Goal: Task Accomplishment & Management: Manage account settings

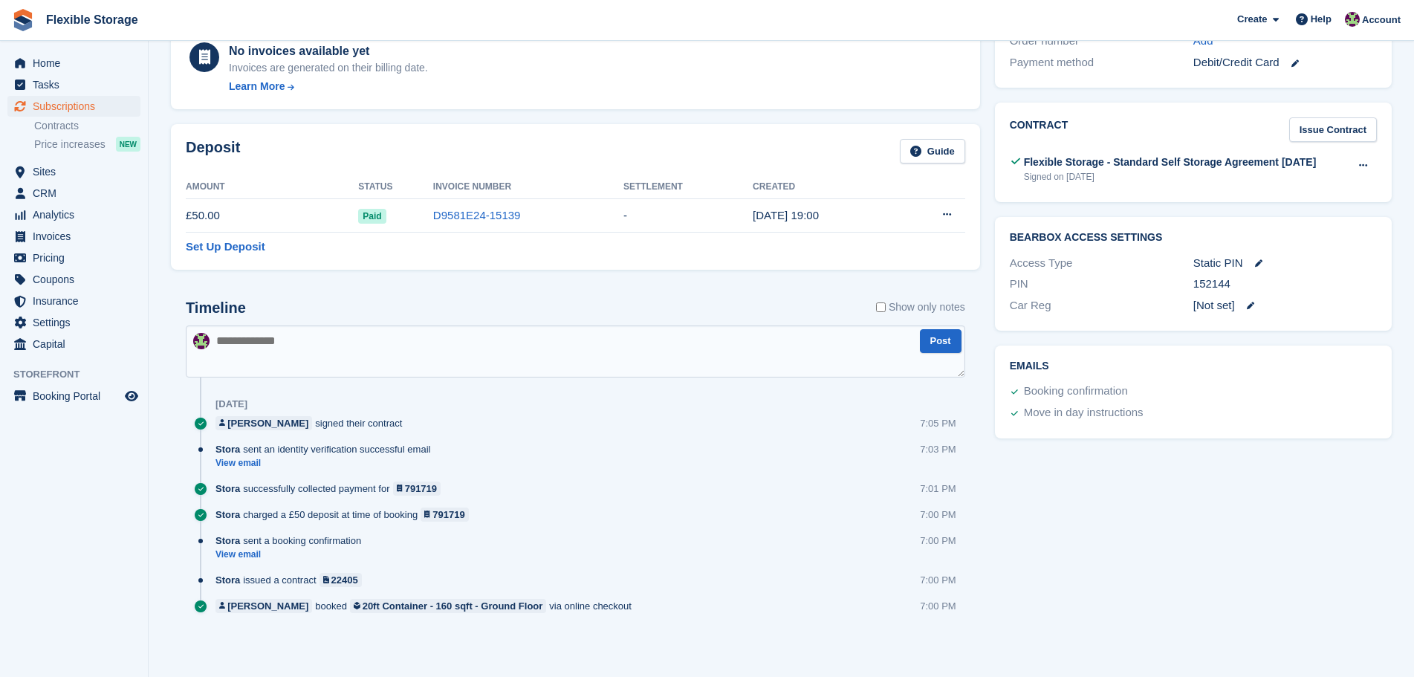
scroll to position [35, 0]
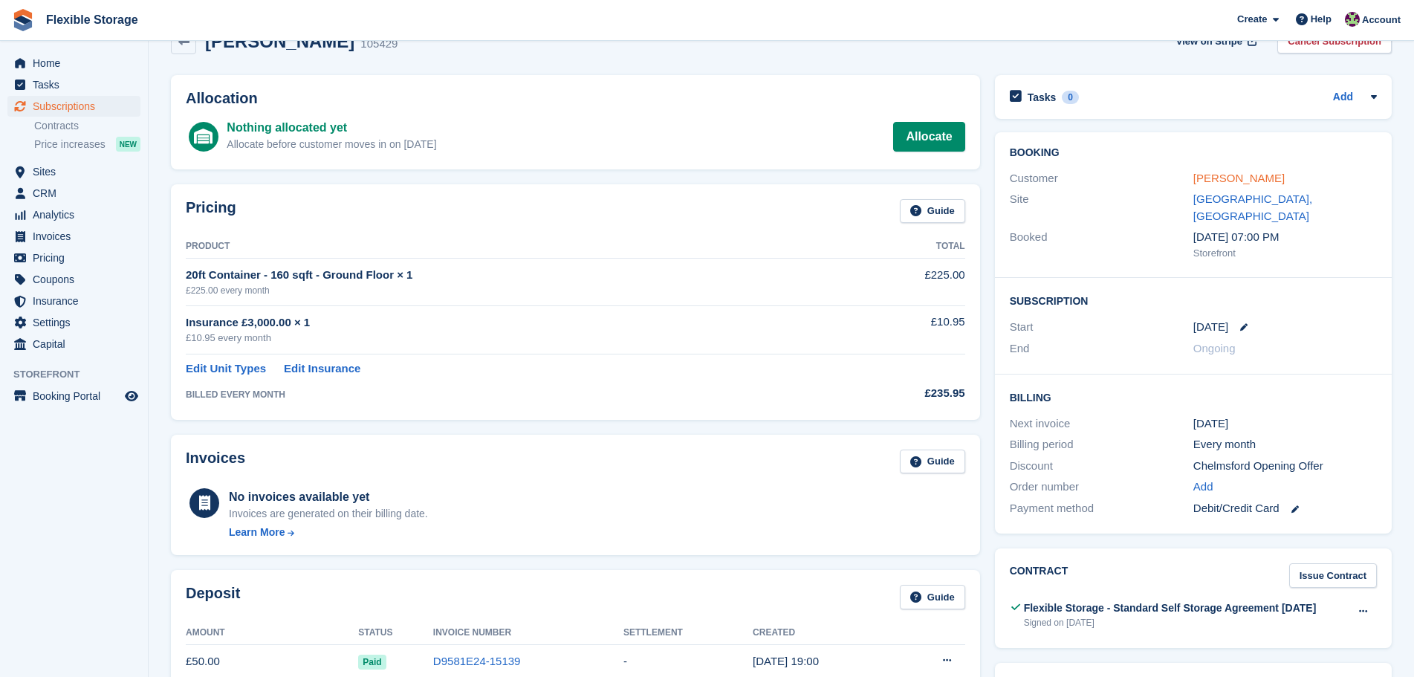
click at [1215, 180] on link "[PERSON_NAME]" at bounding box center [1239, 178] width 91 height 13
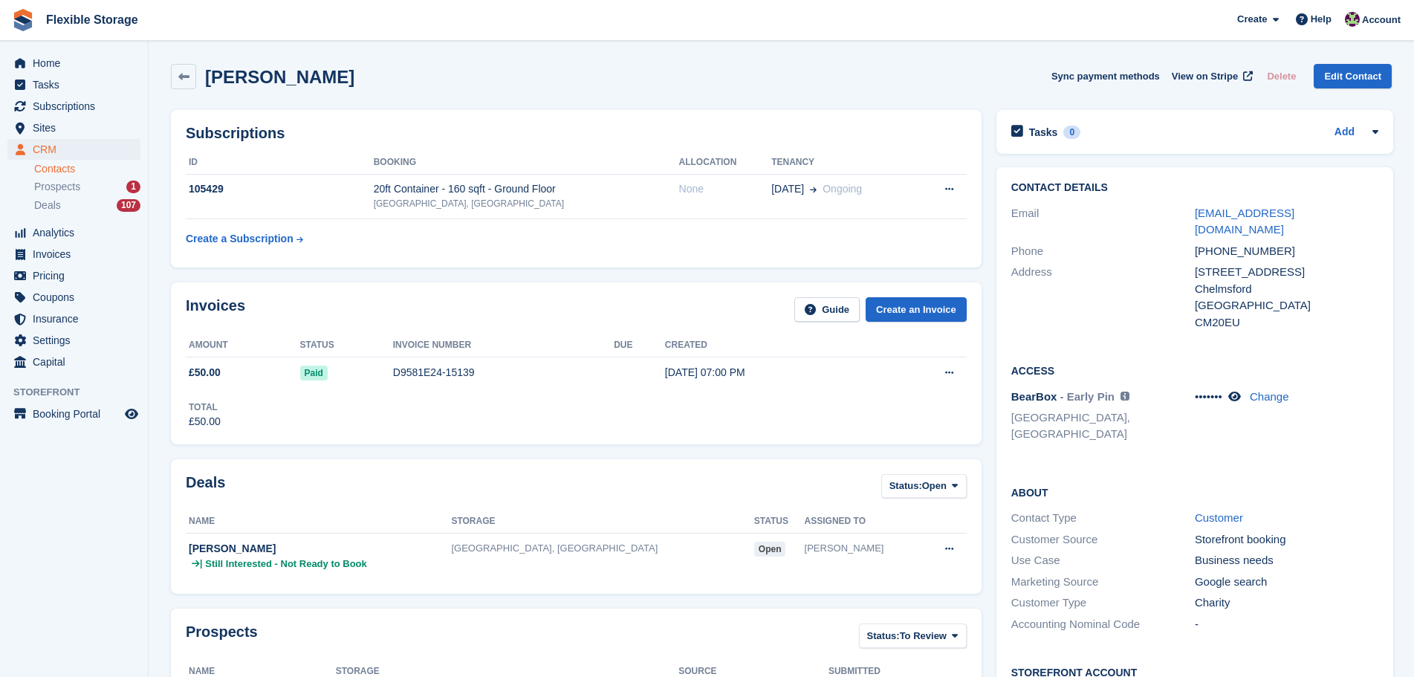
scroll to position [446, 0]
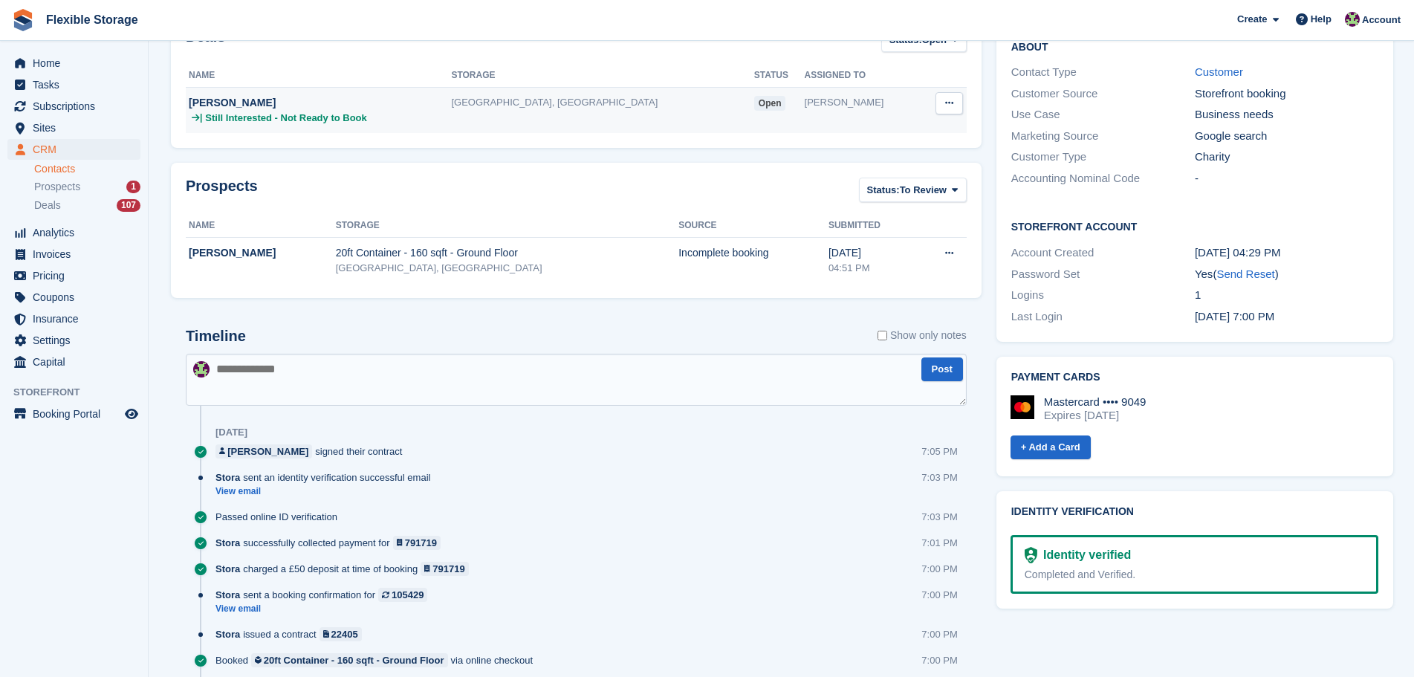
click at [563, 111] on td "[GEOGRAPHIC_DATA], [GEOGRAPHIC_DATA]" at bounding box center [602, 111] width 302 height 46
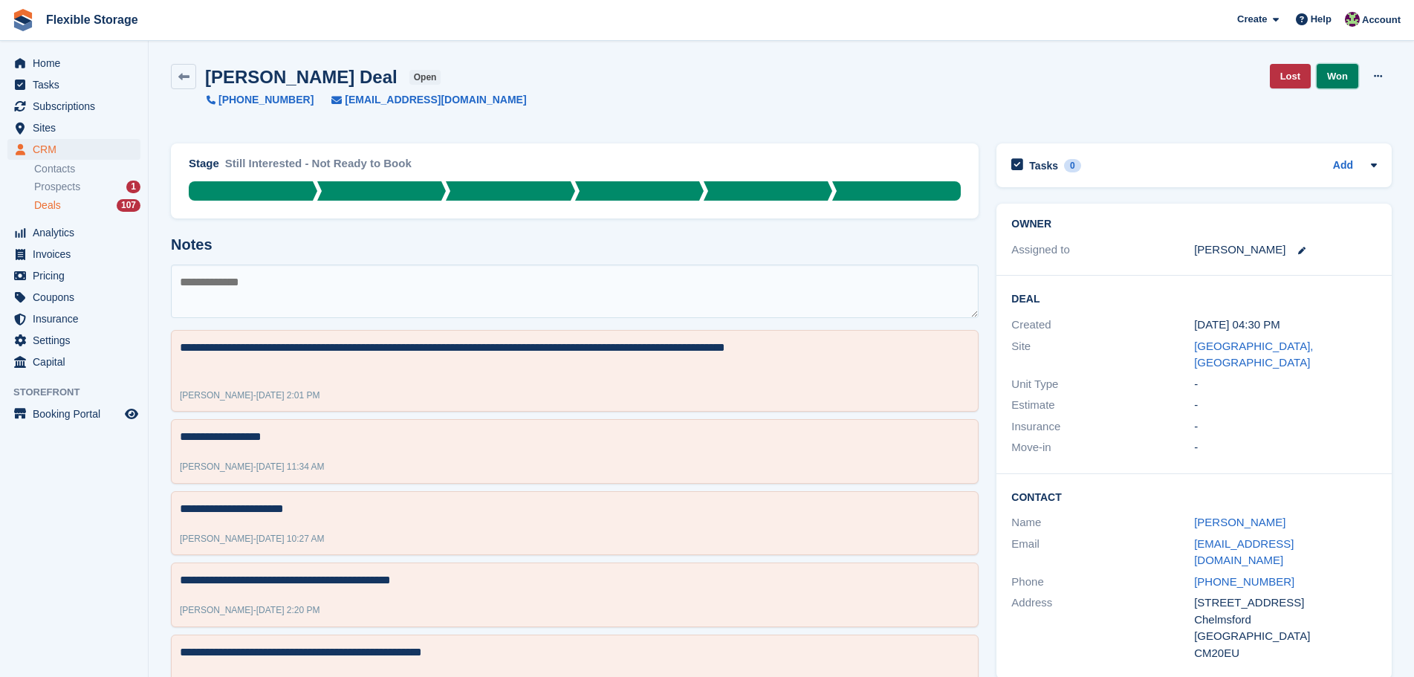
click at [1342, 77] on link "Won" at bounding box center [1338, 76] width 42 height 25
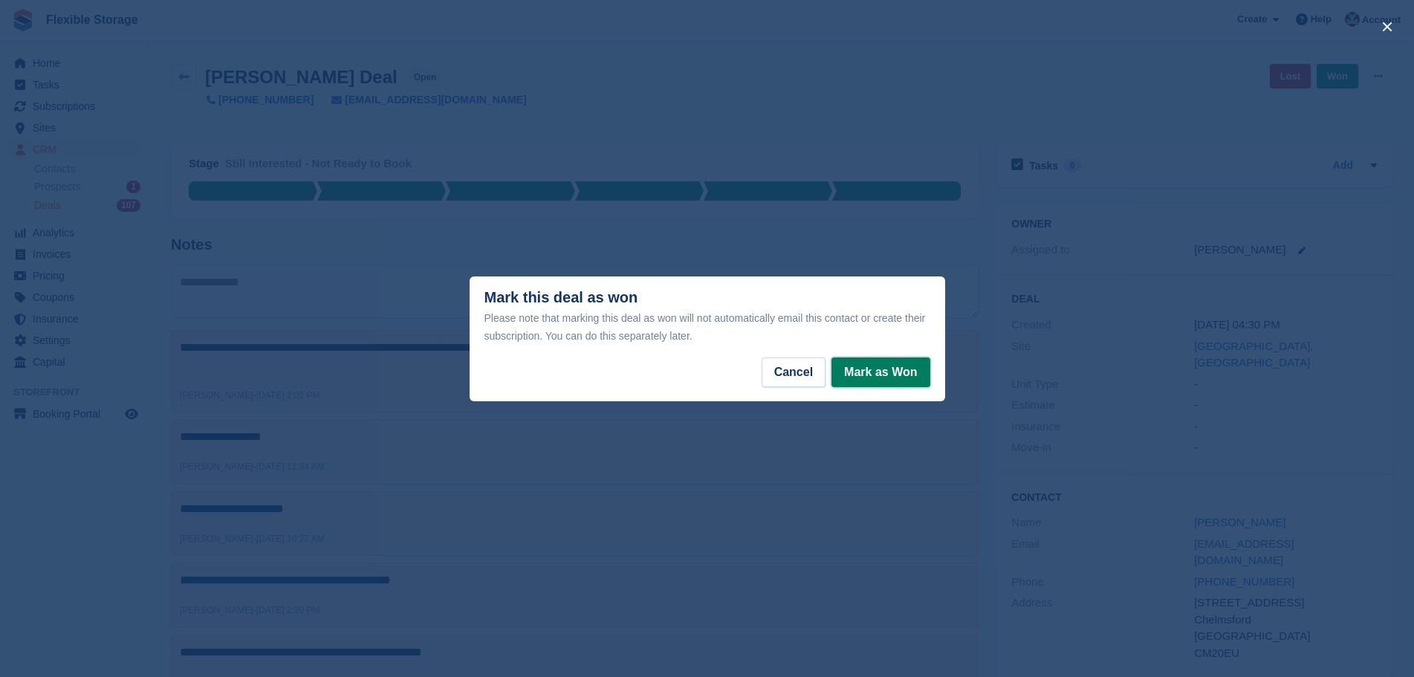
click at [871, 371] on button "Mark as Won" at bounding box center [881, 372] width 98 height 30
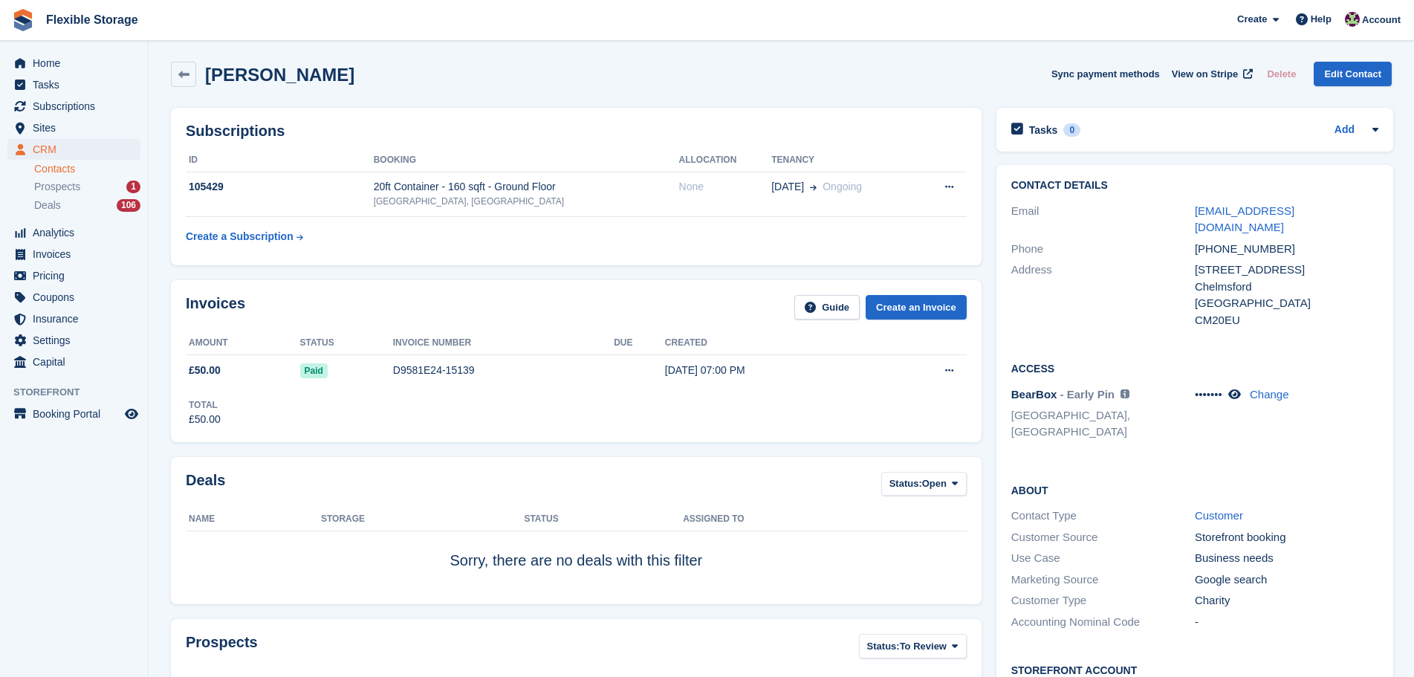
scroll to position [448, 0]
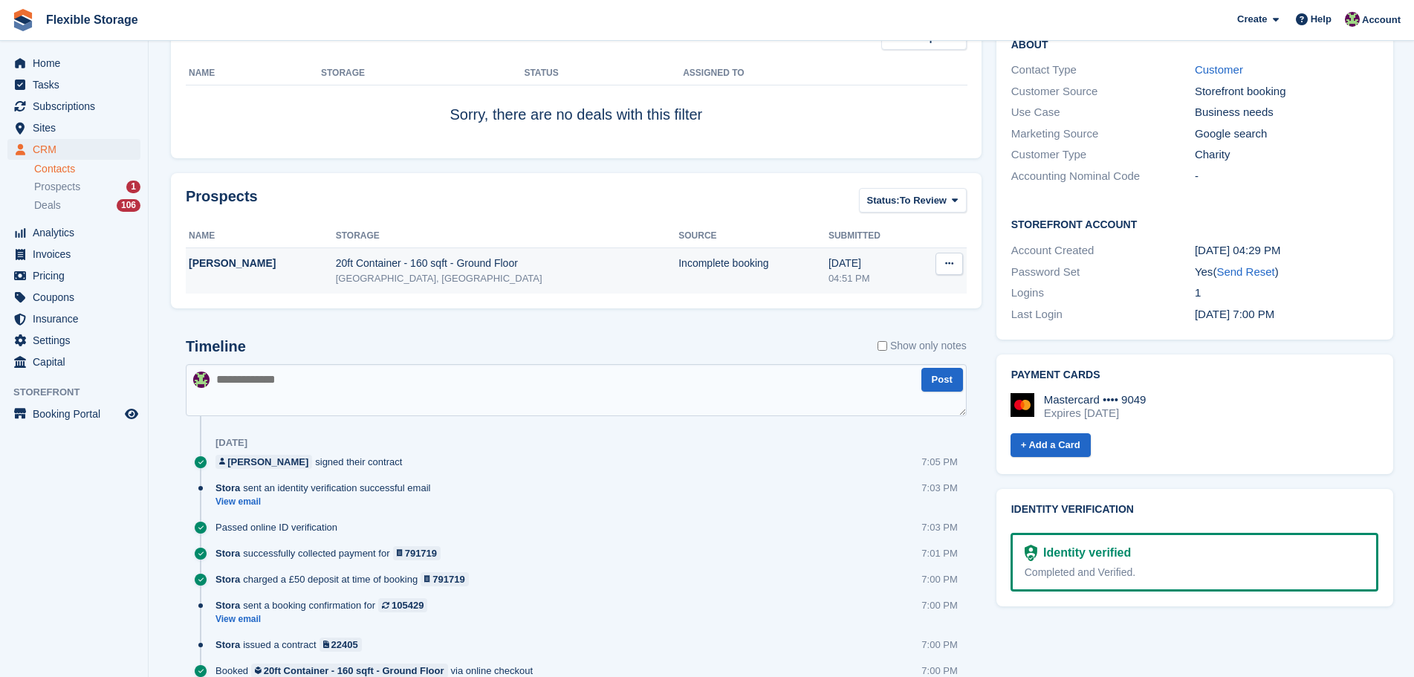
click at [679, 267] on div "Incomplete booking" at bounding box center [754, 264] width 150 height 16
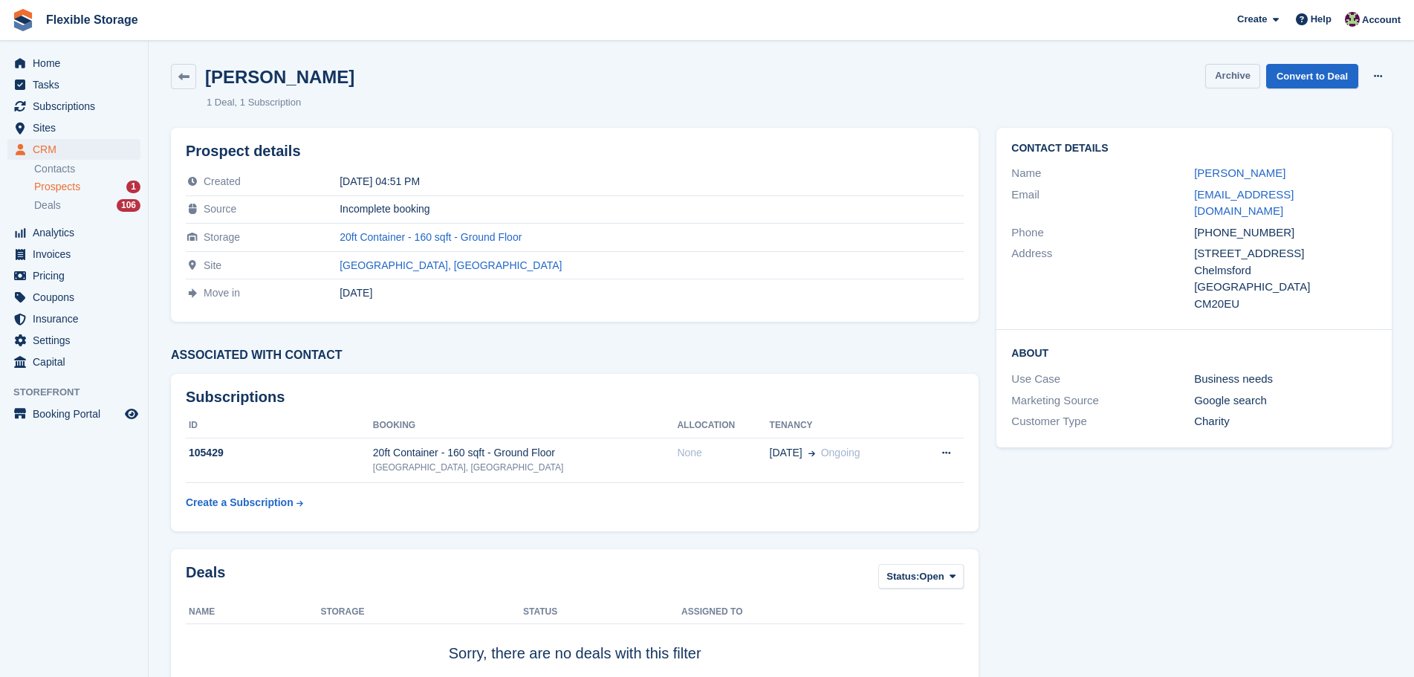
click at [1223, 83] on button "Archive" at bounding box center [1233, 76] width 55 height 25
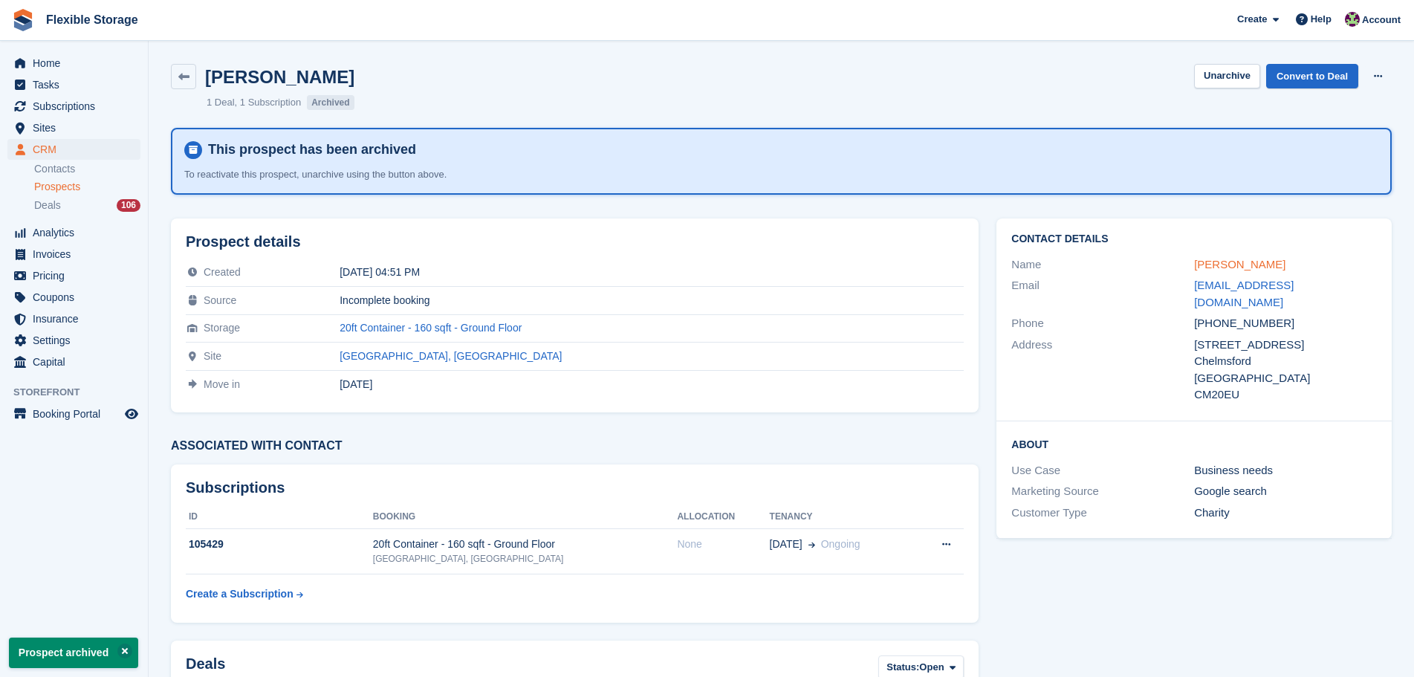
click at [1214, 261] on link "[PERSON_NAME]" at bounding box center [1239, 264] width 91 height 13
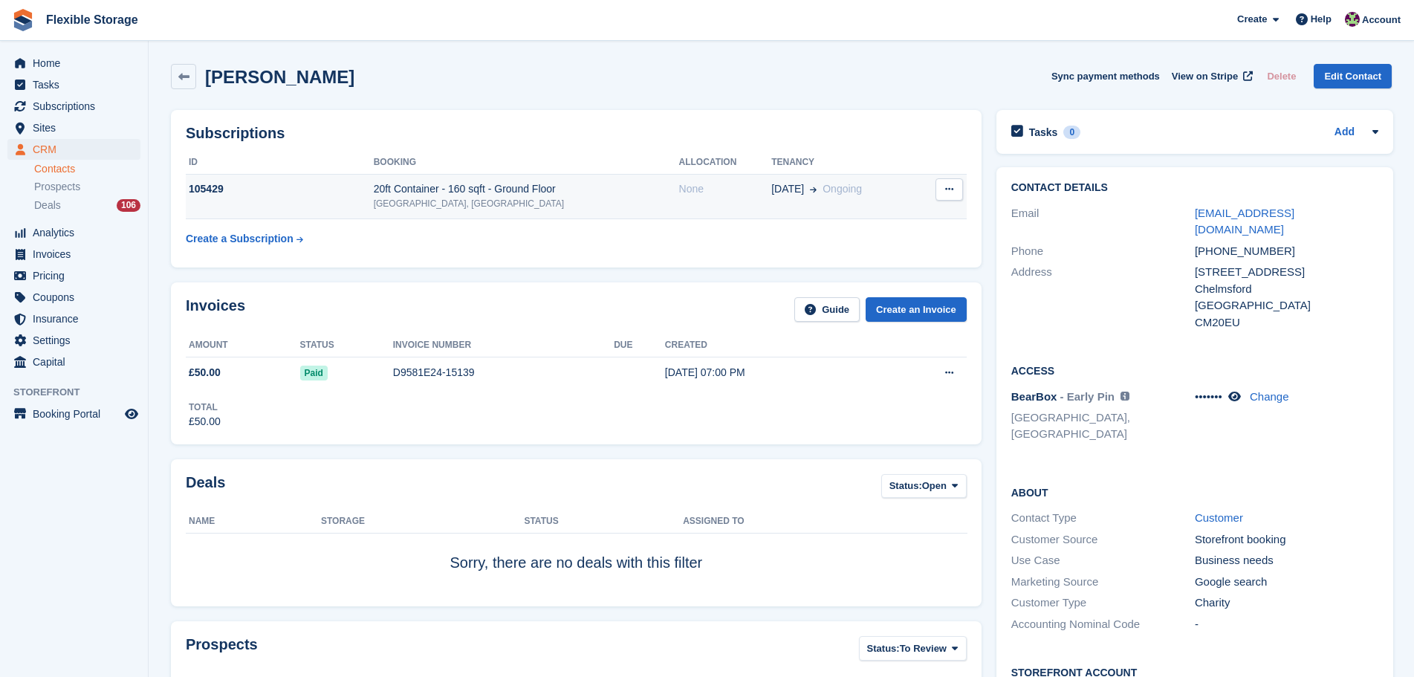
click at [595, 174] on td "20ft Container - 160 sqft - Ground Floor Chelmsford, Essex" at bounding box center [526, 196] width 305 height 45
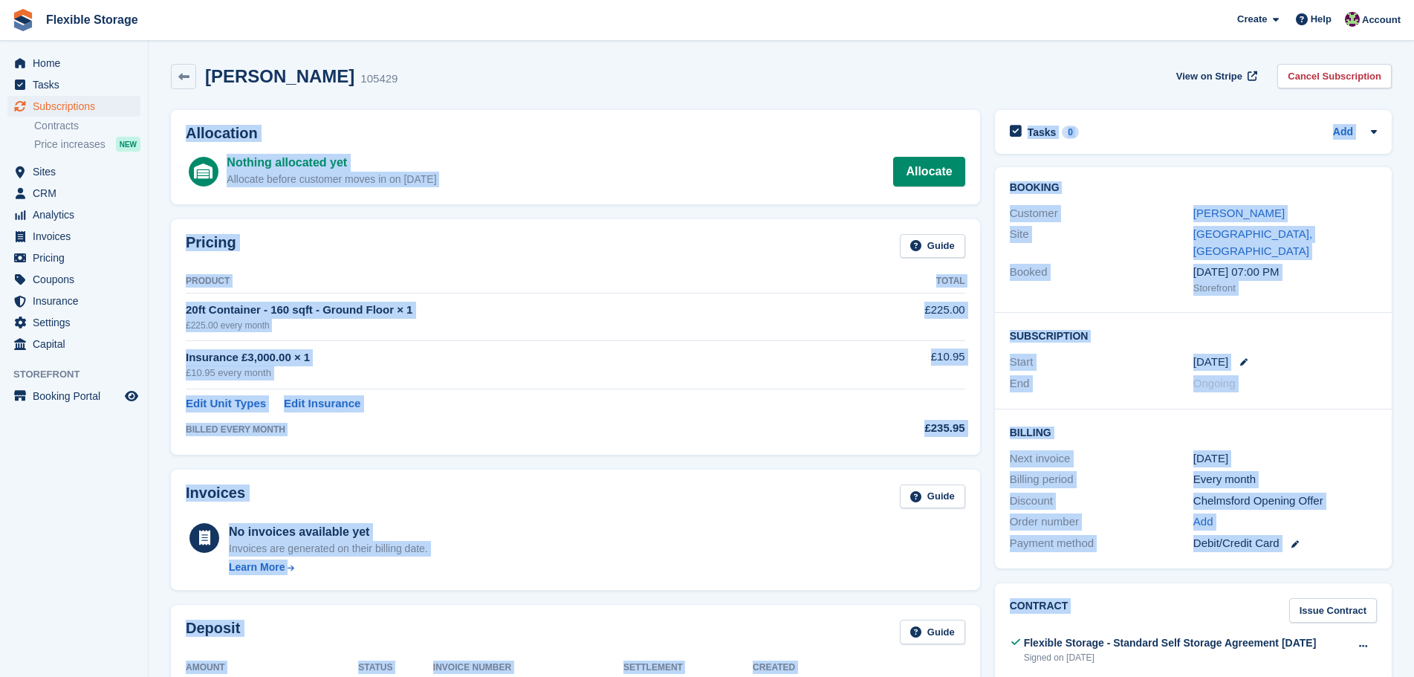
drag, startPoint x: 1056, startPoint y: 62, endPoint x: 1301, endPoint y: 577, distance: 570.5
click at [1301, 577] on div "Dan Skeates 105429 View on Stripe Cancel Subscription Allocation Nothing alloca…" at bounding box center [781, 600] width 1221 height 1088
click at [1298, 424] on h2 "Billing" at bounding box center [1193, 431] width 367 height 15
click at [1309, 424] on h2 "Billing" at bounding box center [1193, 431] width 367 height 15
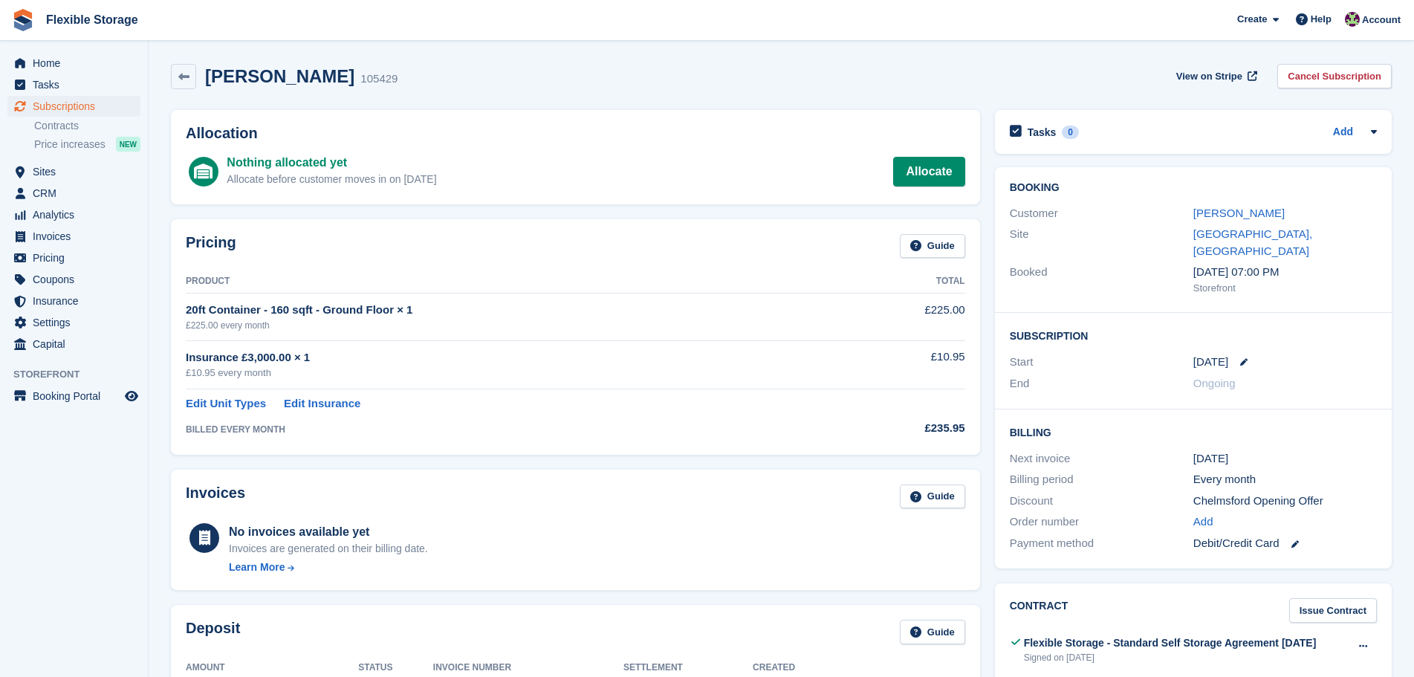
drag, startPoint x: 1170, startPoint y: 423, endPoint x: 1275, endPoint y: 520, distance: 143.1
click at [1275, 520] on div "Billing Next invoice 8 Sep Billing period Every month Discount Chelmsford Openi…" at bounding box center [1193, 489] width 397 height 159
click at [1318, 450] on div "8 Sep" at bounding box center [1286, 458] width 184 height 17
drag, startPoint x: 1213, startPoint y: 216, endPoint x: 1206, endPoint y: 224, distance: 11.0
click at [1213, 216] on link "[PERSON_NAME]" at bounding box center [1239, 213] width 91 height 13
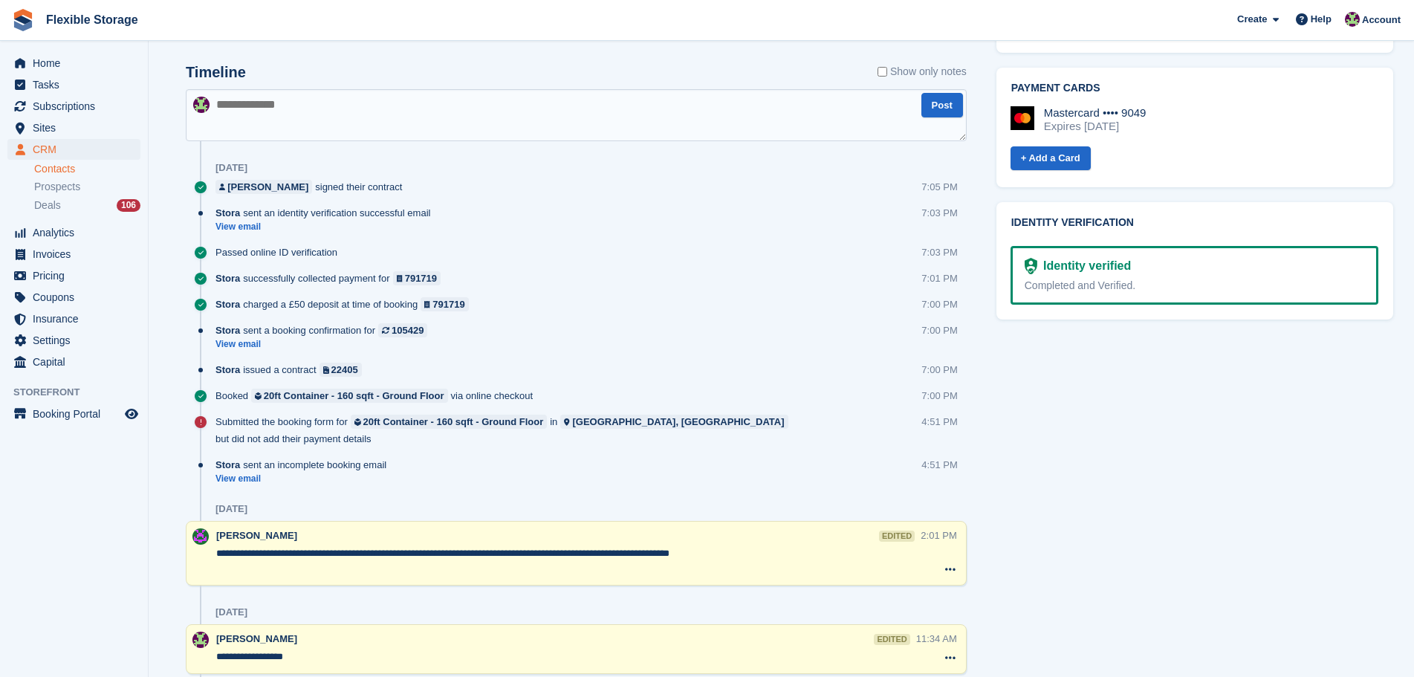
scroll to position [809, 0]
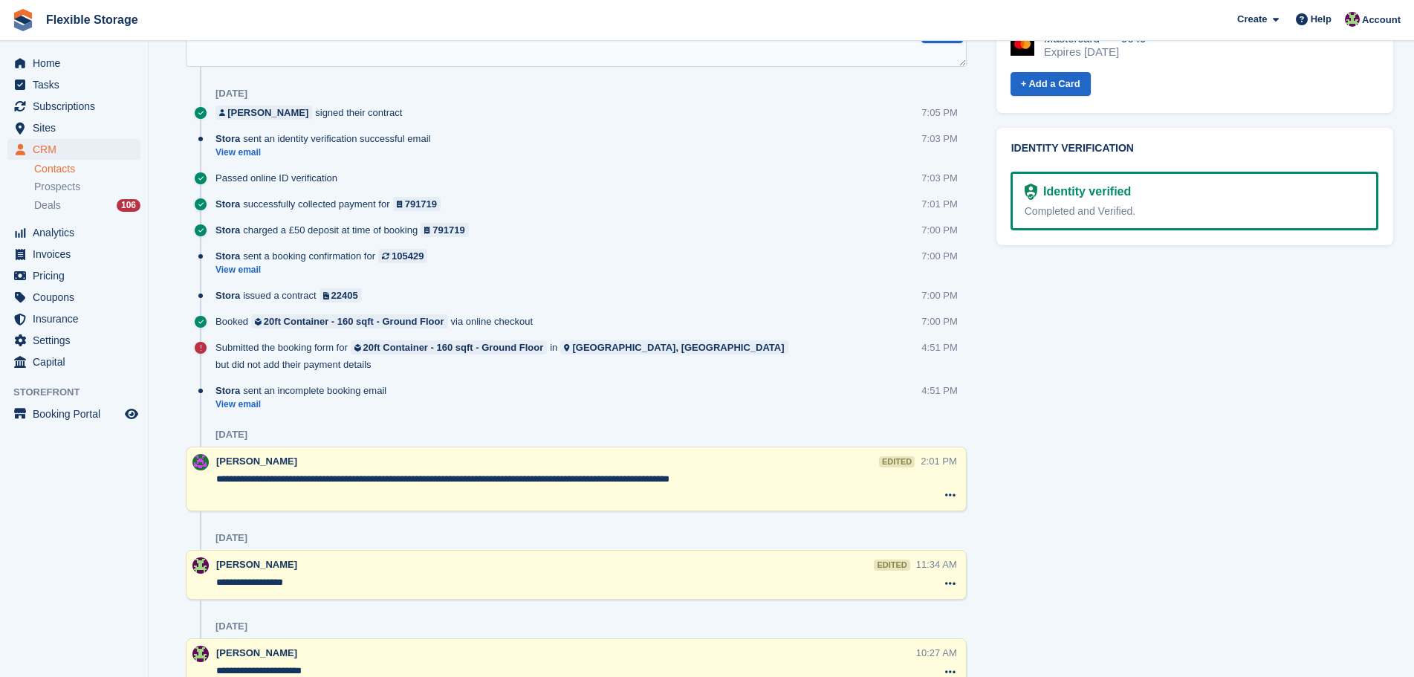
drag, startPoint x: 763, startPoint y: 476, endPoint x: 346, endPoint y: 452, distance: 416.9
click at [346, 454] on div "**********" at bounding box center [568, 479] width 705 height 51
click at [785, 476] on textarea "**********" at bounding box center [568, 487] width 705 height 30
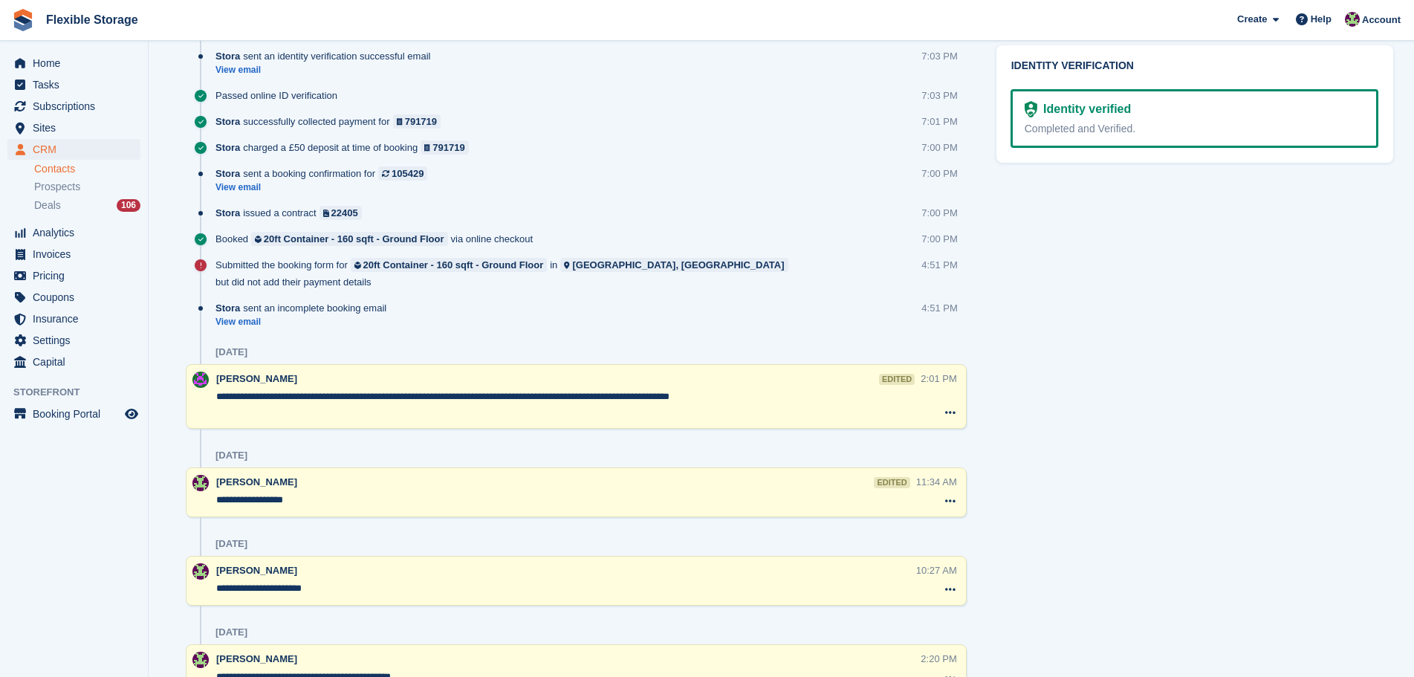
scroll to position [1075, 0]
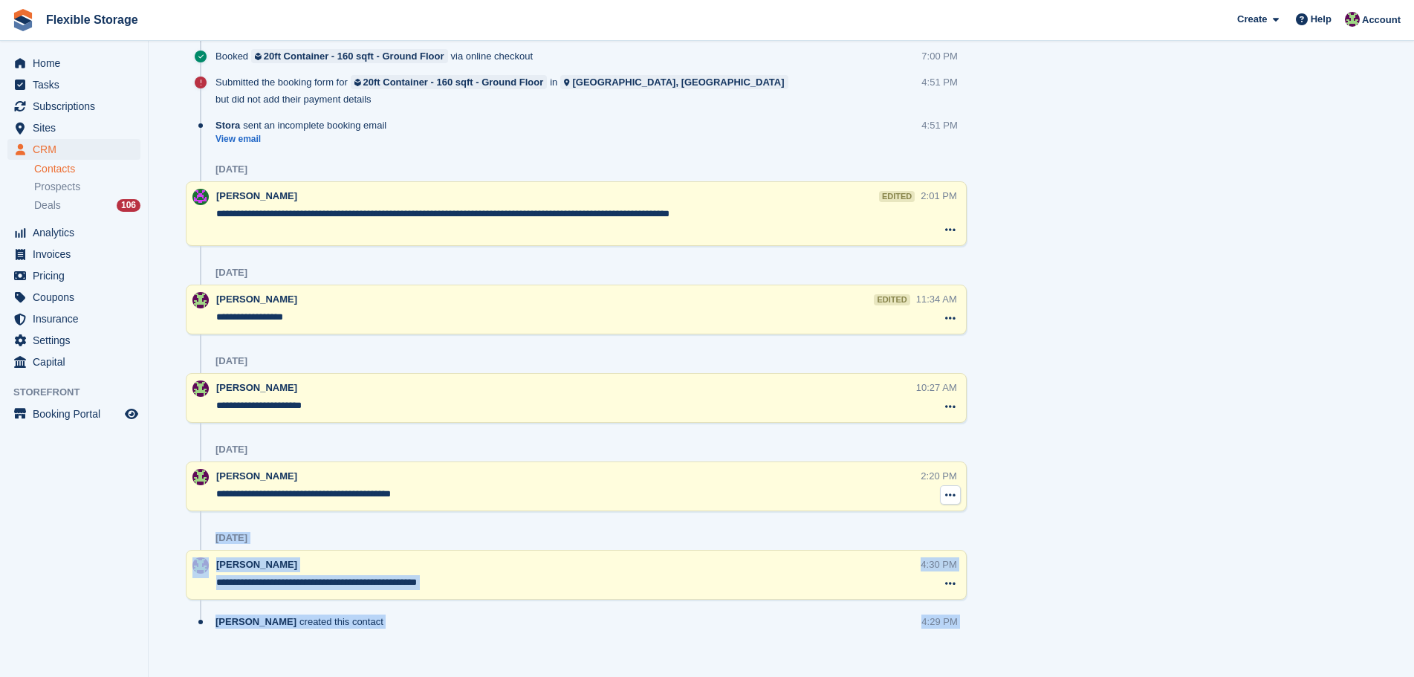
drag, startPoint x: 1079, startPoint y: 546, endPoint x: 948, endPoint y: 488, distance: 143.1
click at [948, 488] on button at bounding box center [950, 494] width 21 height 19
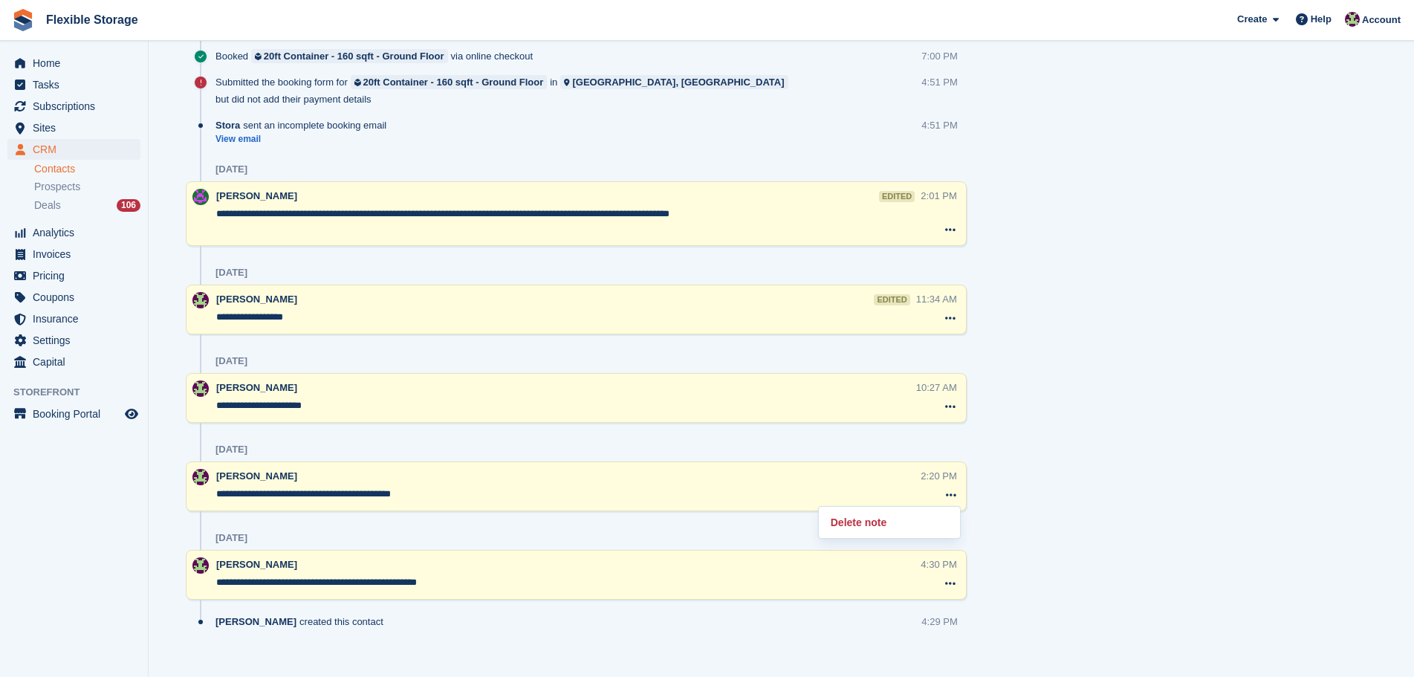
drag, startPoint x: 1004, startPoint y: 490, endPoint x: 0, endPoint y: 107, distance: 1074.6
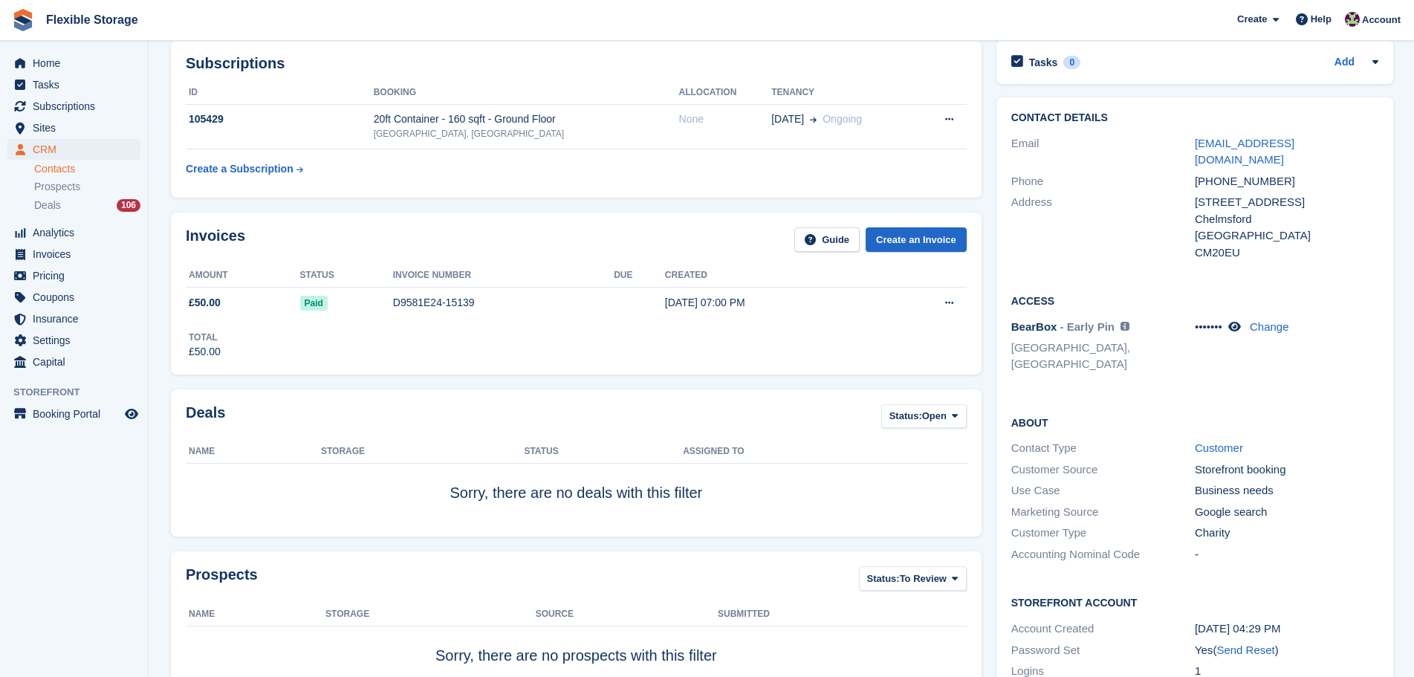
scroll to position [0, 0]
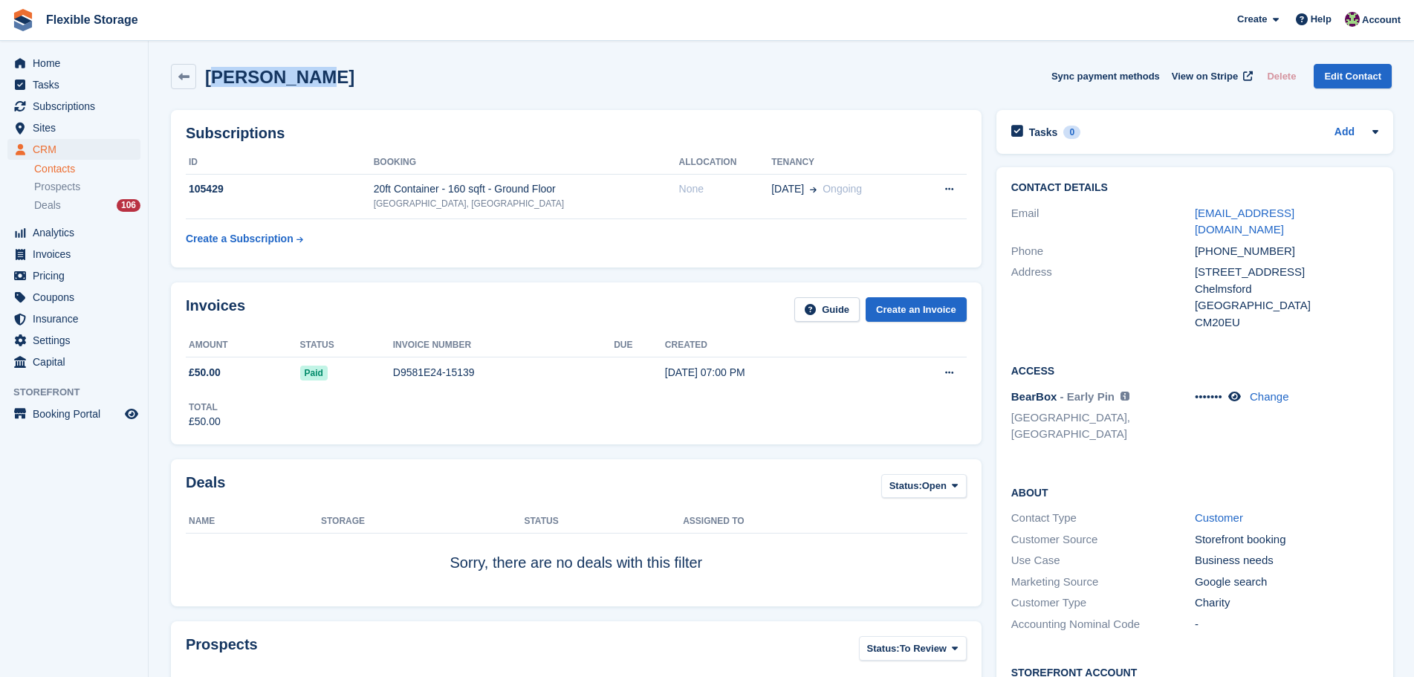
drag, startPoint x: 447, startPoint y: 94, endPoint x: 221, endPoint y: 62, distance: 228.1
click at [221, 62] on div "Dan Skeates Sync payment methods View on Stripe Delete Edit Contact" at bounding box center [782, 79] width 1236 height 46
click at [337, 74] on div "Dan Skeates Sync payment methods View on Stripe Delete Edit Contact" at bounding box center [781, 76] width 1221 height 25
drag, startPoint x: 335, startPoint y: 77, endPoint x: 230, endPoint y: 59, distance: 107.0
click at [165, 64] on div "Dan Skeates Sync payment methods View on Stripe Delete Edit Contact" at bounding box center [782, 79] width 1236 height 46
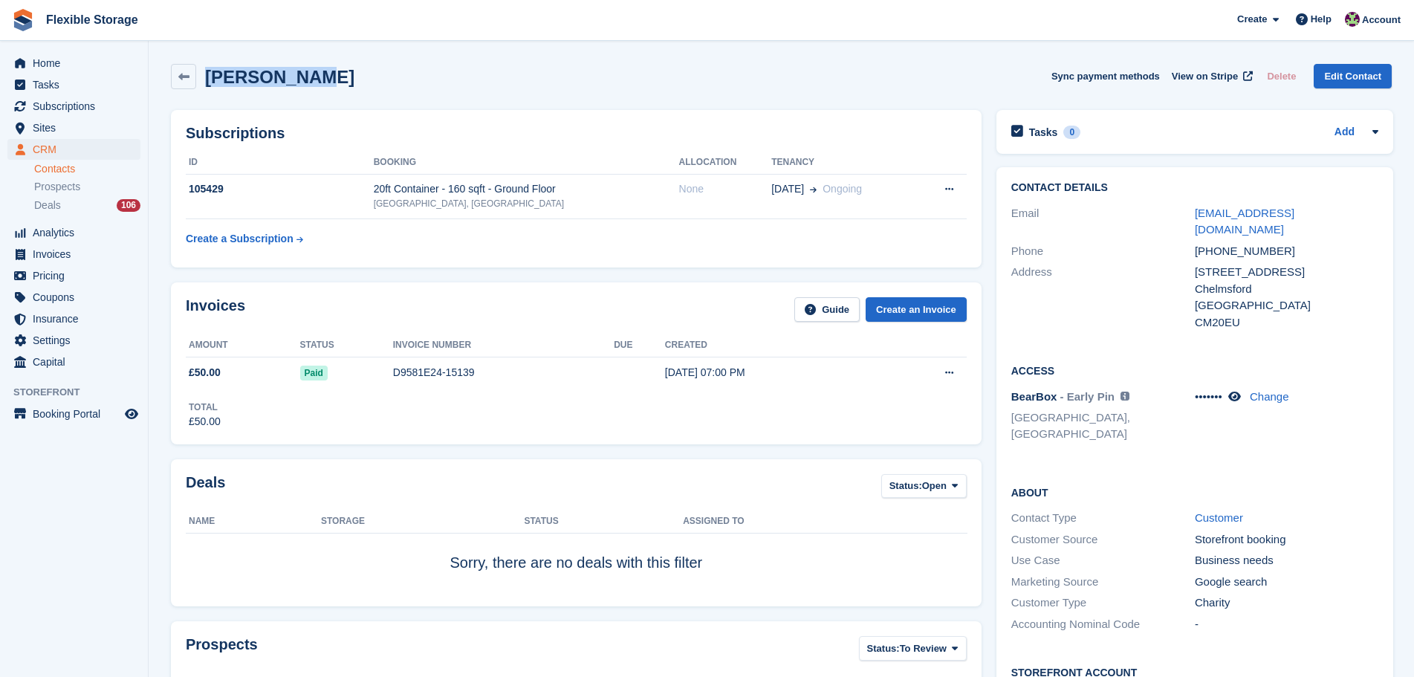
click at [42, 106] on span "Subscriptions" at bounding box center [77, 106] width 89 height 21
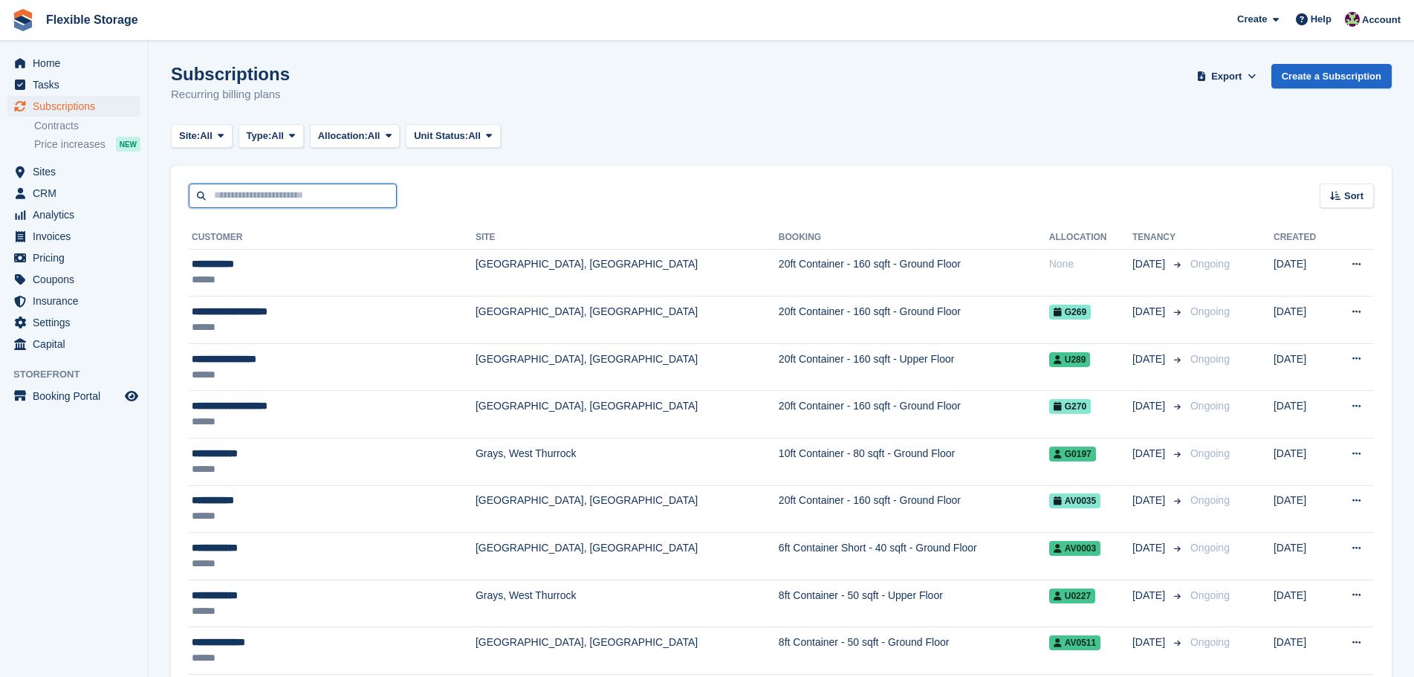
click at [276, 198] on input "text" at bounding box center [293, 196] width 208 height 25
type input "*****"
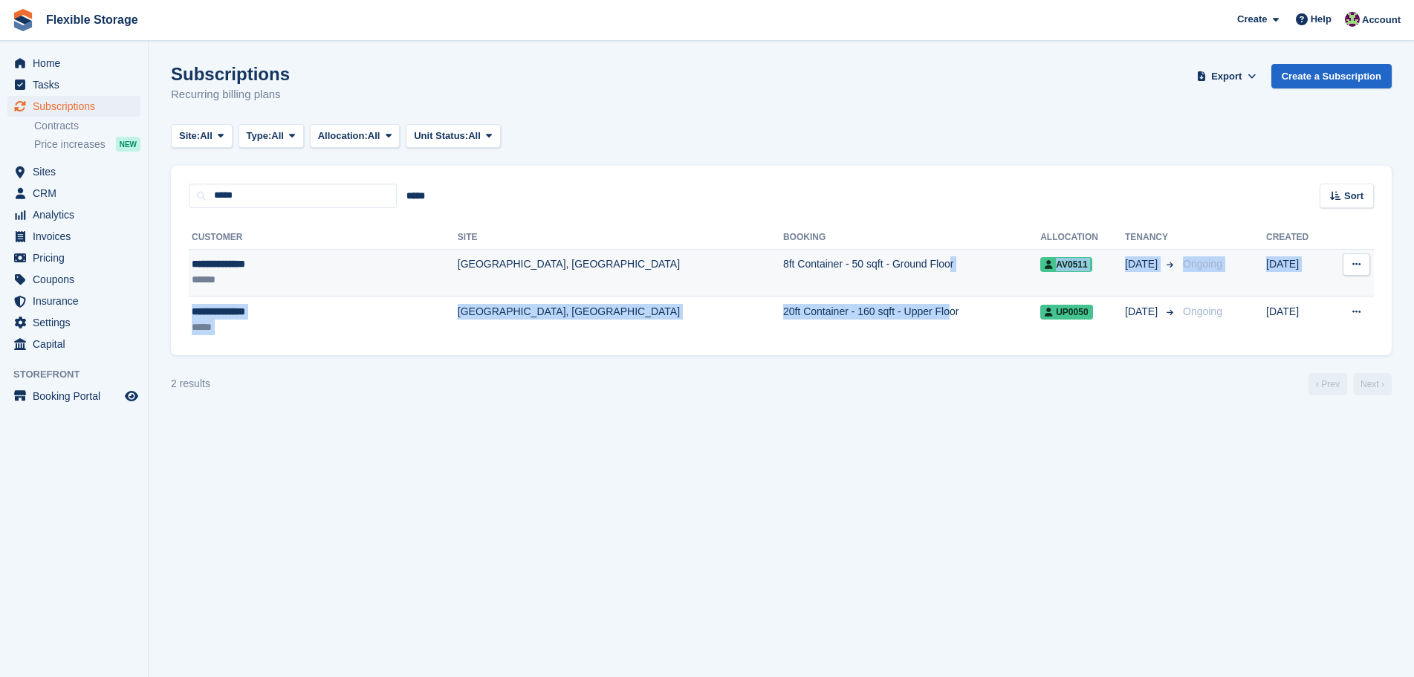
click at [684, 295] on tbody "**********" at bounding box center [781, 296] width 1185 height 94
click at [783, 278] on td "8ft Container - 50 sqft - Ground Floor" at bounding box center [911, 273] width 257 height 48
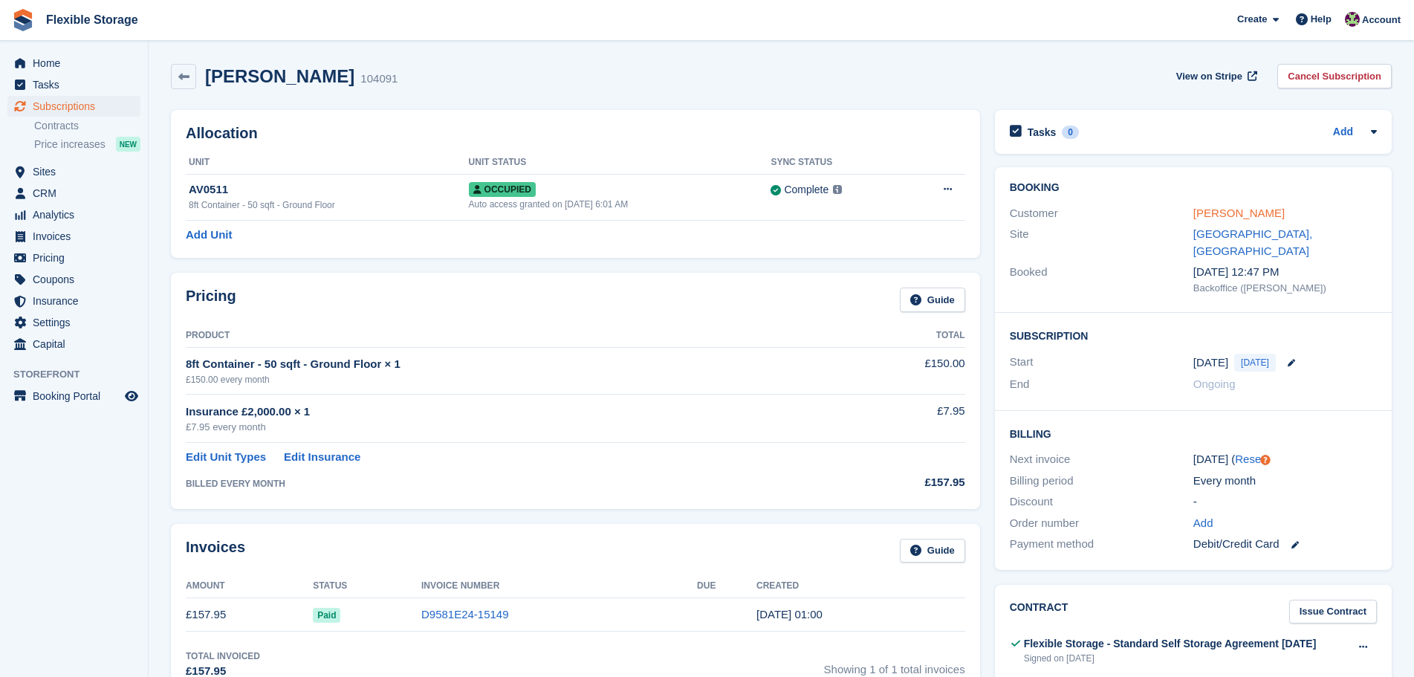
click at [1253, 212] on link "[PERSON_NAME]" at bounding box center [1239, 213] width 91 height 13
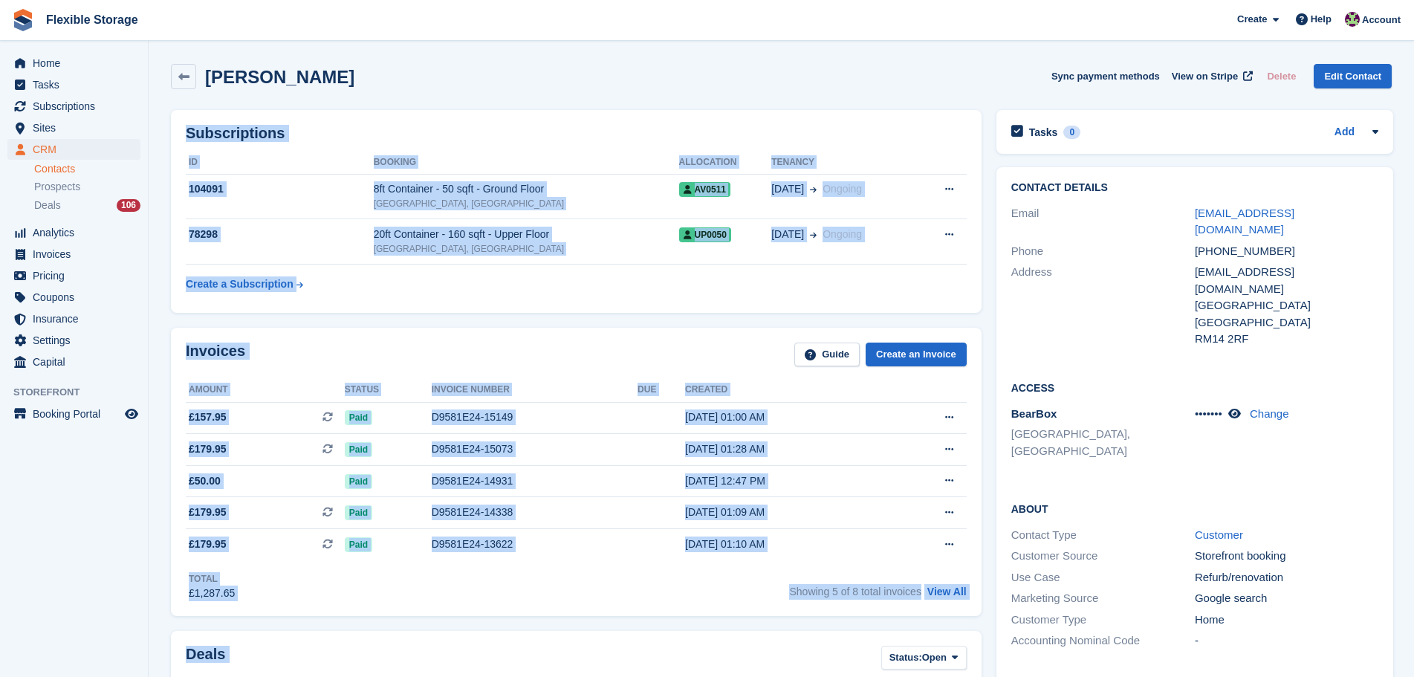
drag, startPoint x: 790, startPoint y: 162, endPoint x: 789, endPoint y: 712, distance: 550.0
click at [789, 676] on html "Flexible Storage Create Subscription Invoice Contact Deal Discount Page Help Ch…" at bounding box center [707, 338] width 1414 height 677
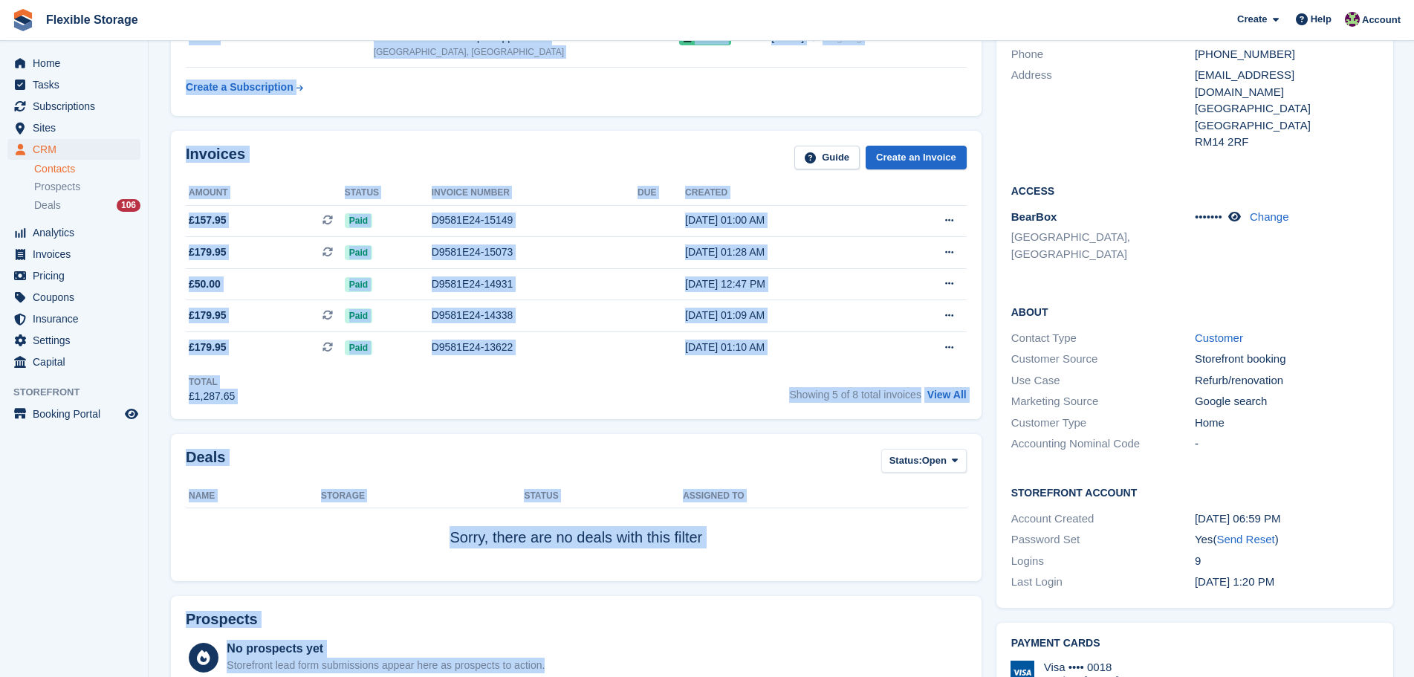
click at [612, 398] on div "Total £1,287.65 Showing 5 of 8 total invoices View All" at bounding box center [576, 383] width 781 height 41
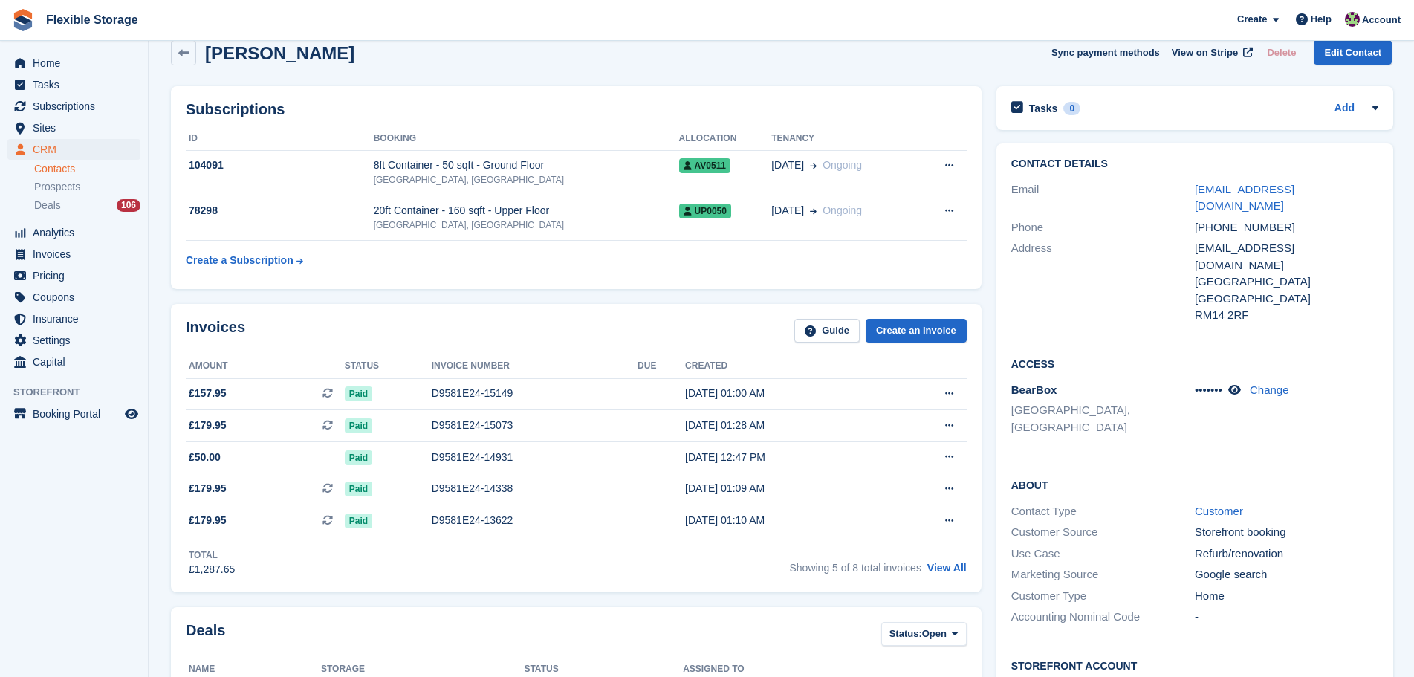
scroll to position [0, 0]
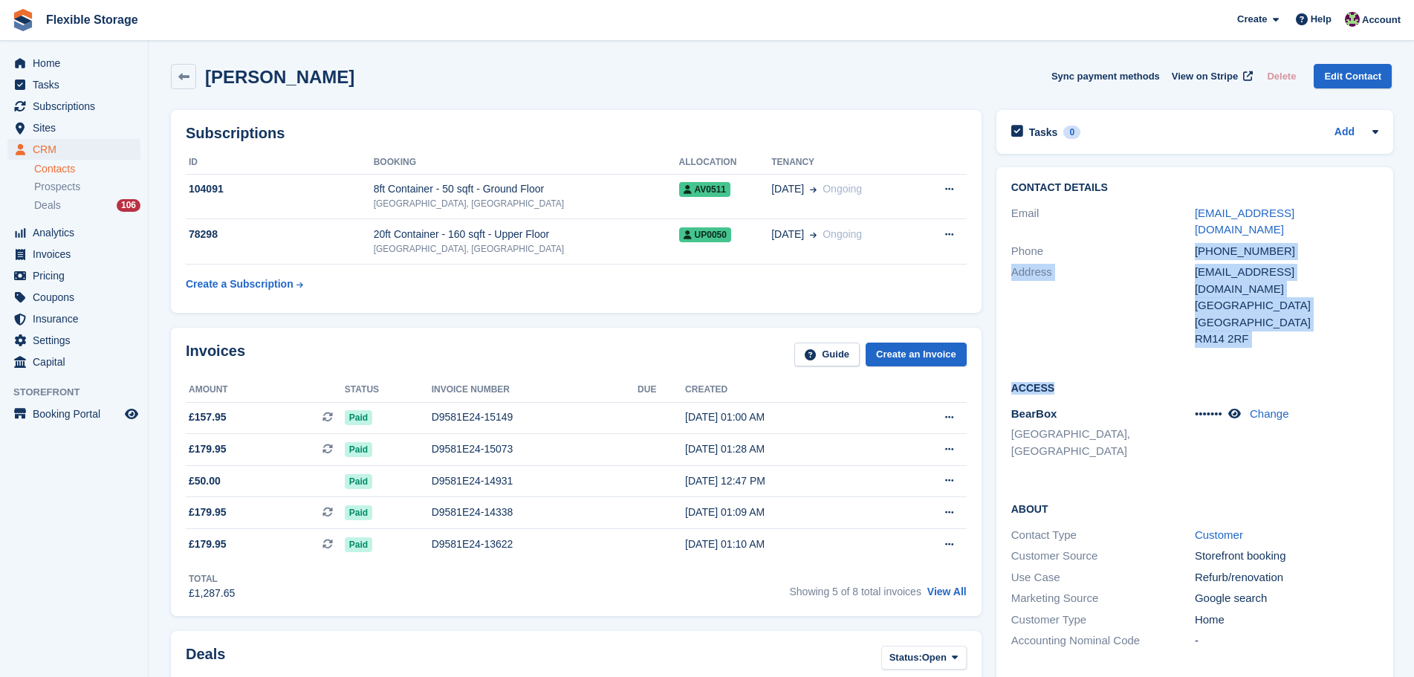
drag, startPoint x: 1382, startPoint y: 333, endPoint x: 1096, endPoint y: 240, distance: 300.8
click at [1061, 231] on div "Contact Details Email rvauk@mail.com Phone +447503239277 Address rvauk@mail.com…" at bounding box center [1195, 486] width 397 height 638
click at [1307, 331] on div "RM14 2RF" at bounding box center [1287, 339] width 184 height 17
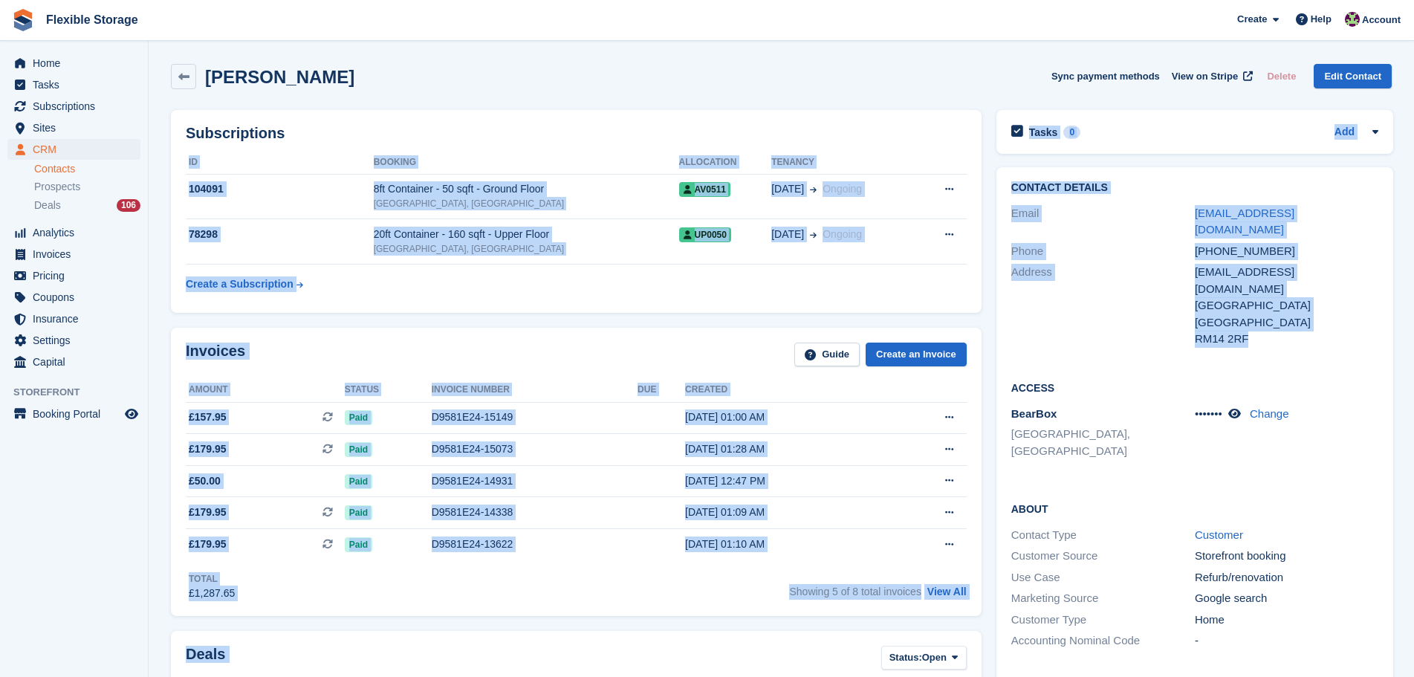
drag, startPoint x: 1276, startPoint y: 318, endPoint x: 706, endPoint y: 137, distance: 598.0
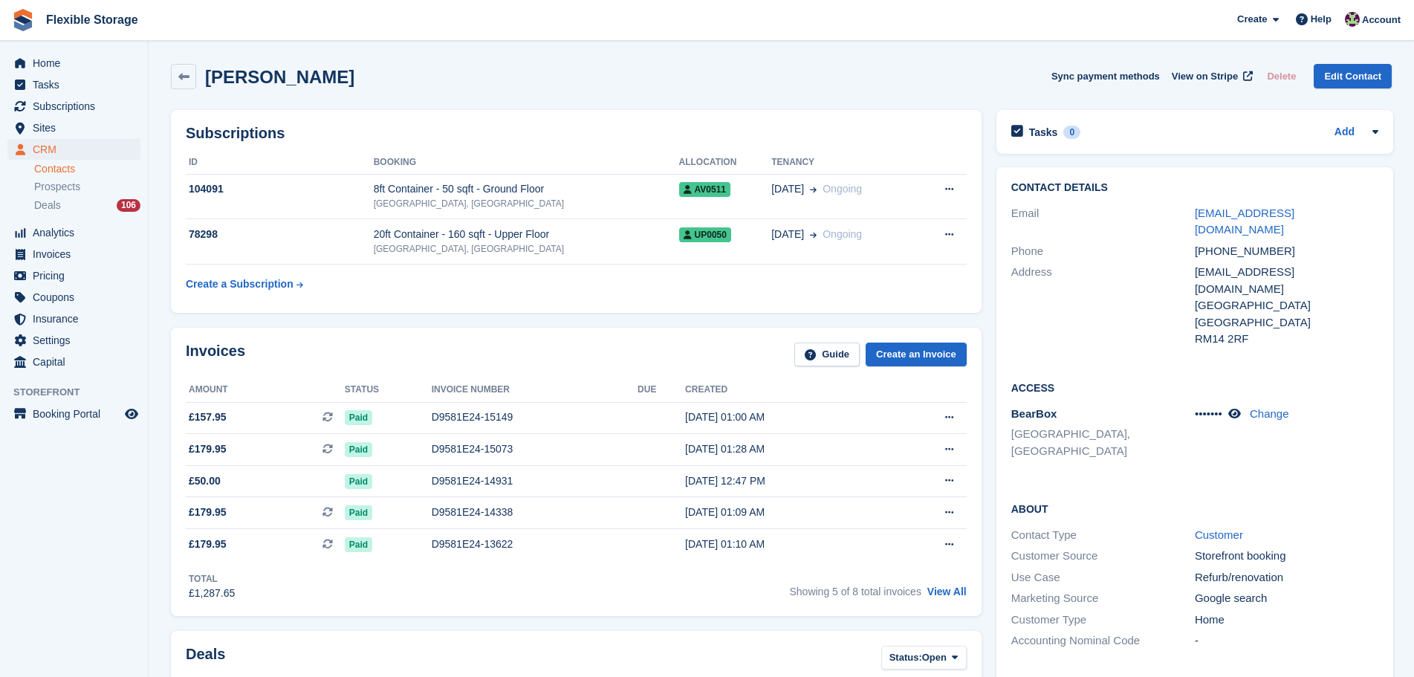
click at [909, 103] on div "Subscriptions ID Booking Allocation Tenancy 104091 8ft Container - 50 sqft - Gr…" at bounding box center [577, 212] width 826 height 218
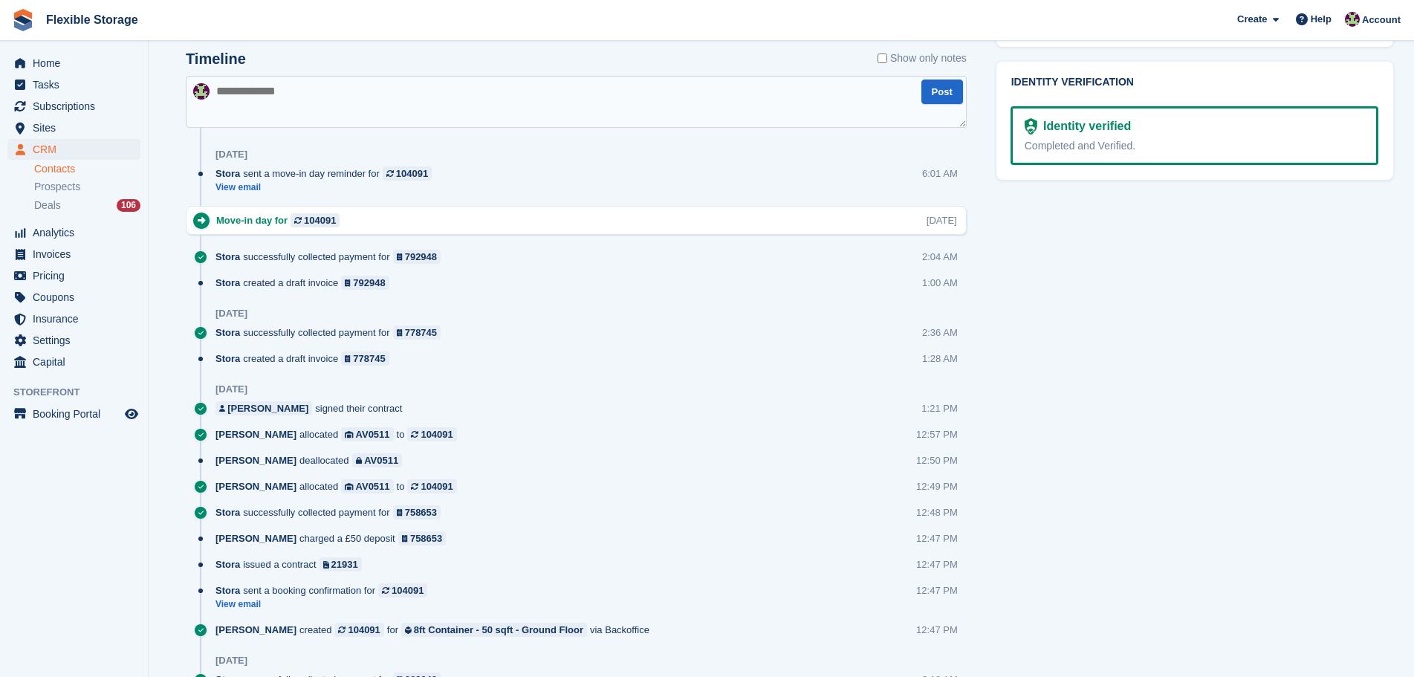
scroll to position [1169, 0]
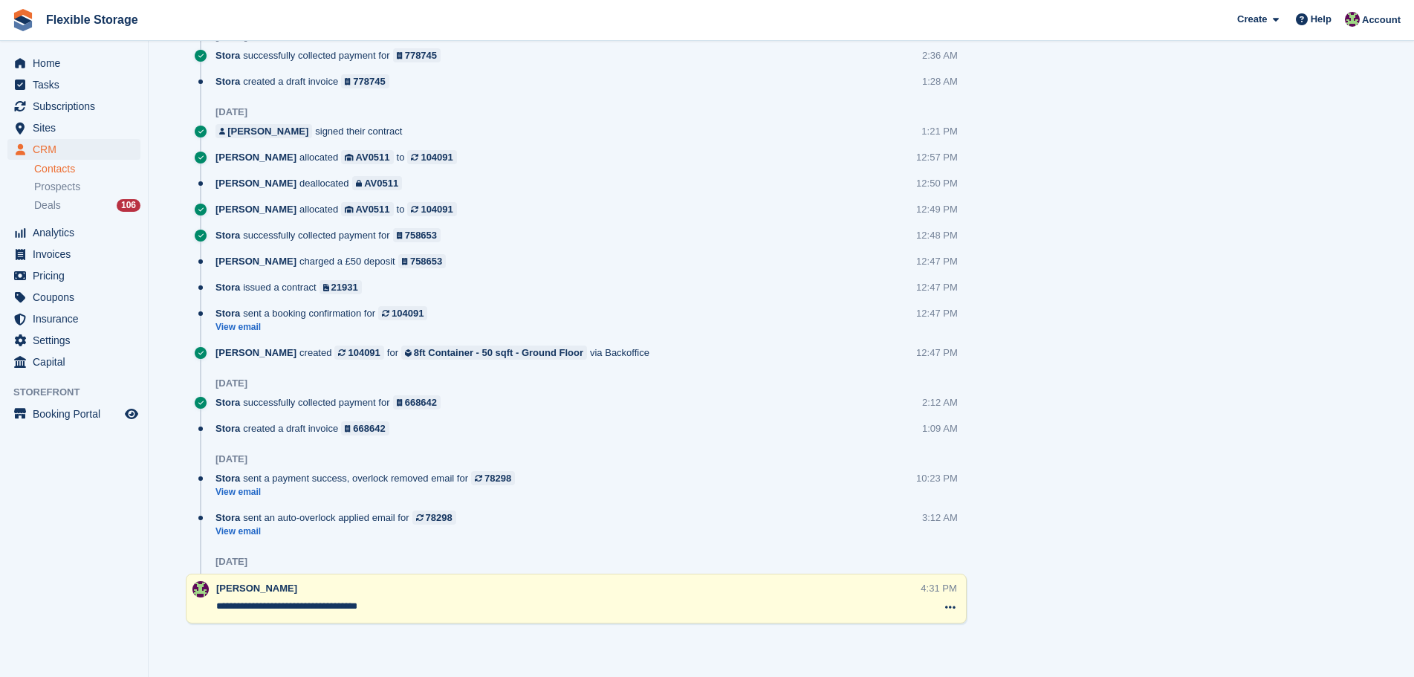
click at [68, 111] on span "Subscriptions" at bounding box center [77, 106] width 89 height 21
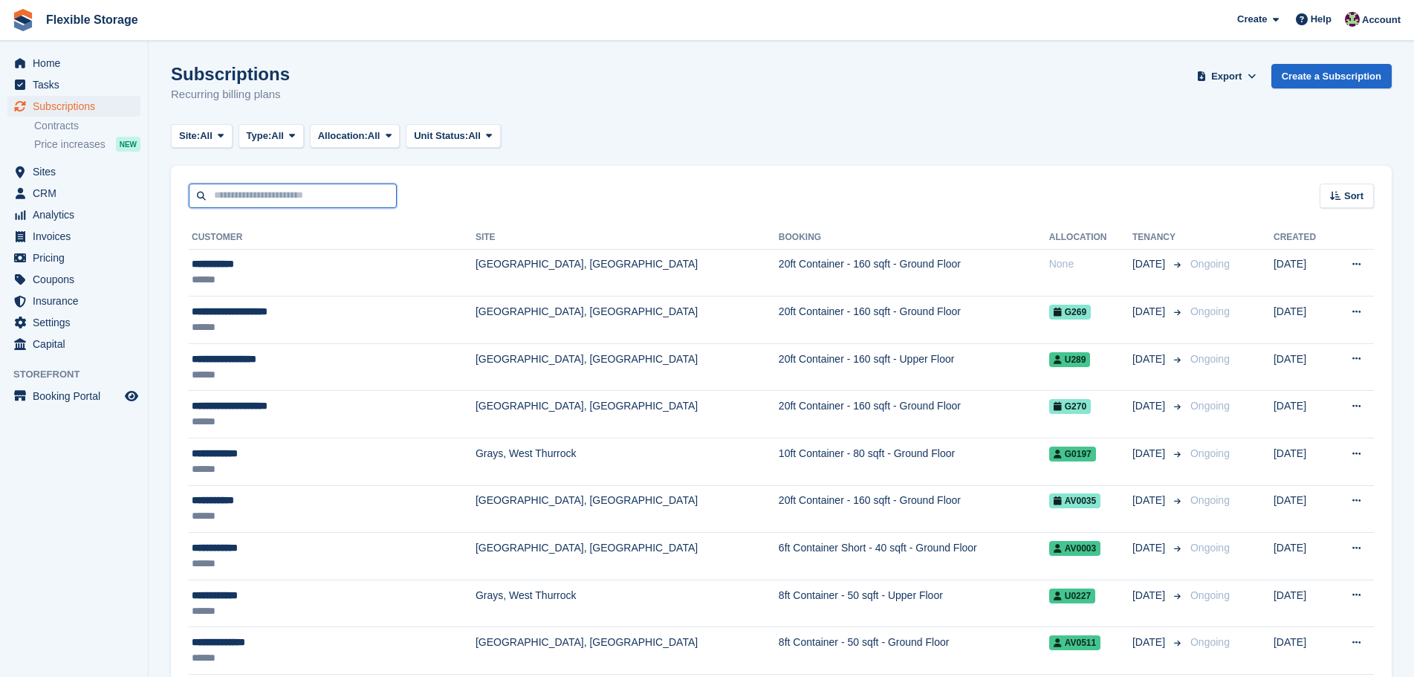
click at [311, 185] on input "text" at bounding box center [293, 196] width 208 height 25
type input "******"
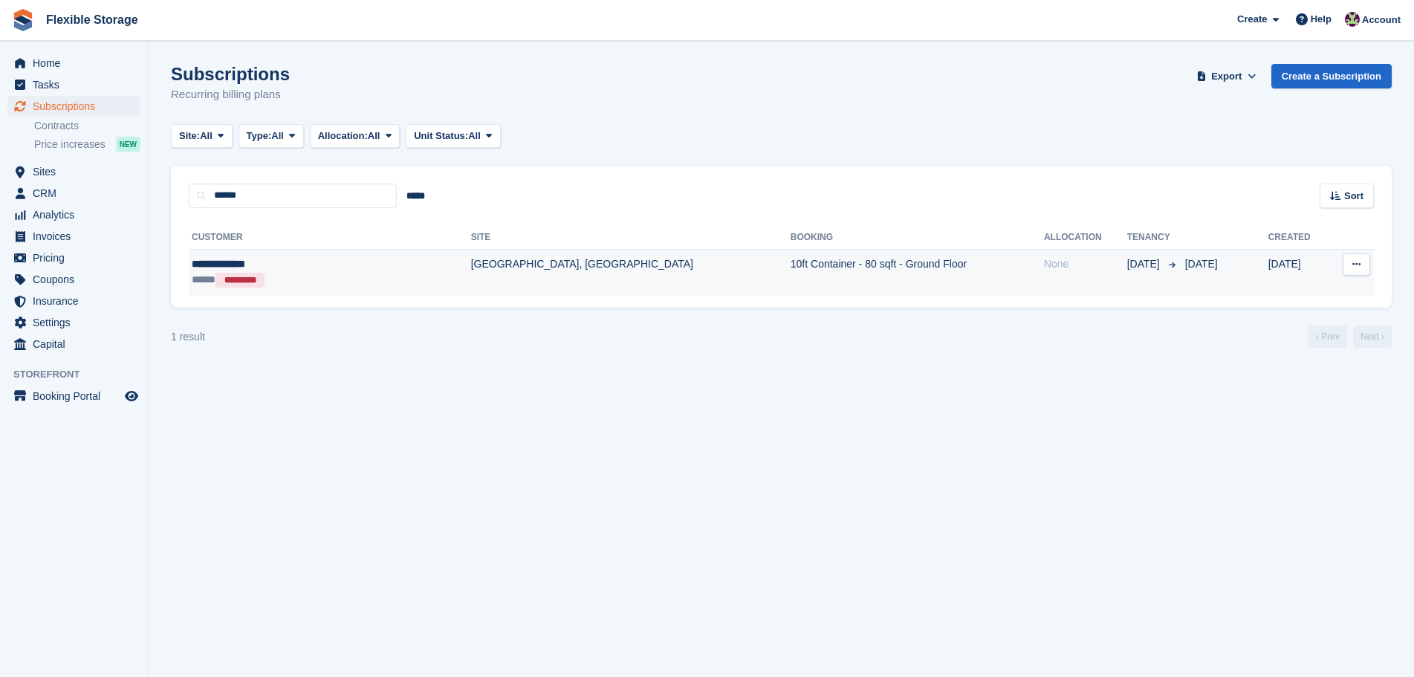
click at [791, 286] on td "10ft Container - 80 sqft - Ground Floor" at bounding box center [917, 272] width 253 height 47
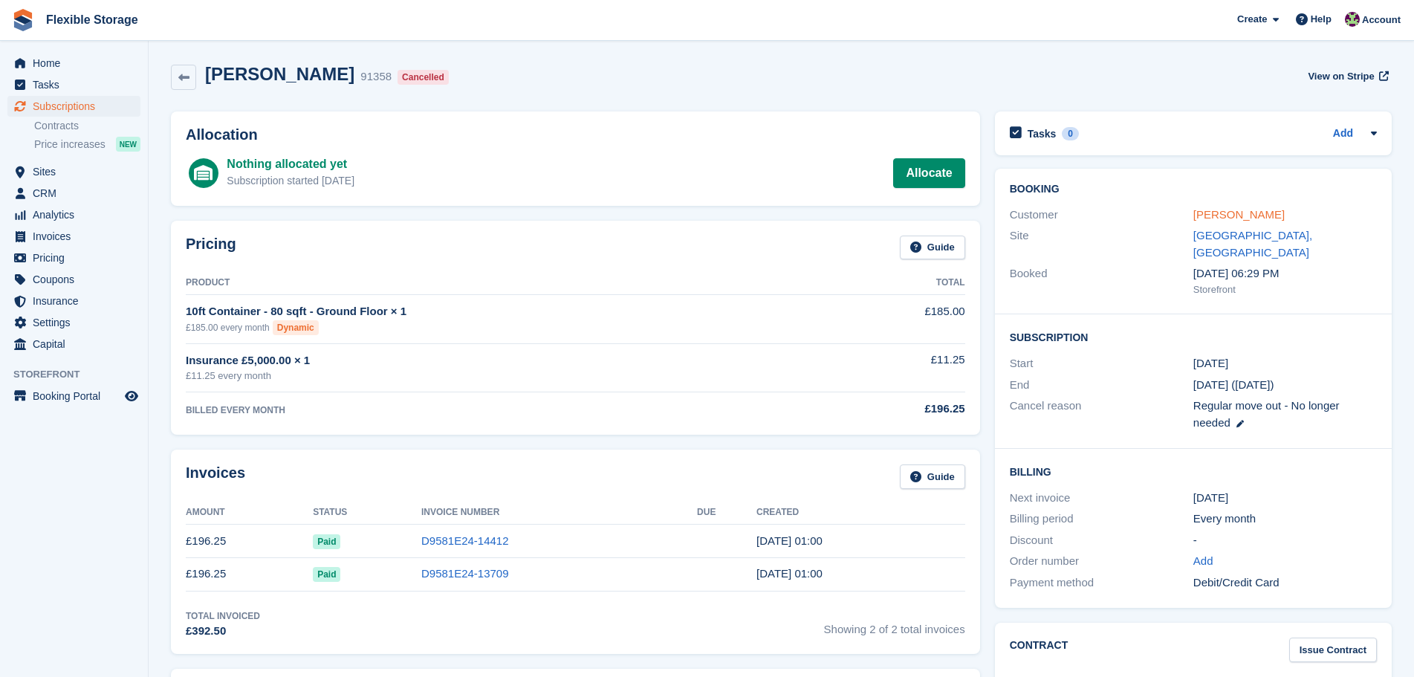
click at [1227, 208] on link "[PERSON_NAME]" at bounding box center [1239, 214] width 91 height 13
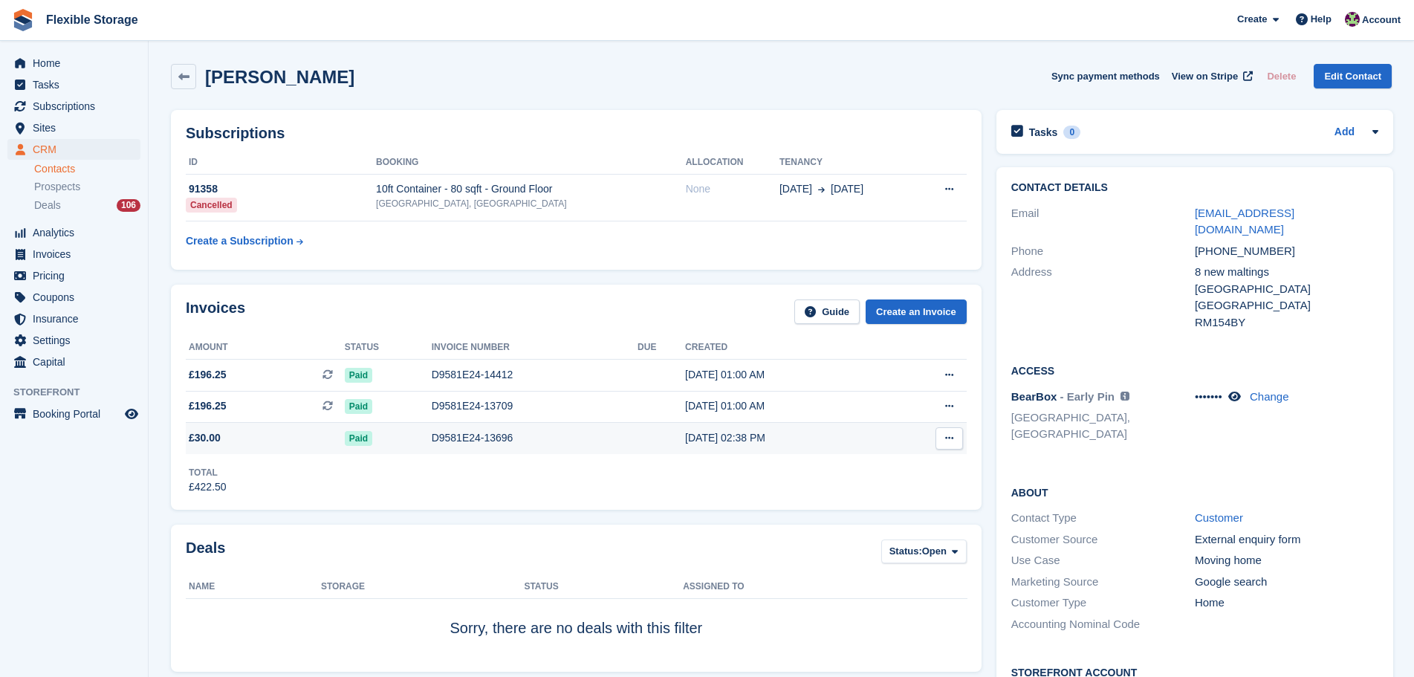
click at [613, 438] on div "D9581E24-13696" at bounding box center [535, 438] width 206 height 16
click at [94, 109] on span "Subscriptions" at bounding box center [77, 106] width 89 height 21
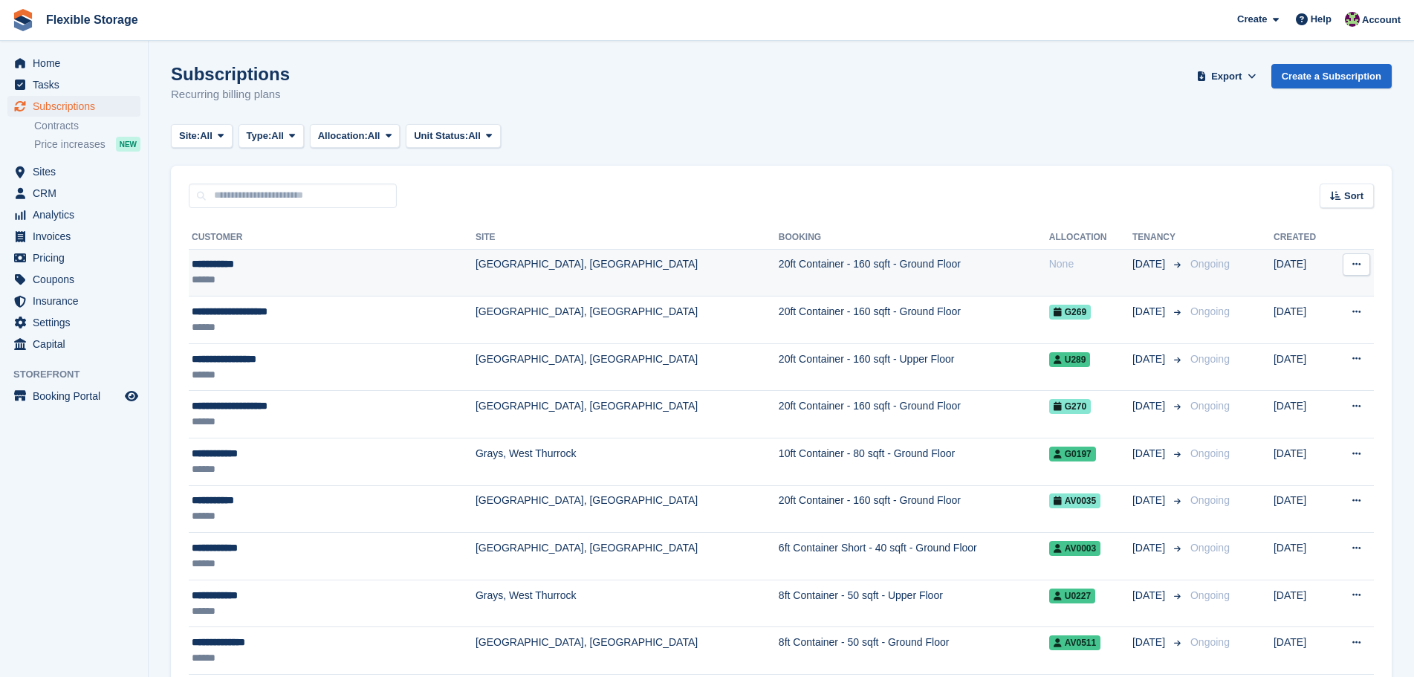
drag, startPoint x: 752, startPoint y: 128, endPoint x: 582, endPoint y: 274, distance: 224.5
click at [752, 128] on div "Site: All All Grays, West Thurrock Aveley, Essex Chelmsford, Essex Type: All Al…" at bounding box center [781, 136] width 1221 height 25
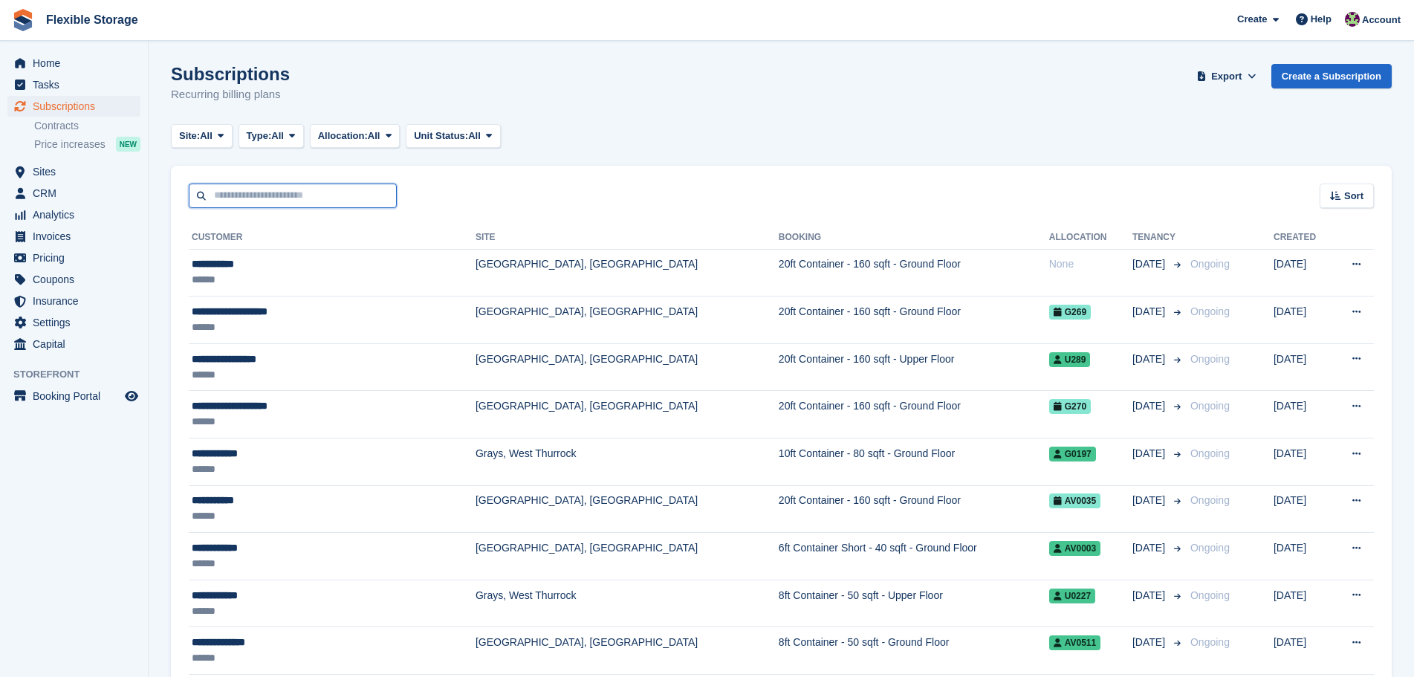
click at [294, 197] on input "text" at bounding box center [293, 196] width 208 height 25
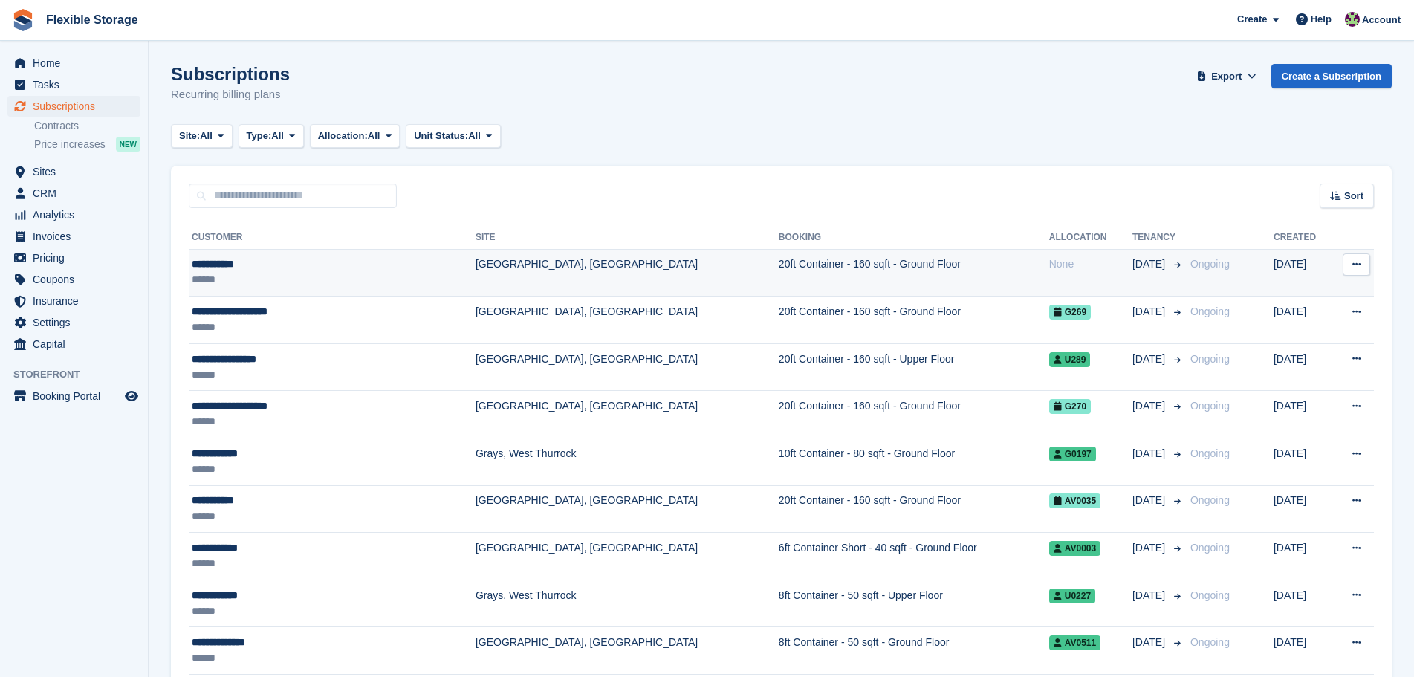
click at [578, 250] on td "[GEOGRAPHIC_DATA], [GEOGRAPHIC_DATA]" at bounding box center [627, 273] width 303 height 48
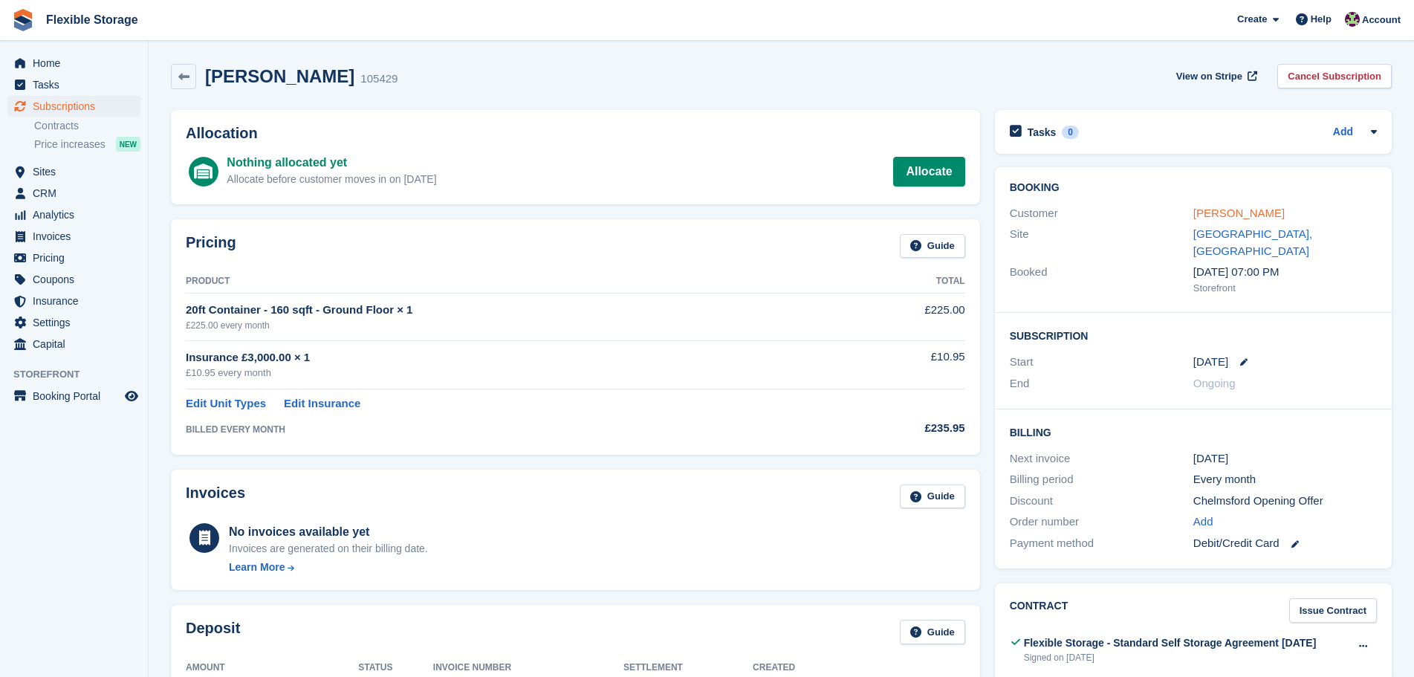
click at [1240, 214] on link "[PERSON_NAME]" at bounding box center [1239, 213] width 91 height 13
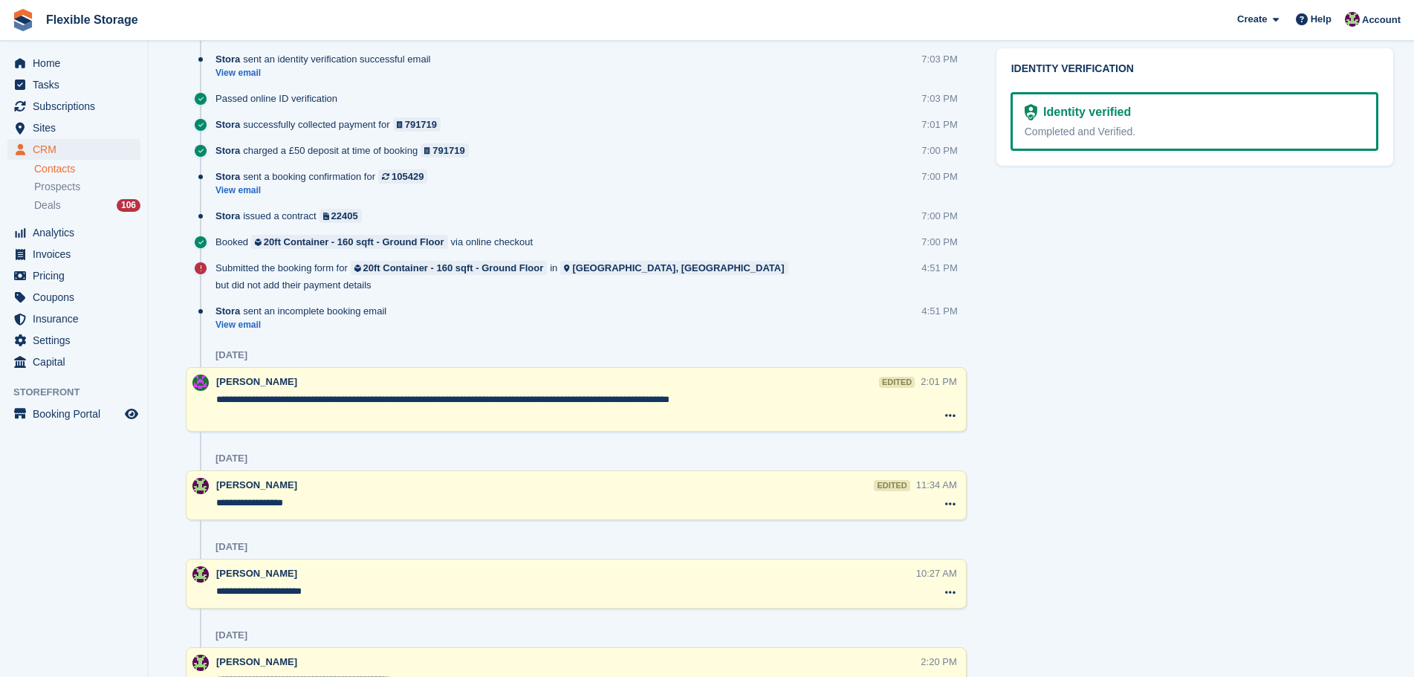
scroll to position [892, 0]
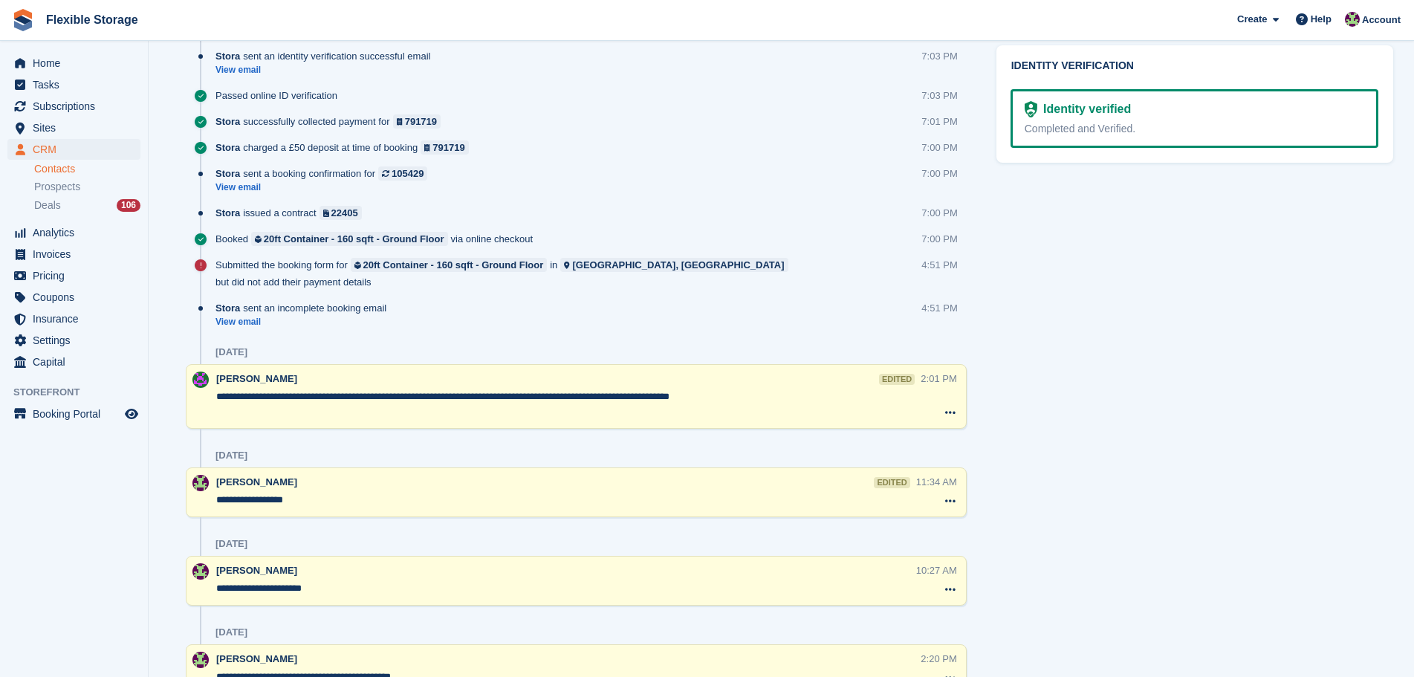
click at [1182, 470] on div "Tasks 0 Add No tasks related to [PERSON_NAME] Contact Details Email [EMAIL_ADDR…" at bounding box center [1195, 37] width 412 height 1653
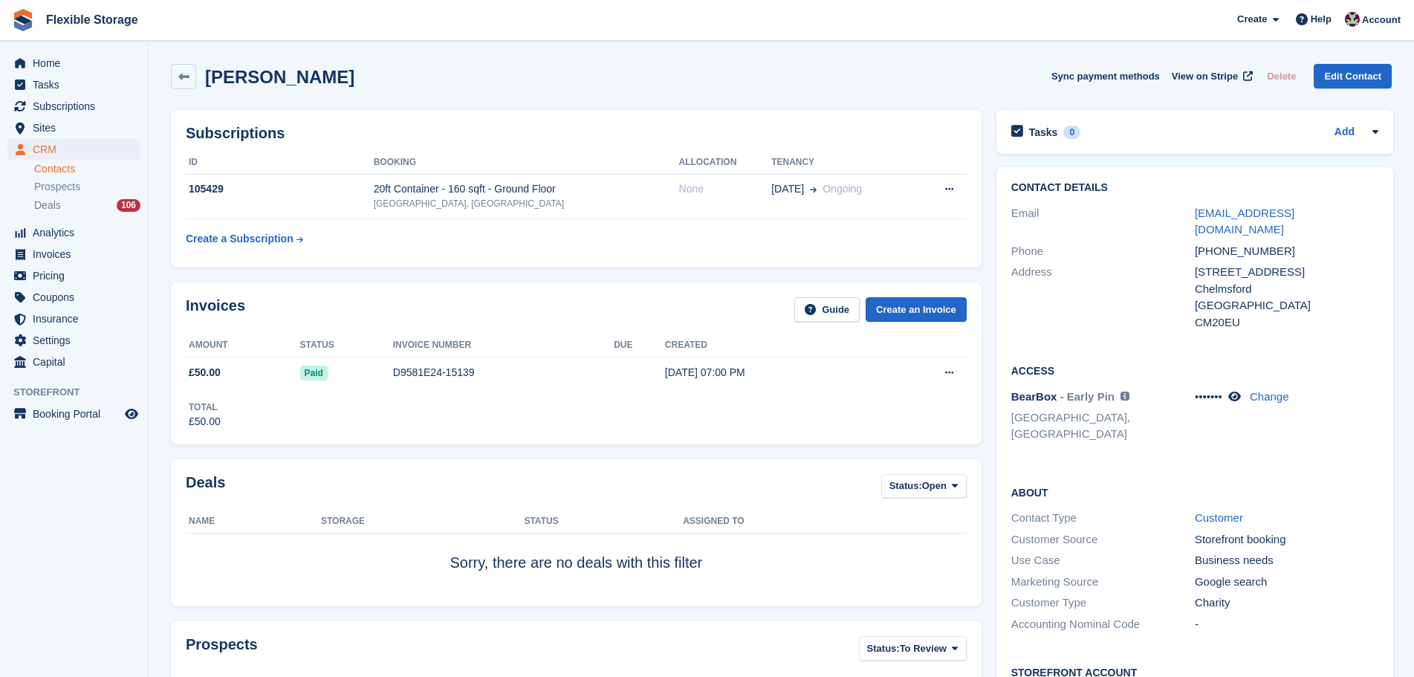
scroll to position [446, 0]
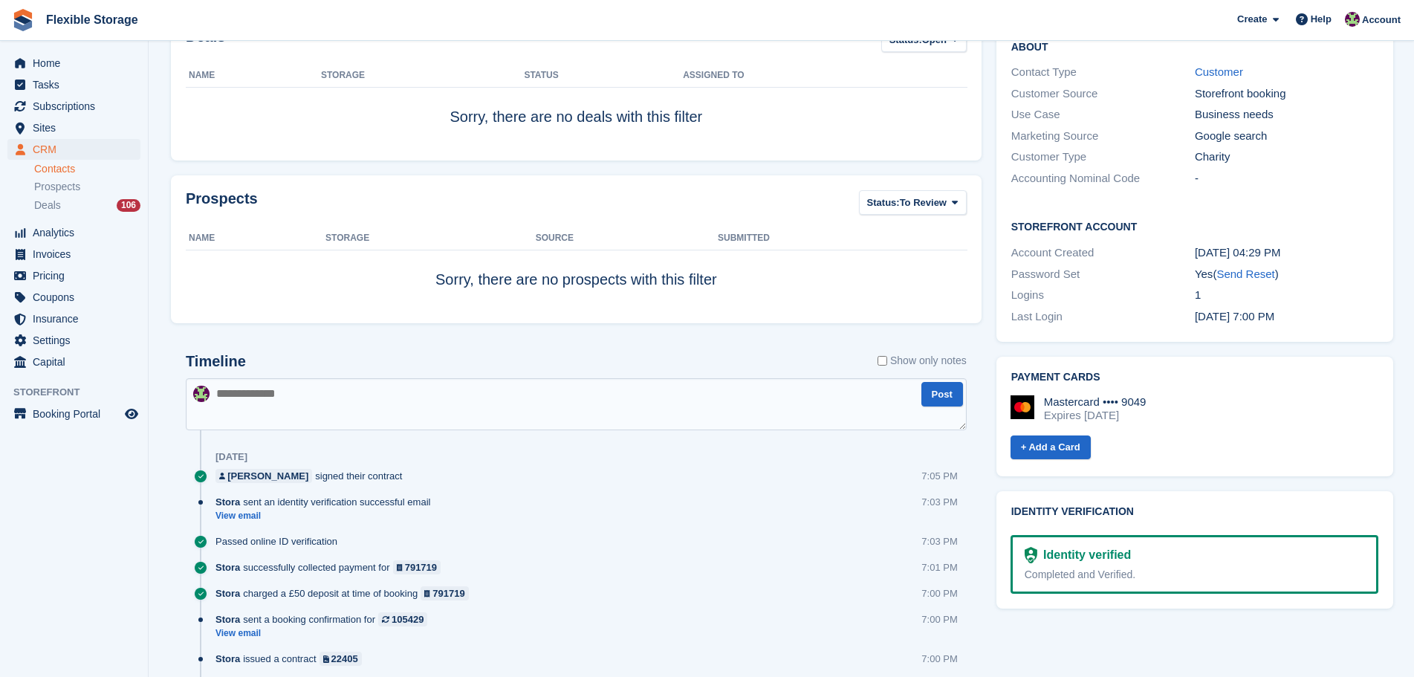
drag, startPoint x: 1334, startPoint y: 308, endPoint x: 1021, endPoint y: 260, distance: 316.5
click at [989, 210] on div "Contact Details Email [EMAIL_ADDRESS][DOMAIN_NAME] Phone [PHONE_NUMBER] Address…" at bounding box center [1195, 31] width 412 height 635
click at [1051, 308] on div "Last Login" at bounding box center [1104, 316] width 184 height 17
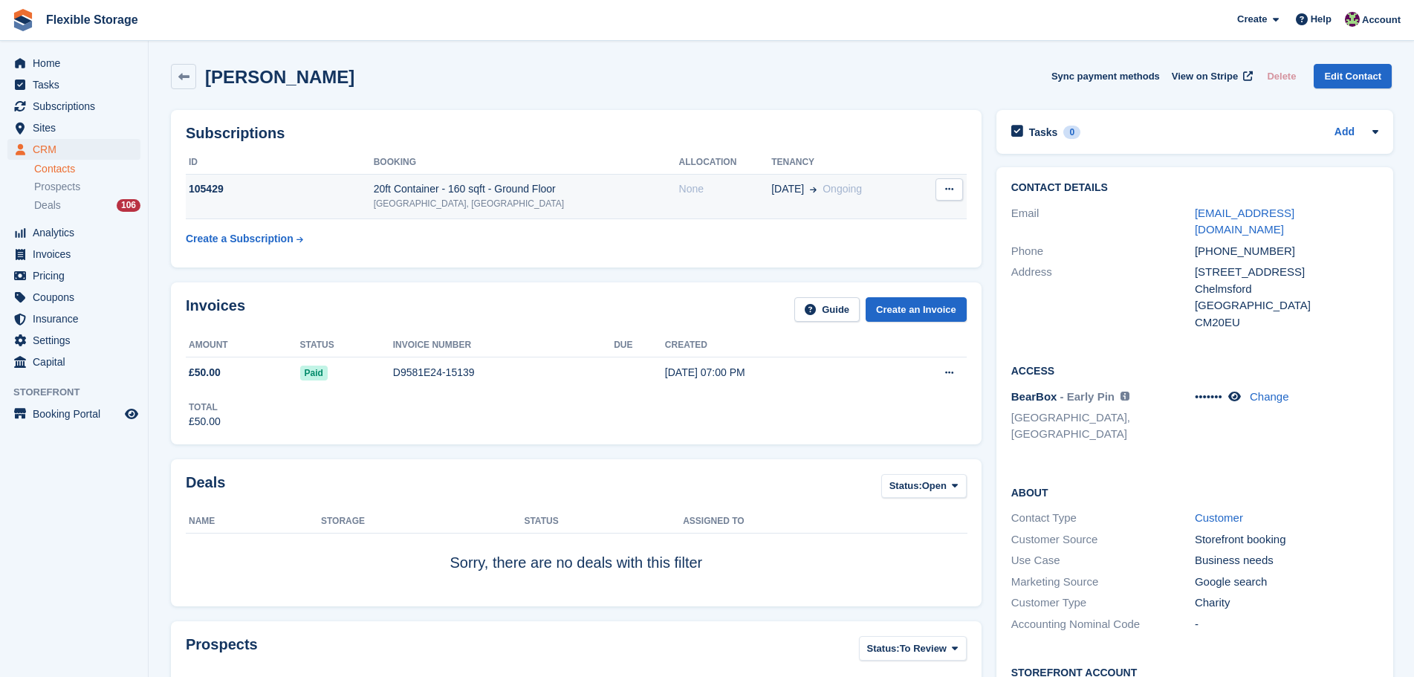
click at [487, 212] on td "20ft Container - 160 sqft - [GEOGRAPHIC_DATA]" at bounding box center [526, 196] width 305 height 45
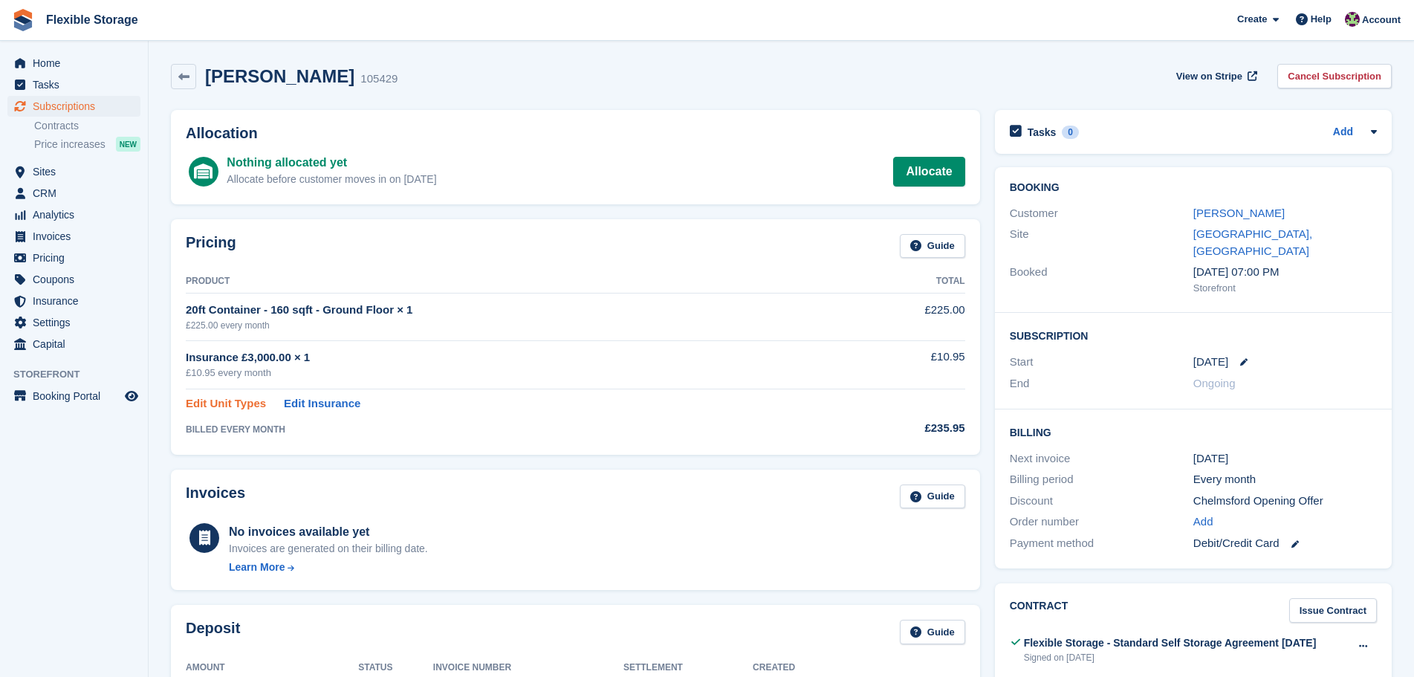
click at [204, 407] on link "Edit Unit Types" at bounding box center [226, 403] width 80 height 17
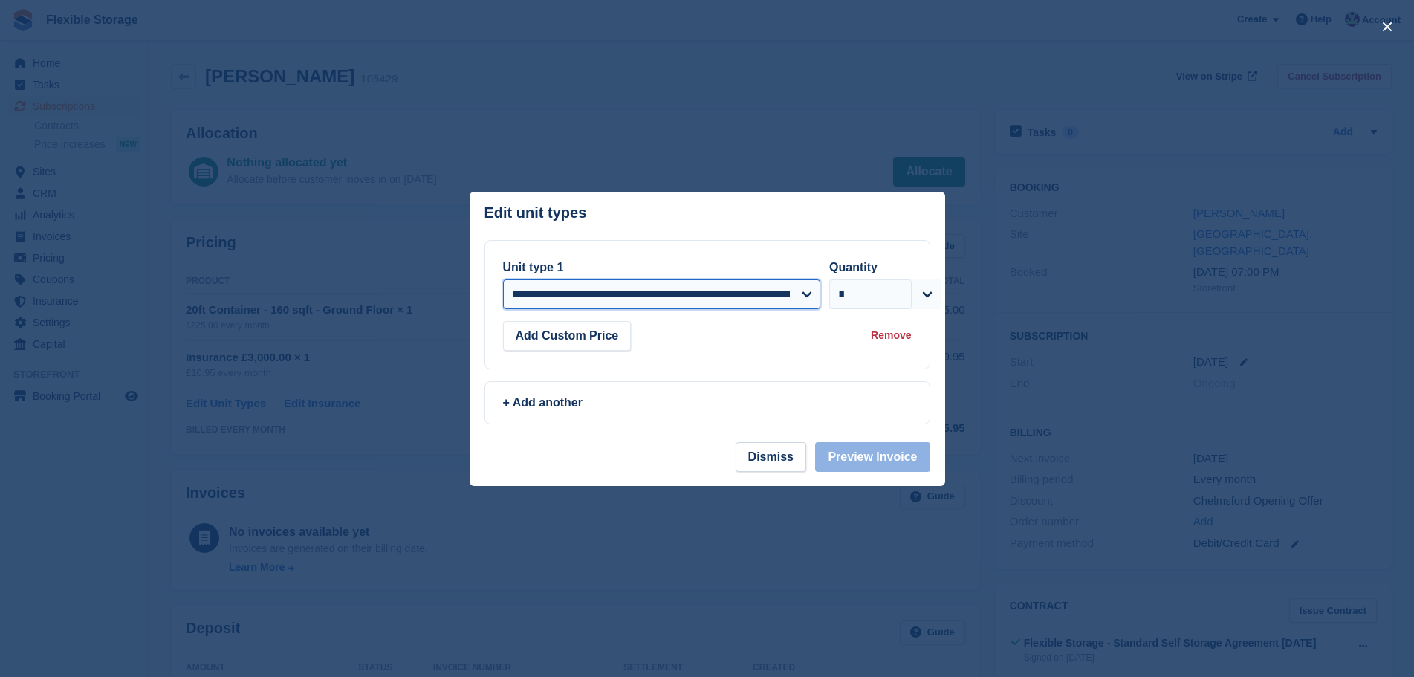
click at [605, 296] on select "**********" at bounding box center [662, 294] width 318 height 30
select select "*****"
click at [503, 280] on select "**********" at bounding box center [662, 294] width 318 height 30
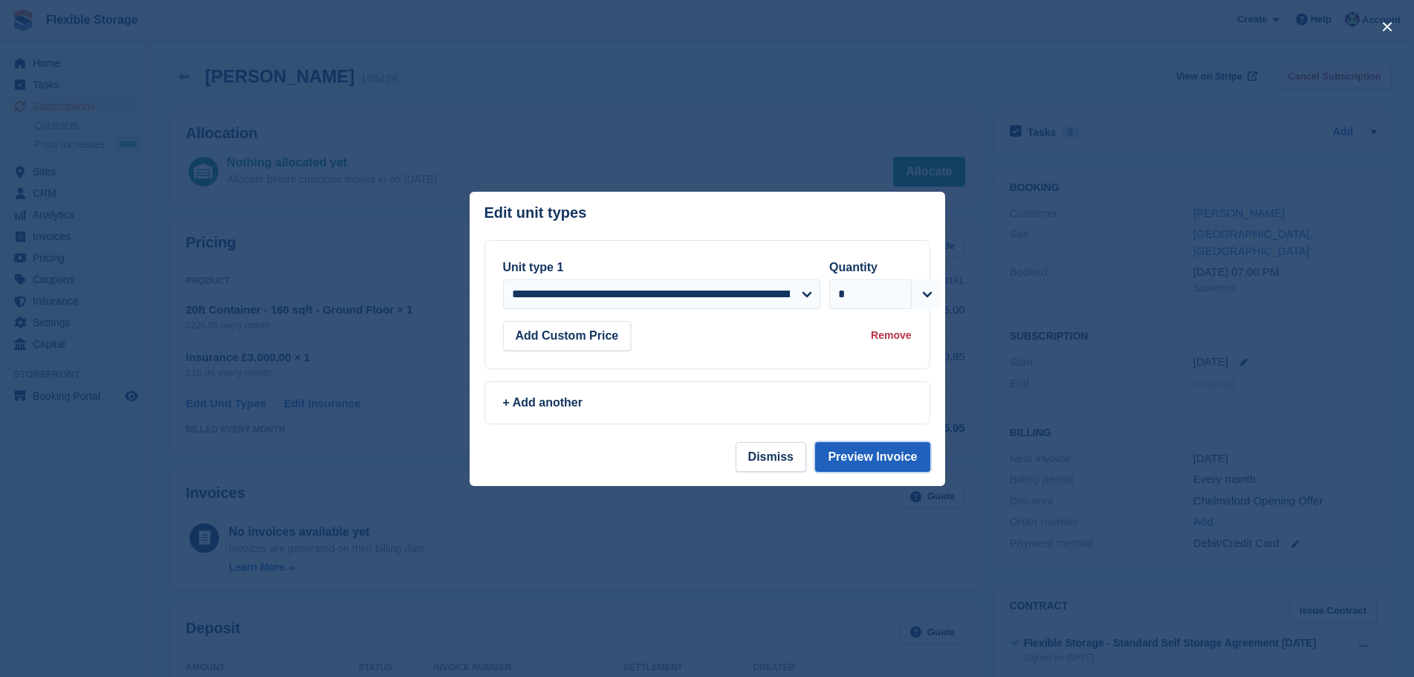
click at [900, 465] on button "Preview Invoice" at bounding box center [872, 457] width 114 height 30
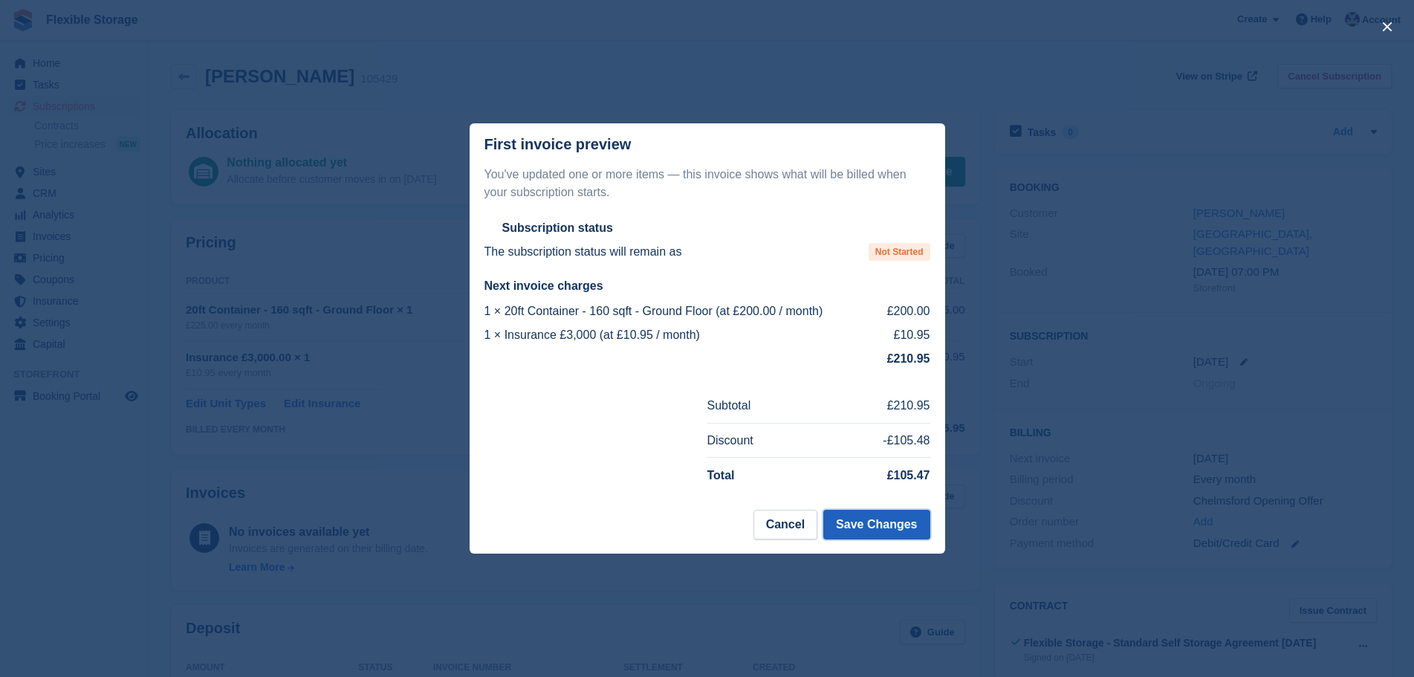
click at [905, 527] on button "Save Changes" at bounding box center [877, 525] width 106 height 30
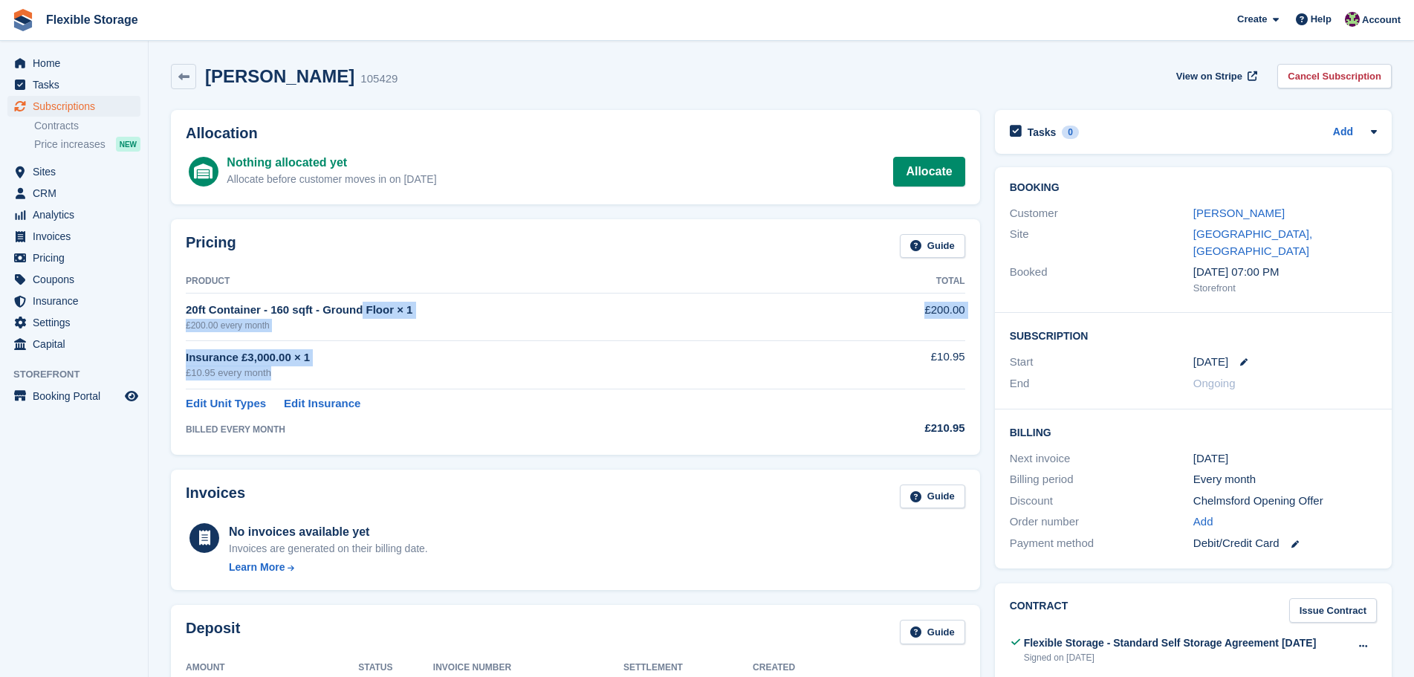
drag, startPoint x: 708, startPoint y: 388, endPoint x: 256, endPoint y: 311, distance: 457.7
click at [256, 311] on tbody "20ft Container - 160 sqft - Ground Floor × 1 £200.00 every month £200.00 Insura…" at bounding box center [576, 367] width 780 height 146
click at [638, 386] on td "Insurance £3,000.00 × 1 £10.95 every month" at bounding box center [517, 364] width 662 height 48
click at [784, 421] on td "BILLED EVERY MONTH" at bounding box center [517, 426] width 662 height 28
drag, startPoint x: 572, startPoint y: 346, endPoint x: 479, endPoint y: 338, distance: 93.2
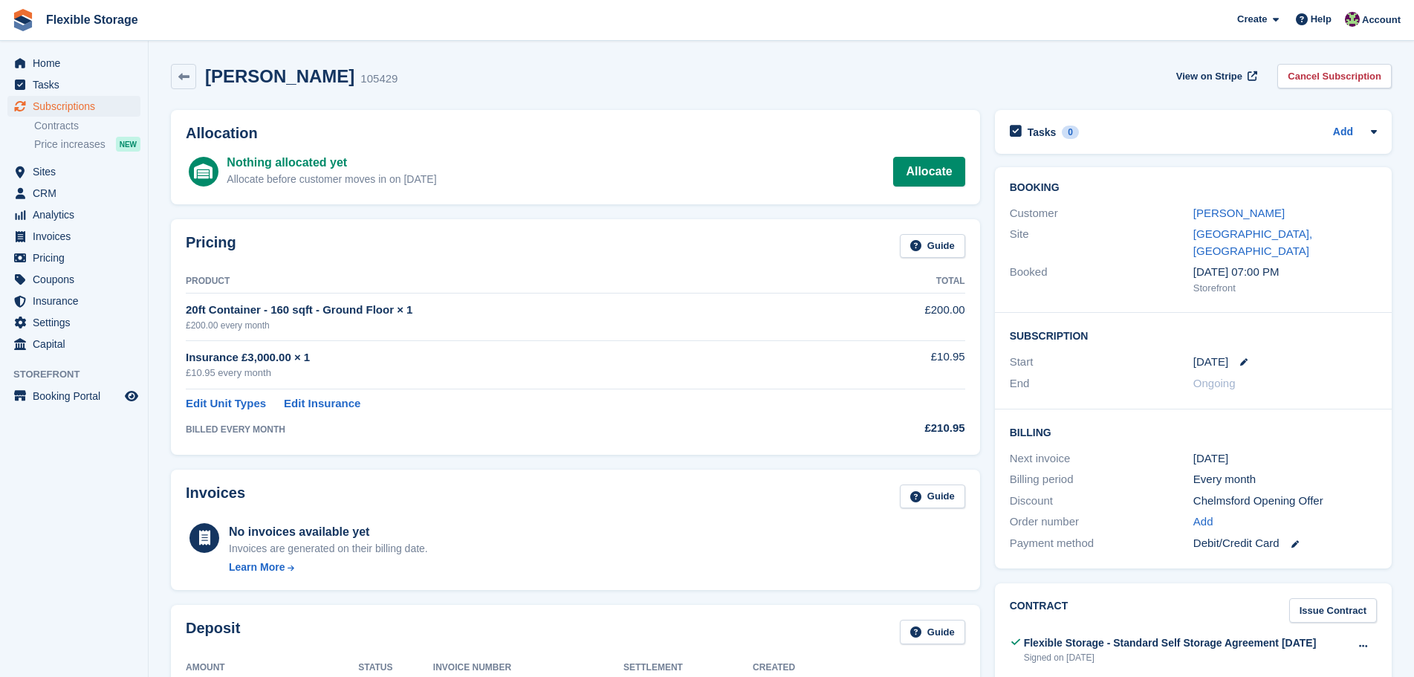
click at [479, 338] on tbody "20ft Container - 160 sqft - Ground Floor × 1 £200.00 every month £200.00 Insura…" at bounding box center [576, 367] width 780 height 146
click at [760, 369] on div "£10.95 every month" at bounding box center [517, 373] width 662 height 15
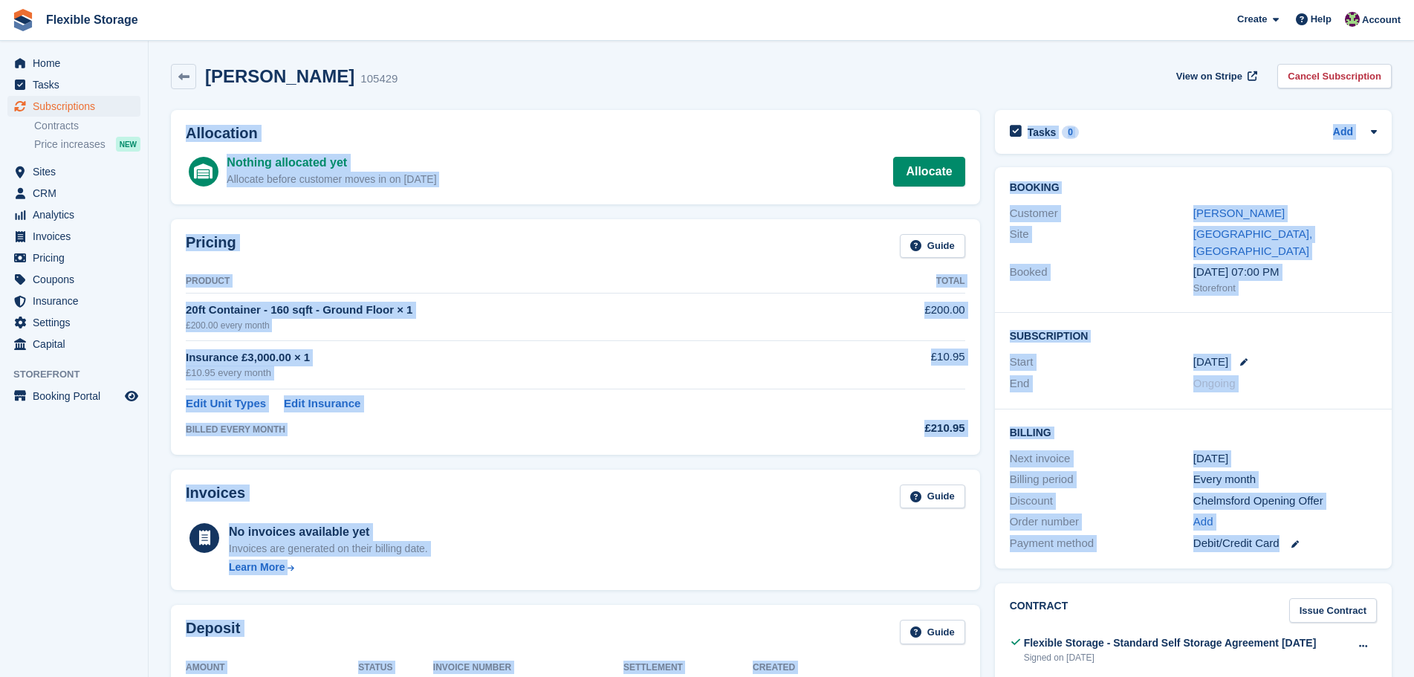
drag, startPoint x: 1120, startPoint y: 68, endPoint x: 1340, endPoint y: 541, distance: 522.1
click at [1340, 541] on div "Dan Skeates 105429 View on Stripe Cancel Subscription Allocation Nothing alloca…" at bounding box center [781, 600] width 1221 height 1088
click at [1333, 450] on div "8 Sep" at bounding box center [1286, 458] width 184 height 17
drag, startPoint x: 1333, startPoint y: 528, endPoint x: 874, endPoint y: 16, distance: 688.5
click at [883, 22] on div "Flexible Storage Create Subscription Invoice Contact Deal Discount Page Help Ch…" at bounding box center [707, 579] width 1414 height 1158
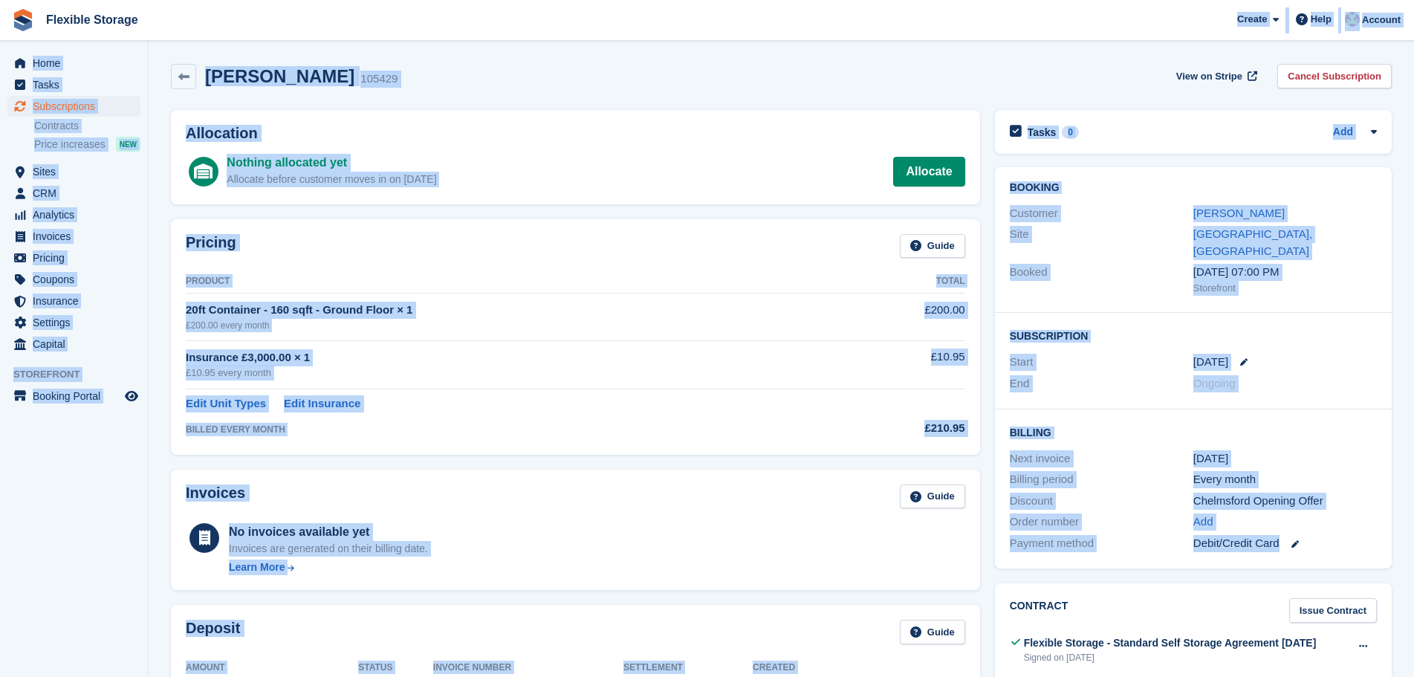
click at [1029, 62] on div "Dan Skeates 105429 View on Stripe Cancel Subscription" at bounding box center [782, 79] width 1236 height 46
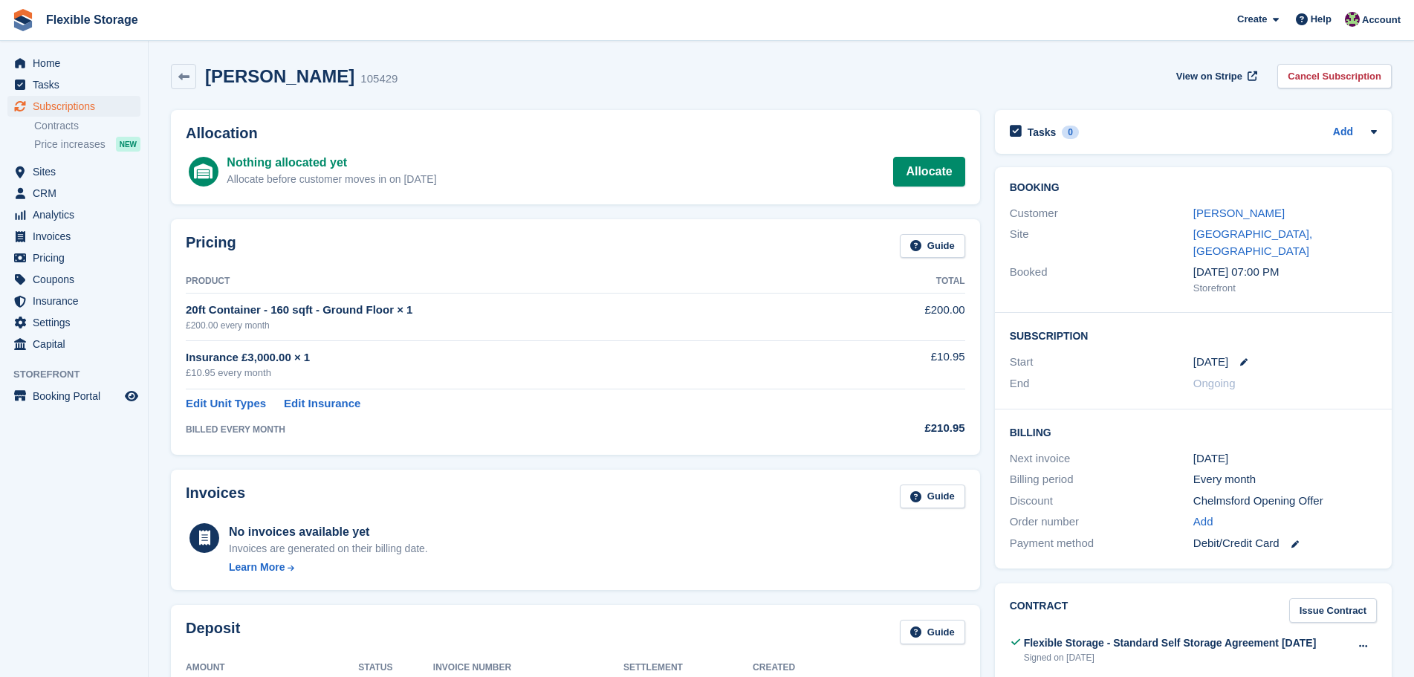
drag, startPoint x: 1072, startPoint y: 62, endPoint x: 1258, endPoint y: 449, distance: 428.5
click at [1258, 449] on div "Dan Skeates 105429 View on Stripe Cancel Subscription Allocation Nothing alloca…" at bounding box center [781, 600] width 1221 height 1088
click at [1281, 450] on div "[DATE]" at bounding box center [1286, 458] width 184 height 17
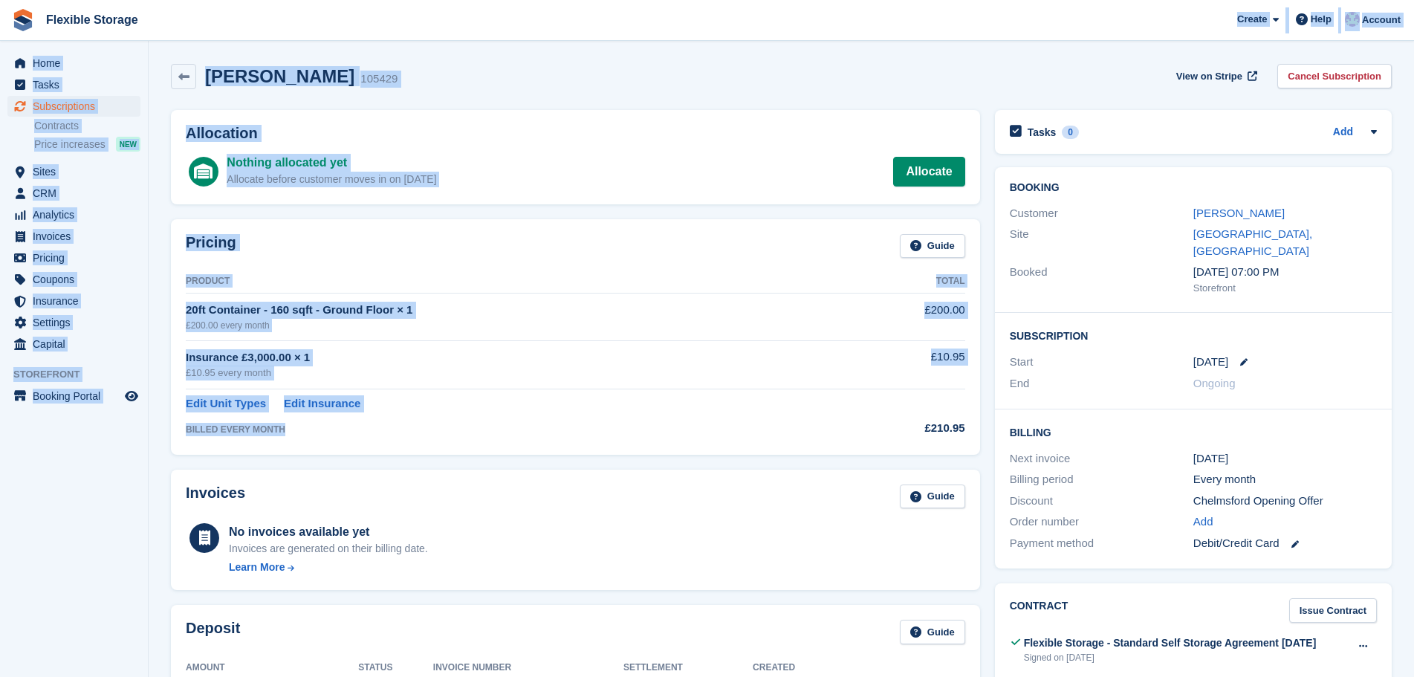
drag, startPoint x: 810, startPoint y: 34, endPoint x: 821, endPoint y: 441, distance: 406.7
click at [821, 441] on div "Flexible Storage Create Subscription Invoice Contact Deal Discount Page Help Ch…" at bounding box center [707, 579] width 1414 height 1158
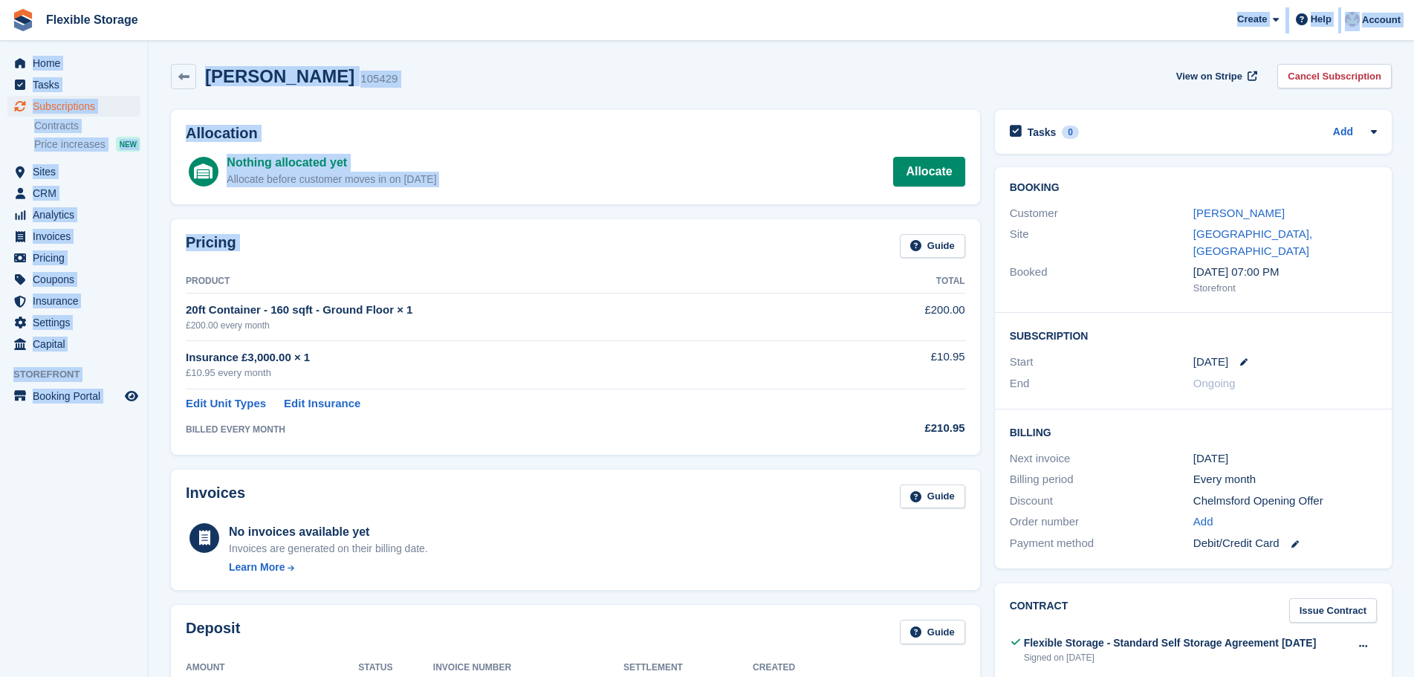
click at [737, 307] on div "20ft Container - 160 sqft - Ground Floor × 1" at bounding box center [517, 310] width 662 height 17
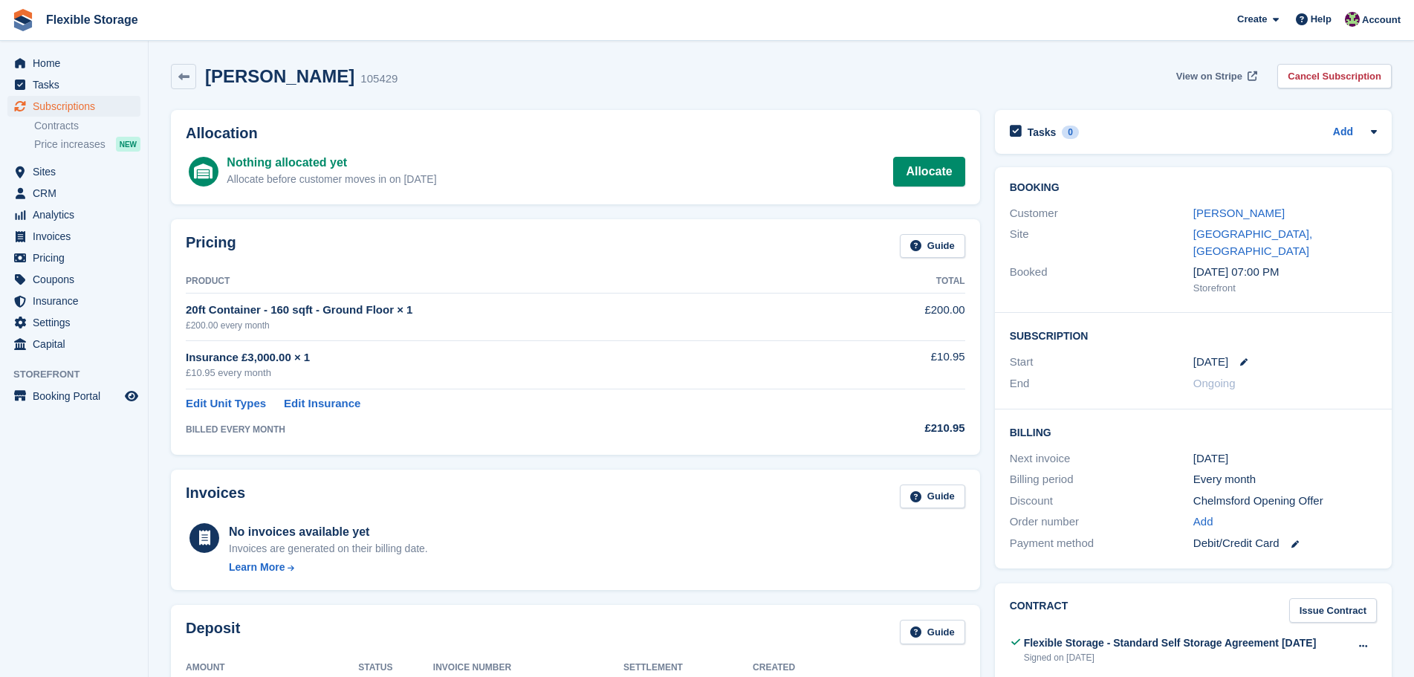
click at [1229, 72] on span "View on Stripe" at bounding box center [1210, 76] width 66 height 15
click at [68, 68] on span "Home" at bounding box center [77, 63] width 89 height 21
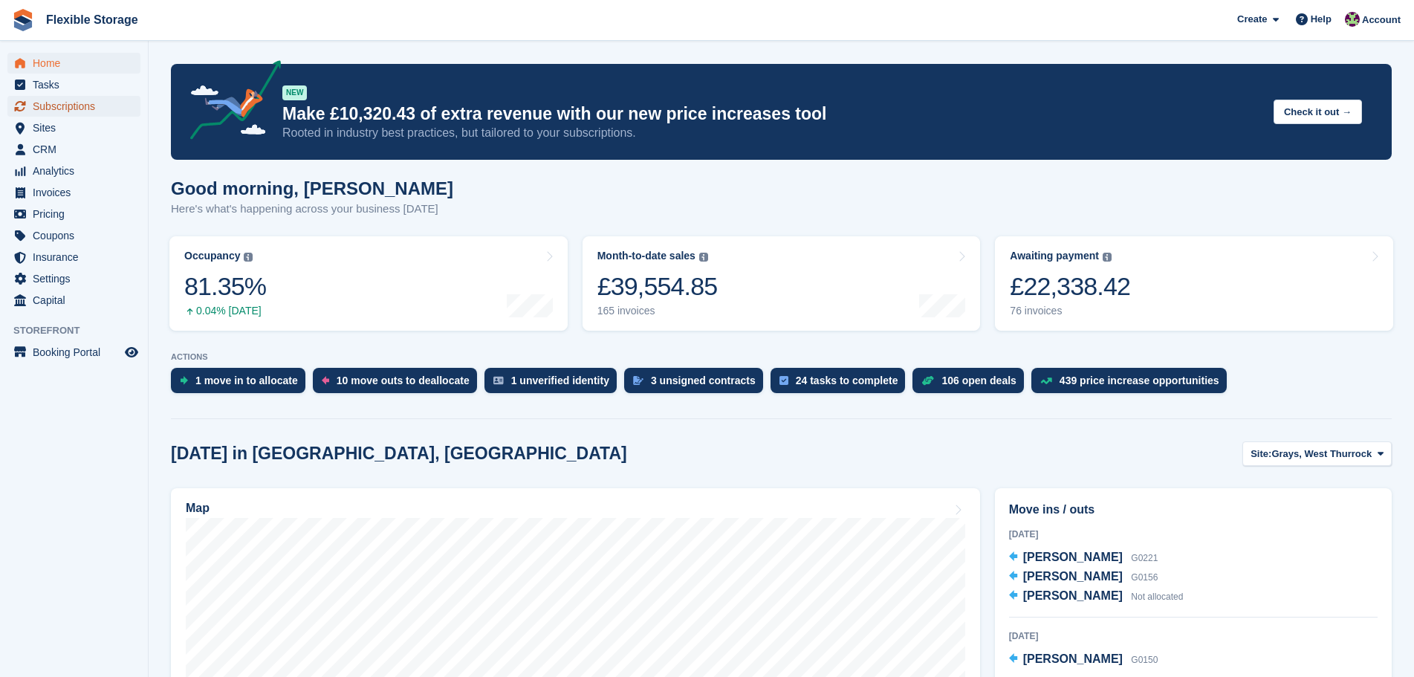
click at [111, 108] on span "Subscriptions" at bounding box center [77, 106] width 89 height 21
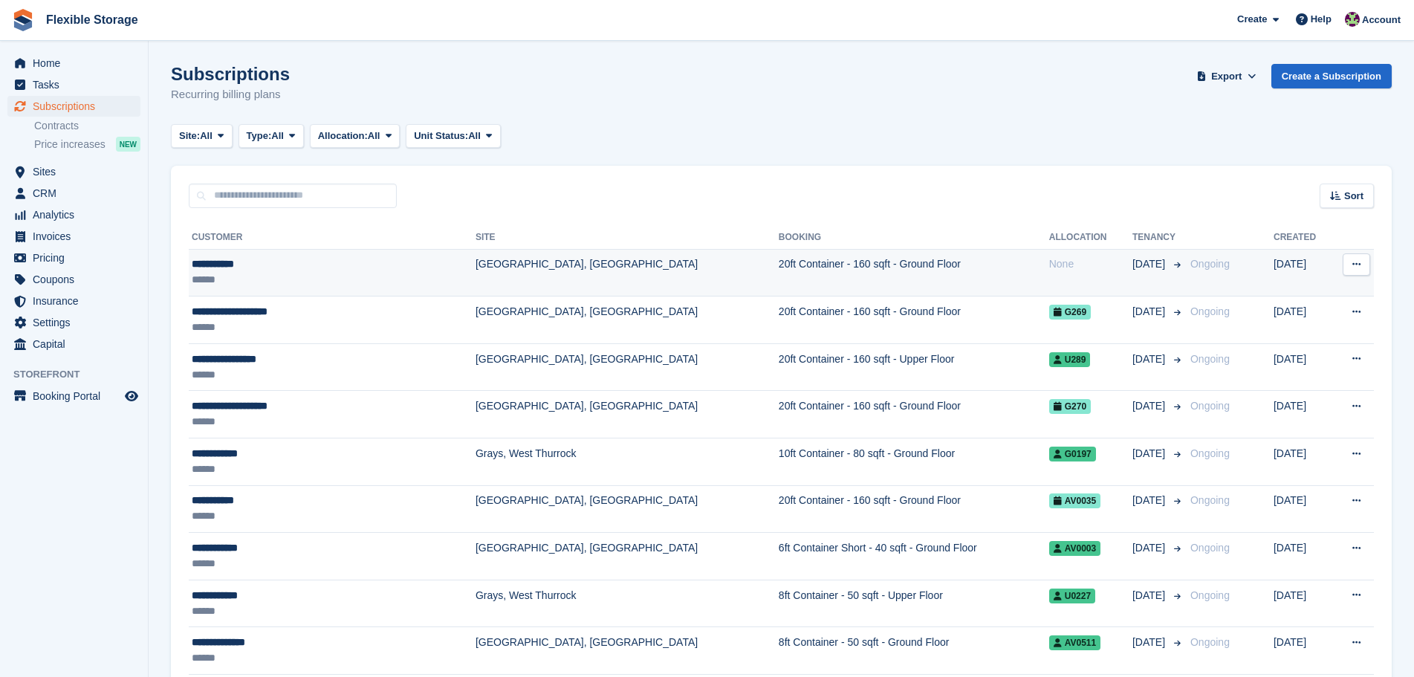
click at [779, 264] on td "20ft Container - 160 sqft - Ground Floor" at bounding box center [914, 273] width 271 height 48
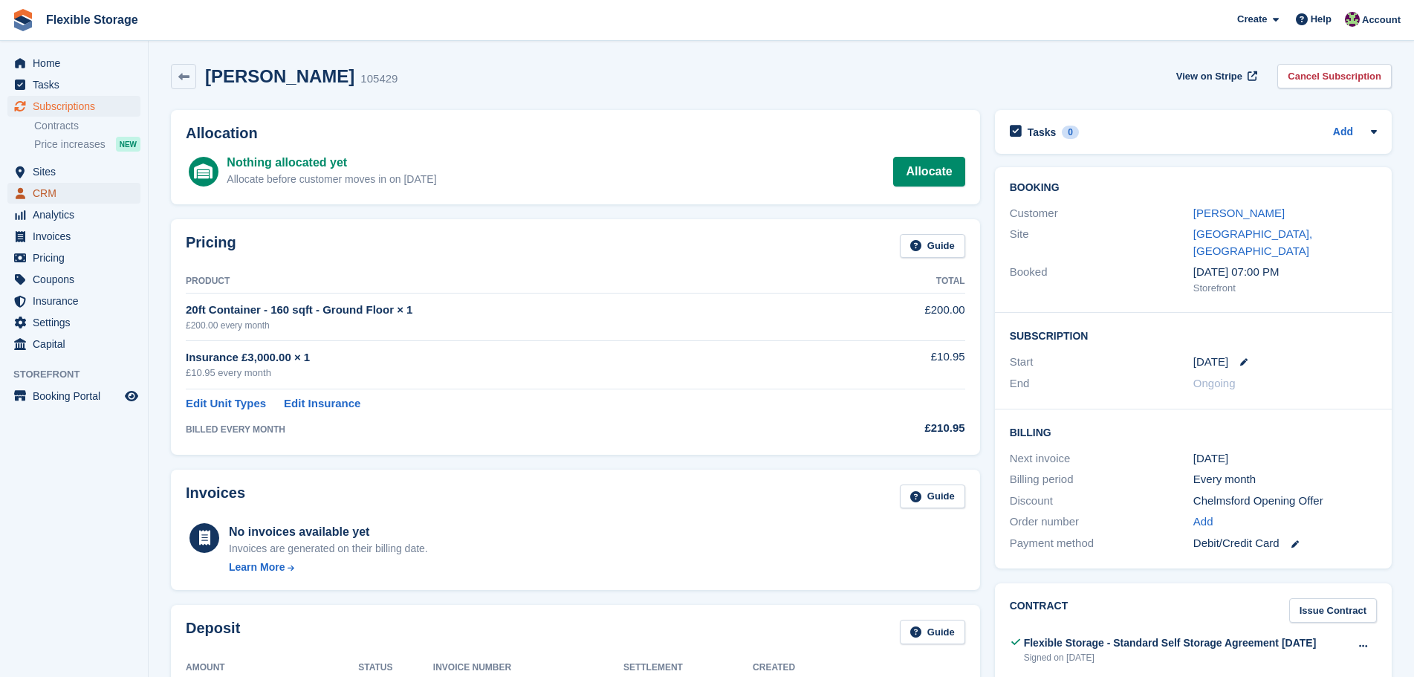
click at [101, 185] on span "CRM" at bounding box center [77, 193] width 89 height 21
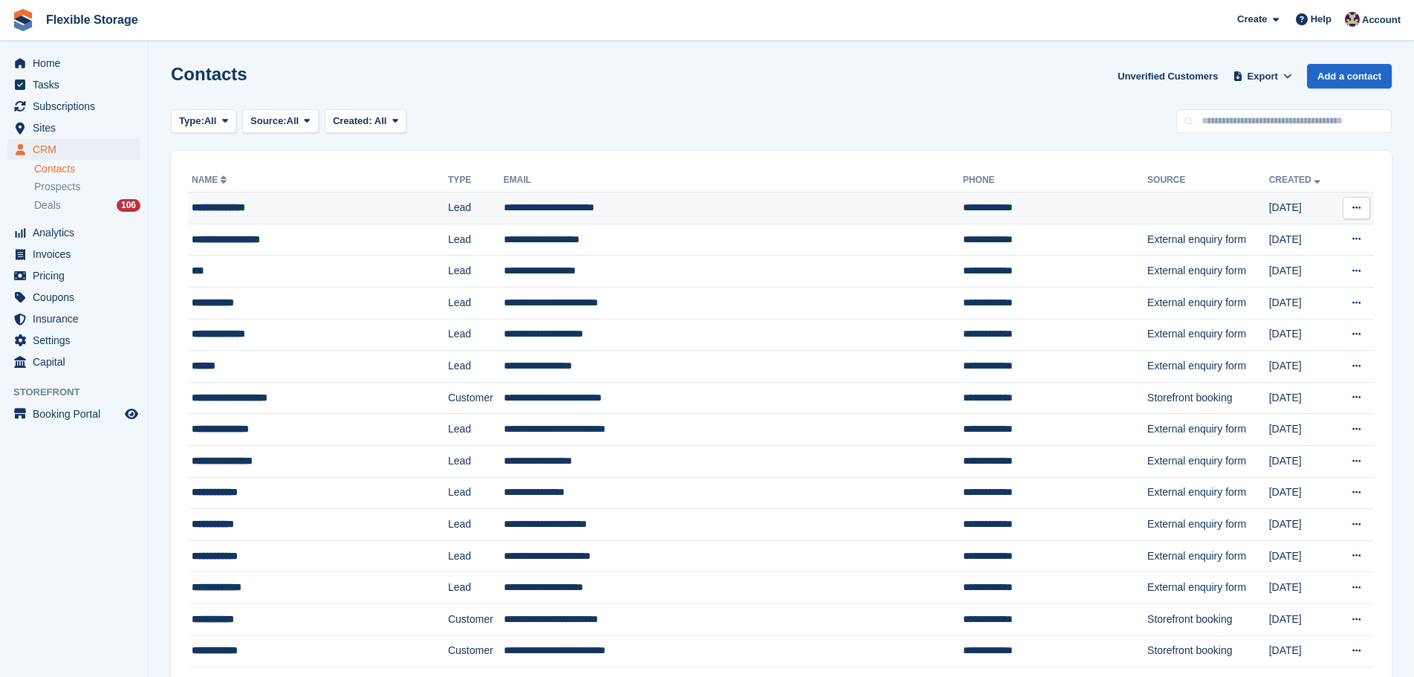
drag, startPoint x: 1162, startPoint y: 136, endPoint x: 1170, endPoint y: 210, distance: 74.0
click at [1119, 122] on div "Type: All All Lead Customer Source: All All Storefront Backoffice Pre-Opening i…" at bounding box center [781, 121] width 1221 height 25
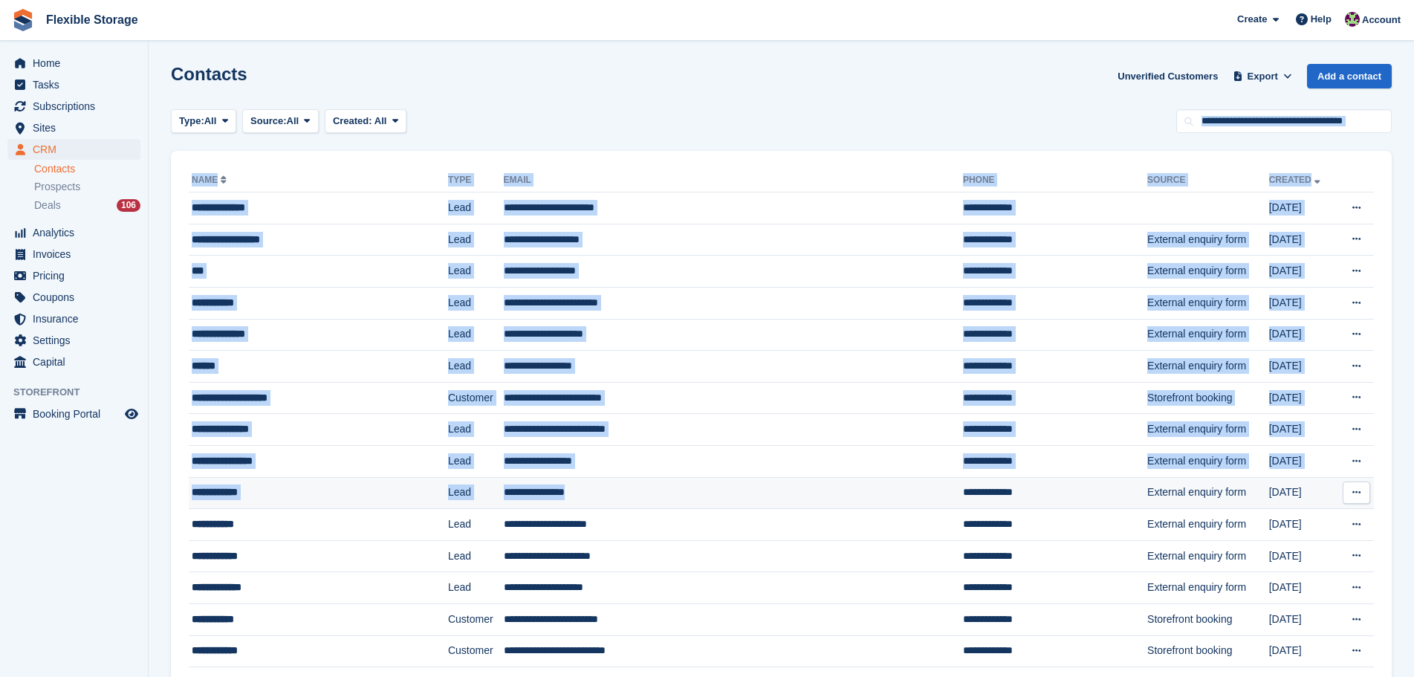
drag, startPoint x: 687, startPoint y: 103, endPoint x: 800, endPoint y: 482, distance: 394.6
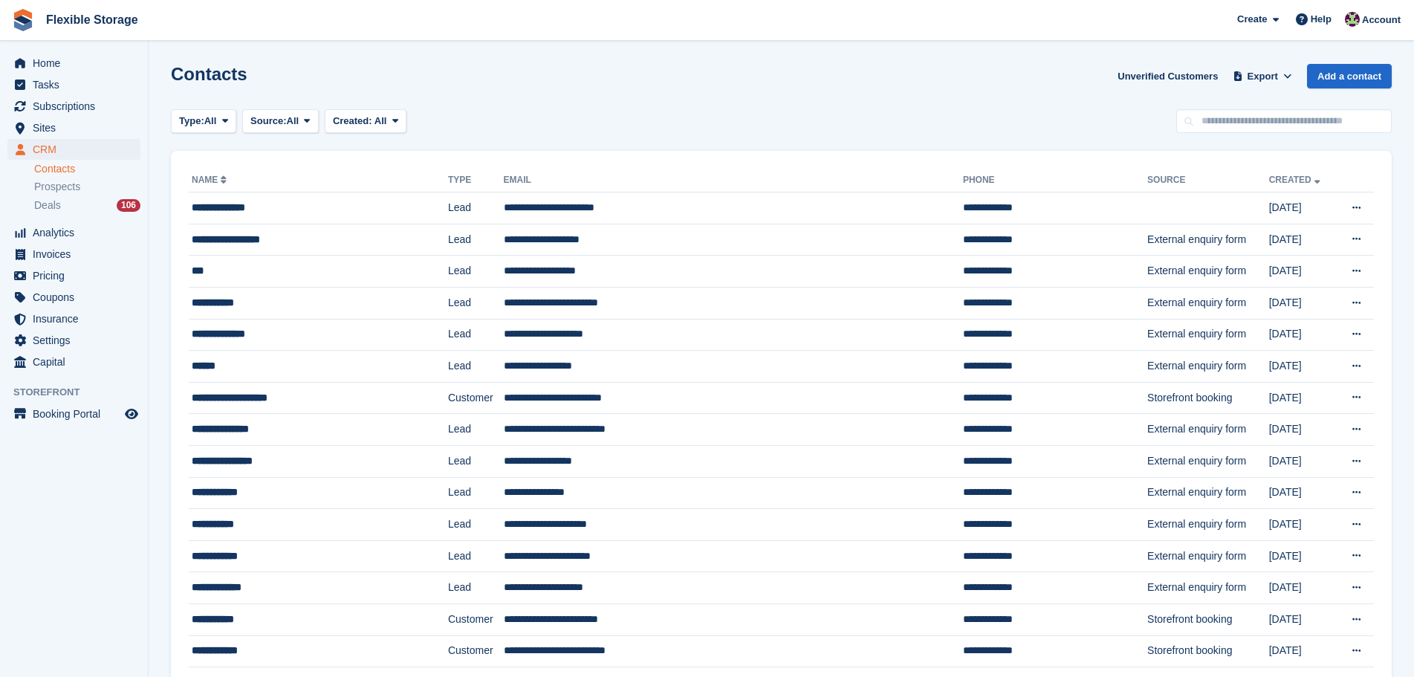
drag, startPoint x: 913, startPoint y: 65, endPoint x: 918, endPoint y: 91, distance: 26.5
click at [918, 91] on div "Contacts Unverified Customers Export Export Contacts Export a CSV of all Contac…" at bounding box center [781, 85] width 1221 height 42
click at [918, 92] on div "Contacts Unverified Customers Export Export Contacts Export a CSV of all Contac…" at bounding box center [781, 85] width 1221 height 42
drag, startPoint x: 920, startPoint y: 95, endPoint x: 1000, endPoint y: 574, distance: 485.3
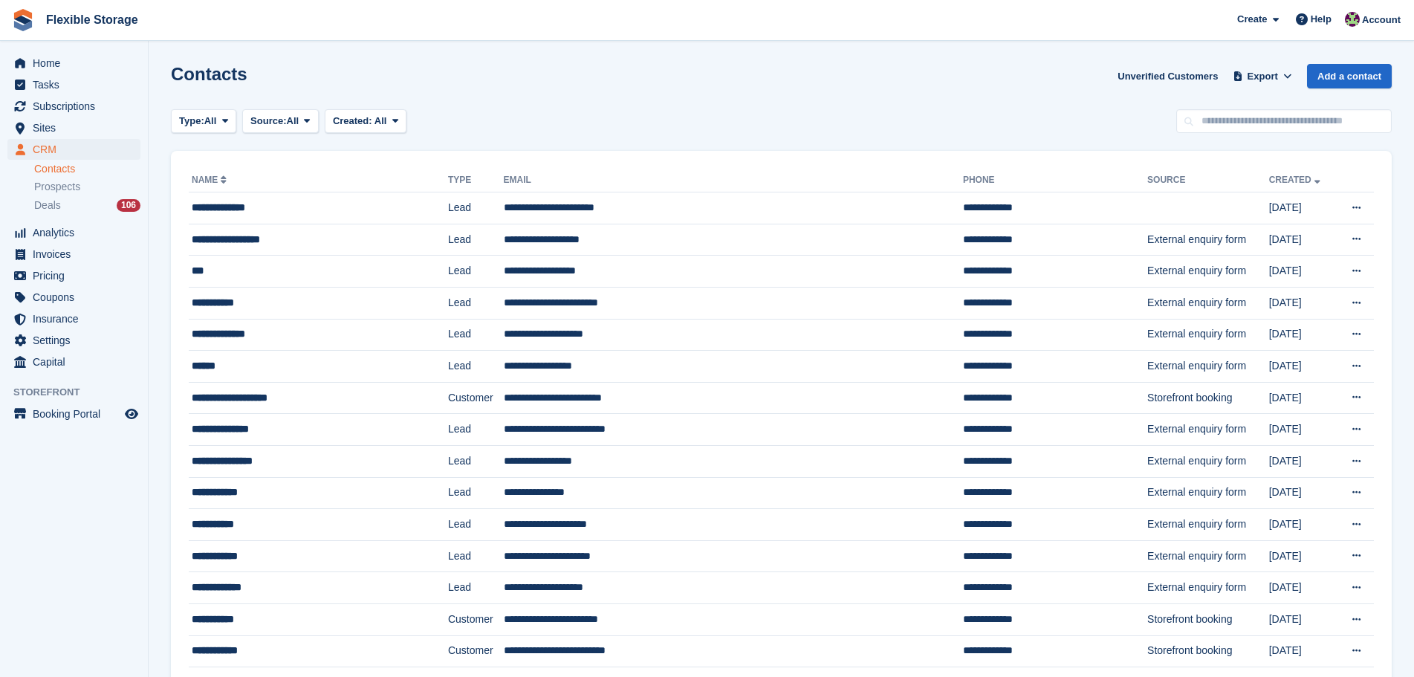
drag, startPoint x: 780, startPoint y: 126, endPoint x: 570, endPoint y: 141, distance: 210.1
click at [779, 126] on div "Type: All All Lead Customer Source: All All Storefront Backoffice Pre-Opening i…" at bounding box center [781, 121] width 1221 height 25
click at [95, 110] on span "Subscriptions" at bounding box center [77, 106] width 89 height 21
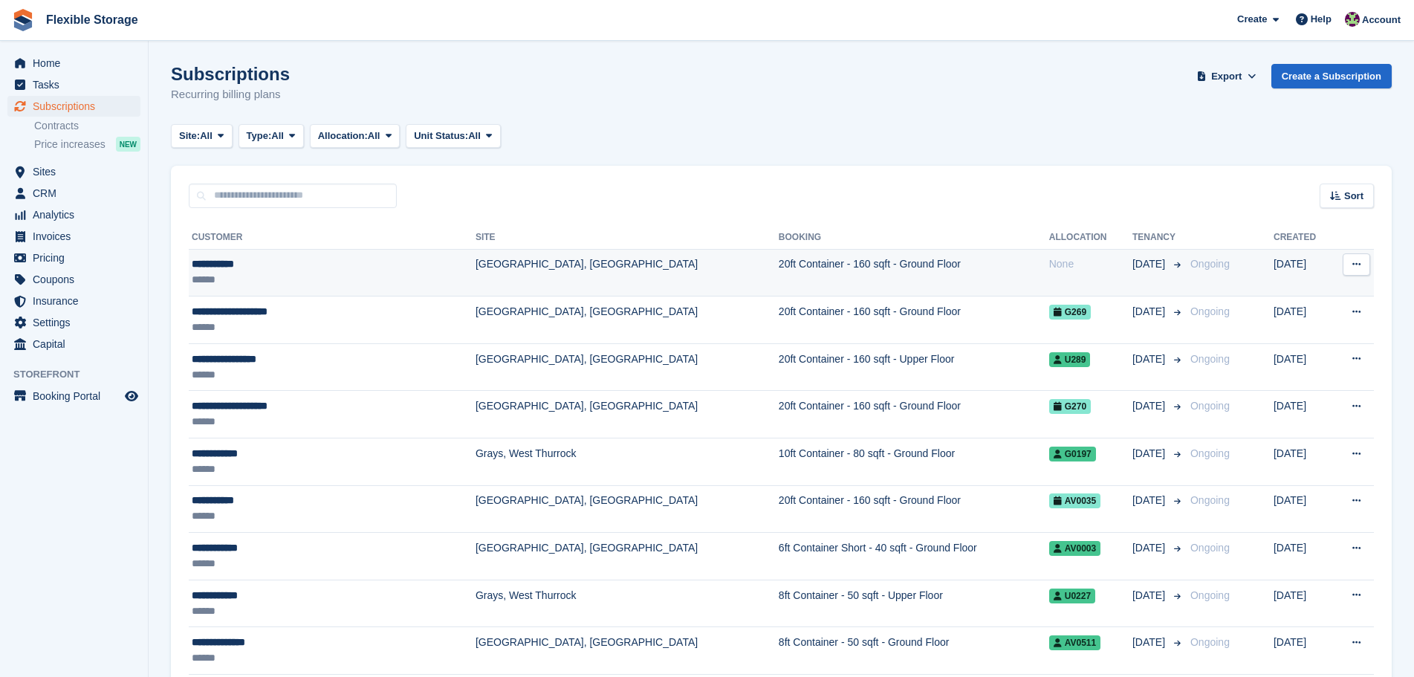
click at [310, 241] on th "Customer" at bounding box center [332, 238] width 287 height 24
click at [334, 271] on div "**********" at bounding box center [295, 264] width 207 height 16
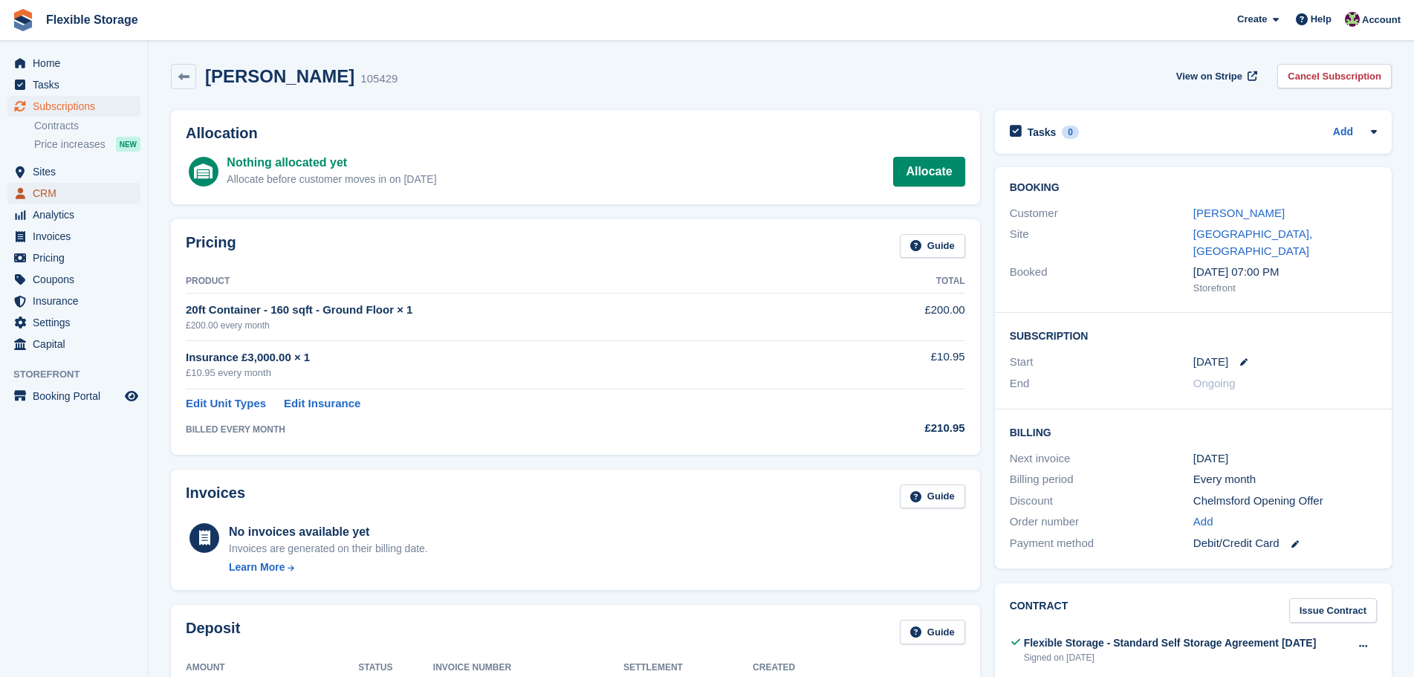
click at [66, 188] on span "CRM" at bounding box center [77, 193] width 89 height 21
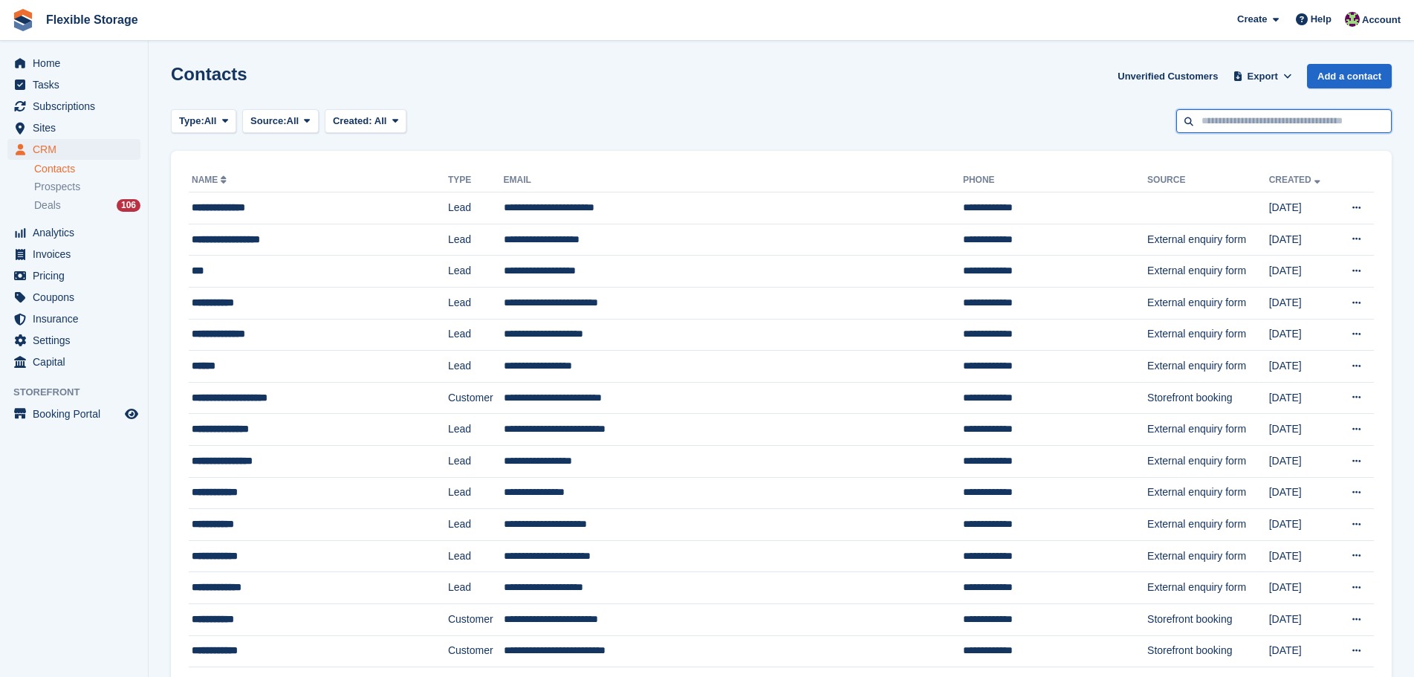
click at [1235, 124] on input "text" at bounding box center [1285, 121] width 216 height 25
type input "****"
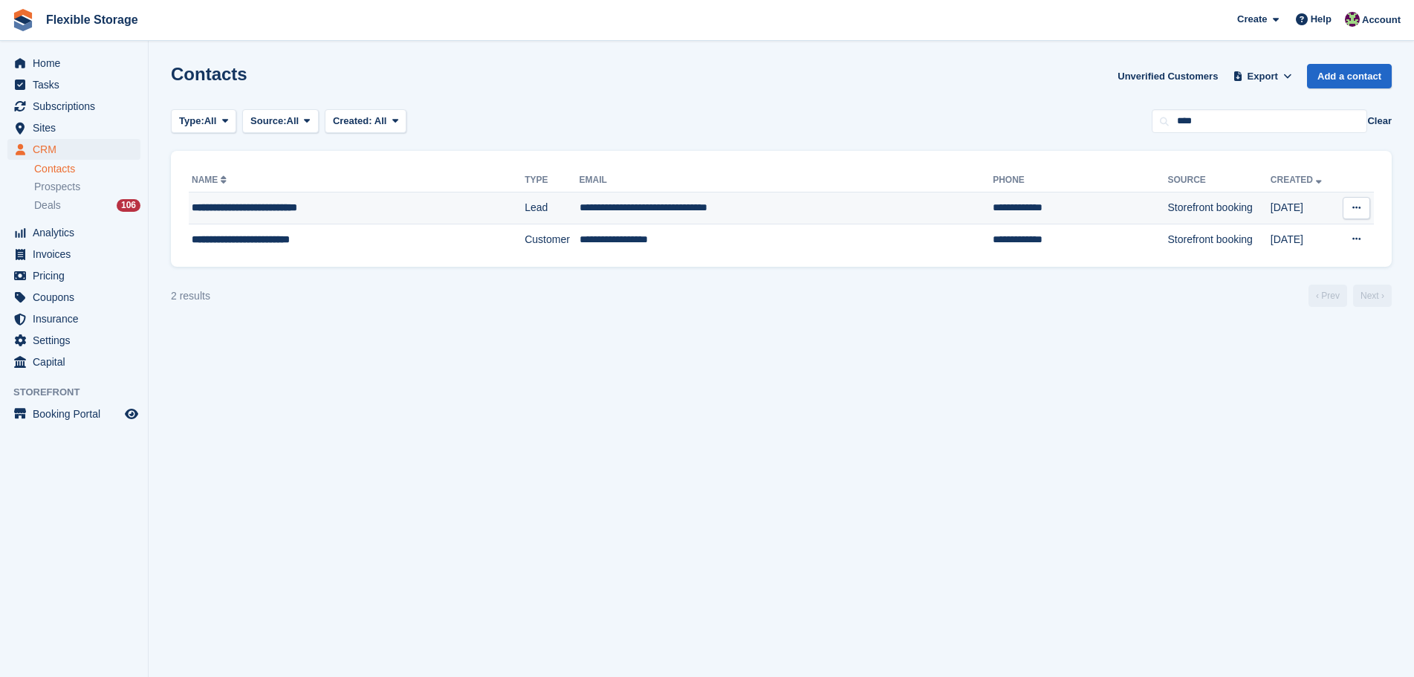
click at [458, 213] on div "**********" at bounding box center [329, 208] width 275 height 16
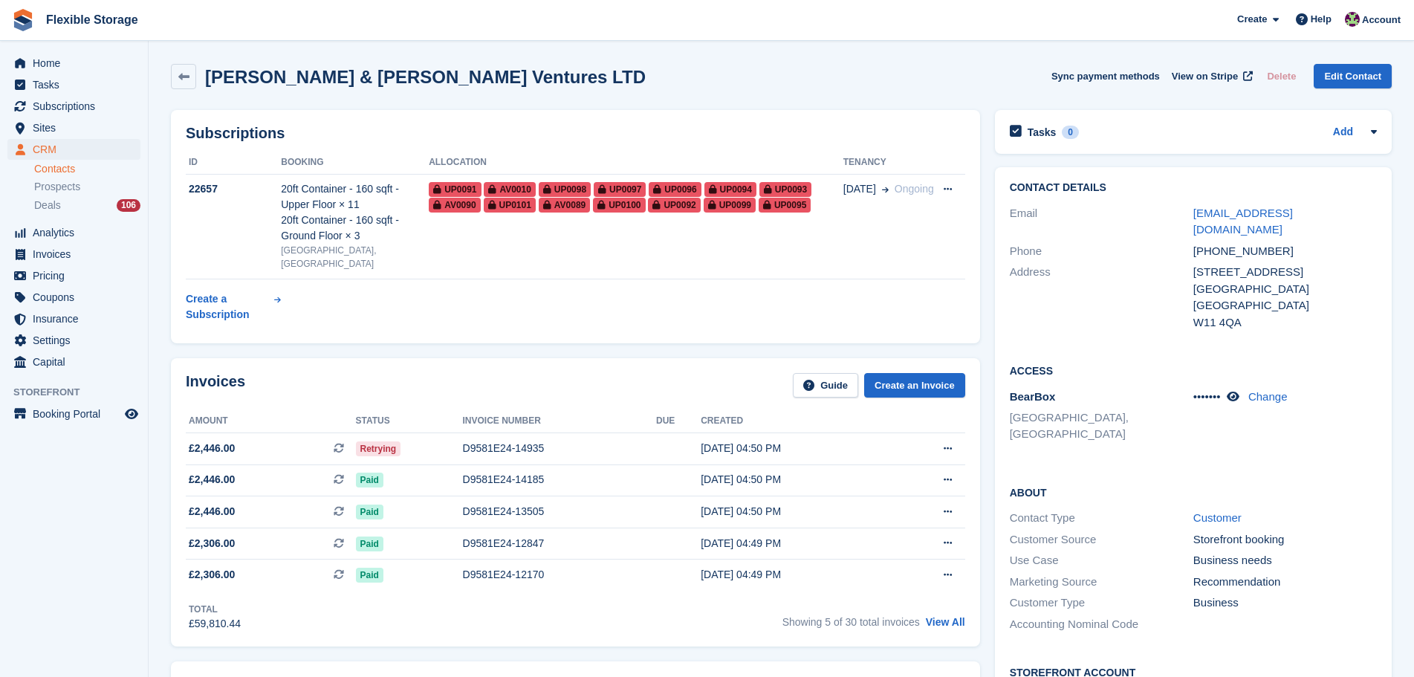
click at [517, 441] on div "D9581E24-14935" at bounding box center [559, 449] width 193 height 16
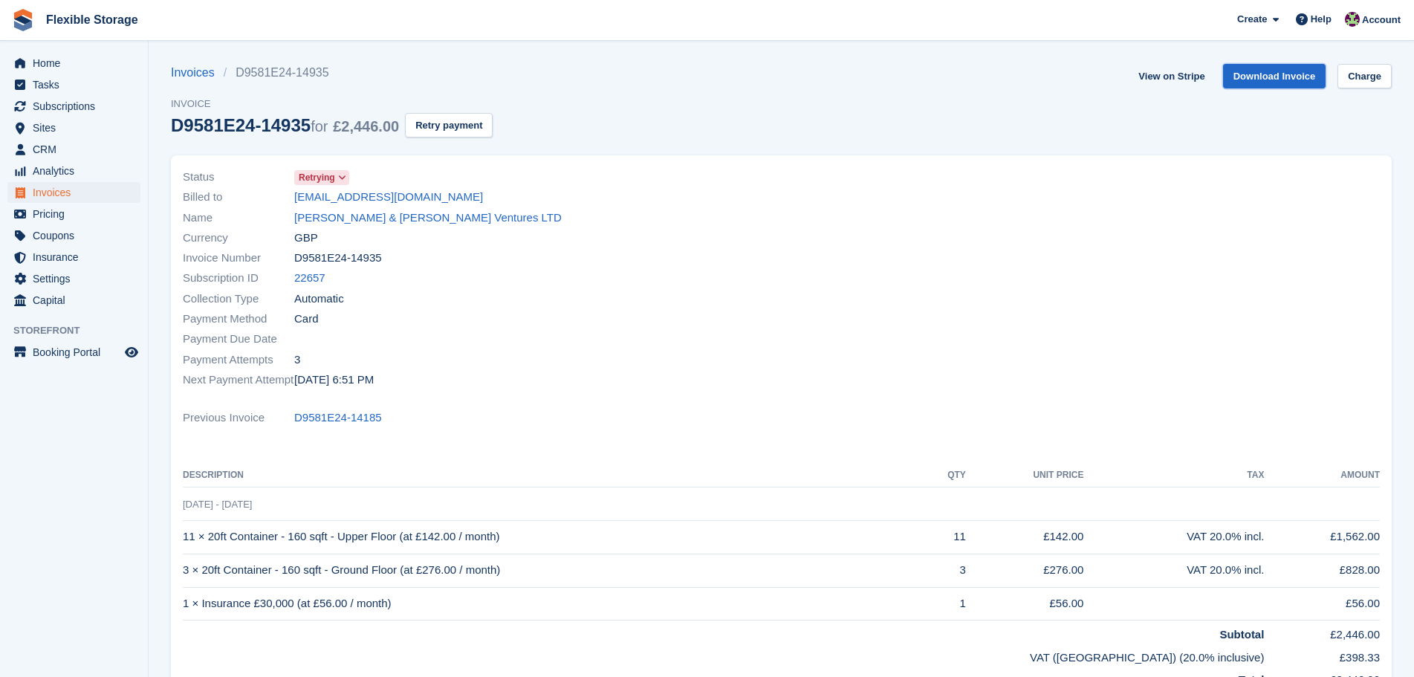
click at [1289, 81] on link "Download Invoice" at bounding box center [1274, 76] width 103 height 25
click at [92, 130] on span "Sites" at bounding box center [77, 127] width 89 height 21
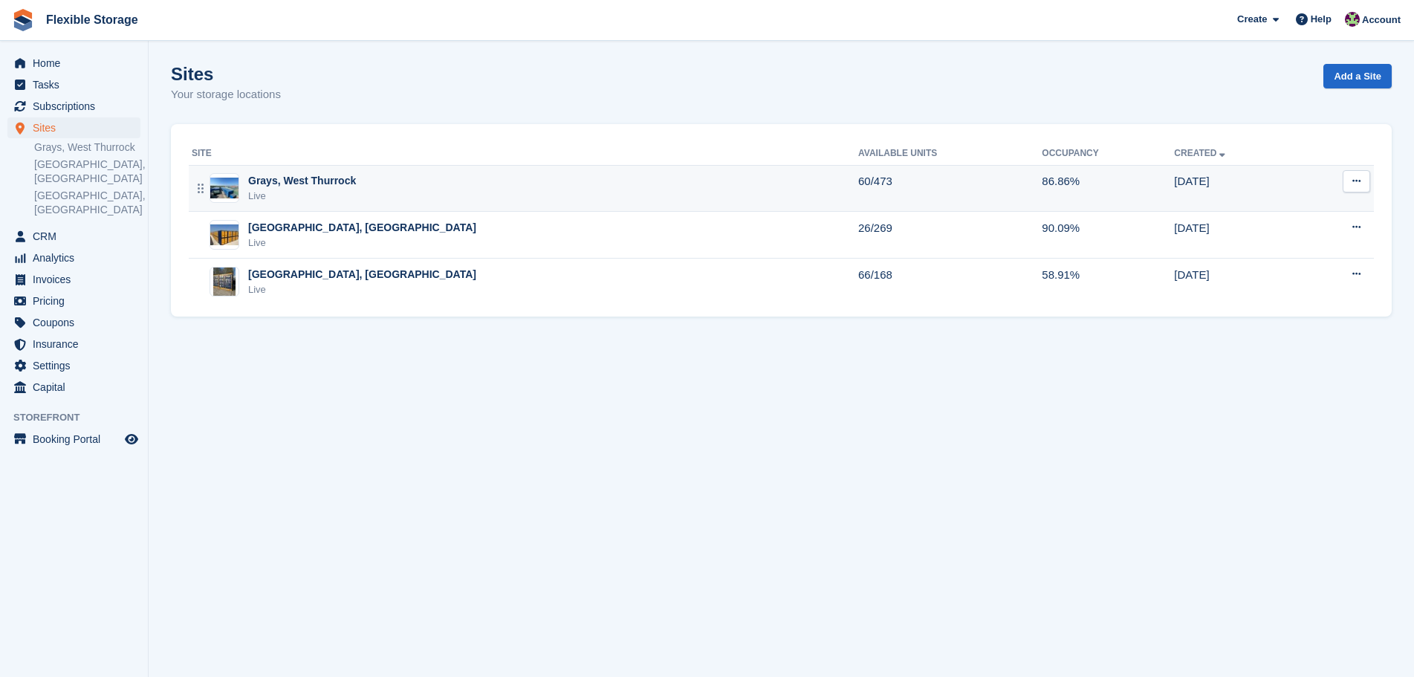
click at [372, 183] on div "Grays, West Thurrock Live" at bounding box center [525, 188] width 667 height 30
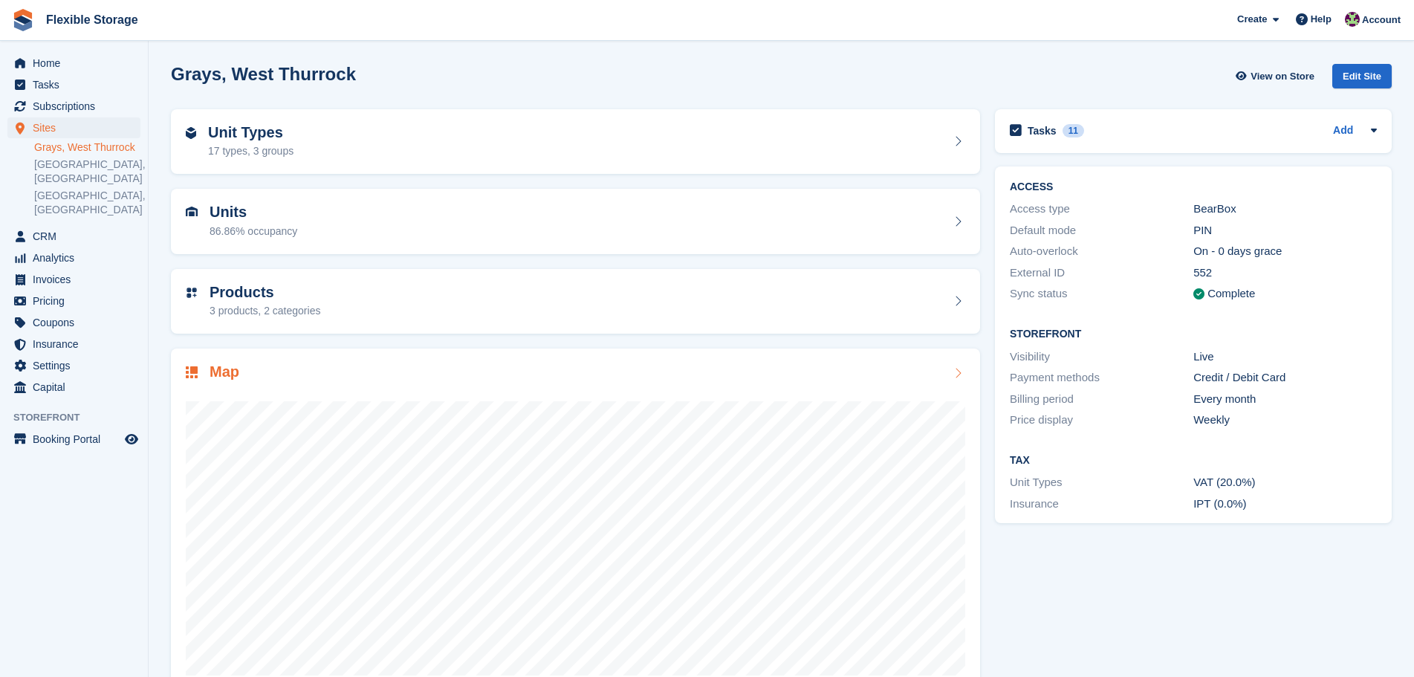
click at [525, 379] on div "Map" at bounding box center [576, 373] width 780 height 20
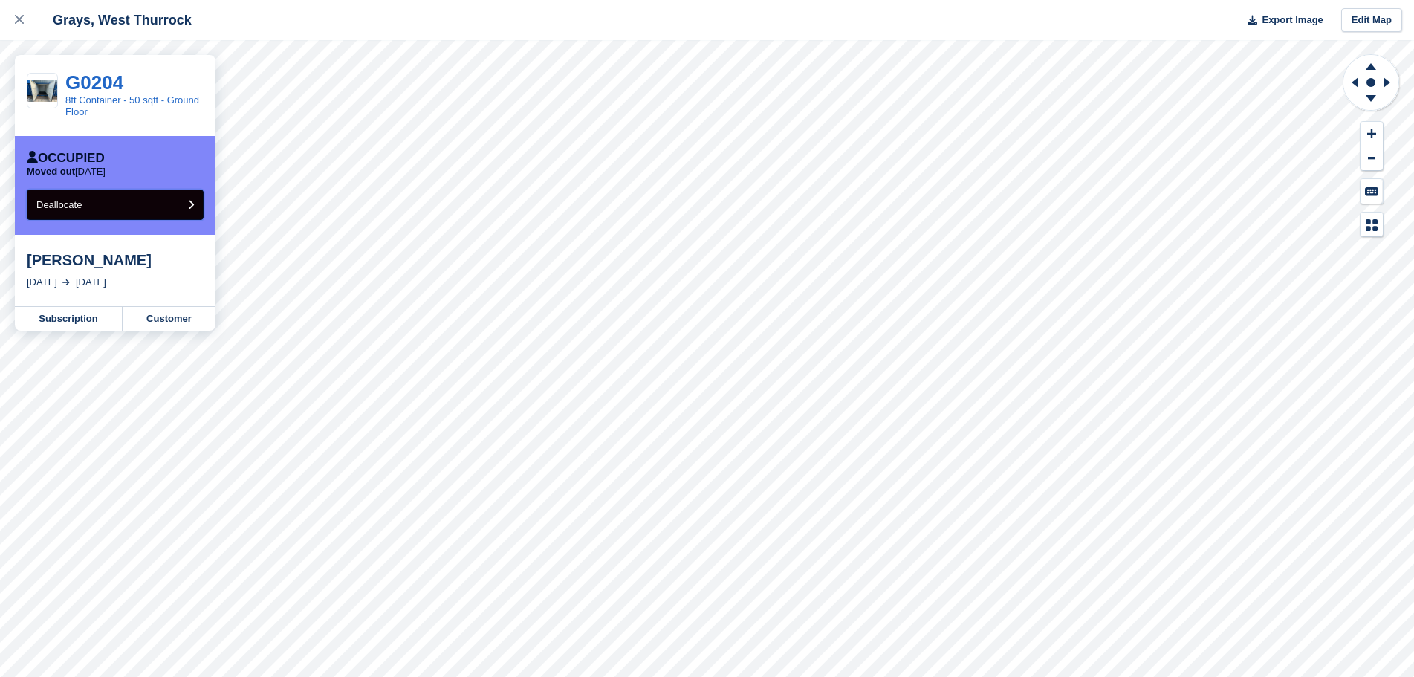
click at [114, 204] on button "Deallocate" at bounding box center [115, 205] width 177 height 30
click at [120, 204] on button "Deallocate" at bounding box center [115, 205] width 177 height 30
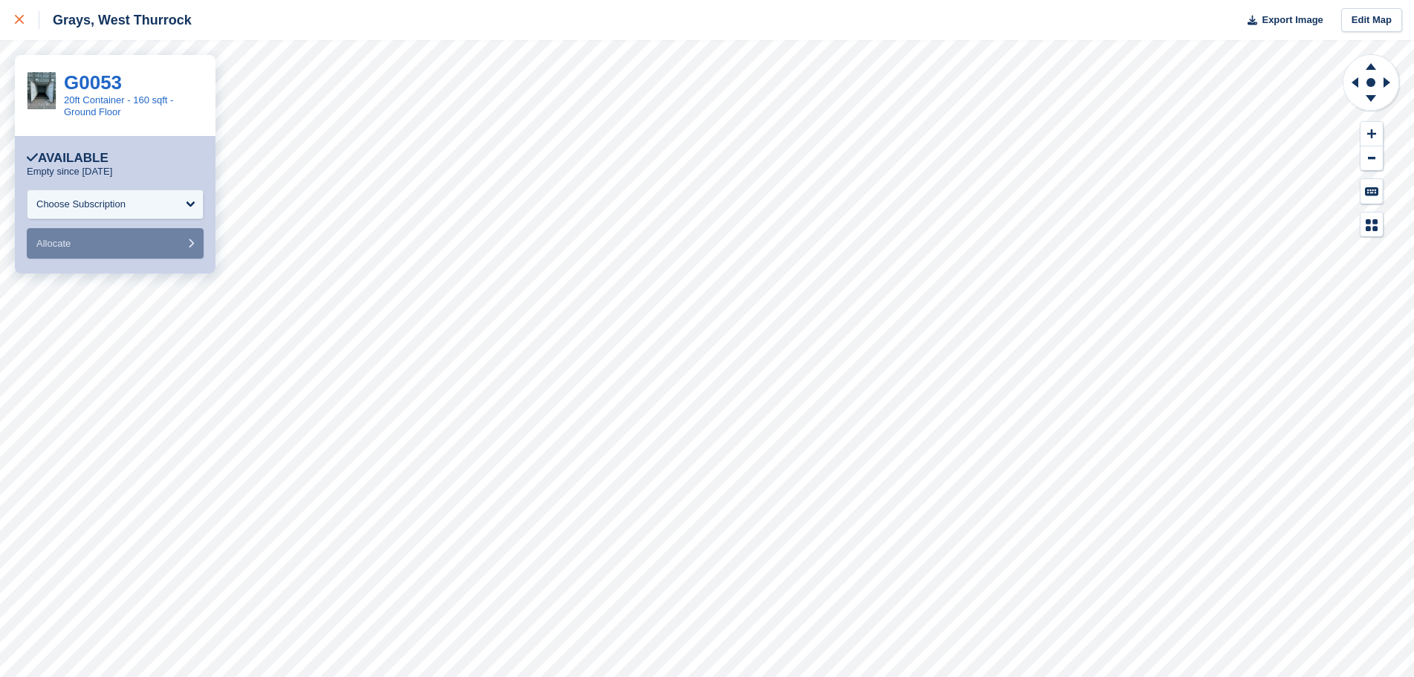
click at [16, 21] on icon at bounding box center [19, 19] width 9 height 9
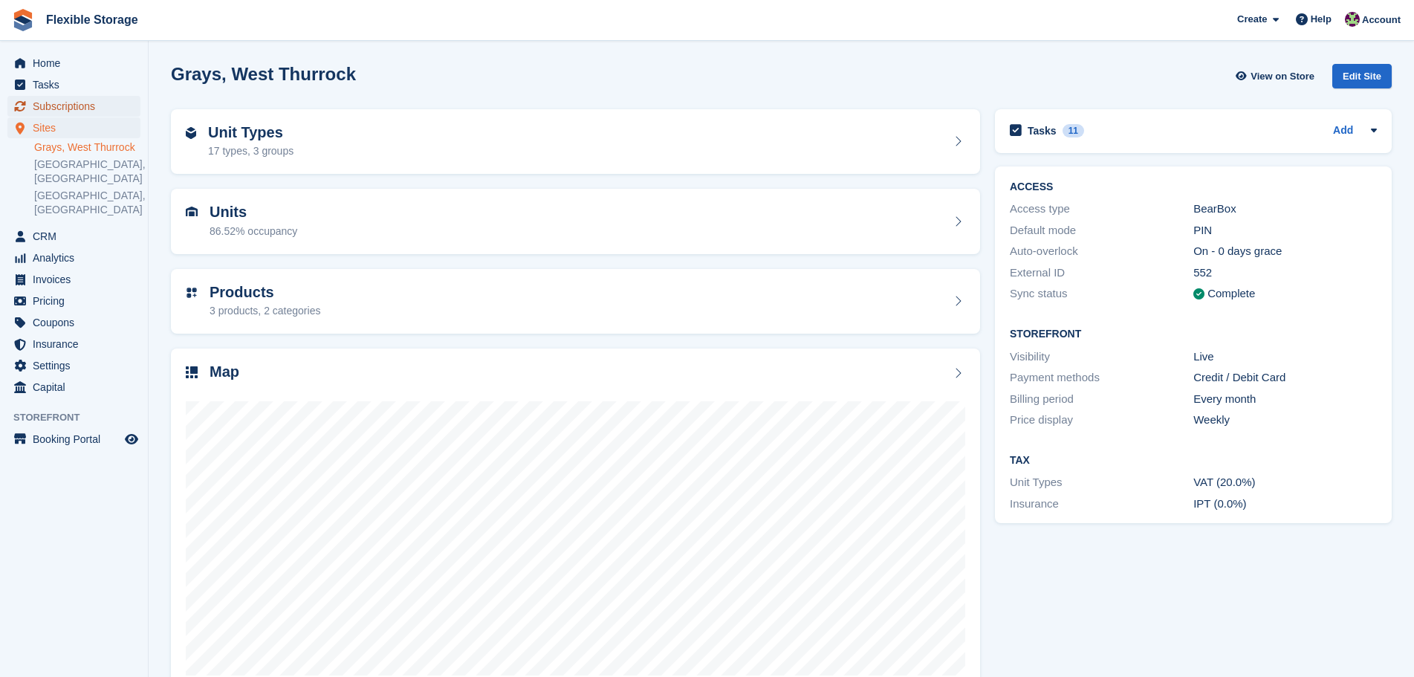
click at [89, 107] on span "Subscriptions" at bounding box center [77, 106] width 89 height 21
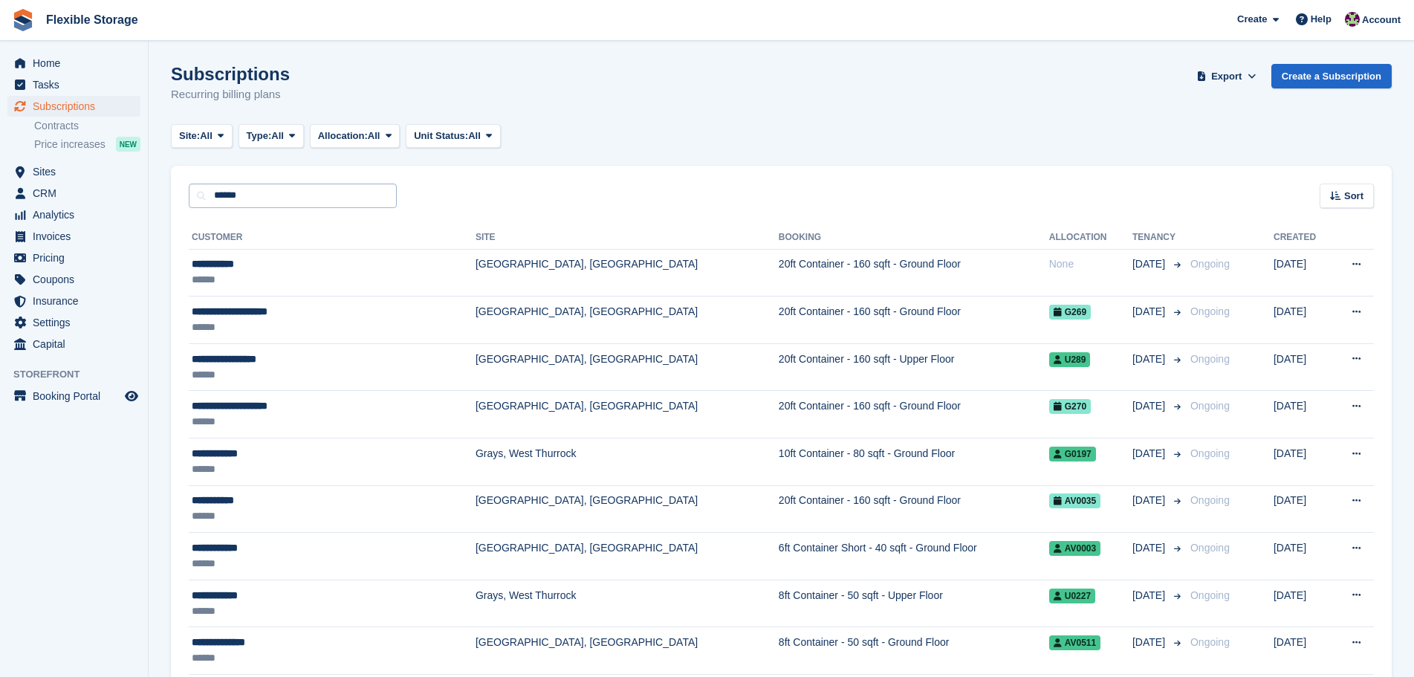
type input "******"
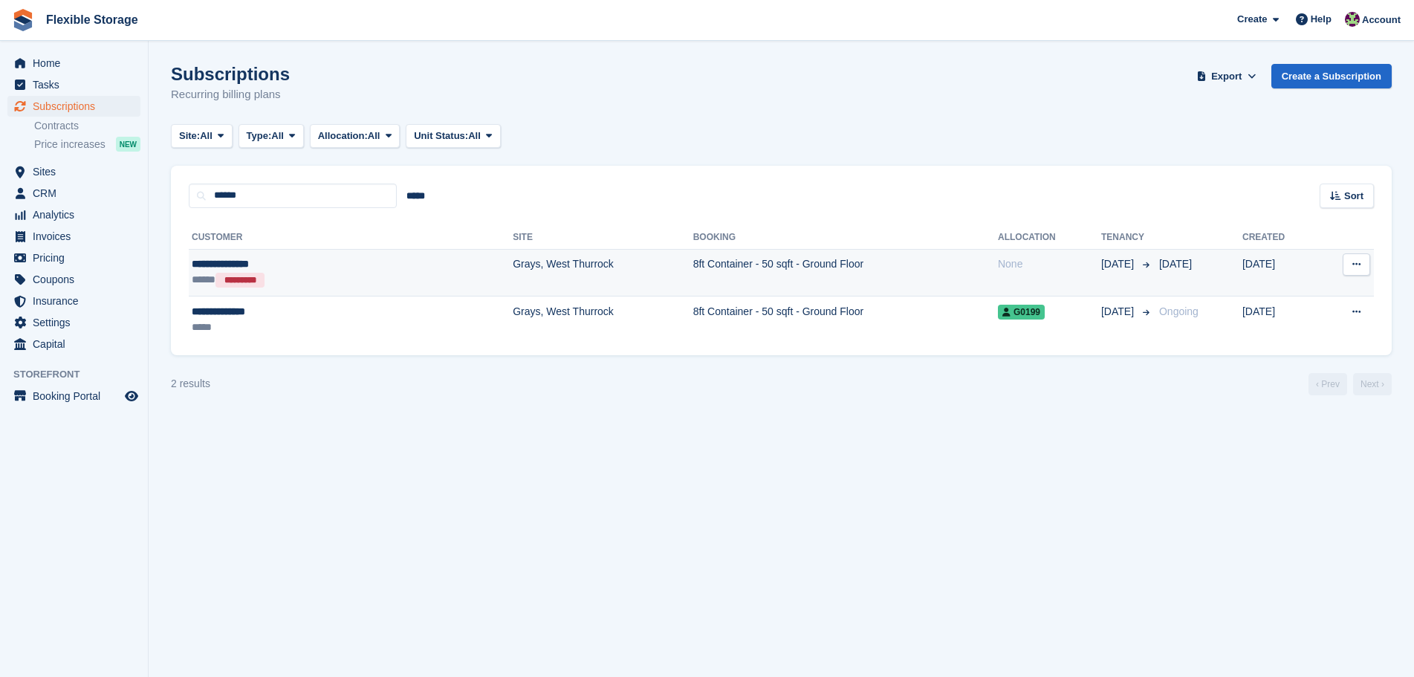
click at [693, 267] on td "8ft Container - 50 sqft - Ground Floor" at bounding box center [845, 273] width 305 height 48
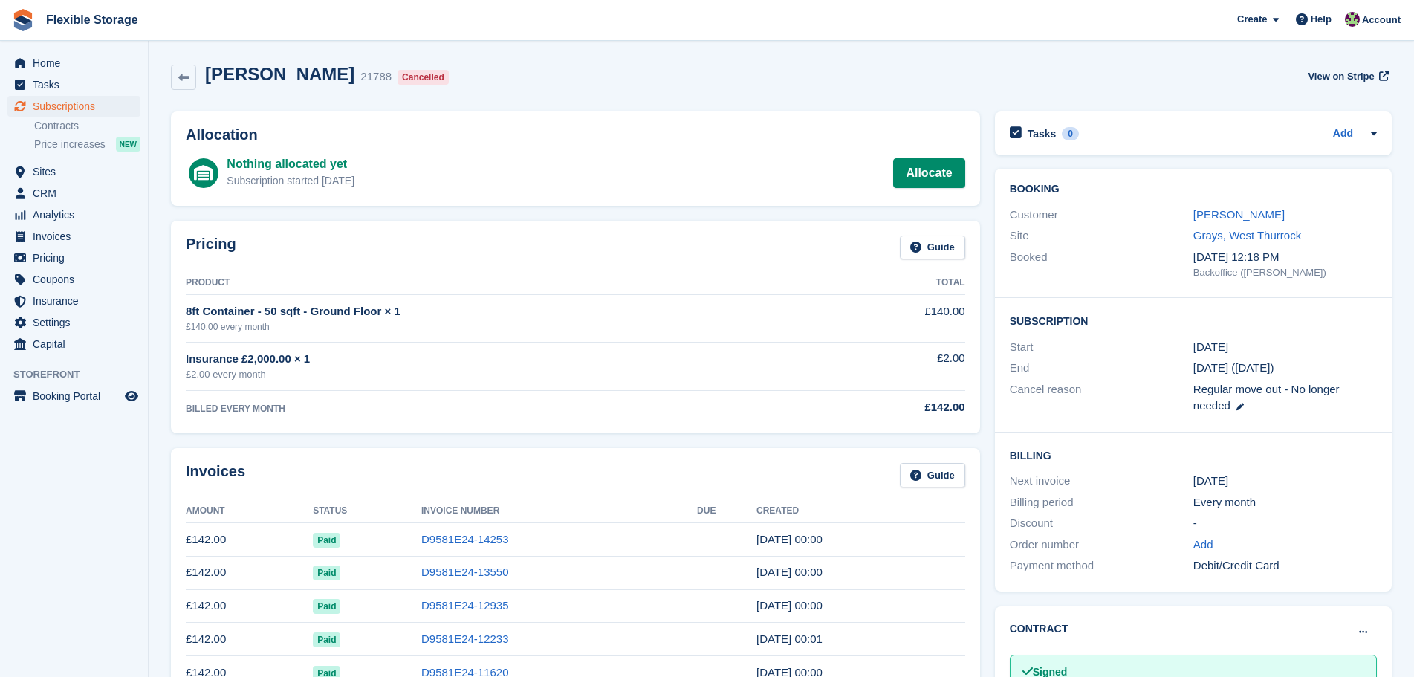
click at [1228, 203] on div "Booking Customer Castro Emmanuel Site Grays, West Thurrock Booked 11 Jul, 12:18…" at bounding box center [1193, 233] width 397 height 129
click at [1232, 229] on link "Grays, West Thurrock" at bounding box center [1248, 235] width 108 height 13
click at [1232, 204] on div "Customer Castro Emmanuel" at bounding box center [1193, 215] width 367 height 22
click at [1232, 203] on div "Booking Customer Castro Emmanuel Site Grays, West Thurrock Booked 11 Jul, 12:18…" at bounding box center [1193, 233] width 397 height 129
click at [1234, 214] on link "Castro Emmanuel" at bounding box center [1239, 214] width 91 height 13
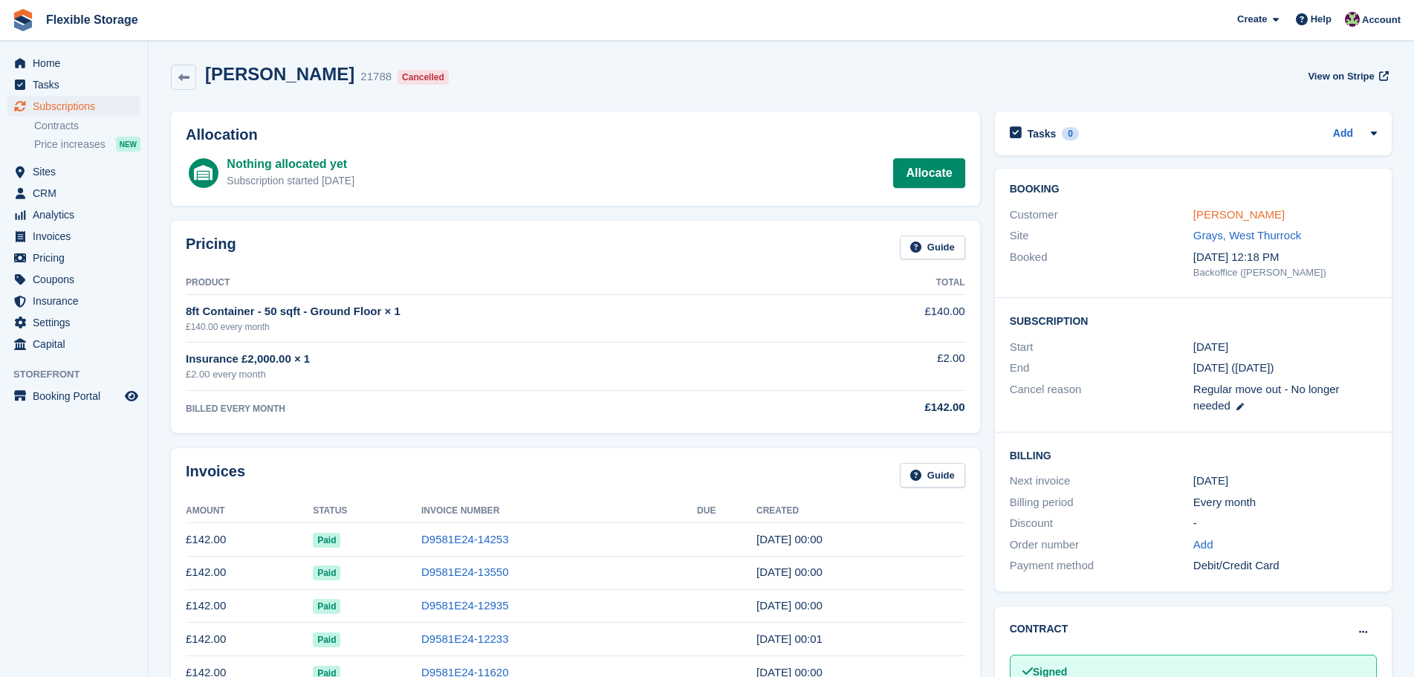
click at [1234, 214] on link "Castro Emmanuel" at bounding box center [1239, 214] width 91 height 13
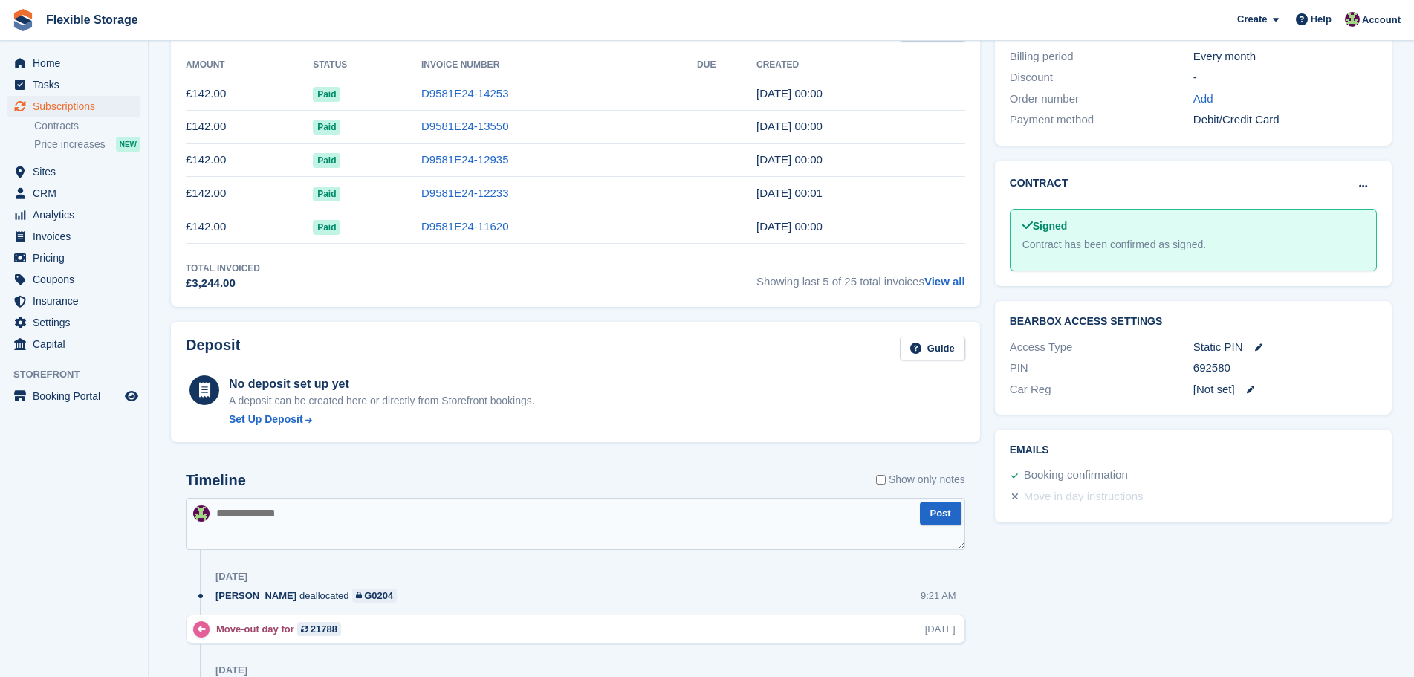
scroll to position [446, 0]
click at [948, 284] on link "View all" at bounding box center [945, 281] width 41 height 13
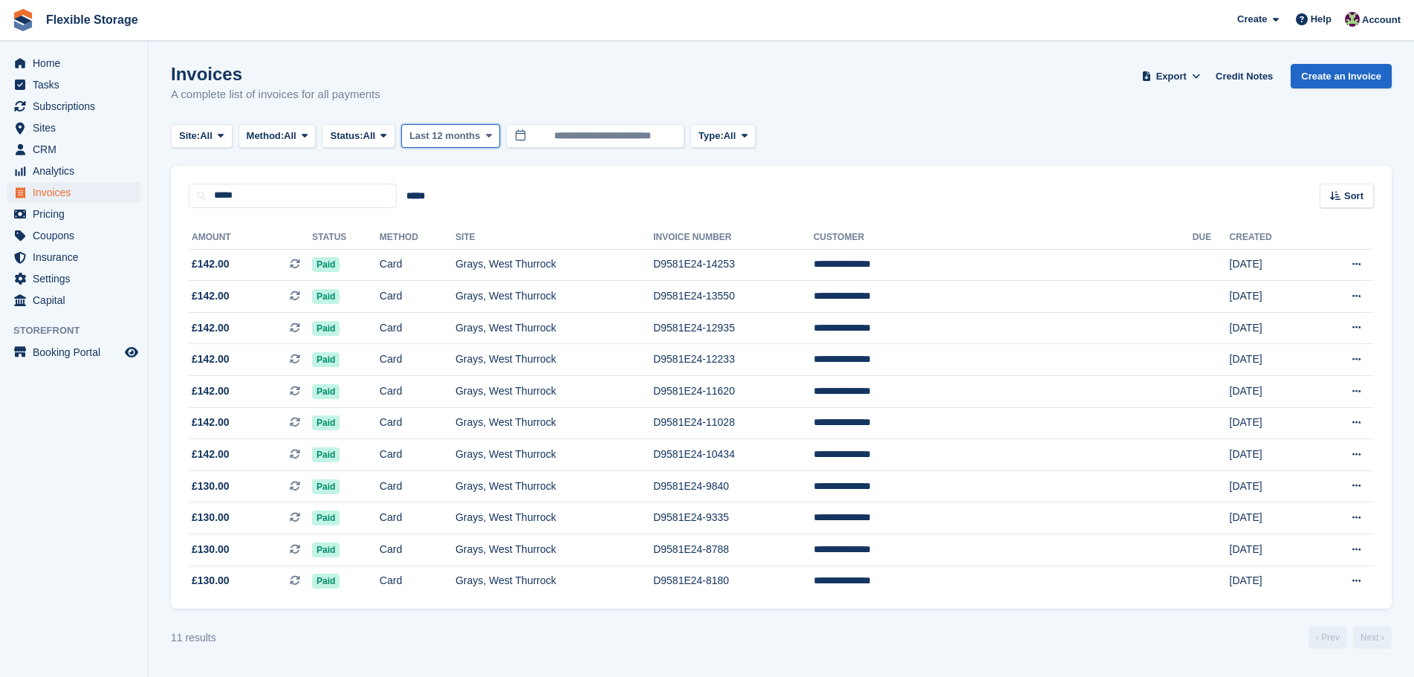
click at [453, 136] on span "Last 12 months" at bounding box center [445, 136] width 71 height 15
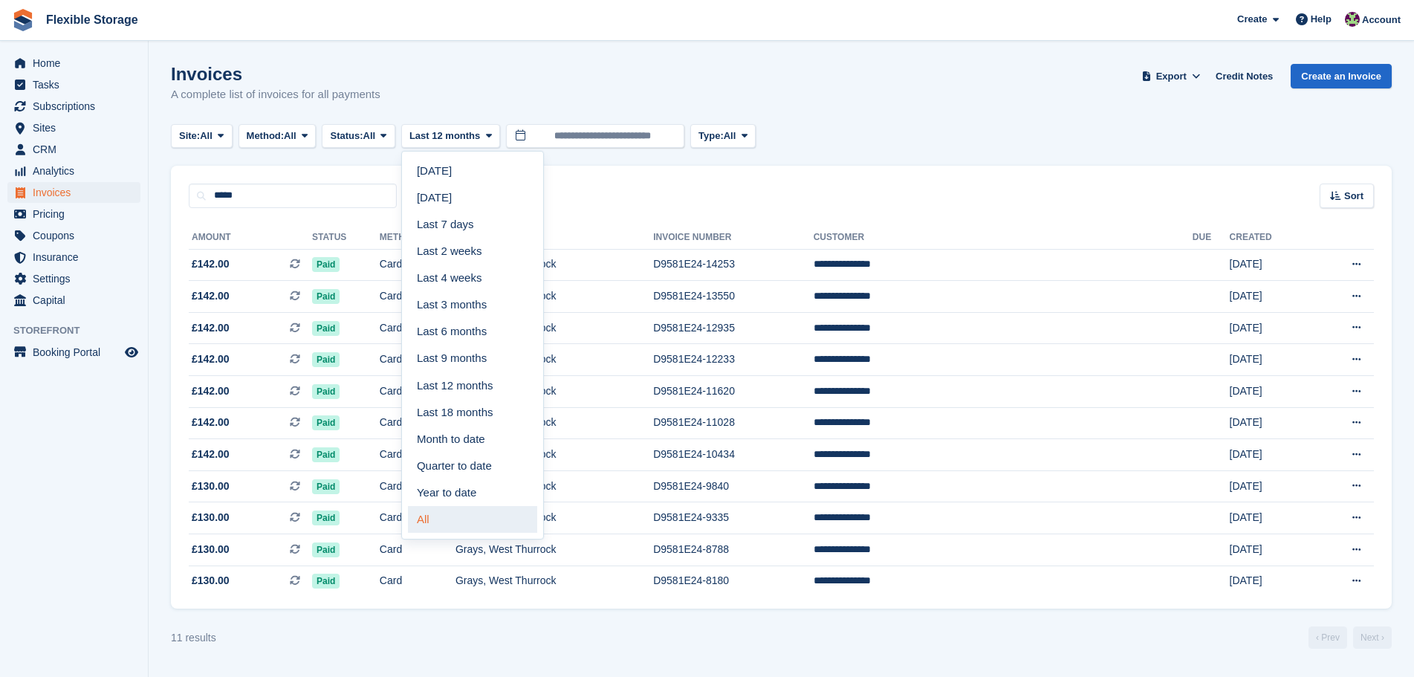
click at [475, 518] on link "All" at bounding box center [472, 519] width 129 height 27
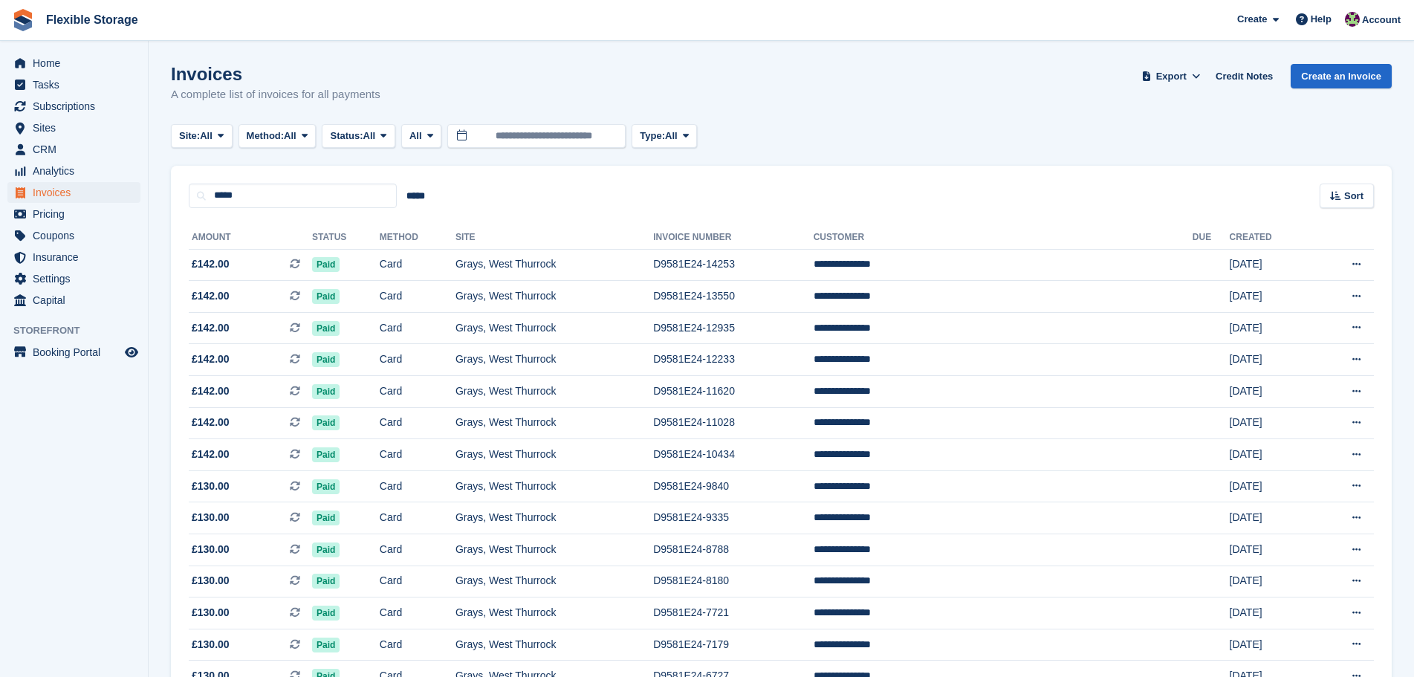
scroll to position [438, 0]
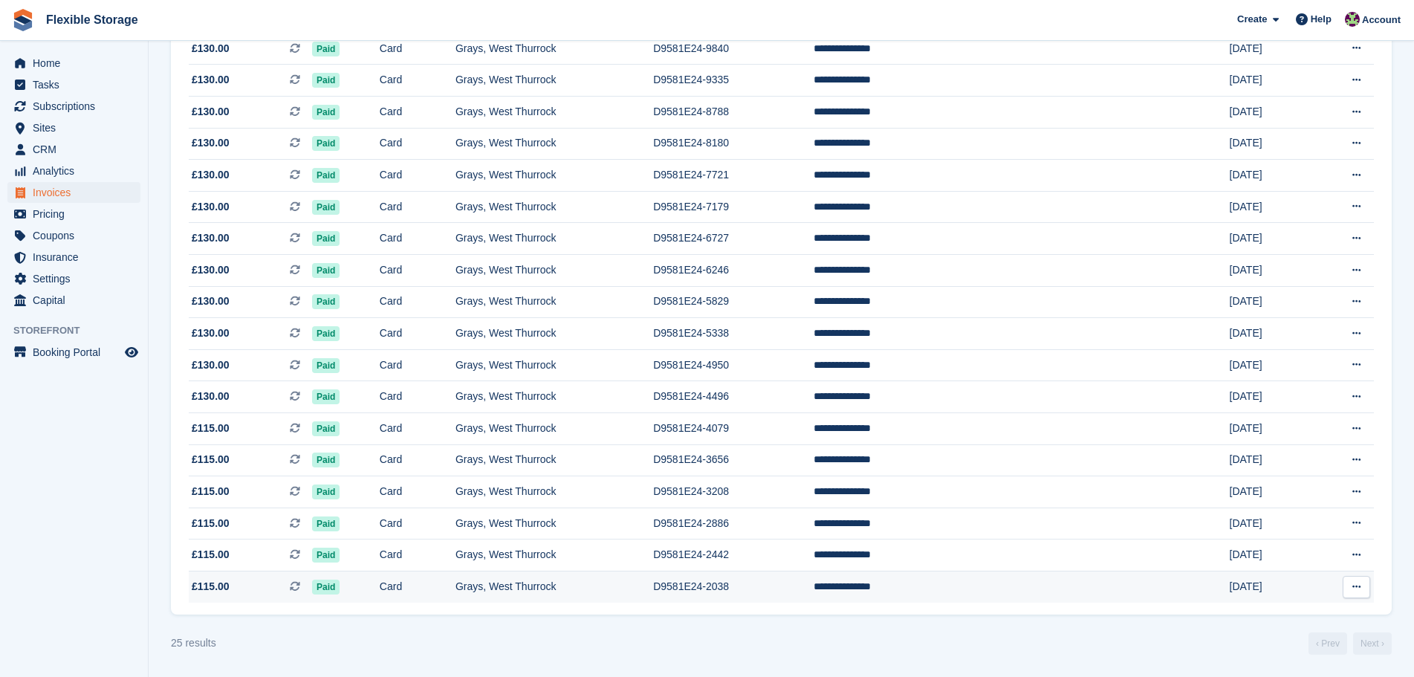
click at [254, 588] on span "£115.00 This is a recurring subscription invoice." at bounding box center [250, 587] width 123 height 16
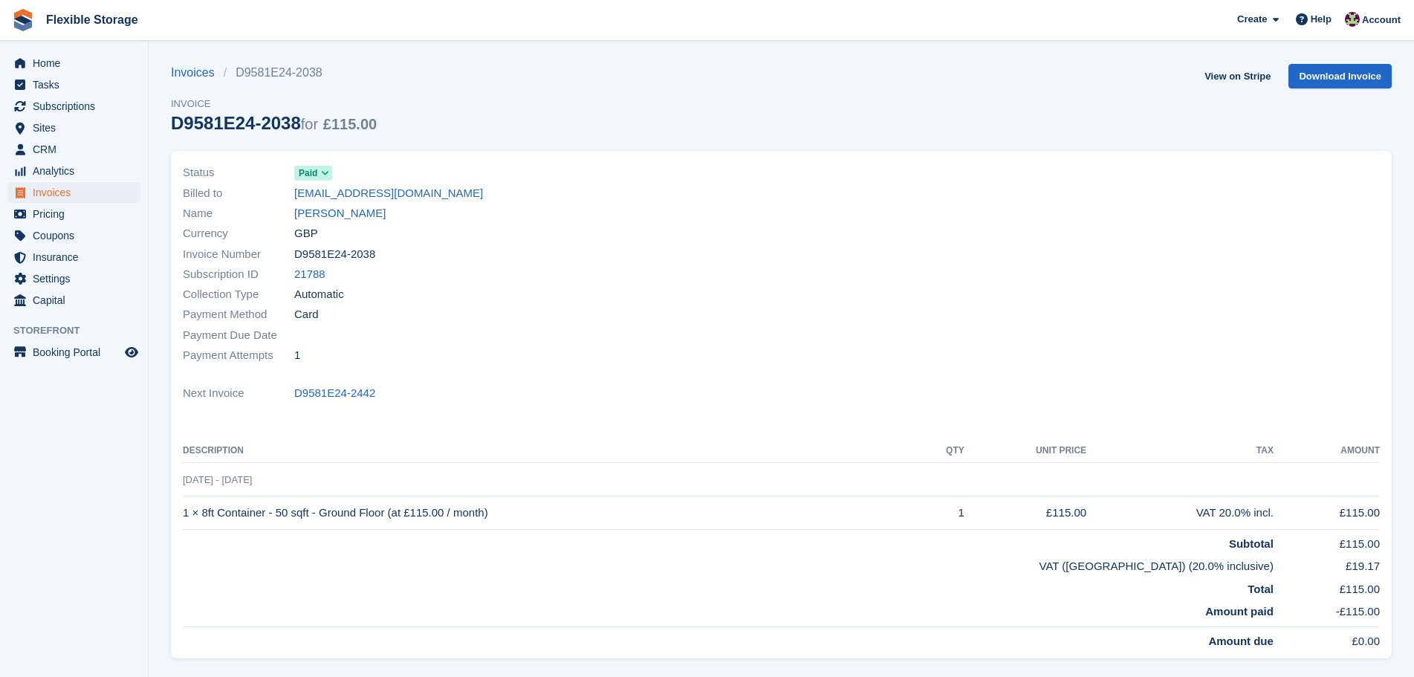
click at [228, 207] on div "Status Paid Billed to castro_emmanuel88@hotmail.com Name Castro Emmanuel Curren…" at bounding box center [781, 405] width 1221 height 508
click at [664, 378] on div "Status Paid Billed to castro_emmanuel88@hotmail.com Name Castro Emmanuel Curren…" at bounding box center [781, 405] width 1221 height 508
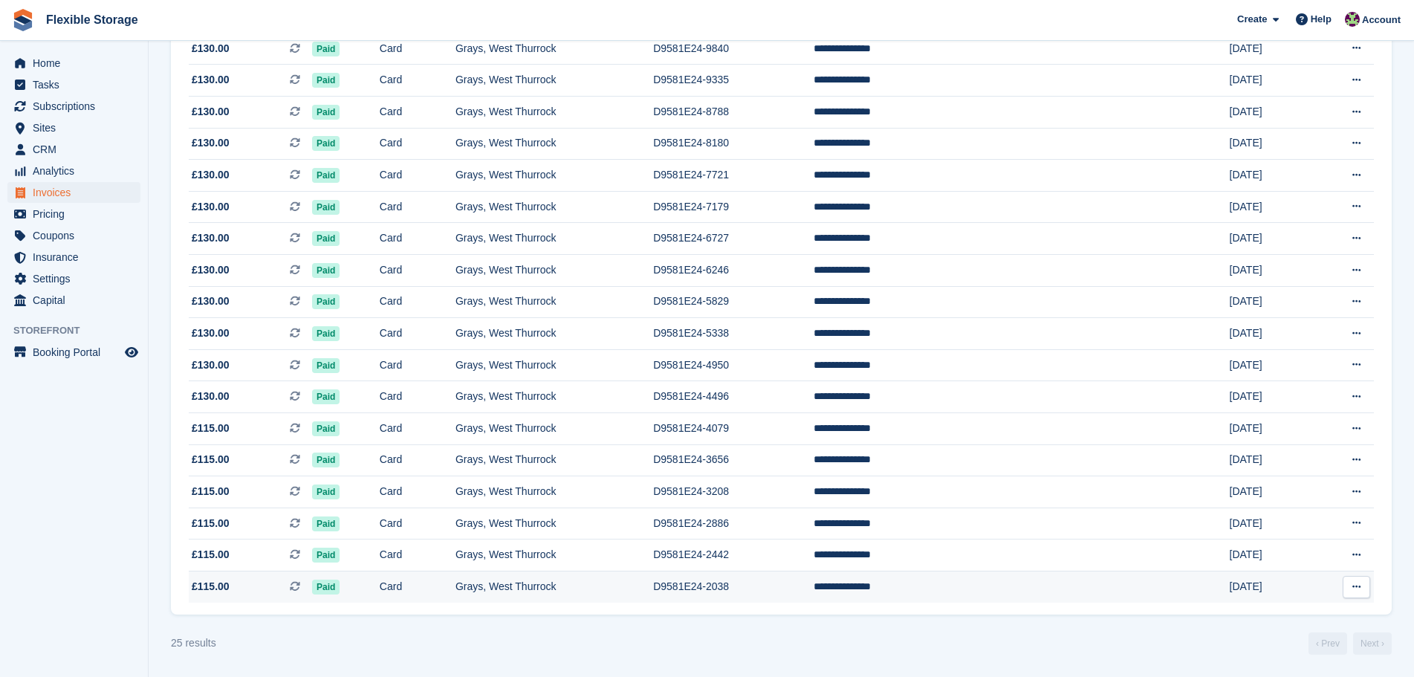
scroll to position [438, 0]
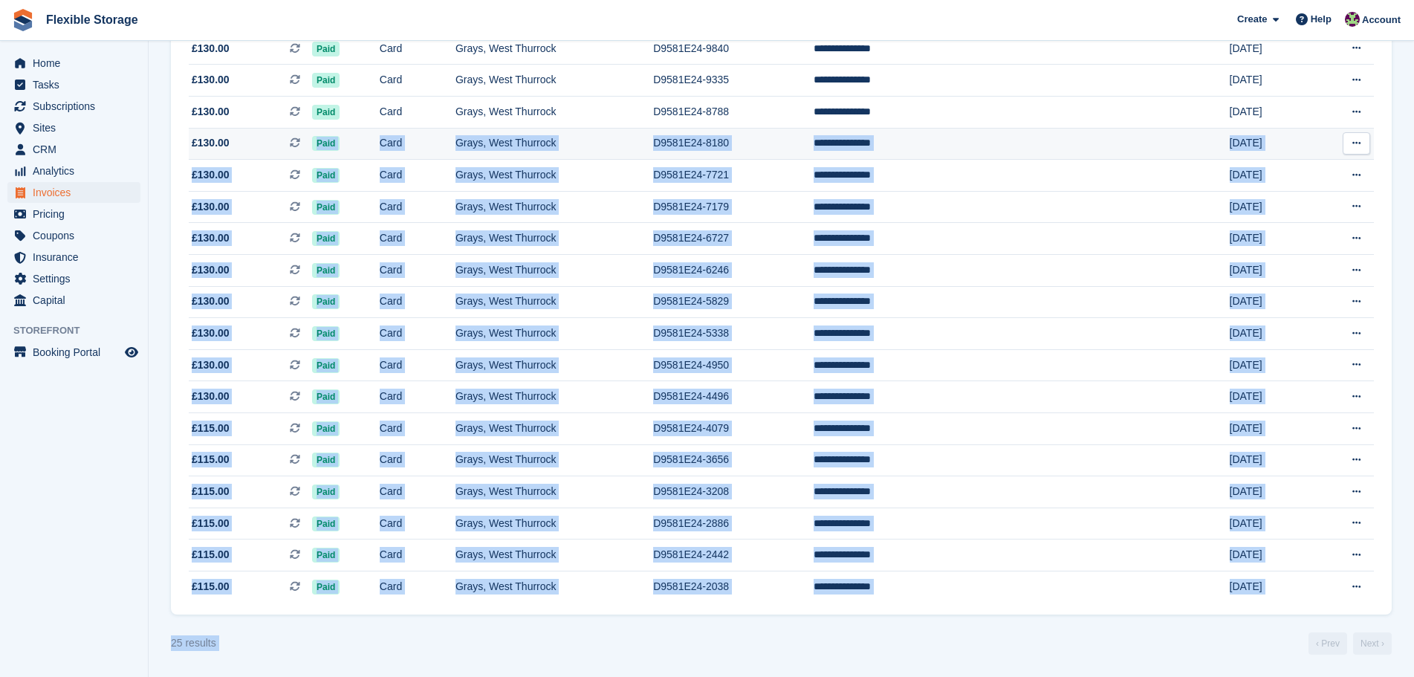
drag, startPoint x: 1210, startPoint y: 647, endPoint x: 250, endPoint y: 132, distance: 1089.3
click at [250, 132] on section "Invoices A complete list of invoices for all payments Export Export Invoices Ex…" at bounding box center [782, 119] width 1266 height 1115
click at [847, 659] on section "Invoices A complete list of invoices for all payments Export Export Invoices Ex…" at bounding box center [782, 119] width 1266 height 1115
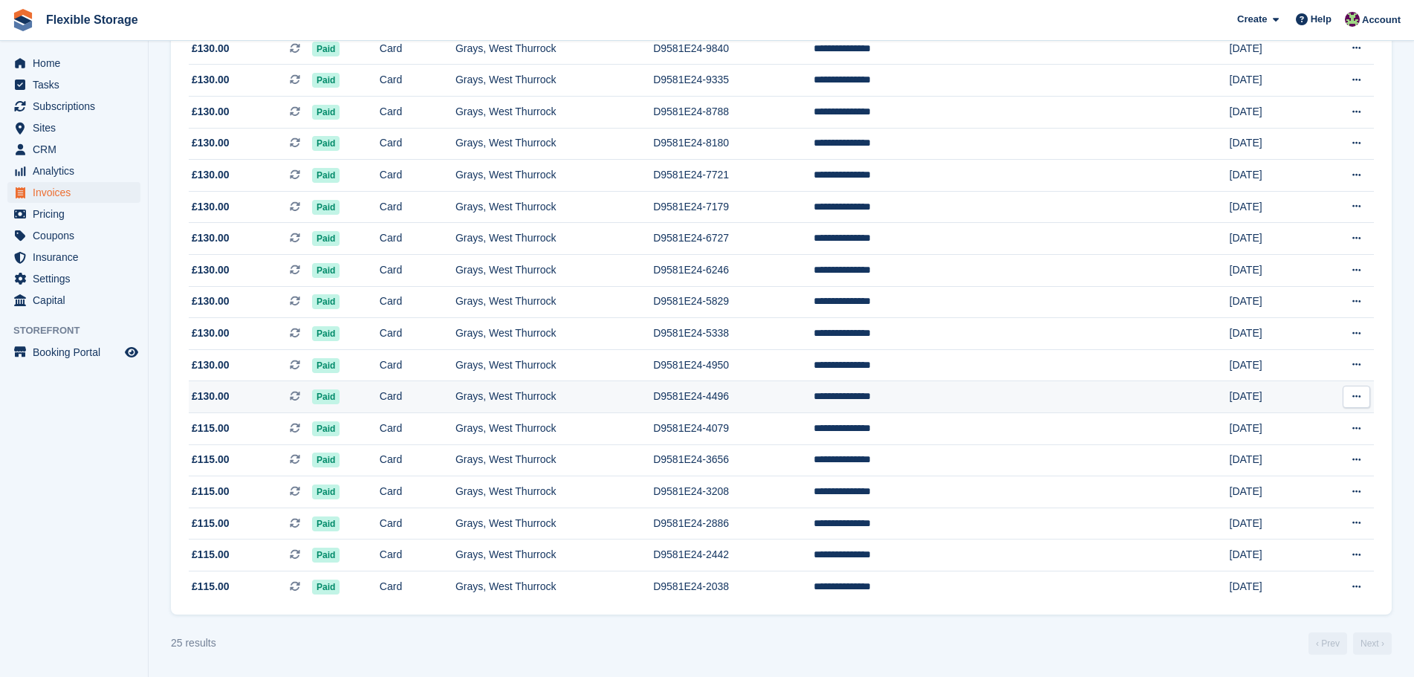
scroll to position [0, 0]
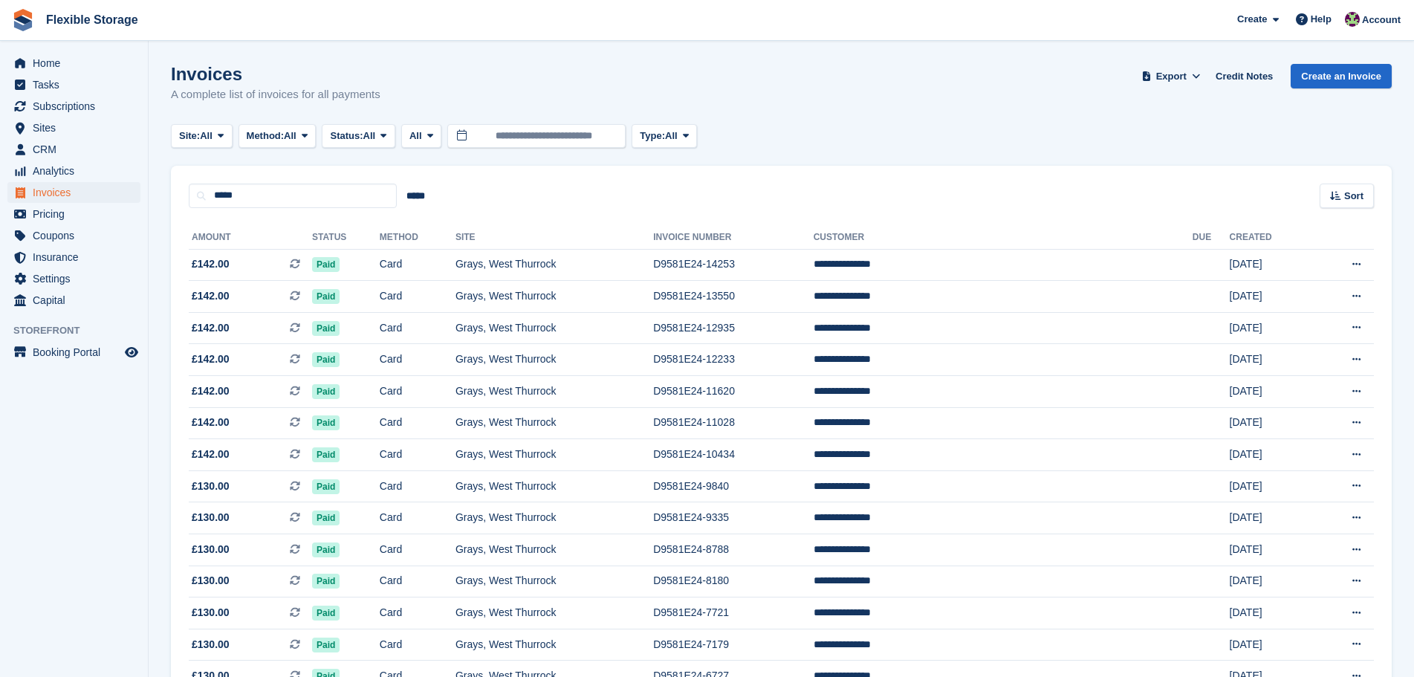
click at [65, 95] on ul "Tasks" at bounding box center [74, 85] width 148 height 22
click at [65, 101] on span "Subscriptions" at bounding box center [77, 106] width 89 height 21
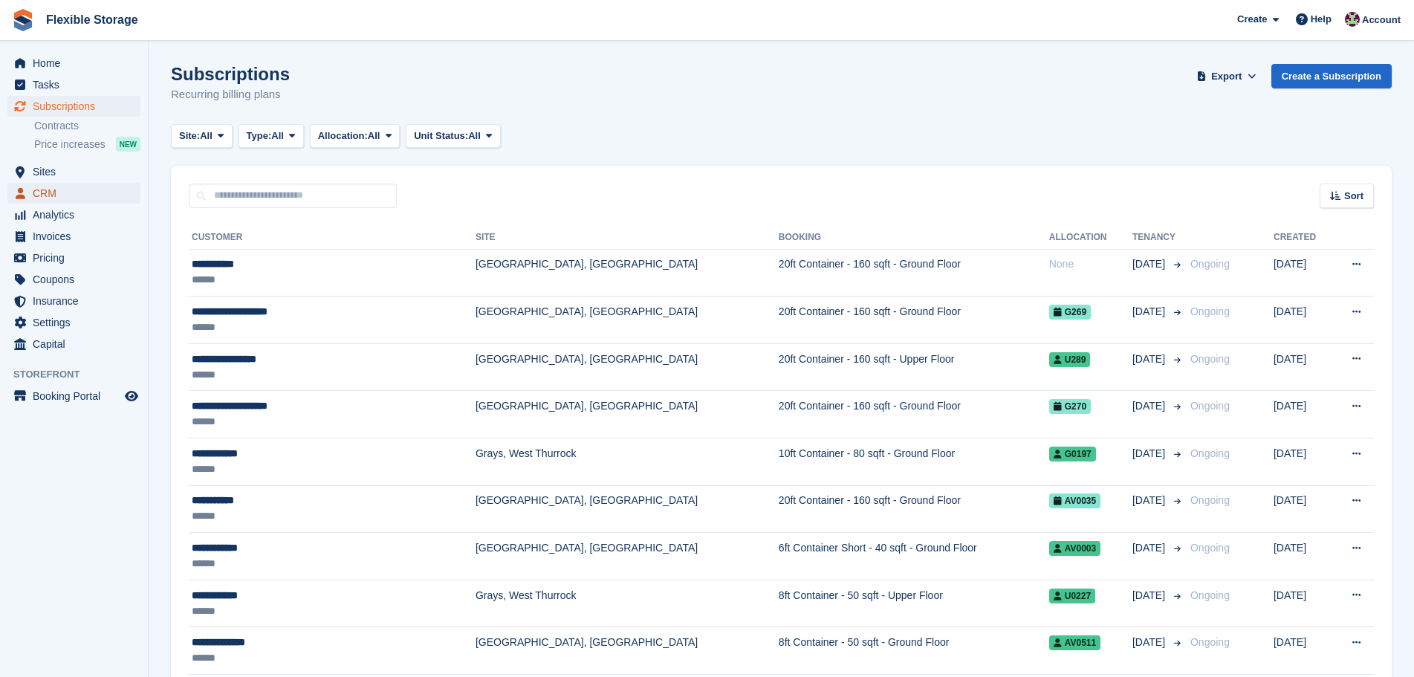
click at [88, 190] on span "CRM" at bounding box center [77, 193] width 89 height 21
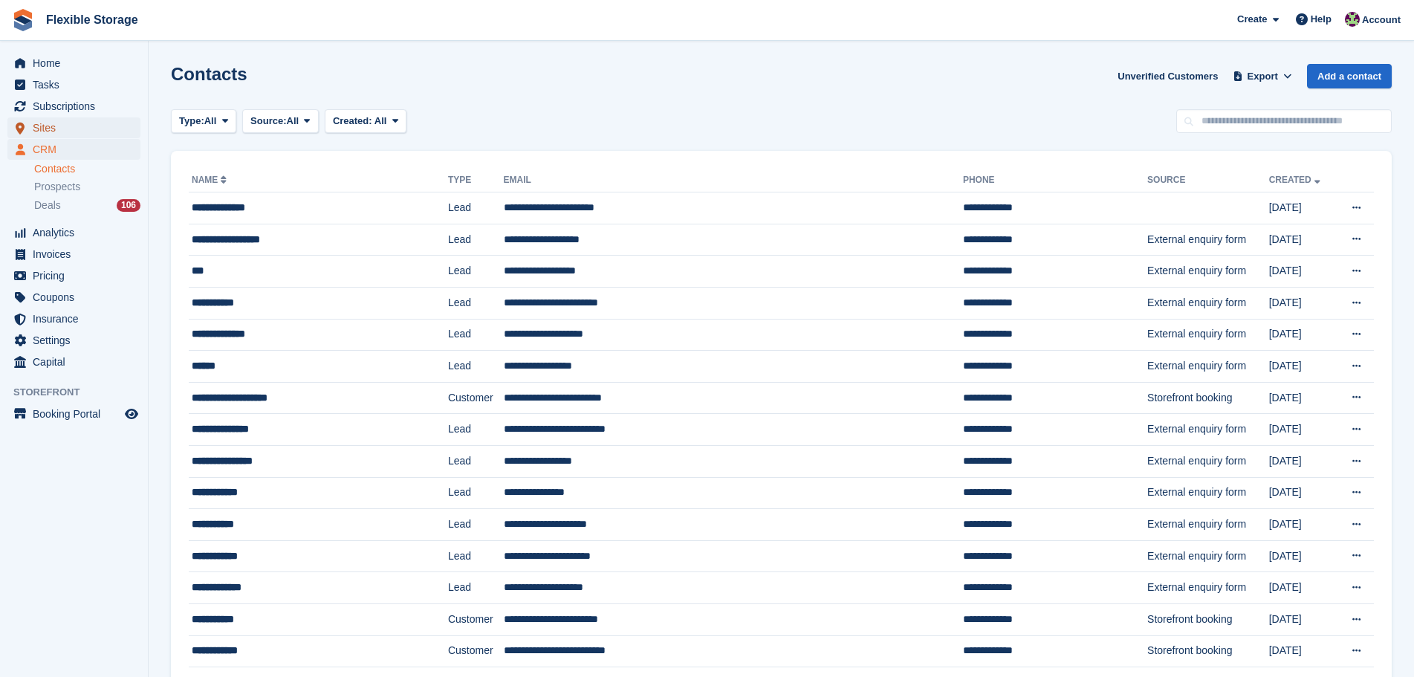
click at [74, 128] on span "Sites" at bounding box center [77, 127] width 89 height 21
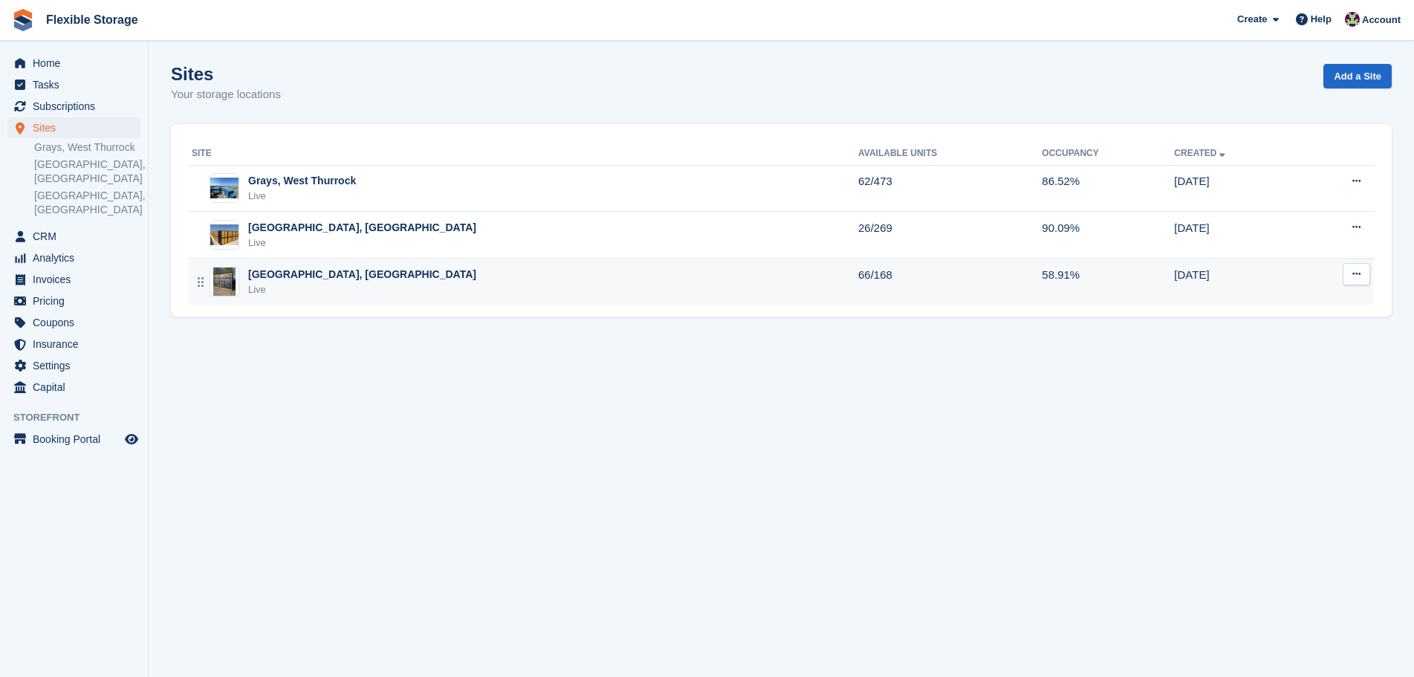
click at [326, 286] on div "Live" at bounding box center [362, 289] width 228 height 15
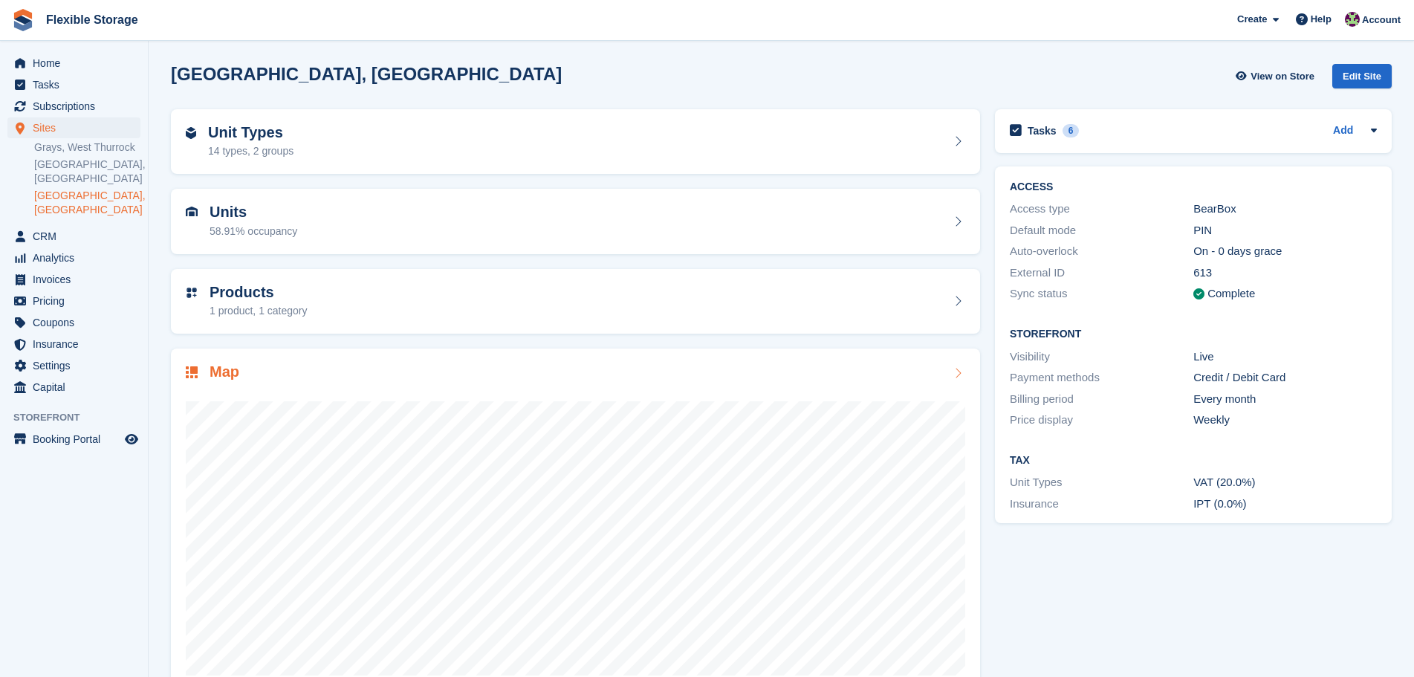
click at [362, 366] on div "Map" at bounding box center [576, 373] width 780 height 20
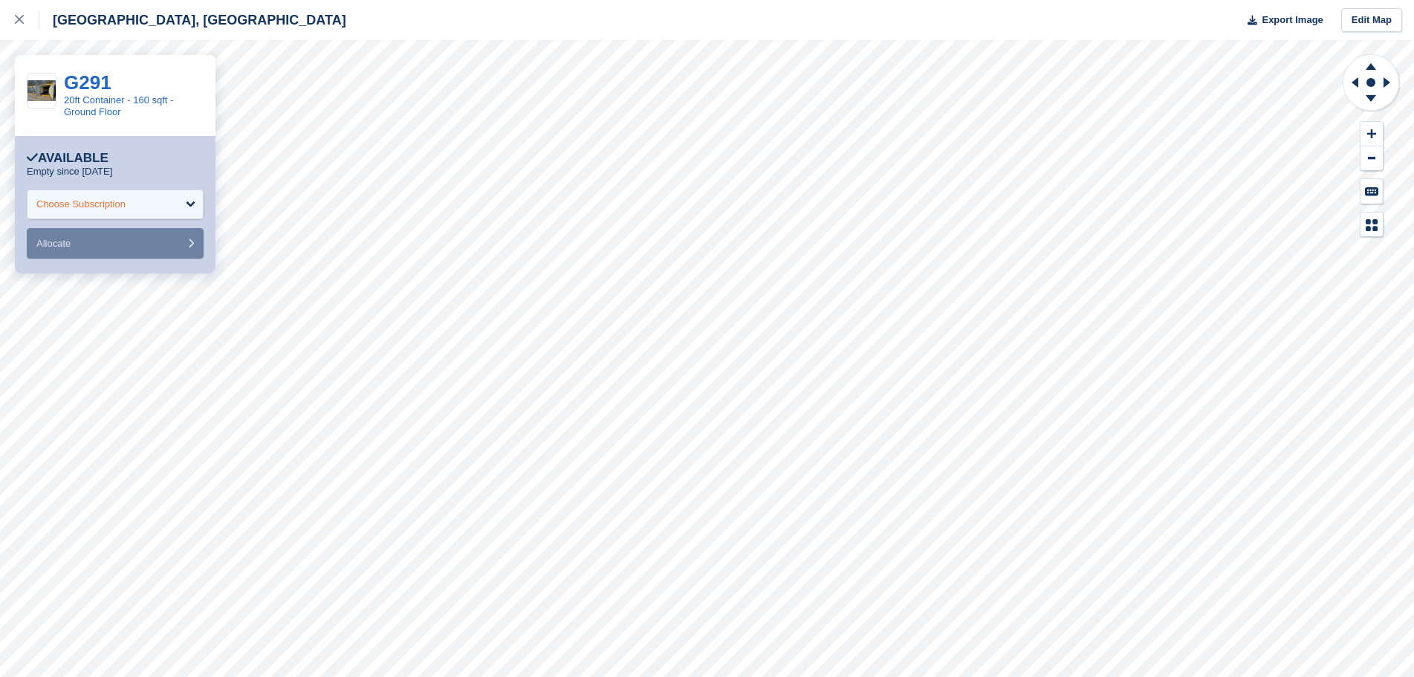
click at [108, 192] on div "Choose Subscription" at bounding box center [115, 205] width 177 height 30
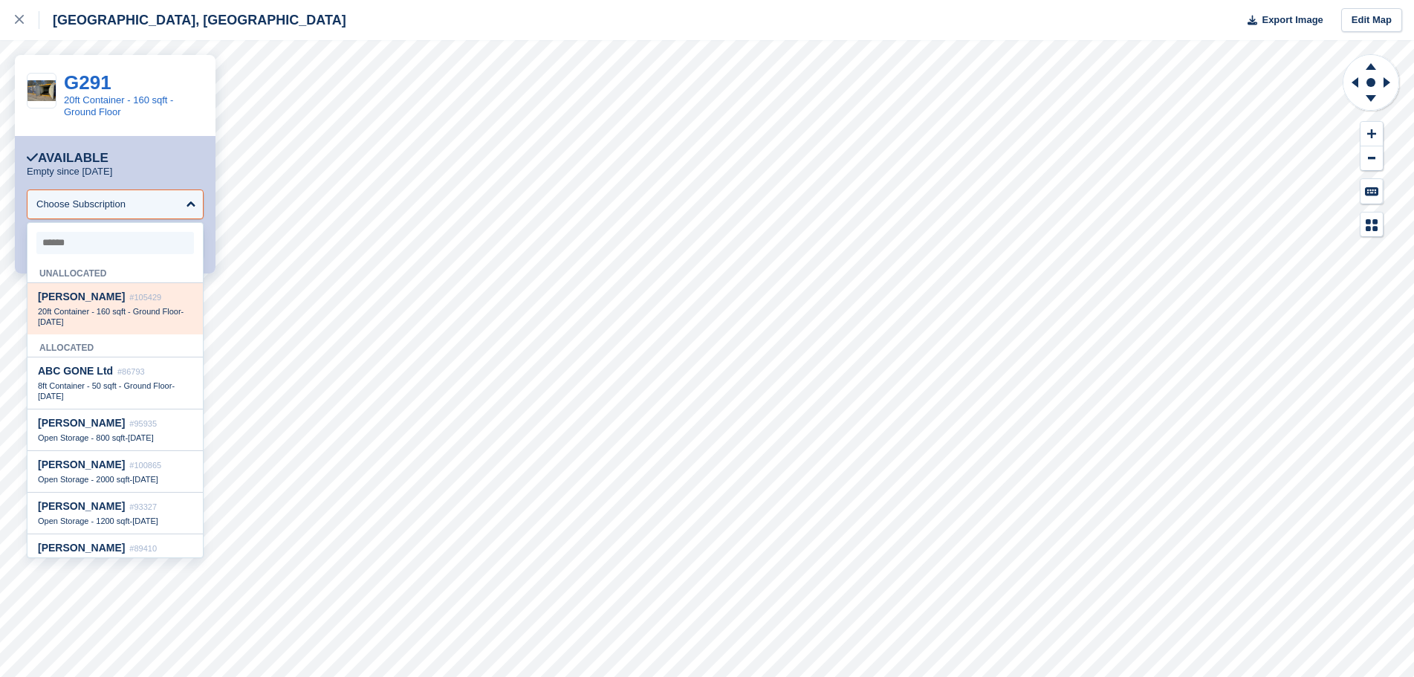
click at [158, 316] on span "20ft Container - 160 sqft - Ground Floor" at bounding box center [109, 311] width 143 height 9
select select "******"
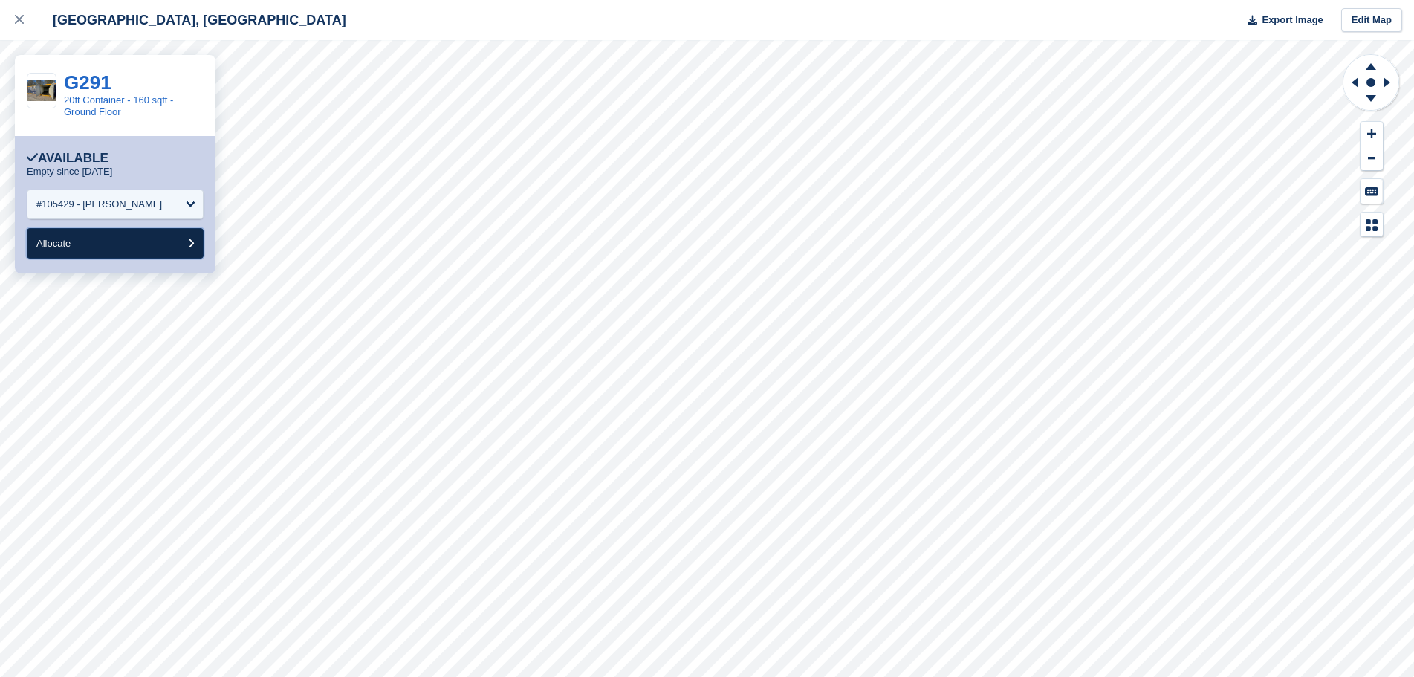
click at [141, 247] on button "Allocate" at bounding box center [115, 243] width 177 height 30
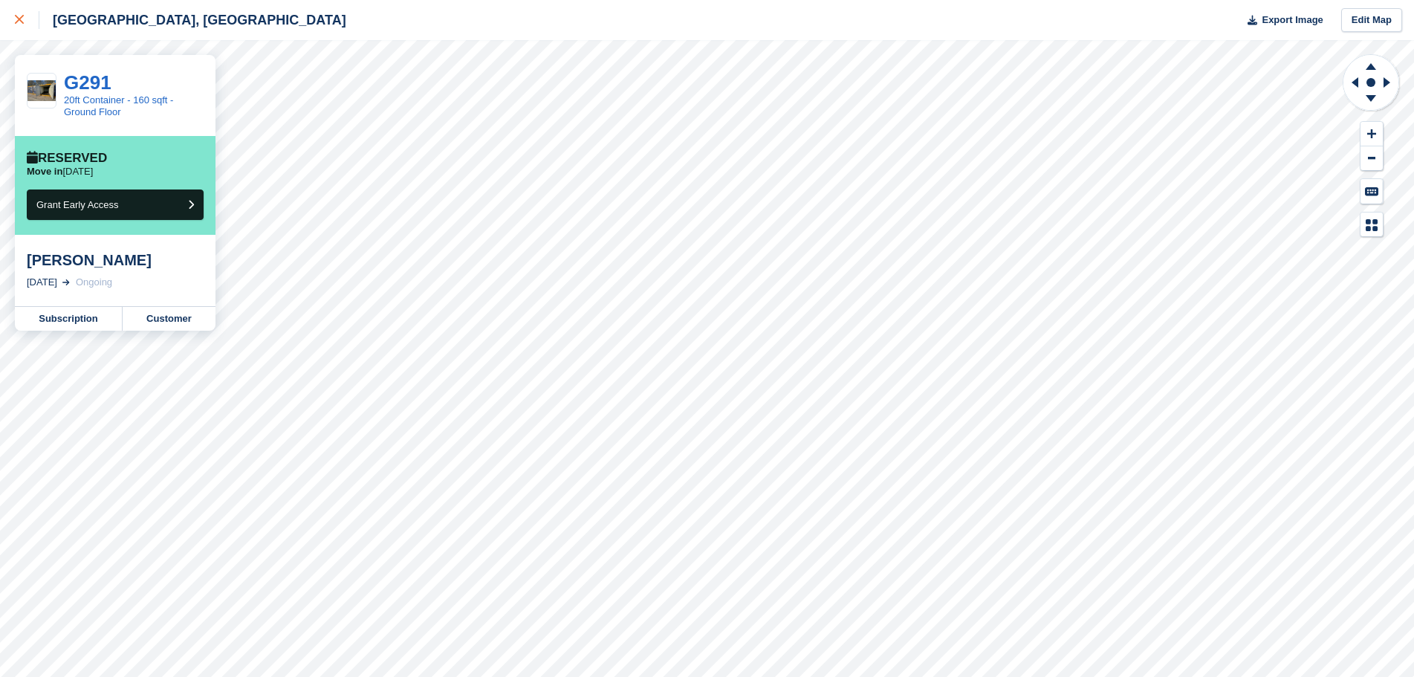
click at [19, 16] on icon at bounding box center [19, 19] width 9 height 9
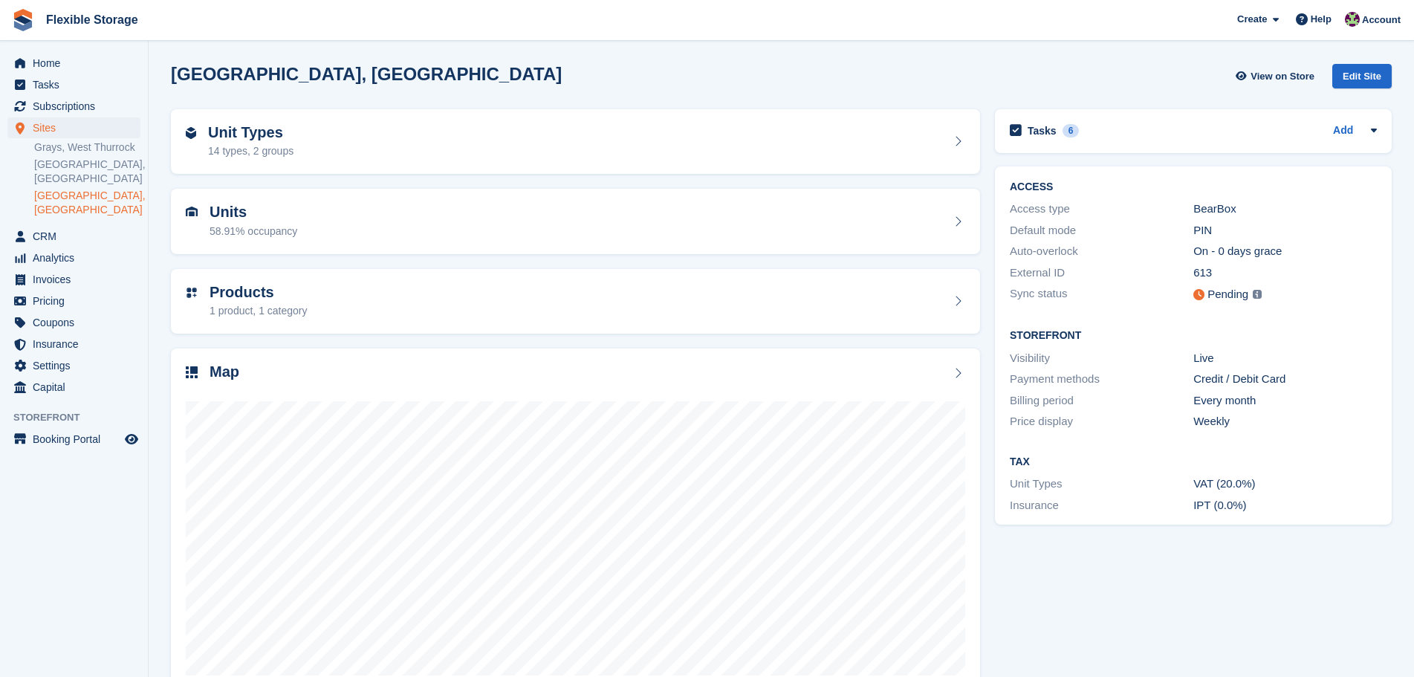
drag, startPoint x: 1294, startPoint y: 596, endPoint x: 1135, endPoint y: 601, distance: 159.1
click at [1038, 546] on div "Tasks 6 Add CALL PETER TO SEE IF HE STILL WILL BOOK WITH US AS HE SAID HE'LL BE…" at bounding box center [1194, 402] width 412 height 600
click at [1135, 600] on div "Tasks 6 Add CALL PETER TO SEE IF HE STILL WILL BOOK WITH US AS HE SAID HE'LL BE…" at bounding box center [1194, 402] width 412 height 600
click at [513, 122] on div "Unit Types 14 types, 2 groups Units 58.91% occupancy Products 1 product, 1 cate…" at bounding box center [782, 402] width 1236 height 600
click at [1170, 608] on div "Tasks 6 Add CALL PETER TO SEE IF HE STILL WILL BOOK WITH US AS HE SAID HE'LL BE…" at bounding box center [1194, 402] width 412 height 600
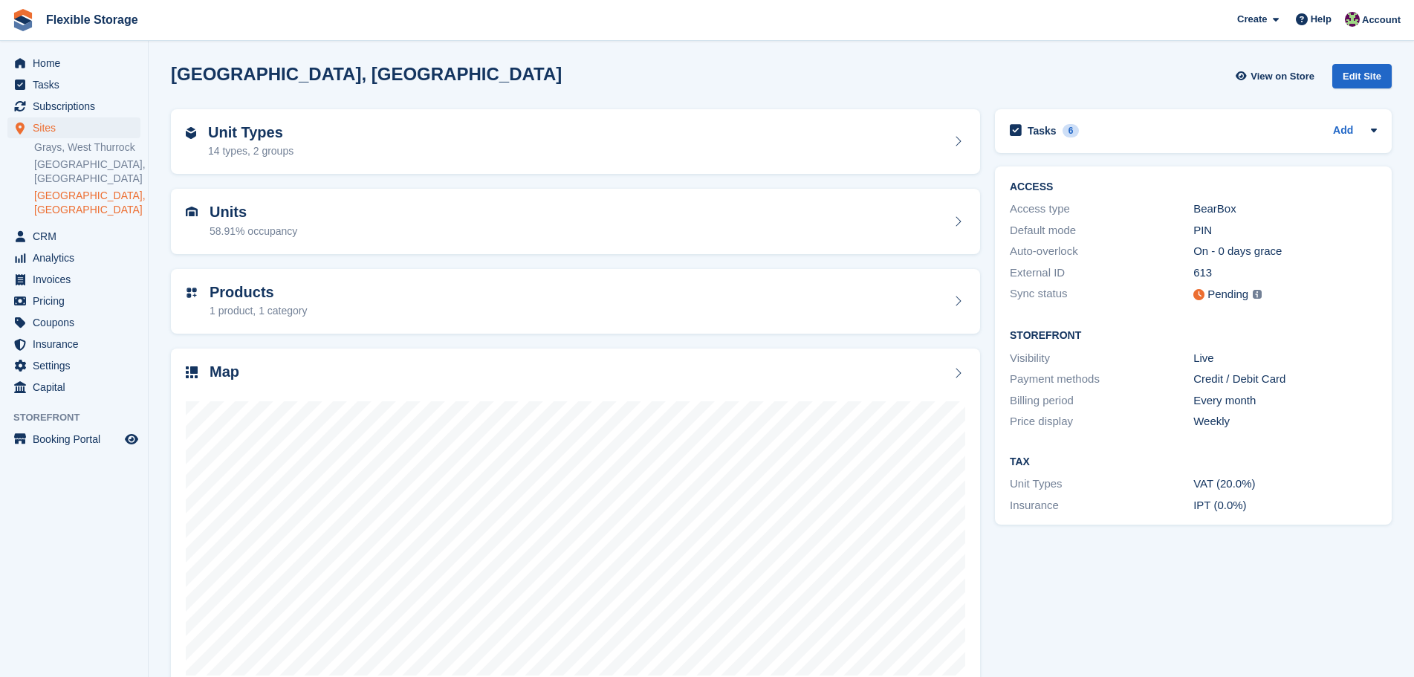
click at [1318, 586] on div "Tasks 6 Add CALL PETER TO SEE IF HE STILL WILL BOOK WITH US AS HE SAID HE'LL BE…" at bounding box center [1194, 402] width 412 height 600
click at [1318, 612] on div "Tasks 6 Add CALL PETER TO SEE IF HE STILL WILL BOOK WITH US AS HE SAID HE'LL BE…" at bounding box center [1194, 402] width 412 height 600
drag, startPoint x: 1360, startPoint y: 640, endPoint x: 769, endPoint y: 267, distance: 699.4
click at [769, 267] on div "Unit Types 14 types, 2 groups Units 58.91% occupancy Products 1 product, 1 cate…" at bounding box center [782, 402] width 1236 height 600
click at [1165, 580] on div "Tasks 6 Add CALL PETER TO SEE IF HE STILL WILL BOOK WITH US AS HE SAID HE'LL BE…" at bounding box center [1194, 402] width 412 height 600
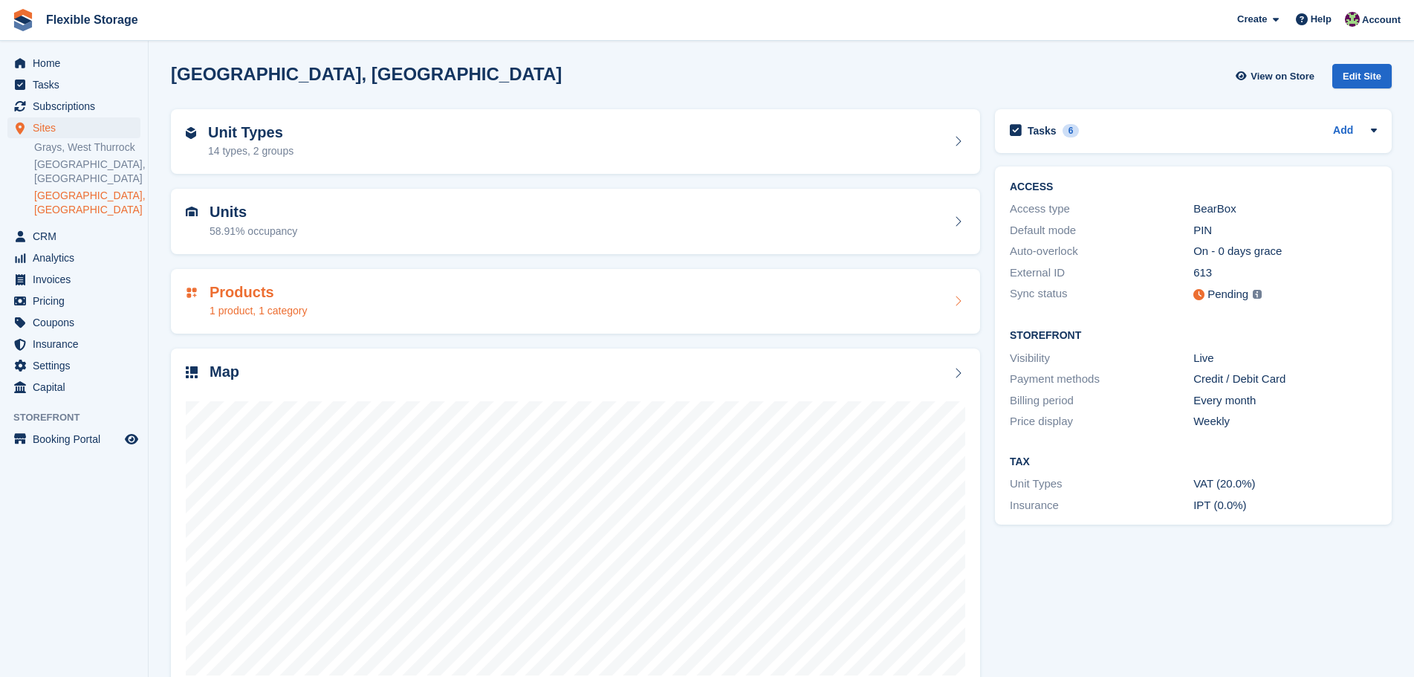
drag, startPoint x: 1188, startPoint y: 508, endPoint x: 869, endPoint y: 294, distance: 384.7
click at [869, 294] on div "Unit Types 14 types, 2 groups Units 58.91% occupancy Products 1 product, 1 cate…" at bounding box center [782, 402] width 1236 height 600
click at [1119, 550] on div "Tasks 6 Add CALL PETER TO SEE IF HE STILL WILL BOOK WITH US AS HE SAID HE'LL BE…" at bounding box center [1194, 402] width 412 height 600
drag, startPoint x: 1284, startPoint y: 569, endPoint x: 1134, endPoint y: 510, distance: 161.5
click at [963, 282] on div "Unit Types 14 types, 2 groups Units 58.91% occupancy Products 1 product, 1 cate…" at bounding box center [782, 402] width 1236 height 600
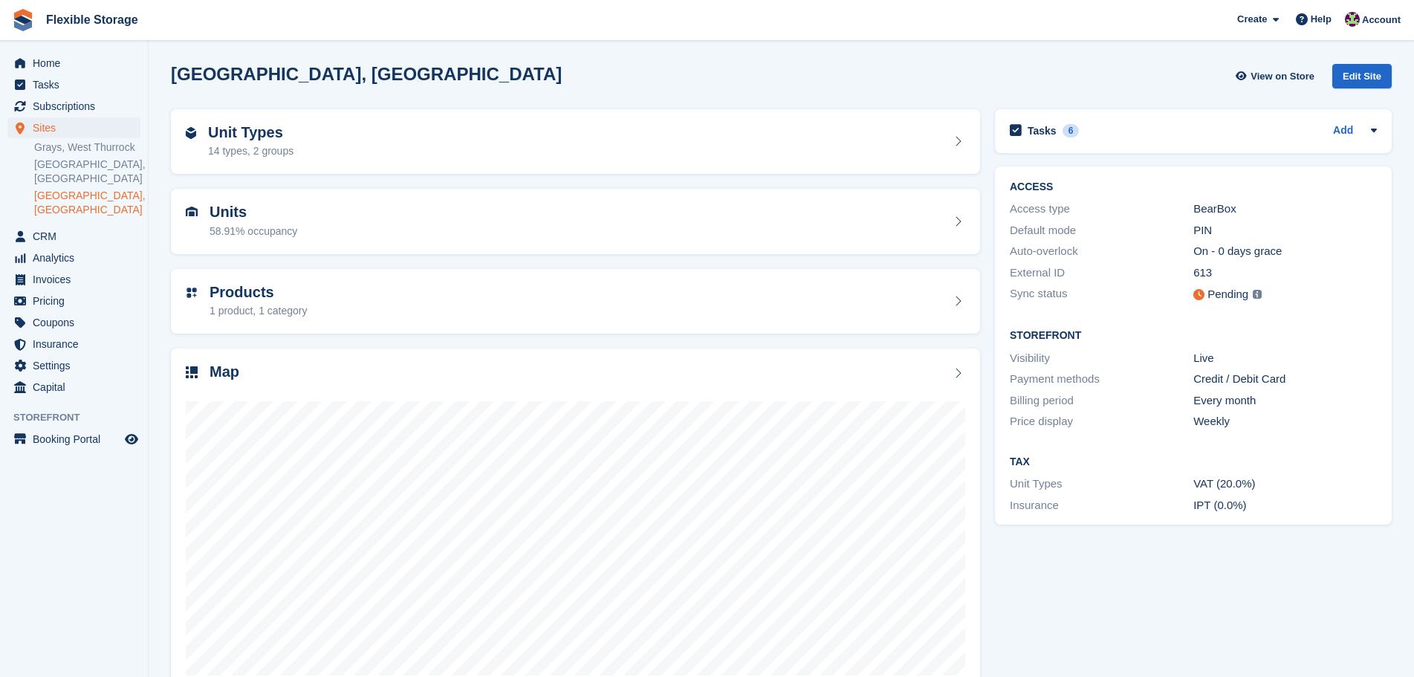
click at [1175, 560] on div "Tasks 6 Add CALL PETER TO SEE IF HE STILL WILL BOOK WITH US AS HE SAID HE'LL BE…" at bounding box center [1194, 402] width 412 height 600
click at [119, 104] on span "Subscriptions" at bounding box center [77, 106] width 89 height 21
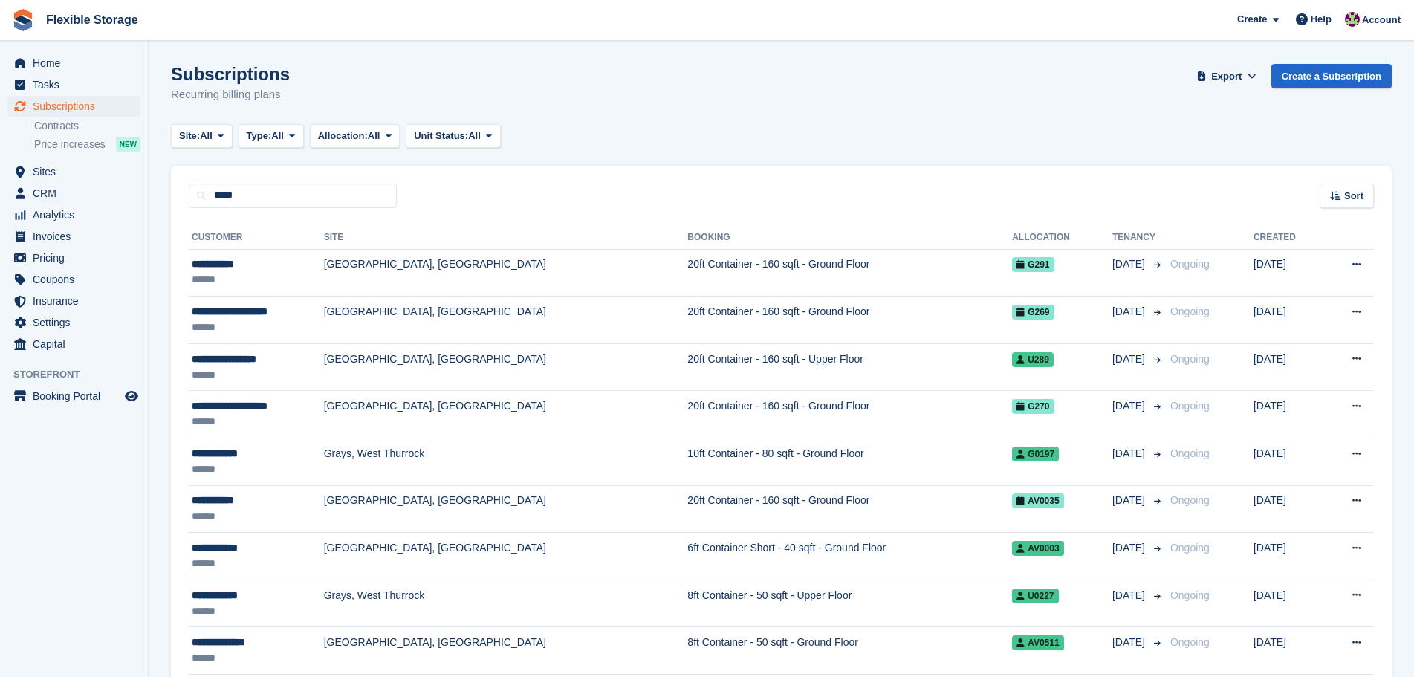
type input "*****"
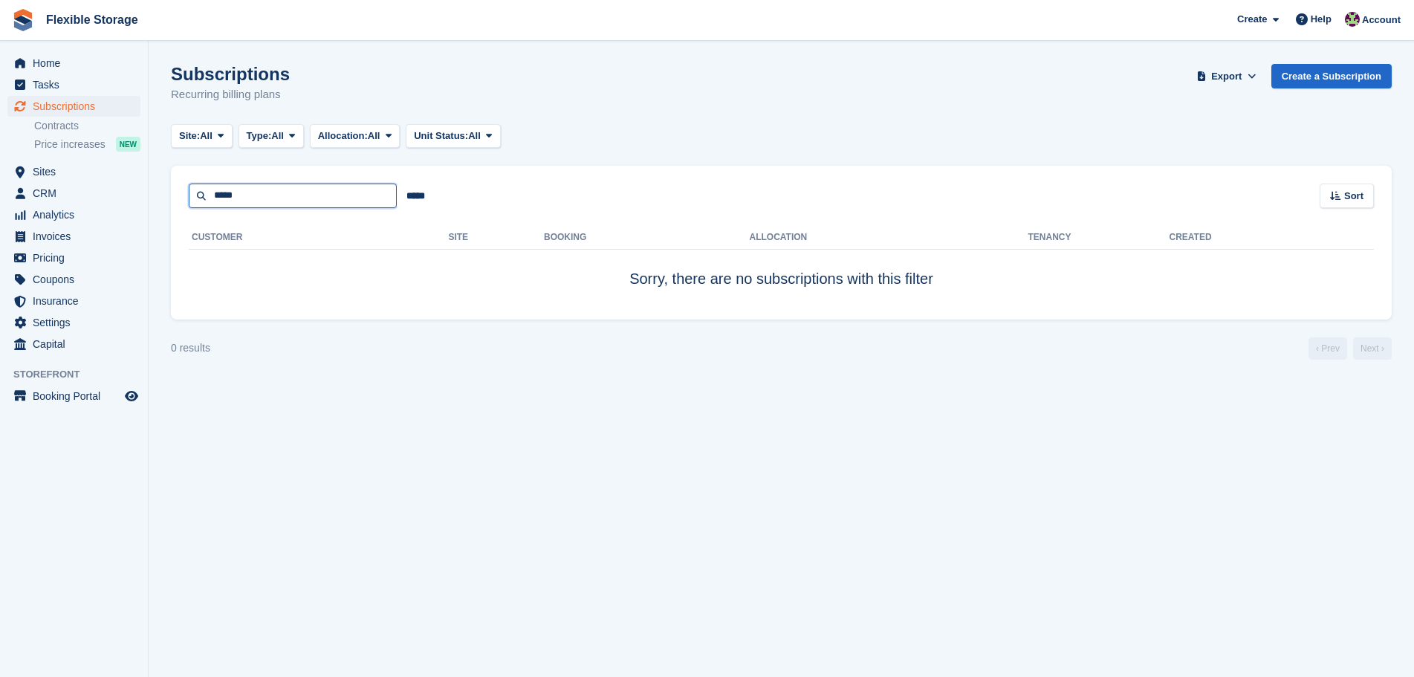
drag, startPoint x: 314, startPoint y: 191, endPoint x: 0, endPoint y: 161, distance: 315.9
click at [0, 161] on div "Home Tasks Subscriptions Subscriptions Subscriptions Contracts Price increases …" at bounding box center [707, 338] width 1414 height 677
type input "*****"
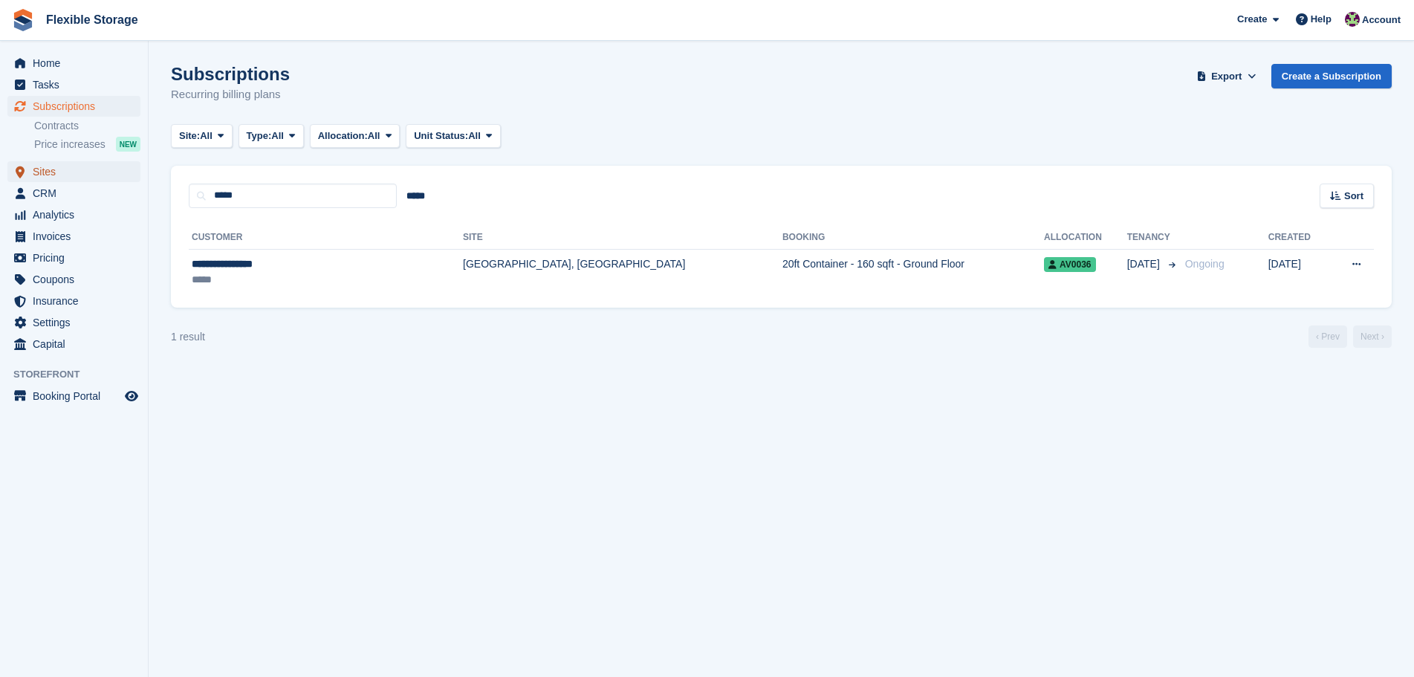
click at [105, 179] on span "Sites" at bounding box center [77, 171] width 89 height 21
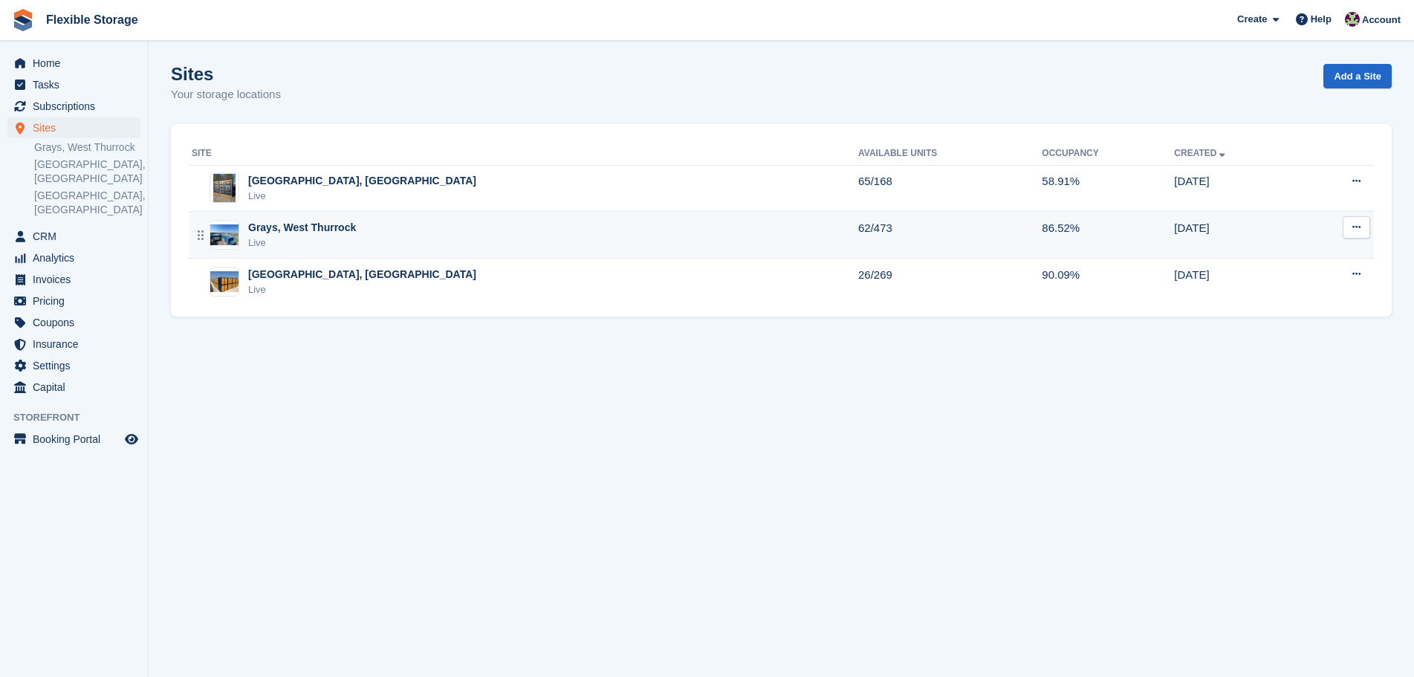
click at [368, 192] on tbody "[GEOGRAPHIC_DATA], [GEOGRAPHIC_DATA] Live 65/168 58.91% [DATE] Edit site View o…" at bounding box center [781, 235] width 1185 height 140
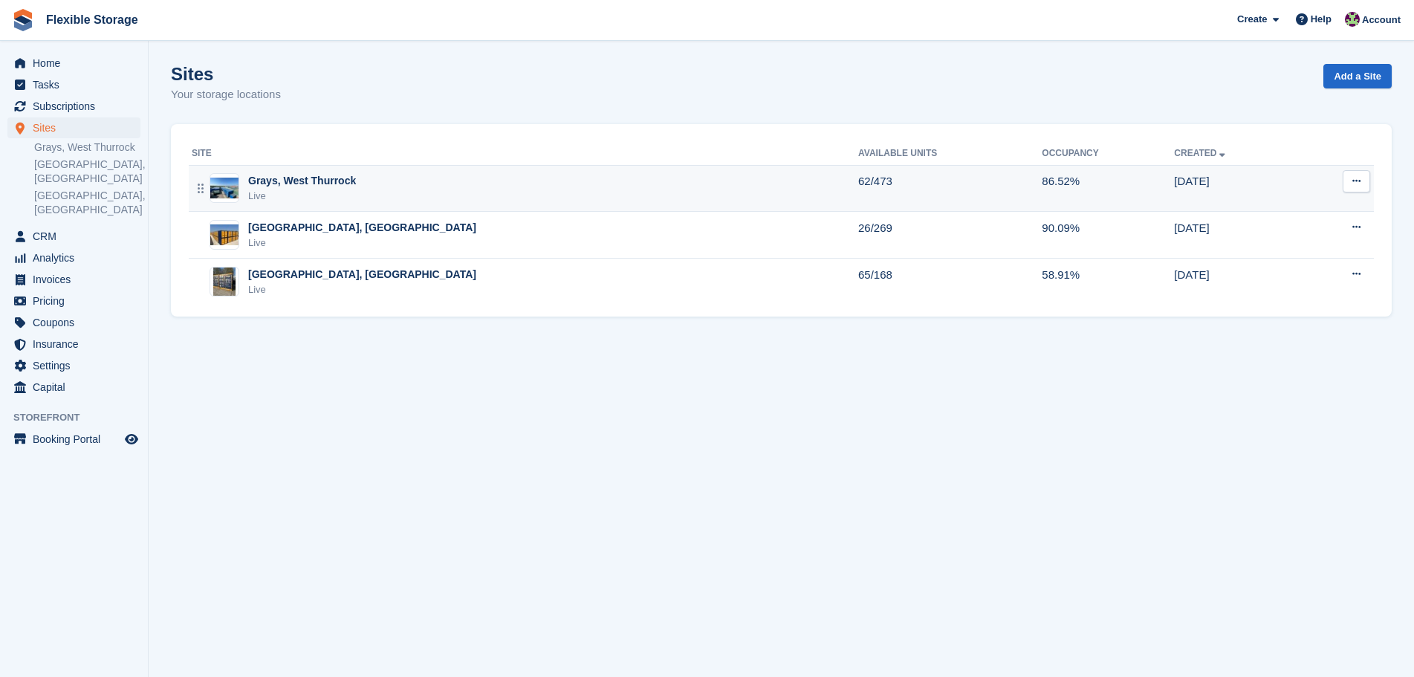
click at [362, 184] on div "Grays, West Thurrock Live" at bounding box center [525, 188] width 667 height 30
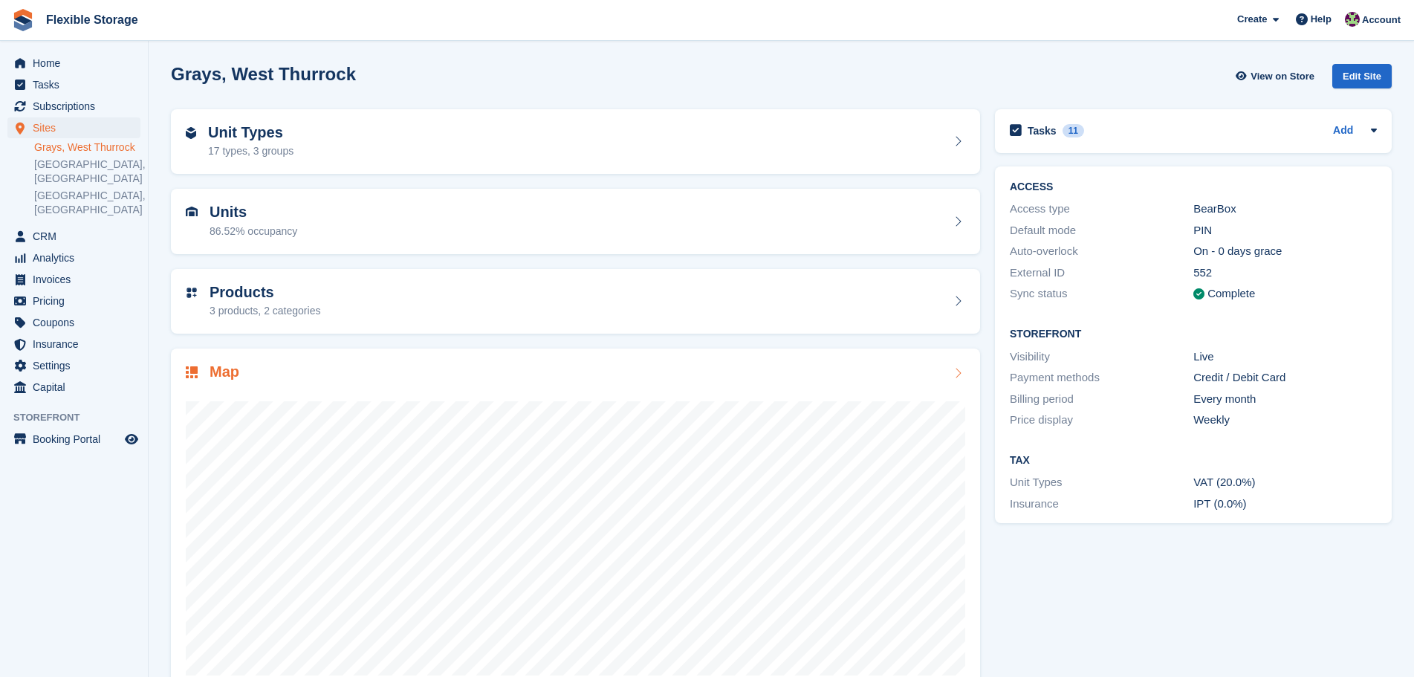
click at [482, 375] on div "Map" at bounding box center [576, 373] width 780 height 20
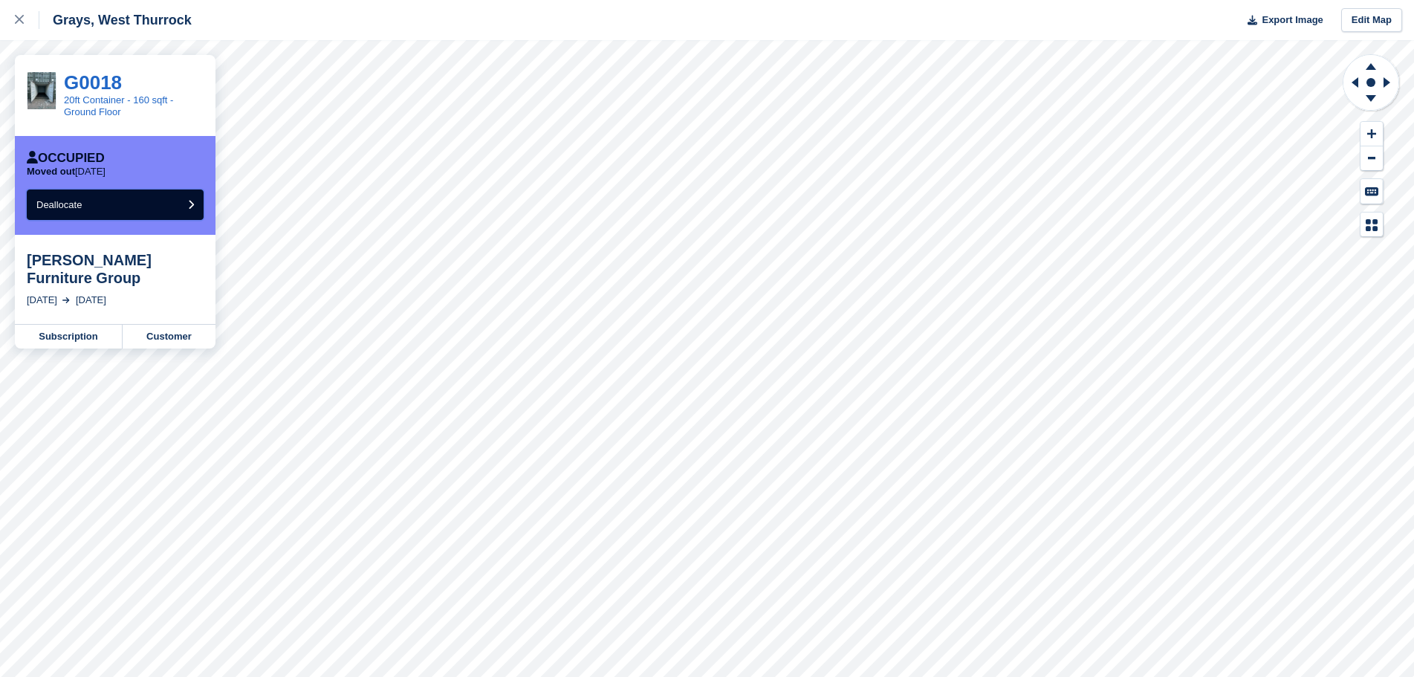
click at [80, 204] on span "Deallocate" at bounding box center [58, 204] width 45 height 11
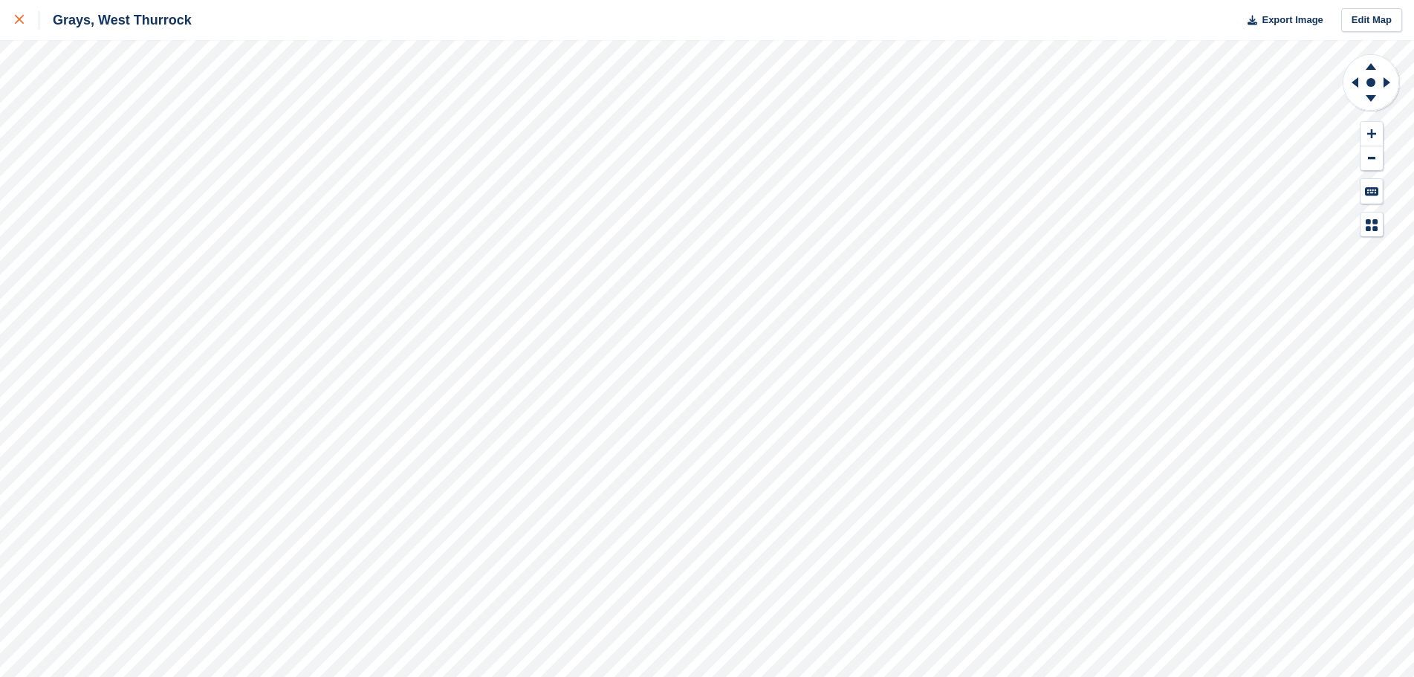
click at [18, 23] on icon at bounding box center [19, 19] width 9 height 9
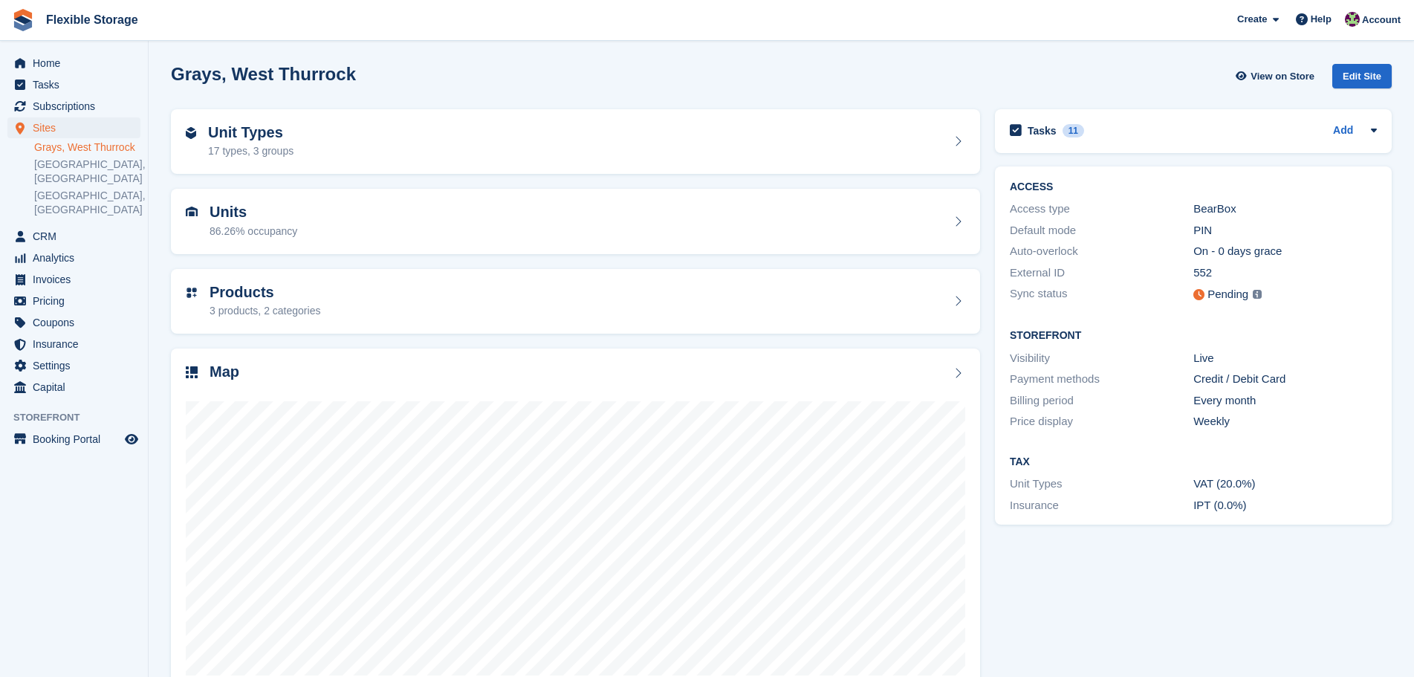
click at [861, 181] on div "Unit Types 17 types, 3 groups Units 86.26% occupancy Products 3 products, 2 cat…" at bounding box center [782, 402] width 1236 height 600
click at [1073, 75] on div "Grays, West Thurrock View on Store Edit Site" at bounding box center [781, 76] width 1221 height 25
click at [105, 105] on span "Subscriptions" at bounding box center [77, 106] width 89 height 21
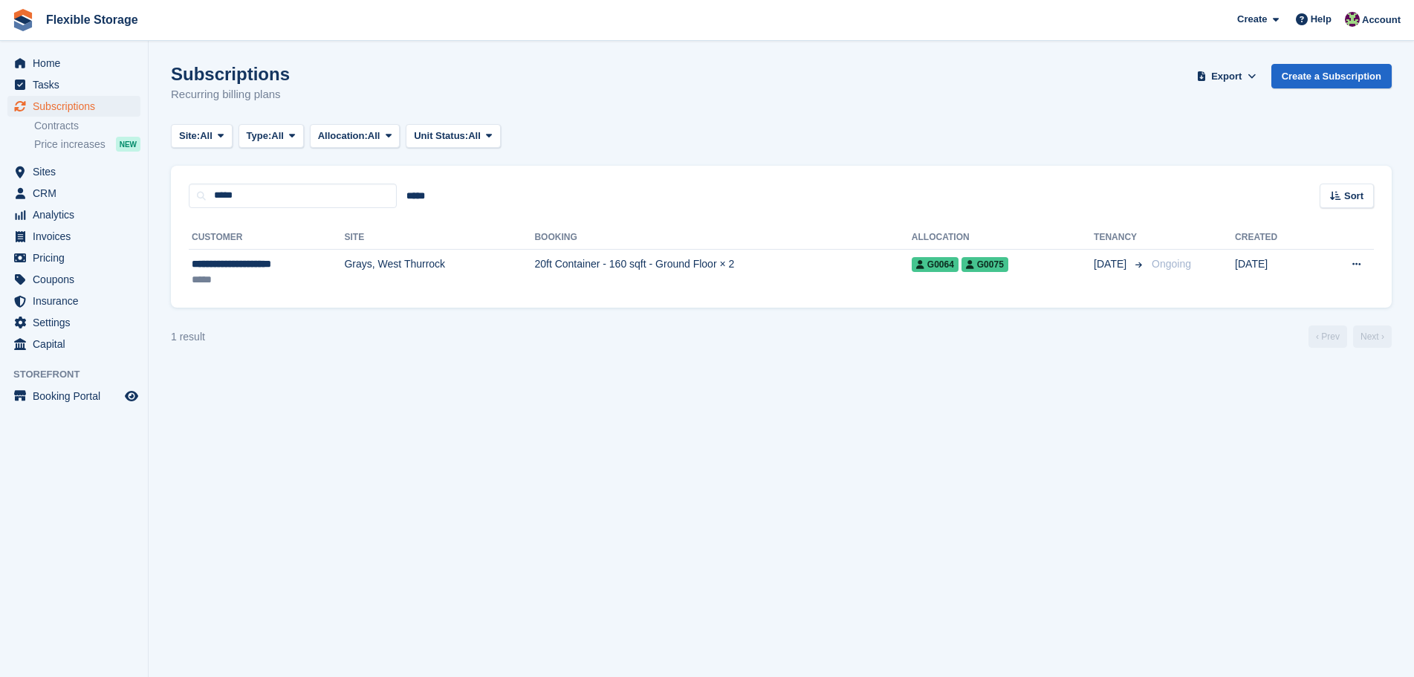
click at [673, 259] on td "20ft Container - 160 sqft - Ground Floor × 2" at bounding box center [722, 272] width 377 height 47
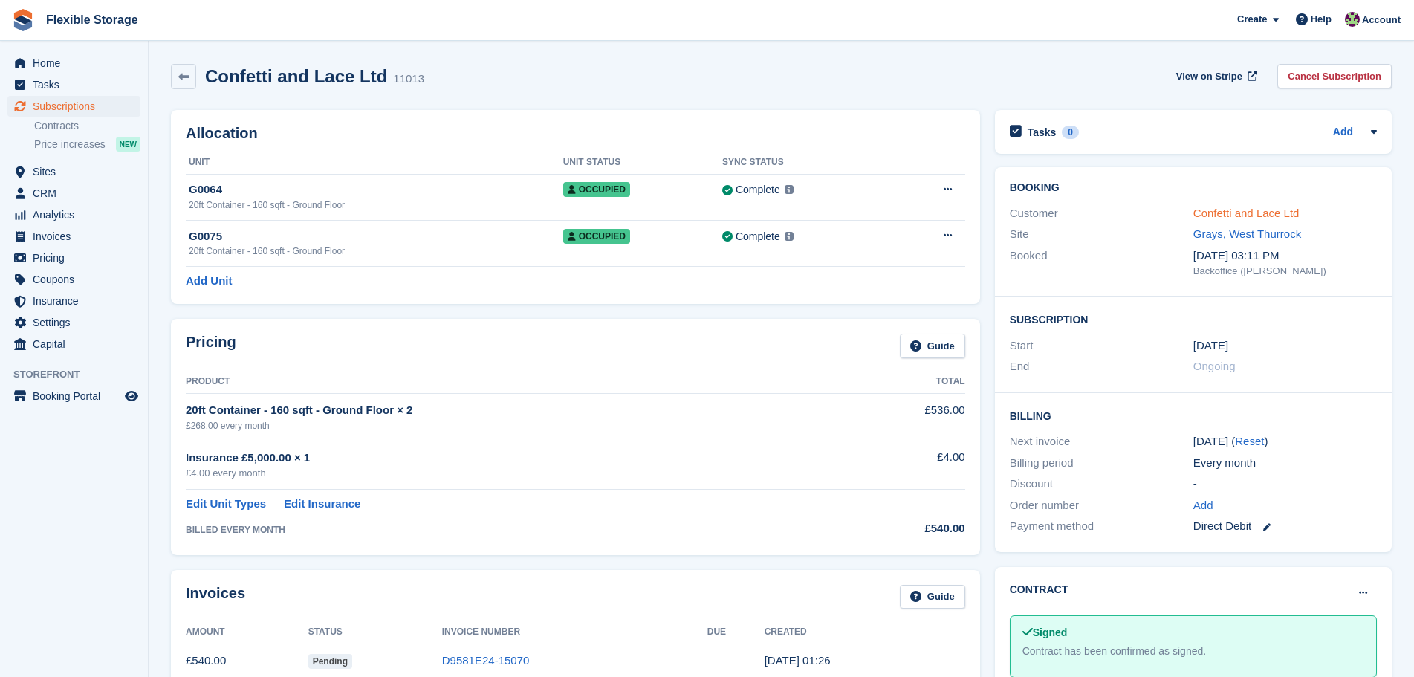
click at [1217, 213] on link "Confetti and Lace Ltd" at bounding box center [1247, 213] width 106 height 13
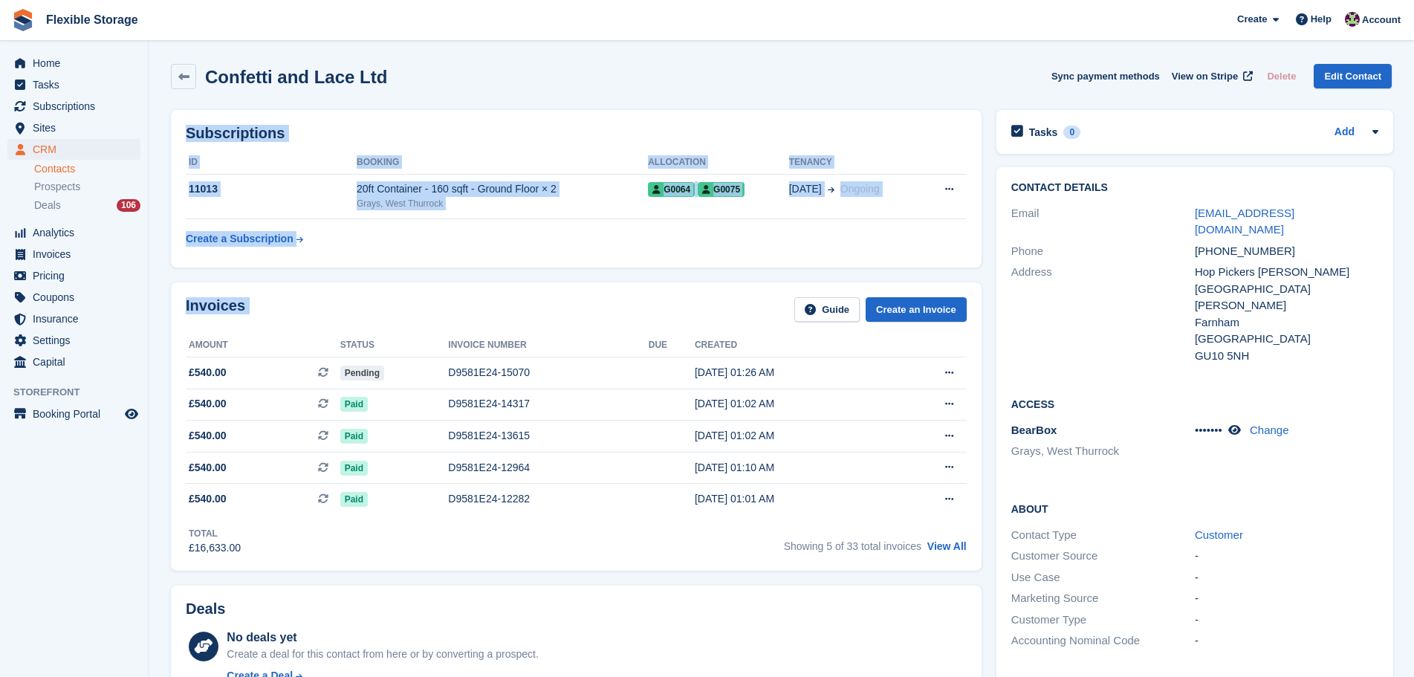
drag, startPoint x: 727, startPoint y: 112, endPoint x: 707, endPoint y: 315, distance: 203.9
click at [708, 314] on div "Confetti and Lace Ltd Sync payment methods View on Stripe Delete Edit Contact S…" at bounding box center [781, 684] width 1221 height 1256
click at [691, 288] on div "Invoices Guide Create an Invoice Amount Status Invoice number Due Created £540.…" at bounding box center [576, 426] width 811 height 288
click at [635, 114] on div "Subscriptions ID Booking Allocation Tenancy 11013 20ft Container - 160 sqft - G…" at bounding box center [576, 189] width 811 height 158
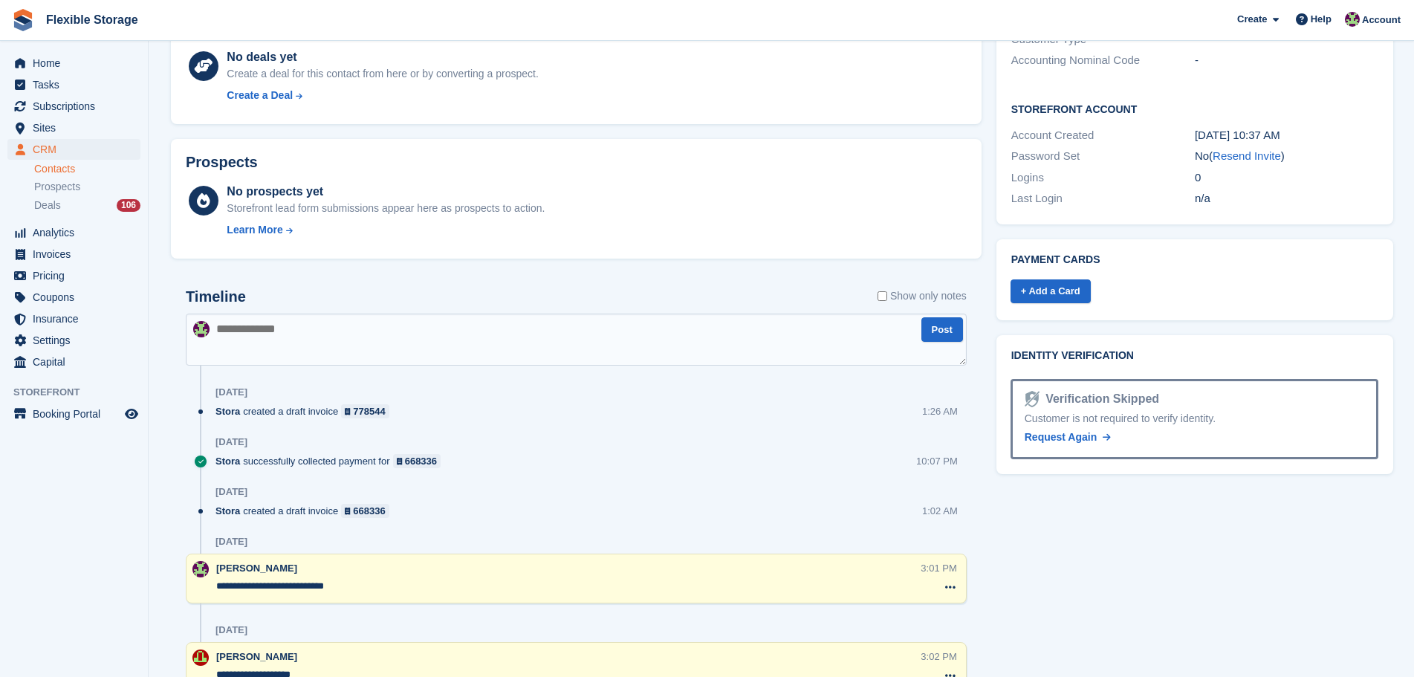
scroll to position [649, 0]
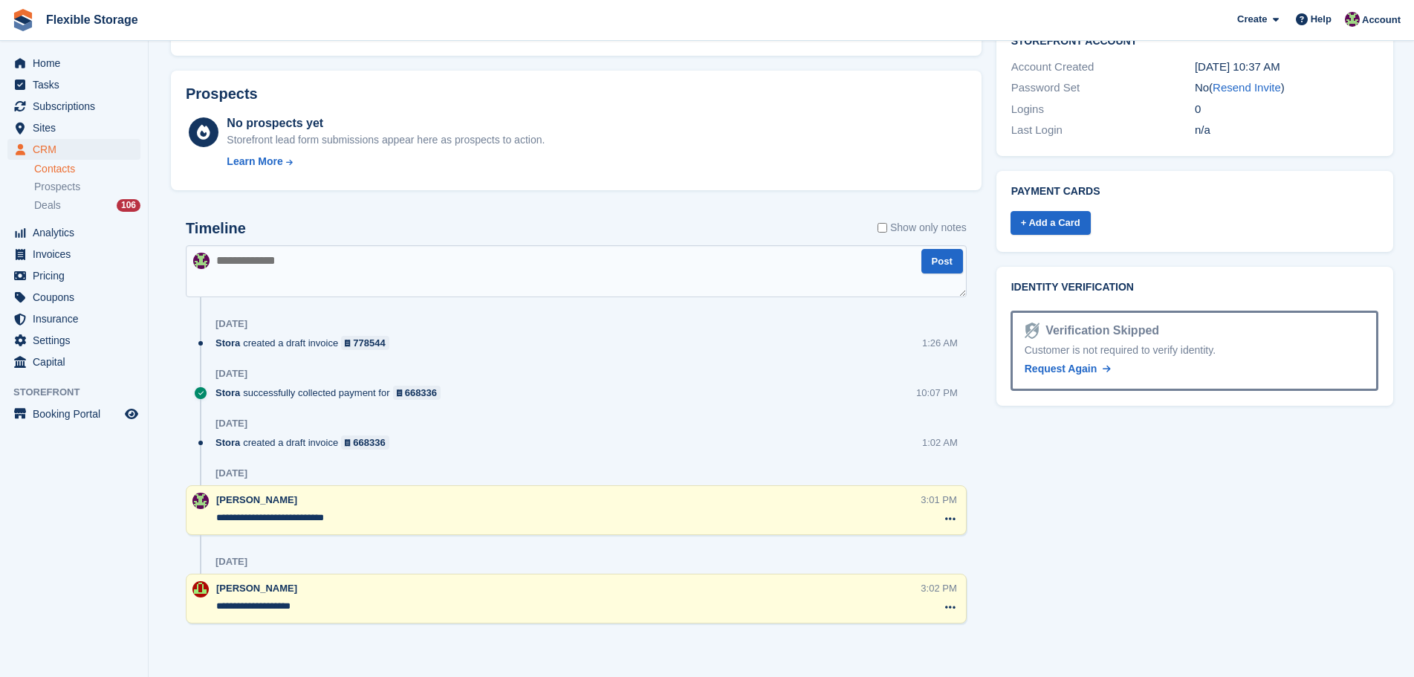
drag, startPoint x: 360, startPoint y: 611, endPoint x: 192, endPoint y: 613, distance: 168.0
click at [192, 613] on div "**********" at bounding box center [576, 599] width 781 height 50
click at [317, 610] on textarea "**********" at bounding box center [568, 606] width 705 height 15
drag, startPoint x: 342, startPoint y: 611, endPoint x: 172, endPoint y: 611, distance: 169.5
click at [172, 611] on div "Timeline Show only notes Post Yesterday Stora created a draft invoice 778544 1:…" at bounding box center [576, 431] width 811 height 452
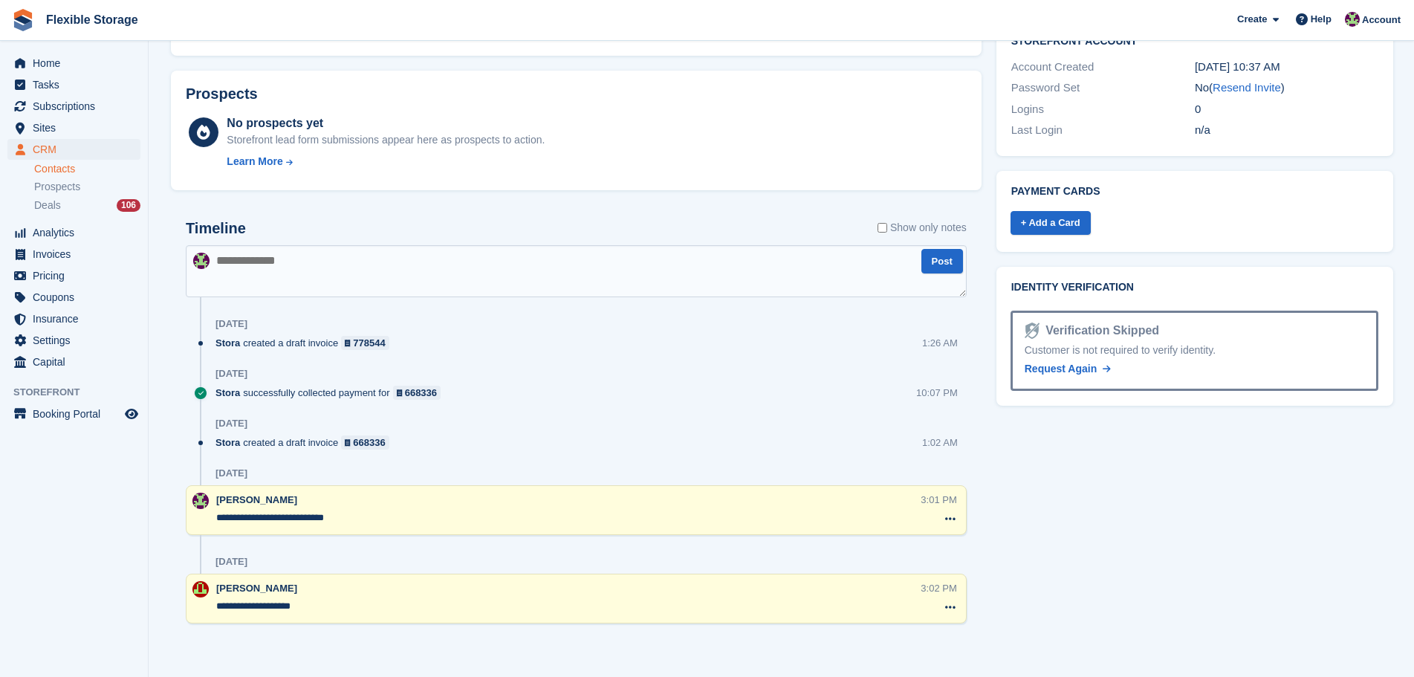
click at [319, 613] on textarea "**********" at bounding box center [568, 606] width 705 height 15
click at [329, 612] on textarea "**********" at bounding box center [568, 606] width 705 height 15
drag, startPoint x: 289, startPoint y: 606, endPoint x: 298, endPoint y: 592, distance: 16.7
click at [201, 597] on div "**********" at bounding box center [576, 599] width 781 height 50
click at [334, 606] on textarea "**********" at bounding box center [568, 606] width 705 height 15
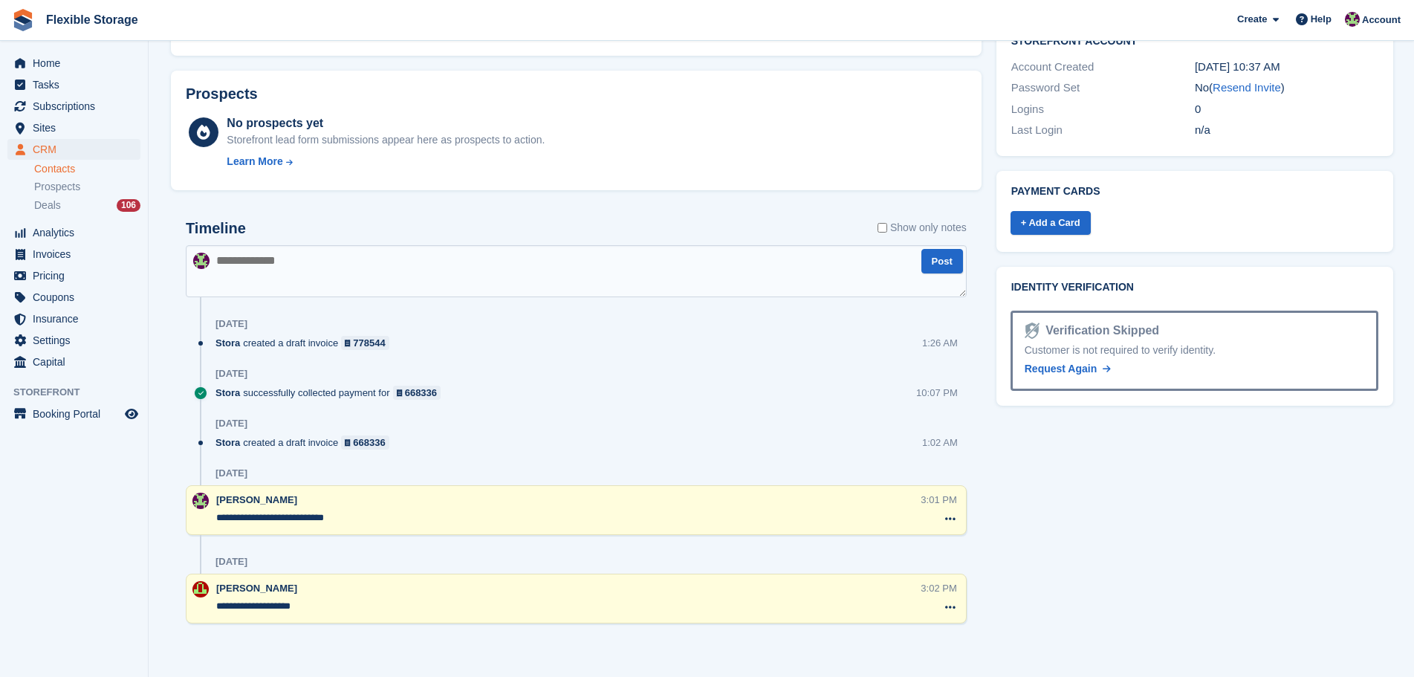
drag, startPoint x: 446, startPoint y: 612, endPoint x: 0, endPoint y: 532, distance: 453.0
click at [0, 532] on div "Home Tasks Subscriptions Subscriptions Subscriptions Contracts Price increases …" at bounding box center [707, 14] width 1414 height 1326
click at [385, 567] on div "21 Dec, 2022" at bounding box center [591, 562] width 751 height 24
drag, startPoint x: 233, startPoint y: 603, endPoint x: 203, endPoint y: 604, distance: 30.5
click at [184, 600] on div "Timeline Show only notes Post Yesterday Stora created a draft invoice 778544 1:…" at bounding box center [576, 431] width 811 height 452
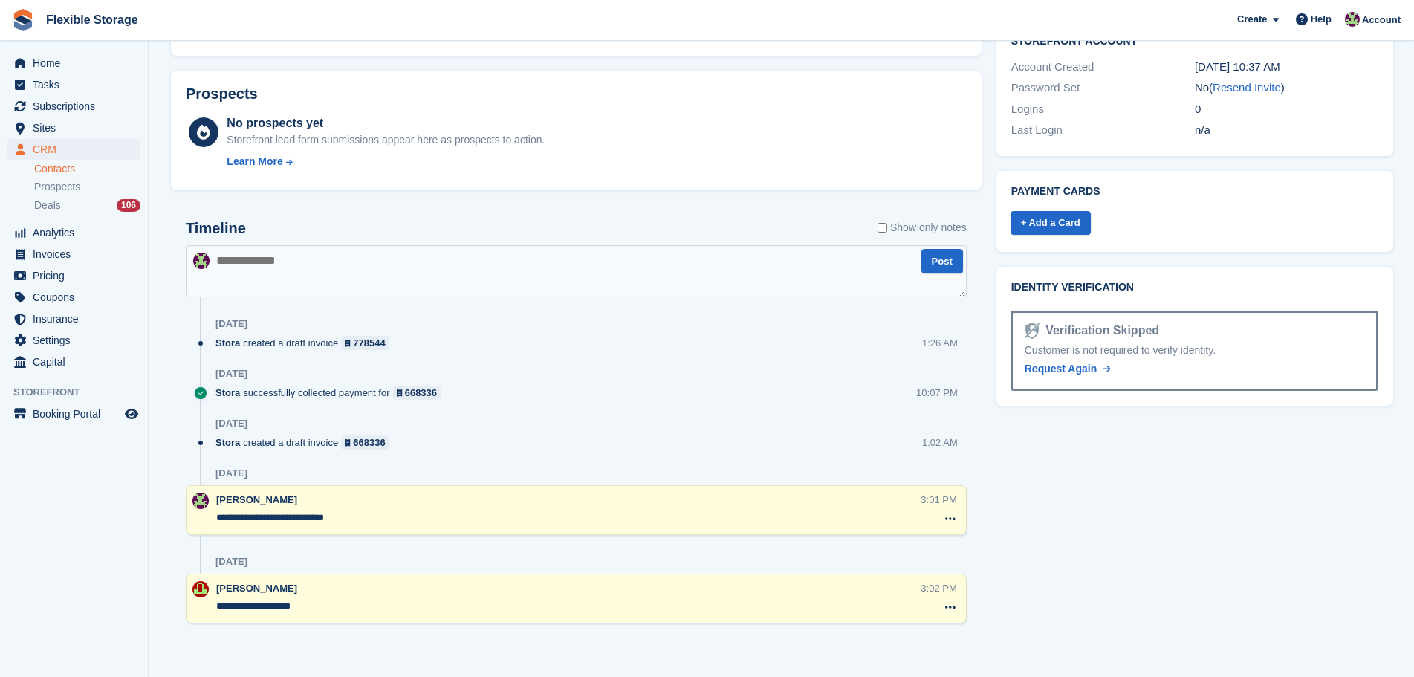
click at [302, 614] on textarea "**********" at bounding box center [568, 606] width 705 height 15
drag, startPoint x: 325, startPoint y: 612, endPoint x: 244, endPoint y: 610, distance: 81.0
click at [244, 610] on textarea "**********" at bounding box center [568, 606] width 705 height 15
click at [321, 611] on textarea "**********" at bounding box center [568, 606] width 705 height 15
drag, startPoint x: 354, startPoint y: 609, endPoint x: 129, endPoint y: 604, distance: 224.5
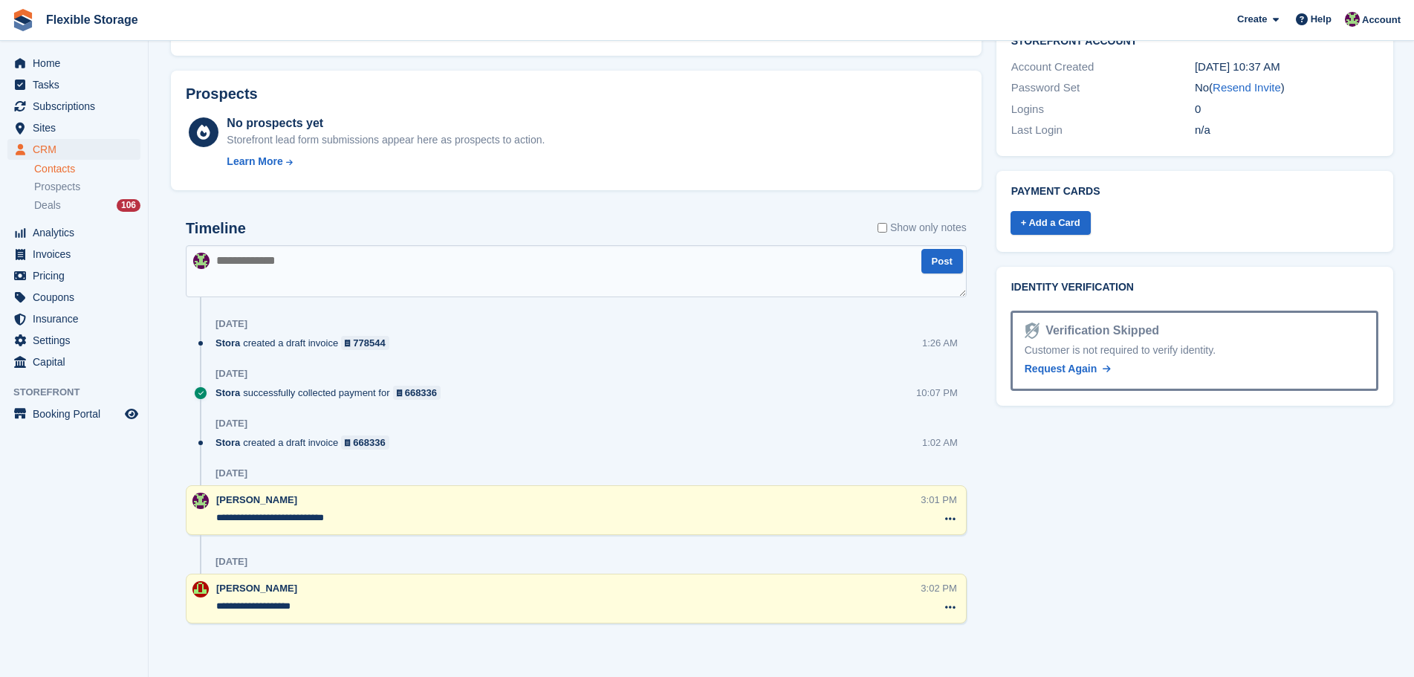
click at [129, 604] on div "Home Tasks Subscriptions Subscriptions Subscriptions Contracts Price increases …" at bounding box center [707, 14] width 1414 height 1326
click at [323, 607] on textarea "**********" at bounding box center [568, 606] width 705 height 15
click at [286, 606] on textarea "**********" at bounding box center [568, 606] width 705 height 15
click at [348, 606] on textarea "**********" at bounding box center [568, 606] width 705 height 15
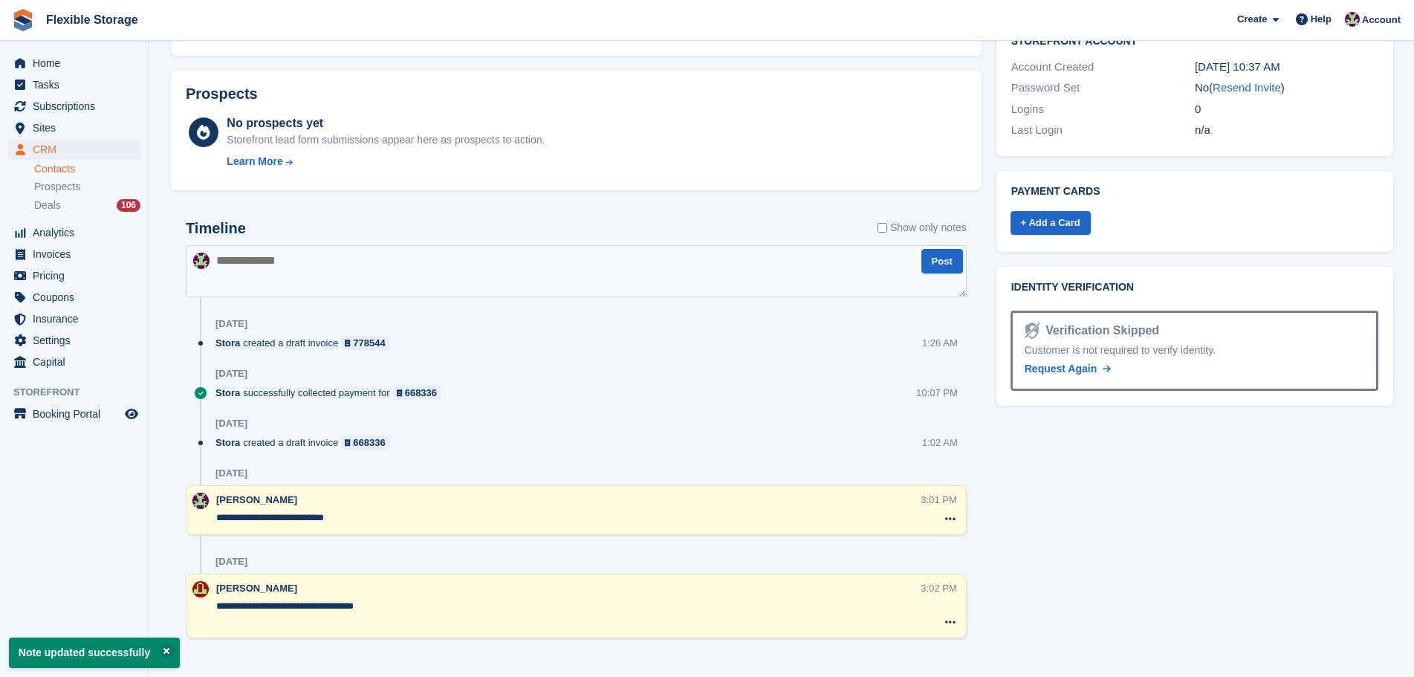
click at [336, 612] on textarea "**********" at bounding box center [568, 614] width 705 height 30
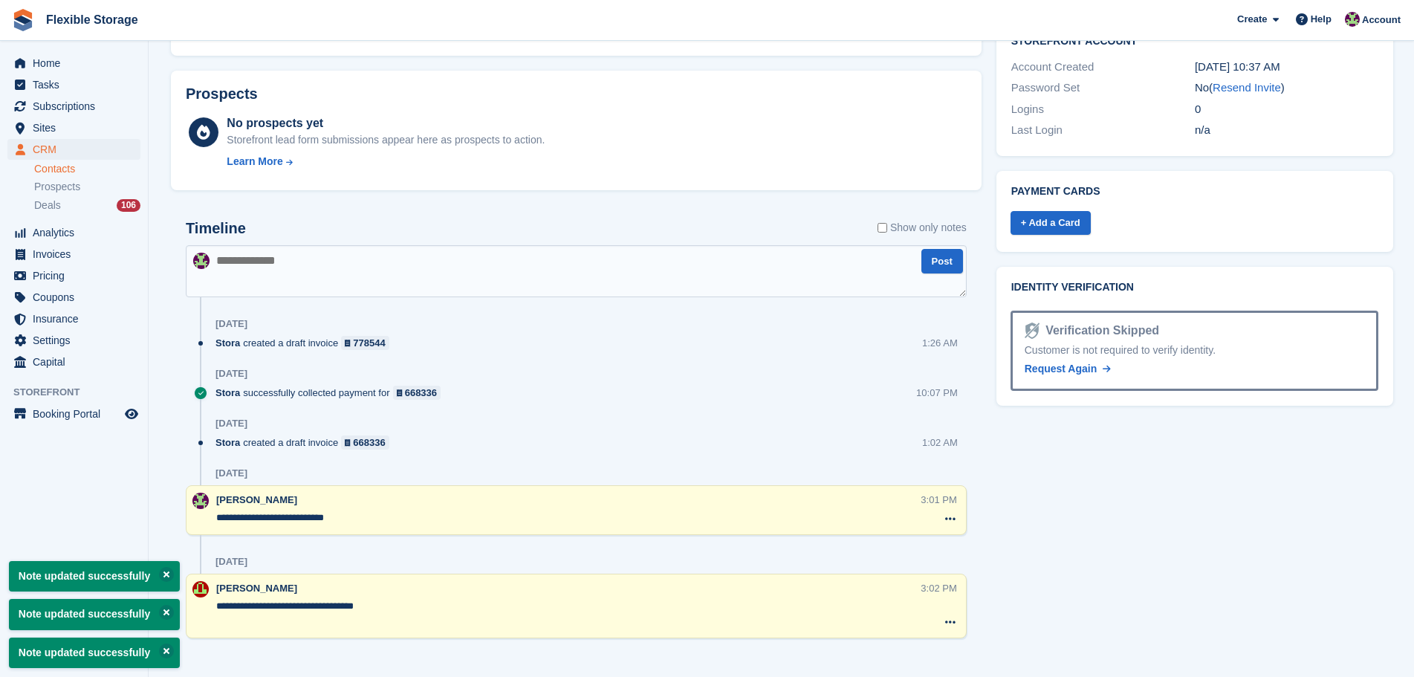
type textarea "**********"
click at [1107, 581] on div "Tasks 0 Add No tasks related to Confetti and Lace Ltd Contact Details Email hea…" at bounding box center [1195, 66] width 412 height 1225
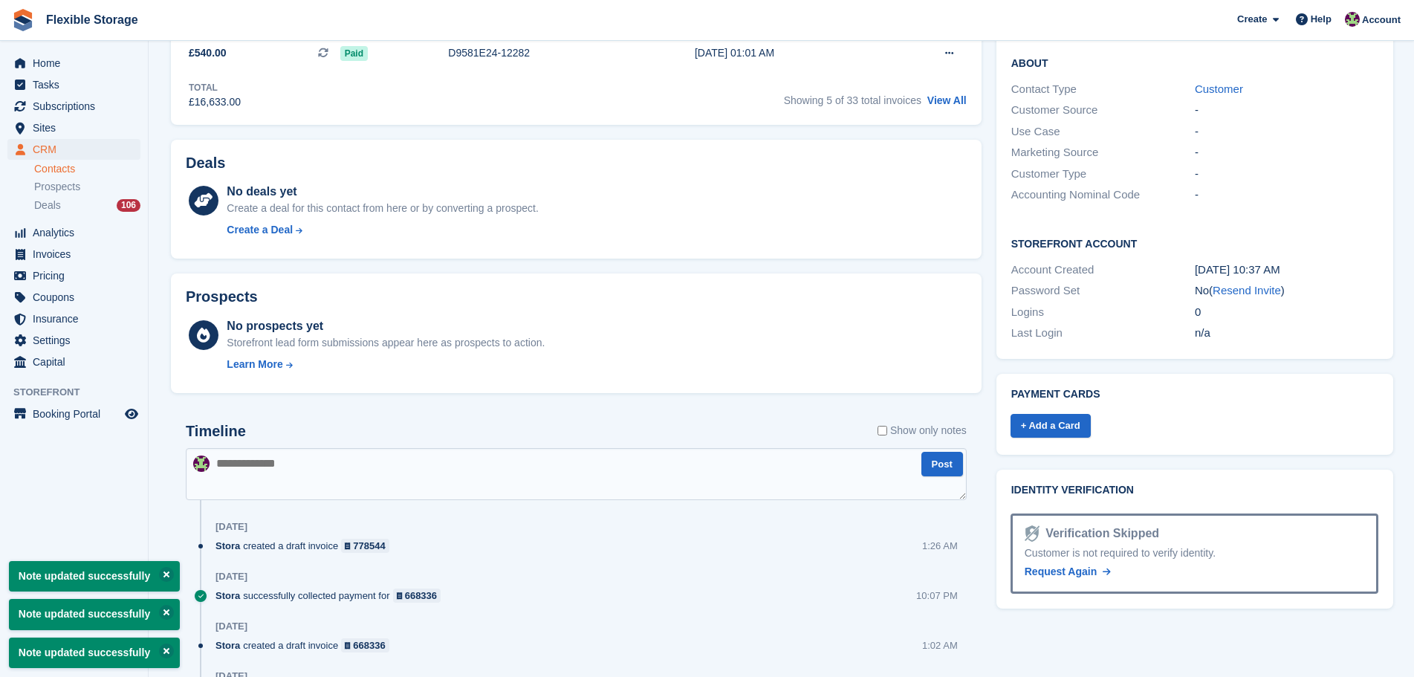
scroll to position [0, 0]
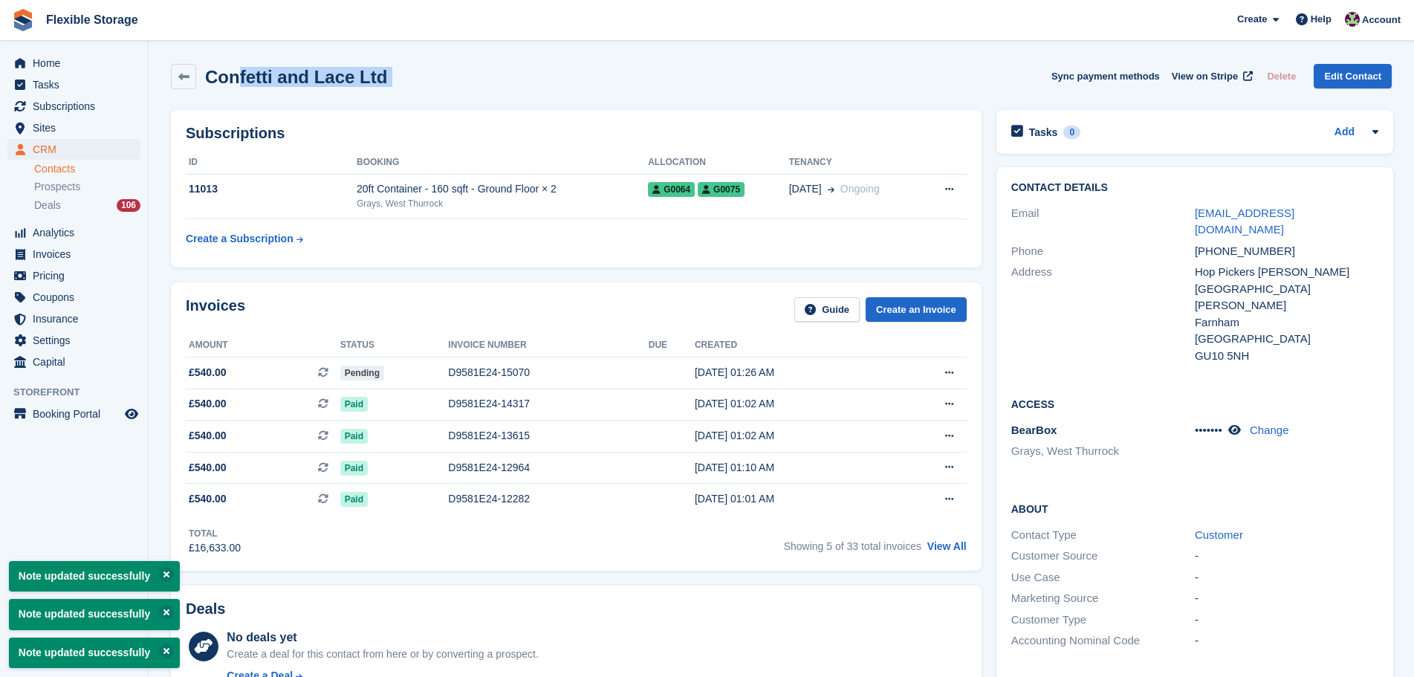
drag, startPoint x: 738, startPoint y: 82, endPoint x: 238, endPoint y: 97, distance: 500.4
click at [238, 97] on div "Confetti and Lace Ltd Sync payment methods View on Stripe Delete Edit Contact" at bounding box center [782, 79] width 1236 height 46
click at [497, 65] on div "Confetti and Lace Ltd Sync payment methods View on Stripe Delete Edit Contact" at bounding box center [781, 76] width 1221 height 25
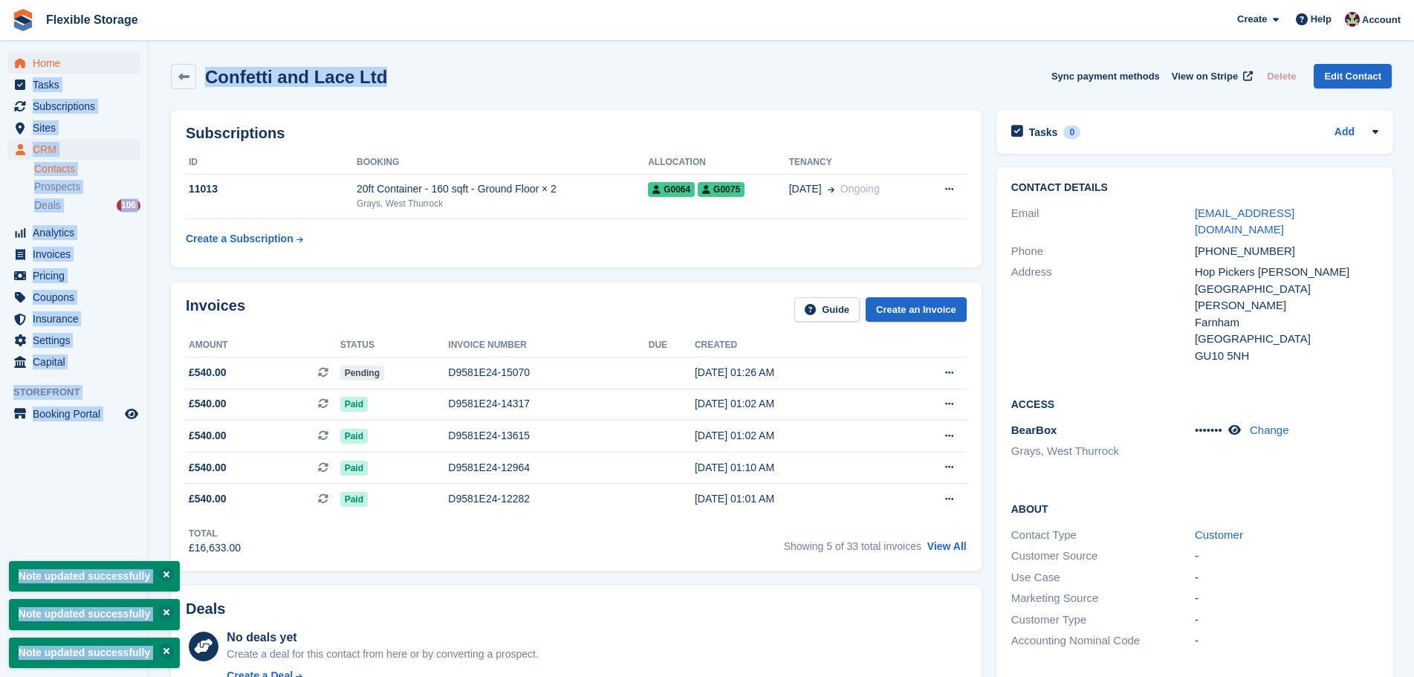
drag, startPoint x: 535, startPoint y: 82, endPoint x: 106, endPoint y: 70, distance: 429.0
click at [106, 70] on div "Home Tasks Subscriptions Subscriptions Subscriptions Contracts Price increases …" at bounding box center [707, 670] width 1414 height 1341
click at [554, 68] on div "Confetti and Lace Ltd Sync payment methods View on Stripe Delete Edit Contact" at bounding box center [781, 76] width 1221 height 25
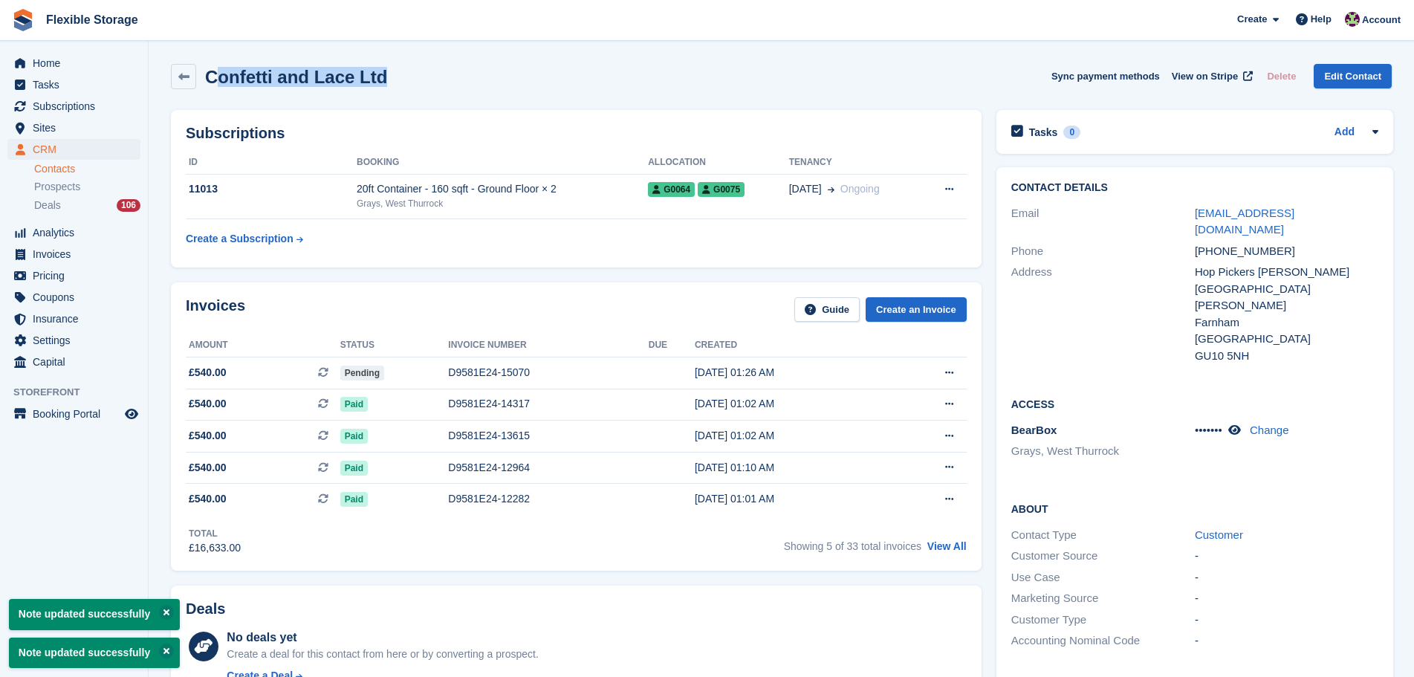
drag, startPoint x: 642, startPoint y: 82, endPoint x: 233, endPoint y: 87, distance: 408.8
click at [223, 84] on div "Confetti and Lace Ltd Sync payment methods View on Stripe Delete Edit Contact" at bounding box center [781, 76] width 1221 height 25
click at [560, 109] on div "Subscriptions ID Booking Allocation Tenancy 11013 20ft Container - 160 sqft - G…" at bounding box center [577, 189] width 826 height 172
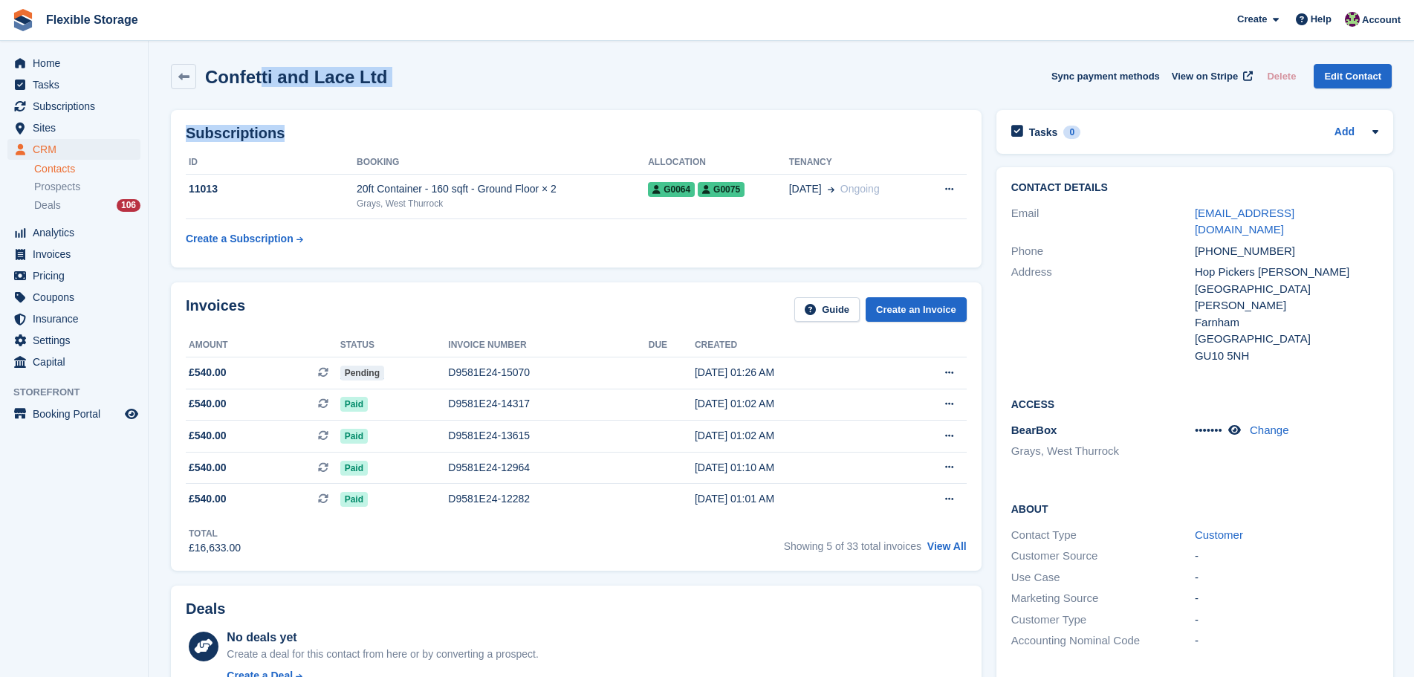
drag, startPoint x: 552, startPoint y: 112, endPoint x: 612, endPoint y: 101, distance: 60.5
click at [612, 101] on div "Confetti and Lace Ltd Sync payment methods View on Stripe Delete Edit Contact" at bounding box center [782, 79] width 1236 height 46
click at [82, 167] on link "Contacts" at bounding box center [87, 169] width 106 height 14
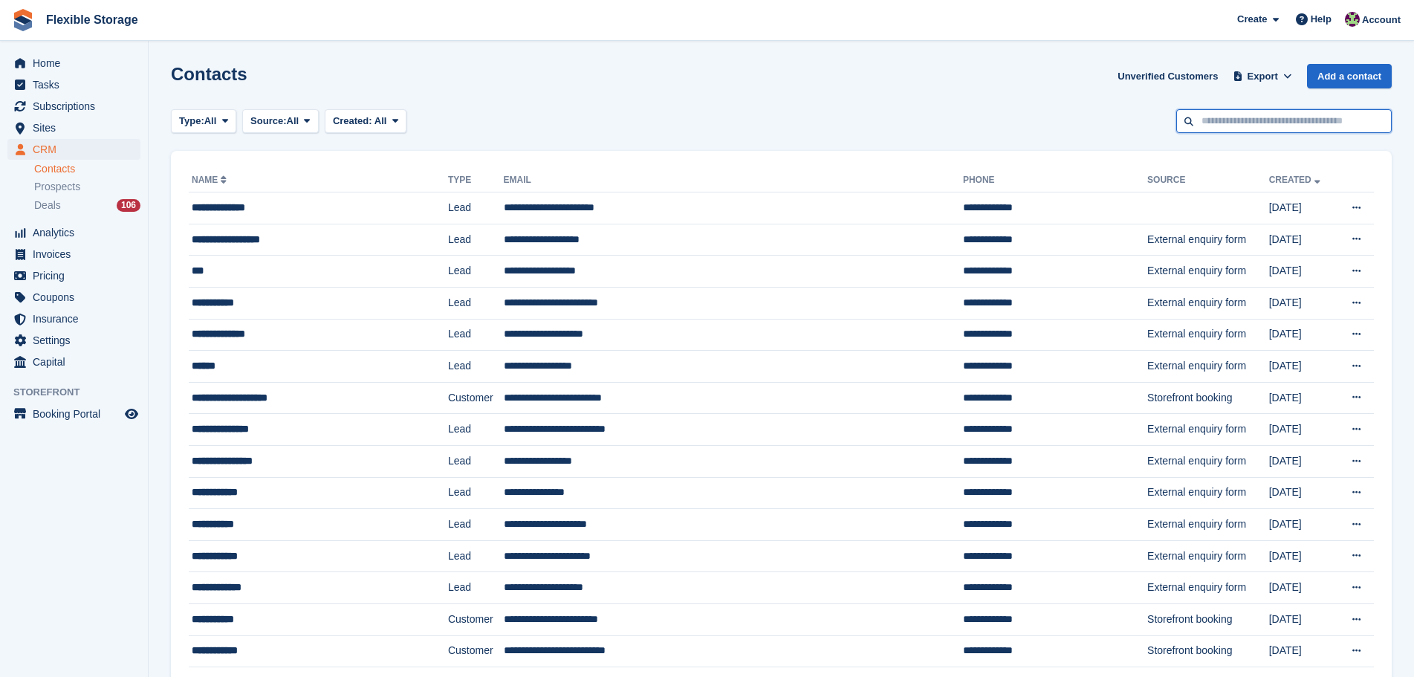
click at [1318, 129] on input "text" at bounding box center [1285, 121] width 216 height 25
type input "*****"
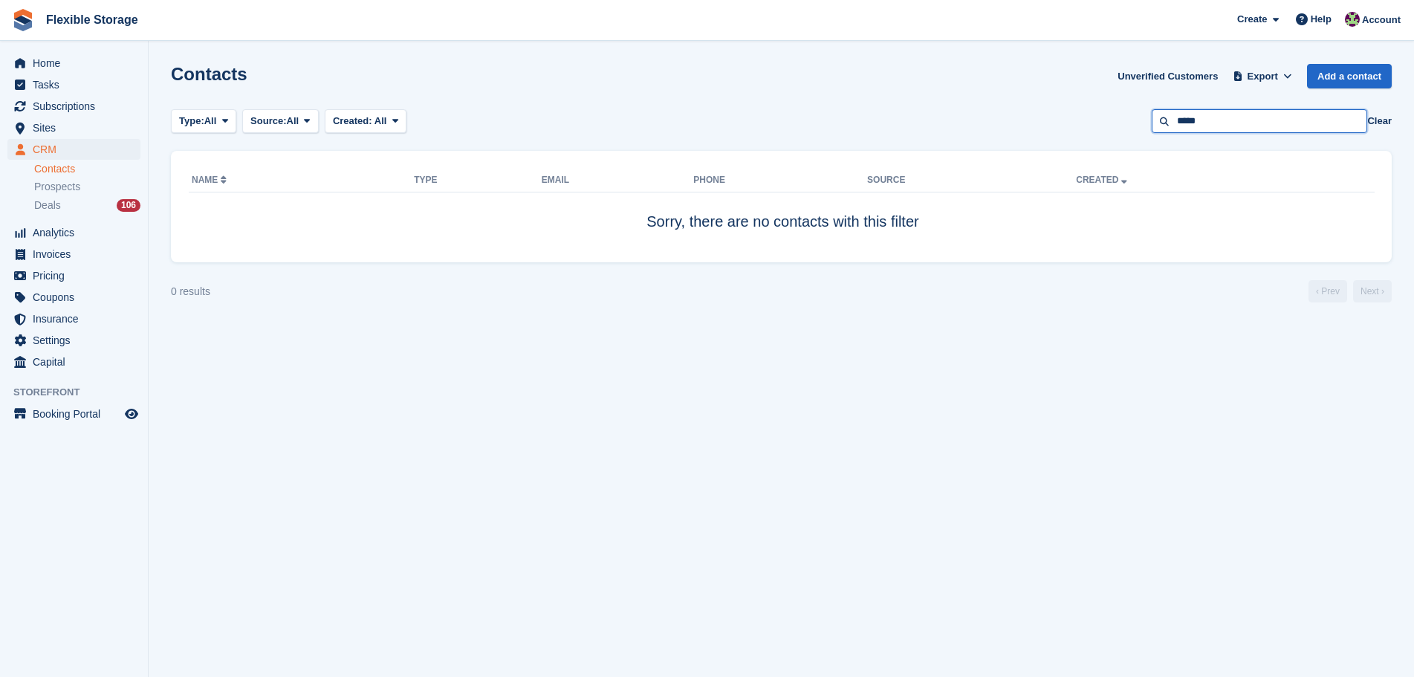
drag, startPoint x: 1269, startPoint y: 128, endPoint x: 979, endPoint y: 117, distance: 290.8
click at [979, 117] on div "Type: All All Lead Customer Source: All All Storefront Backoffice Pre-Opening i…" at bounding box center [781, 121] width 1221 height 25
type input "****"
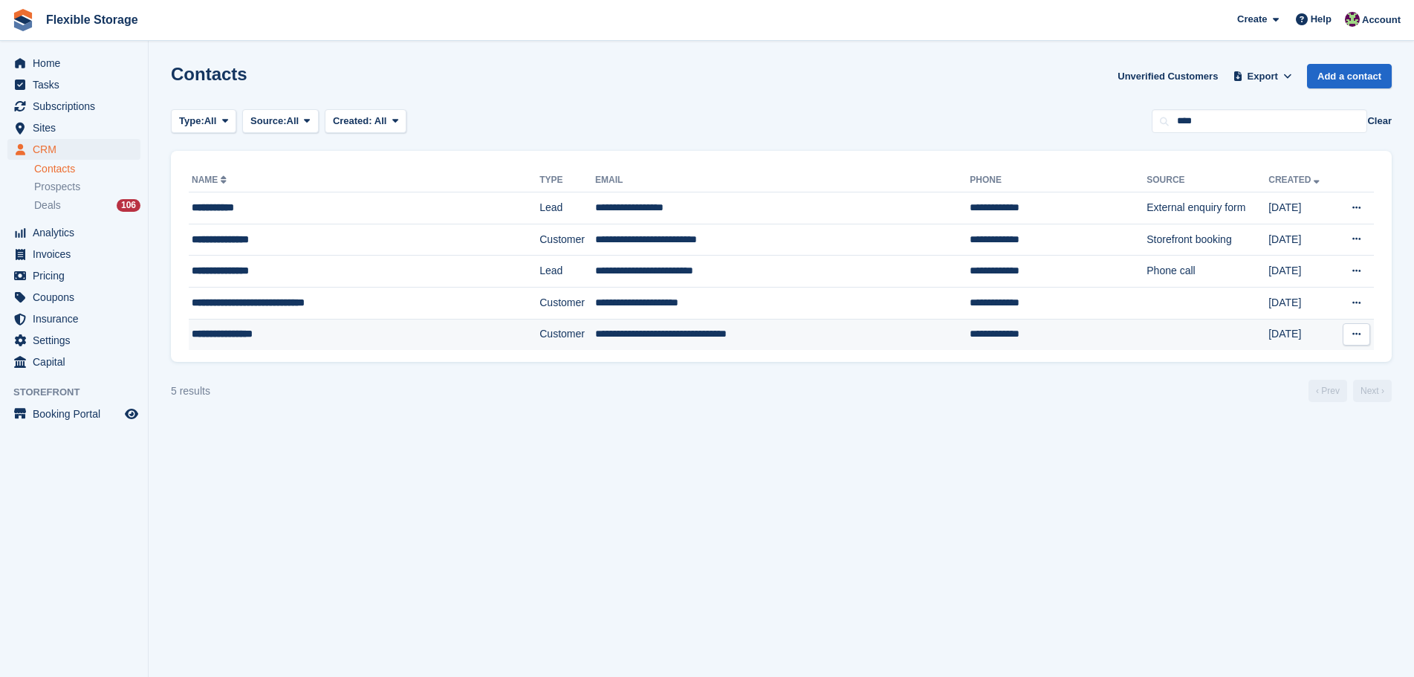
click at [727, 334] on td "**********" at bounding box center [782, 334] width 375 height 31
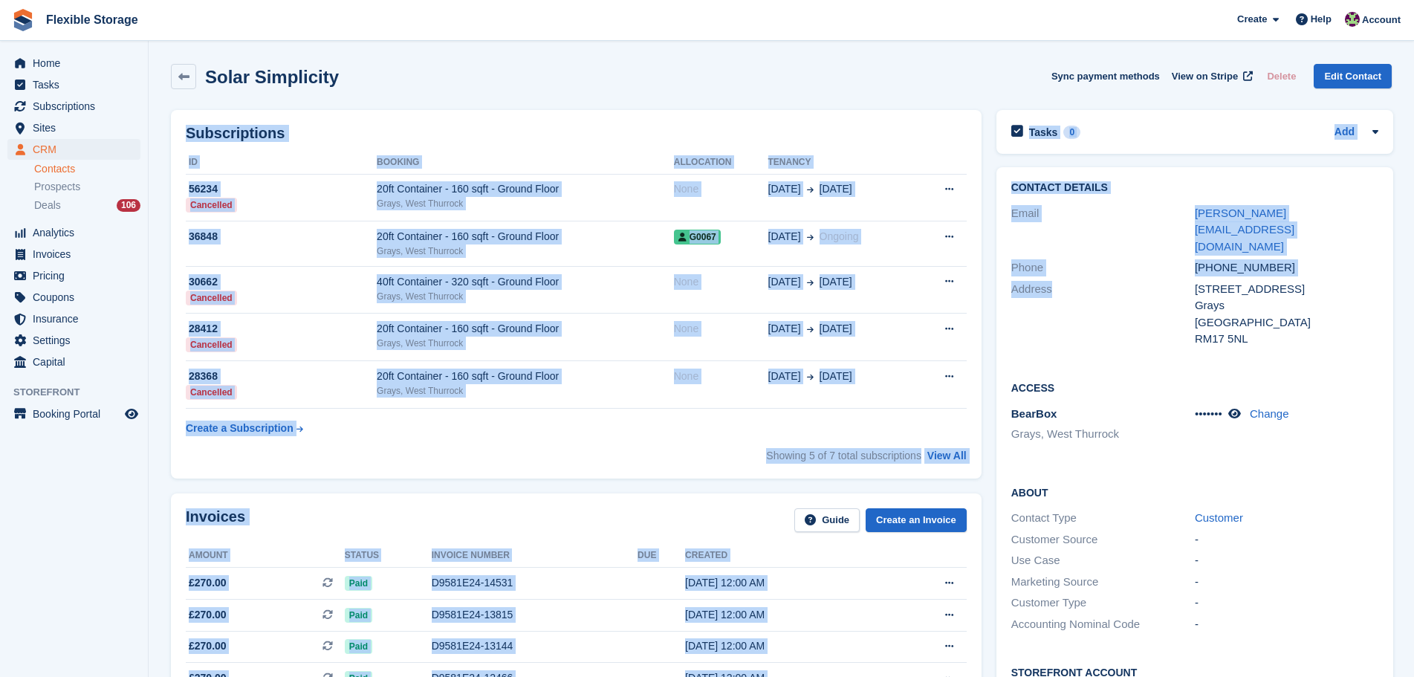
drag, startPoint x: 1252, startPoint y: 526, endPoint x: 1273, endPoint y: 517, distance: 22.6
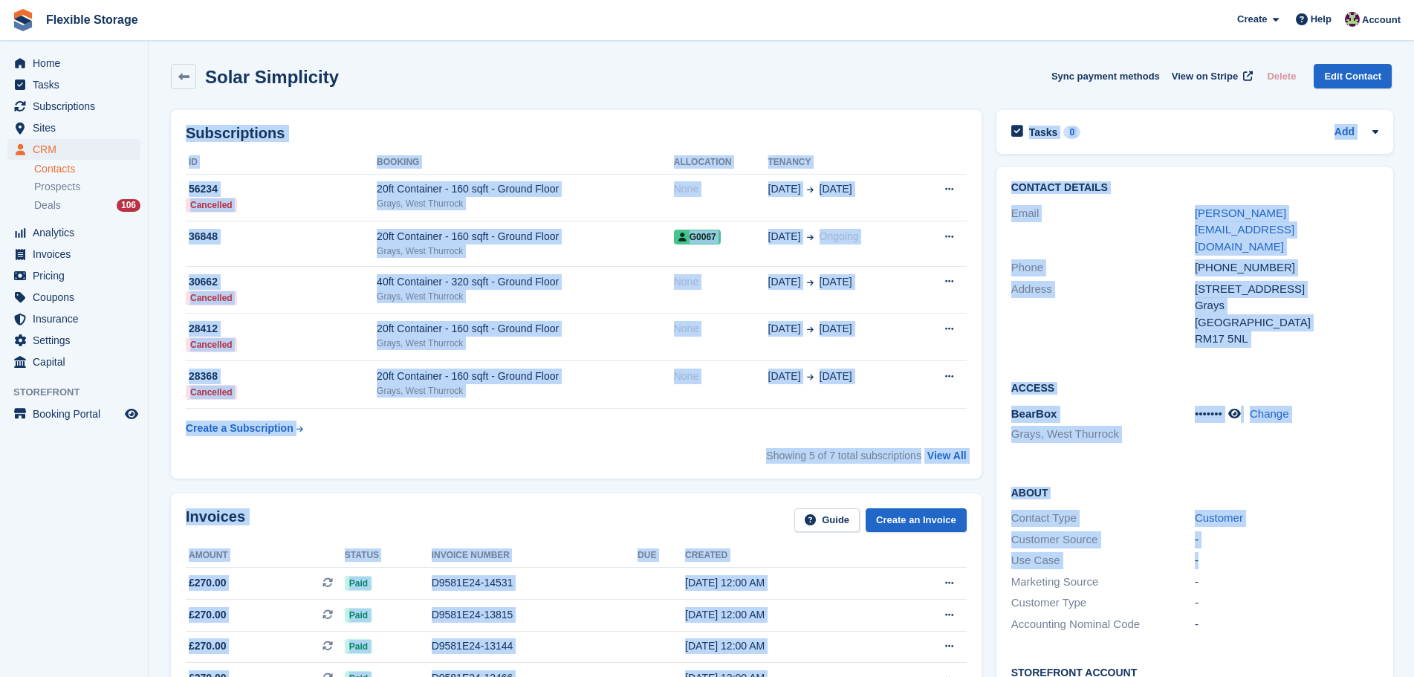
click at [1279, 531] on div "-" at bounding box center [1287, 539] width 184 height 17
click at [1273, 552] on div "-" at bounding box center [1287, 560] width 184 height 17
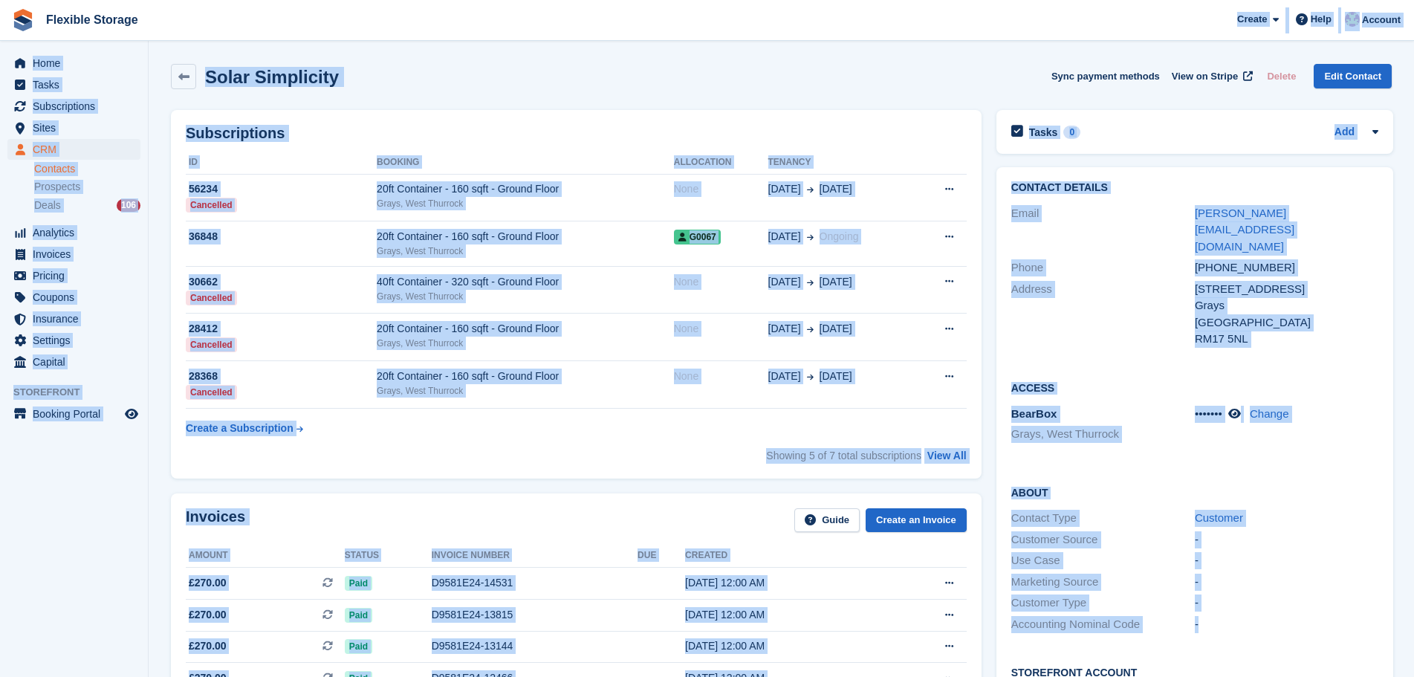
drag, startPoint x: 1206, startPoint y: 508, endPoint x: 572, endPoint y: 7, distance: 807.5
click at [563, 0] on html "Flexible Storage Create Subscription Invoice Contact Deal Discount Page Help Ch…" at bounding box center [707, 338] width 1414 height 677
click at [939, 60] on div "Solar Simplicity Sync payment methods View on Stripe Delete Edit Contact" at bounding box center [782, 79] width 1236 height 46
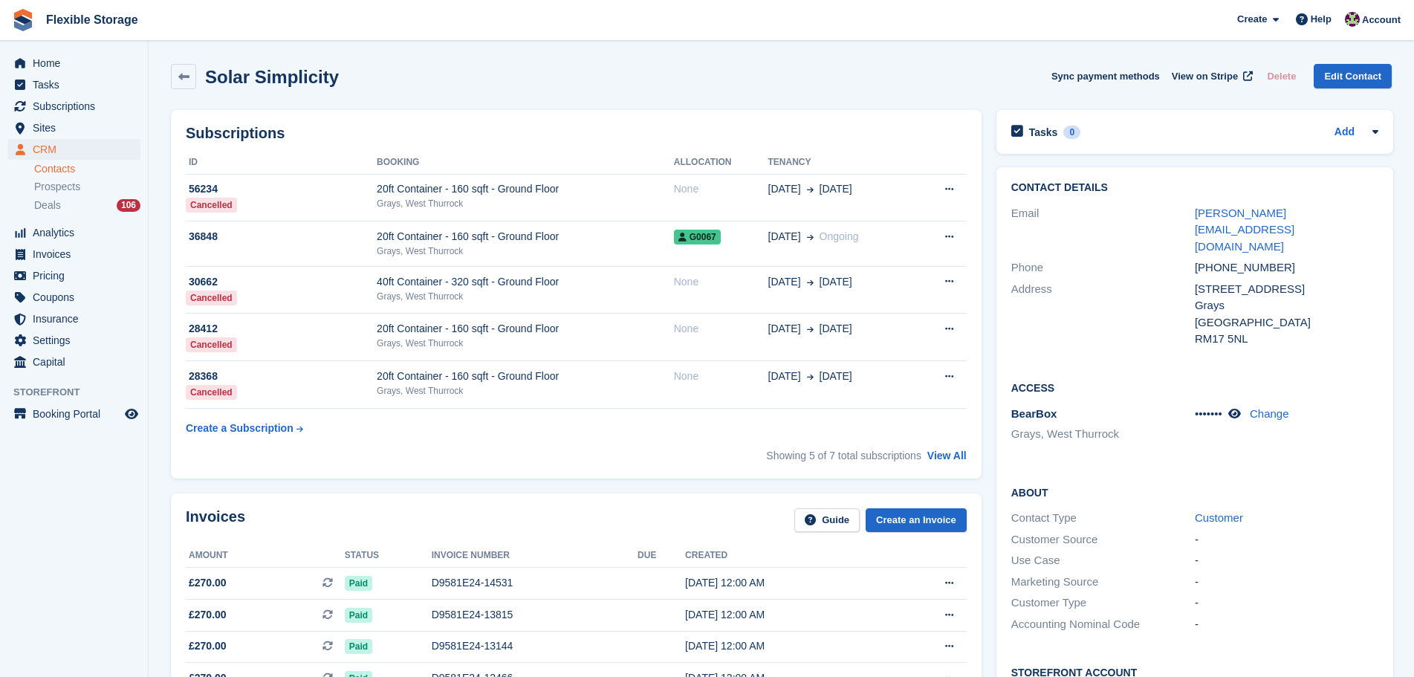
click at [1255, 616] on div "-" at bounding box center [1287, 624] width 184 height 17
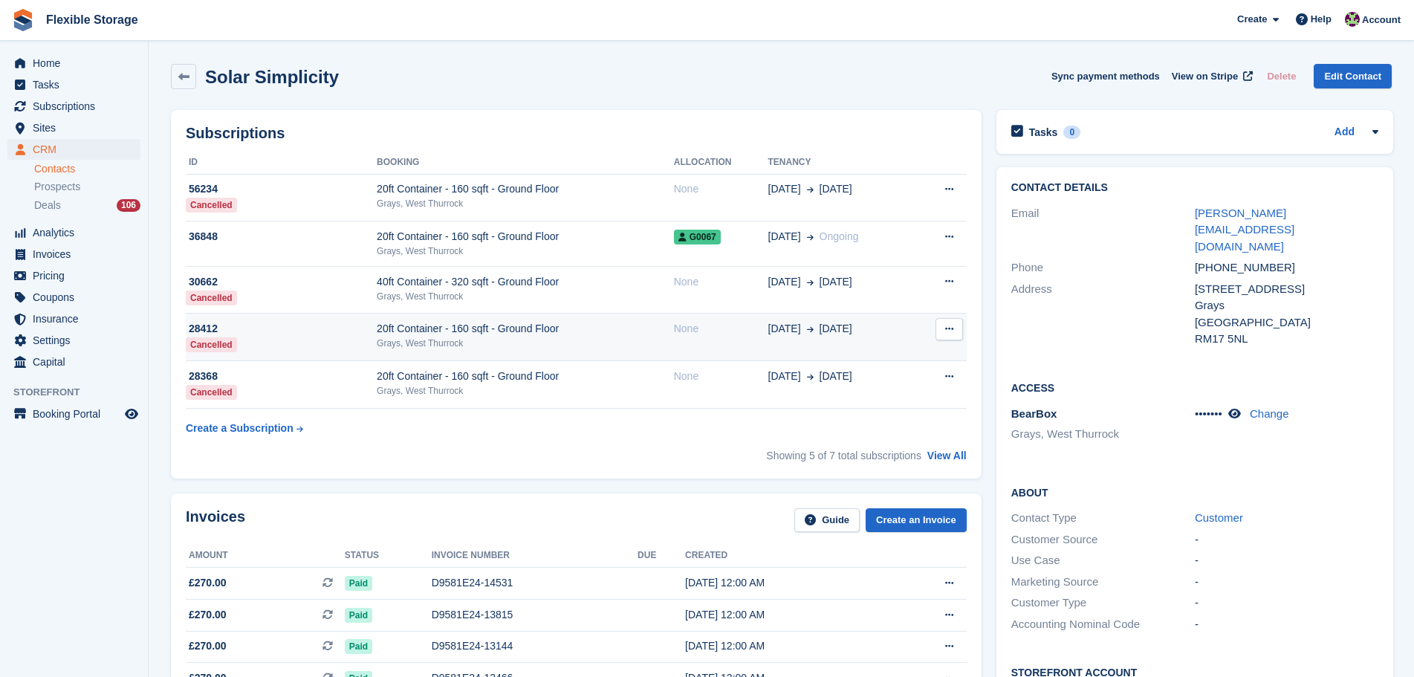
drag, startPoint x: 511, startPoint y: 69, endPoint x: 571, endPoint y: 358, distance: 295.3
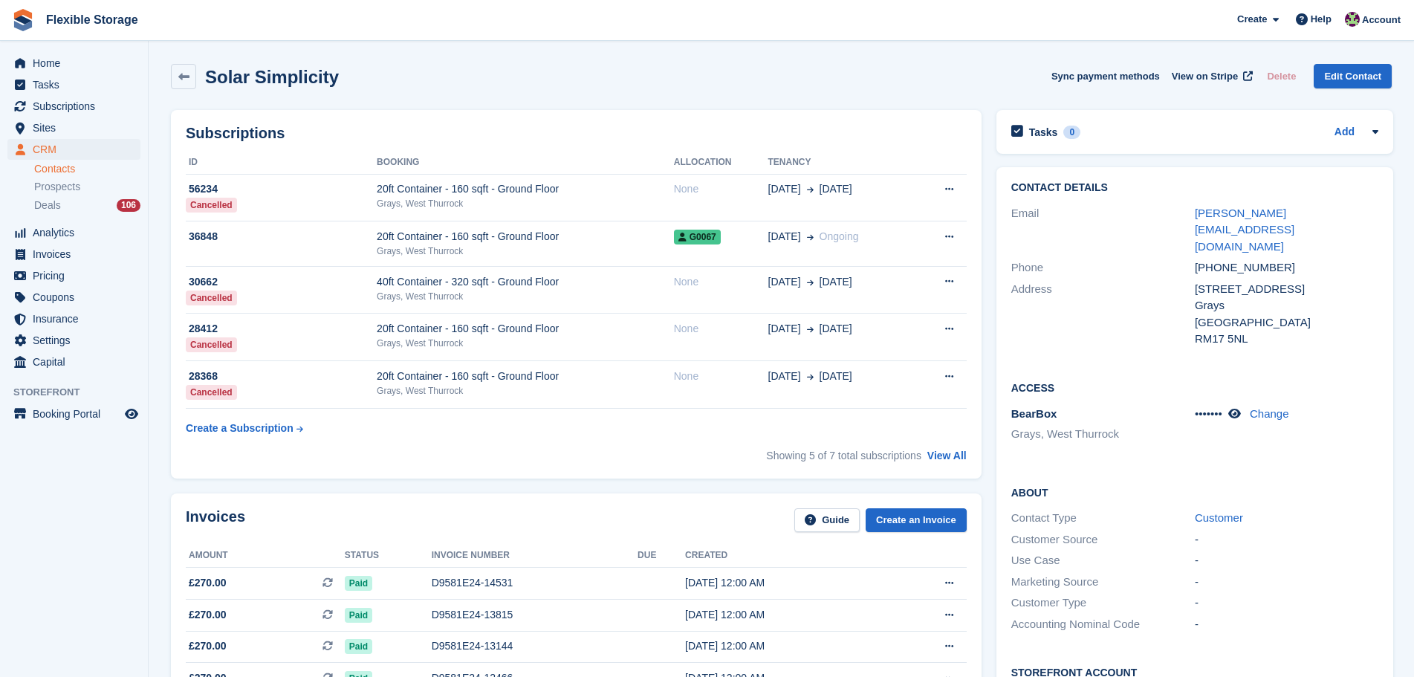
click at [673, 106] on div "Subscriptions ID Booking Allocation Tenancy 56234 Cancelled 20ft Container - 16…" at bounding box center [577, 295] width 826 height 384
click at [123, 107] on link "Subscriptions" at bounding box center [73, 106] width 133 height 21
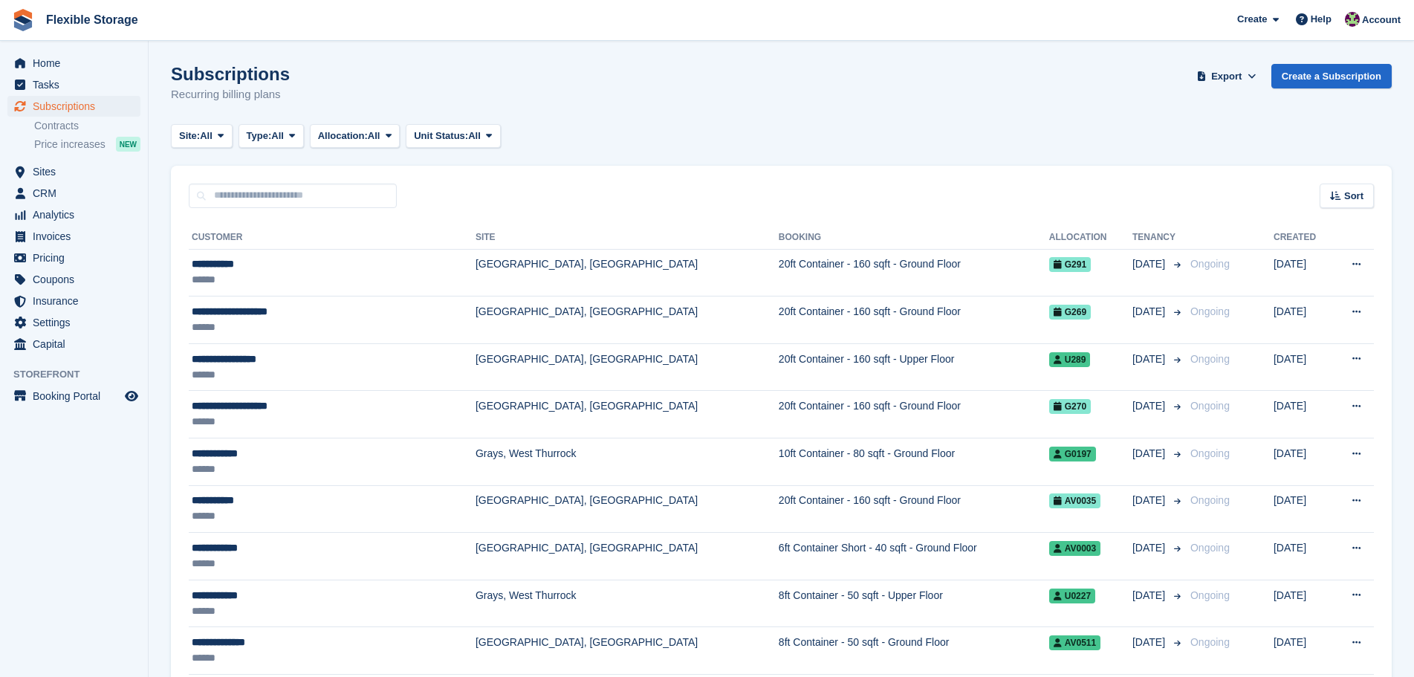
drag, startPoint x: 884, startPoint y: 172, endPoint x: 974, endPoint y: 712, distance: 547.2
click at [974, 676] on html "Flexible Storage Create Subscription Invoice Contact Deal Discount Page Help Ch…" at bounding box center [707, 338] width 1414 height 677
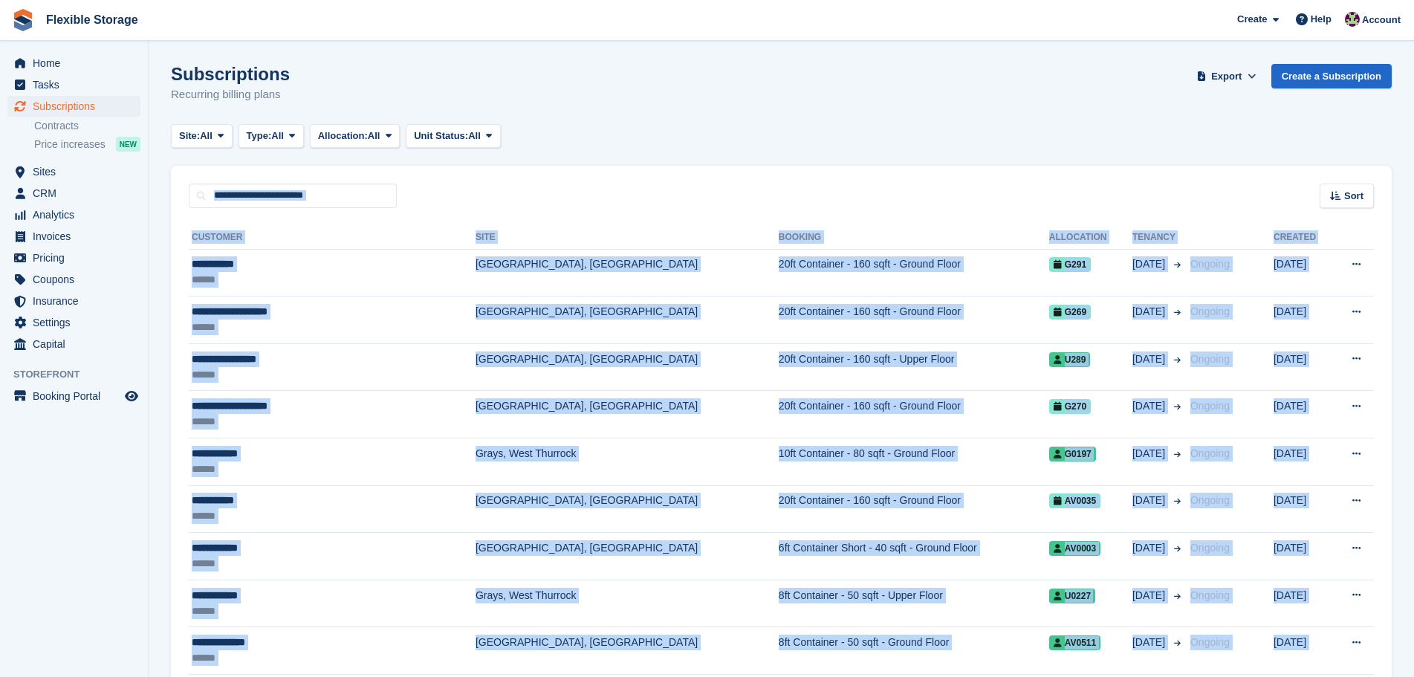
scroll to position [101, 0]
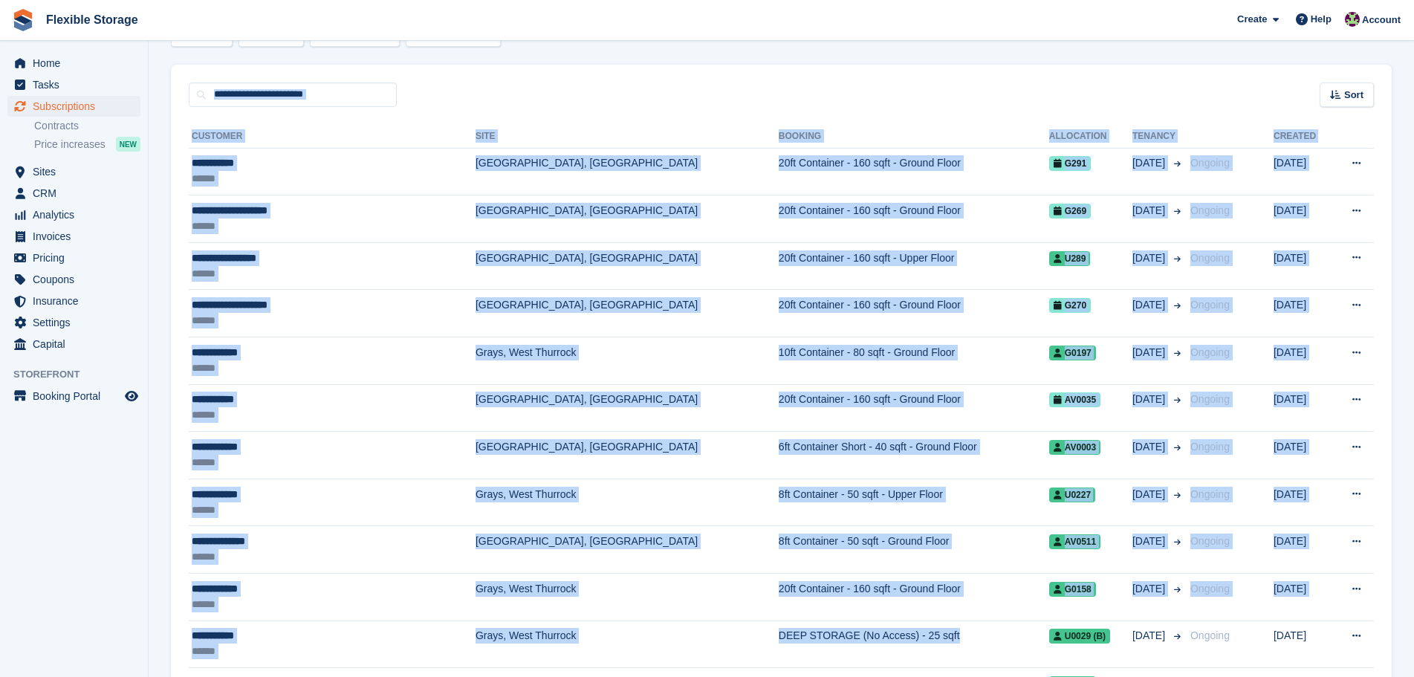
click at [953, 82] on div "Sort Sort by Customer name Date created Move in date Move out date Created (old…" at bounding box center [781, 86] width 1221 height 42
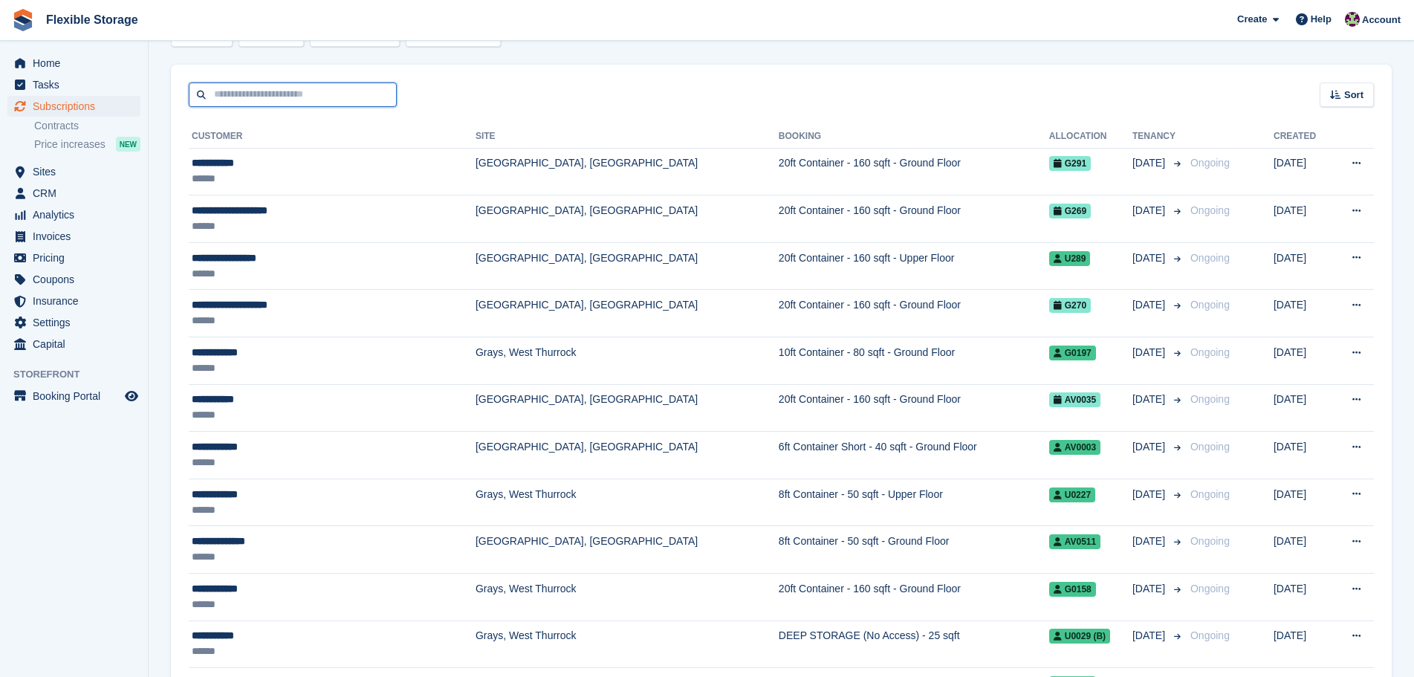
click at [381, 100] on input "text" at bounding box center [293, 94] width 208 height 25
click at [247, 106] on input "text" at bounding box center [293, 94] width 208 height 25
type input "*****"
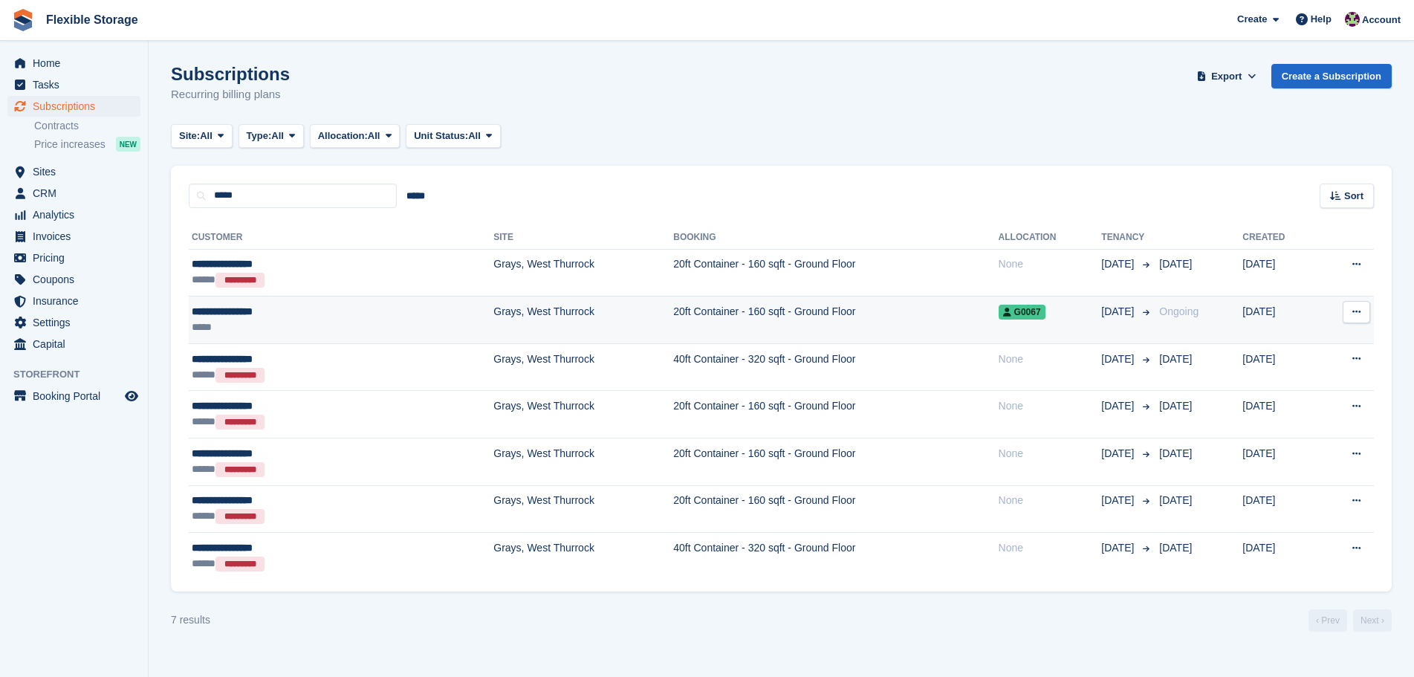
click at [673, 320] on td "20ft Container - 160 sqft - Ground Floor" at bounding box center [835, 321] width 325 height 48
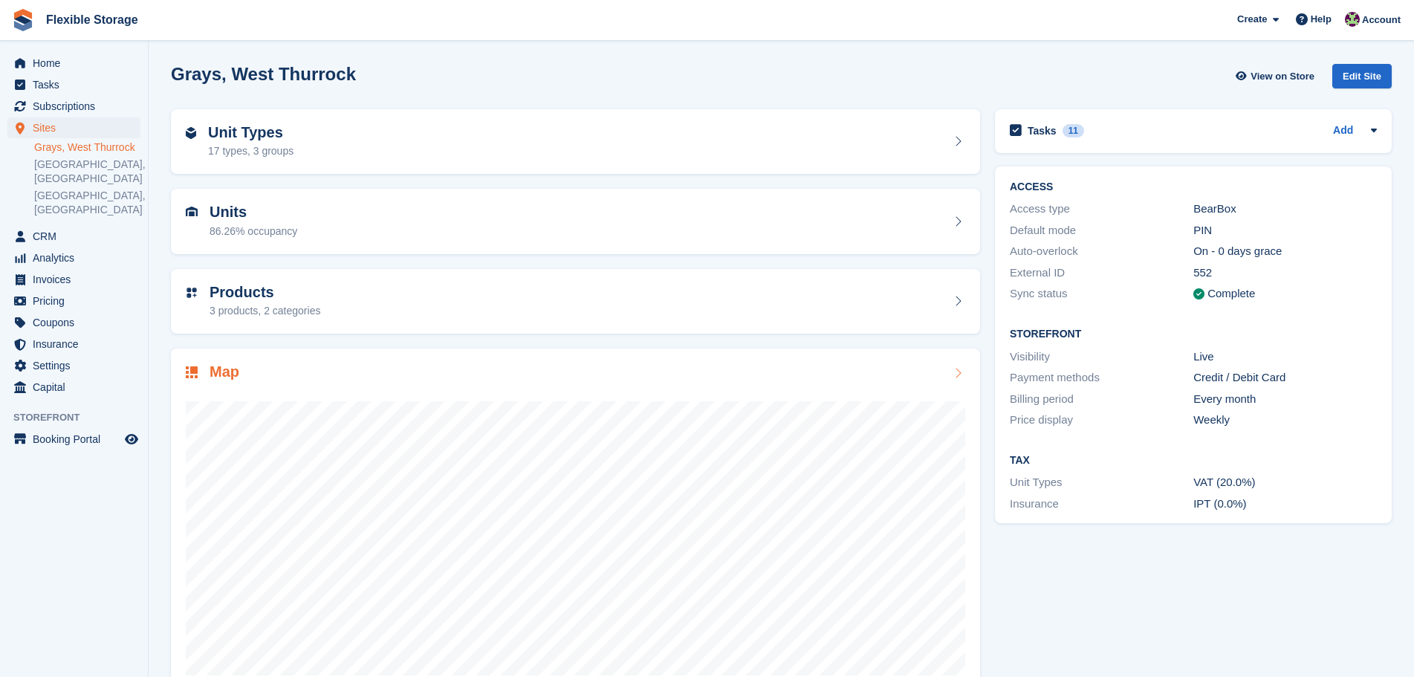
click at [852, 381] on div "Map" at bounding box center [576, 373] width 780 height 20
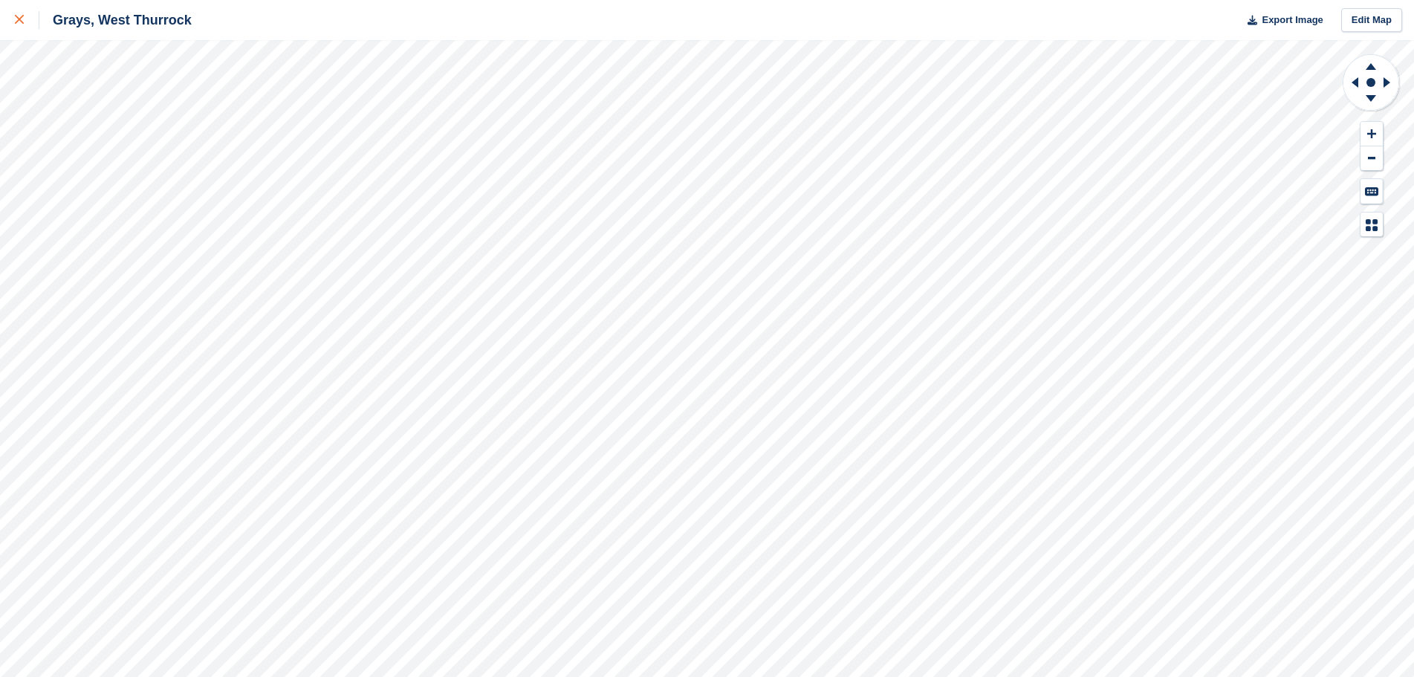
click at [22, 25] on div at bounding box center [27, 20] width 25 height 18
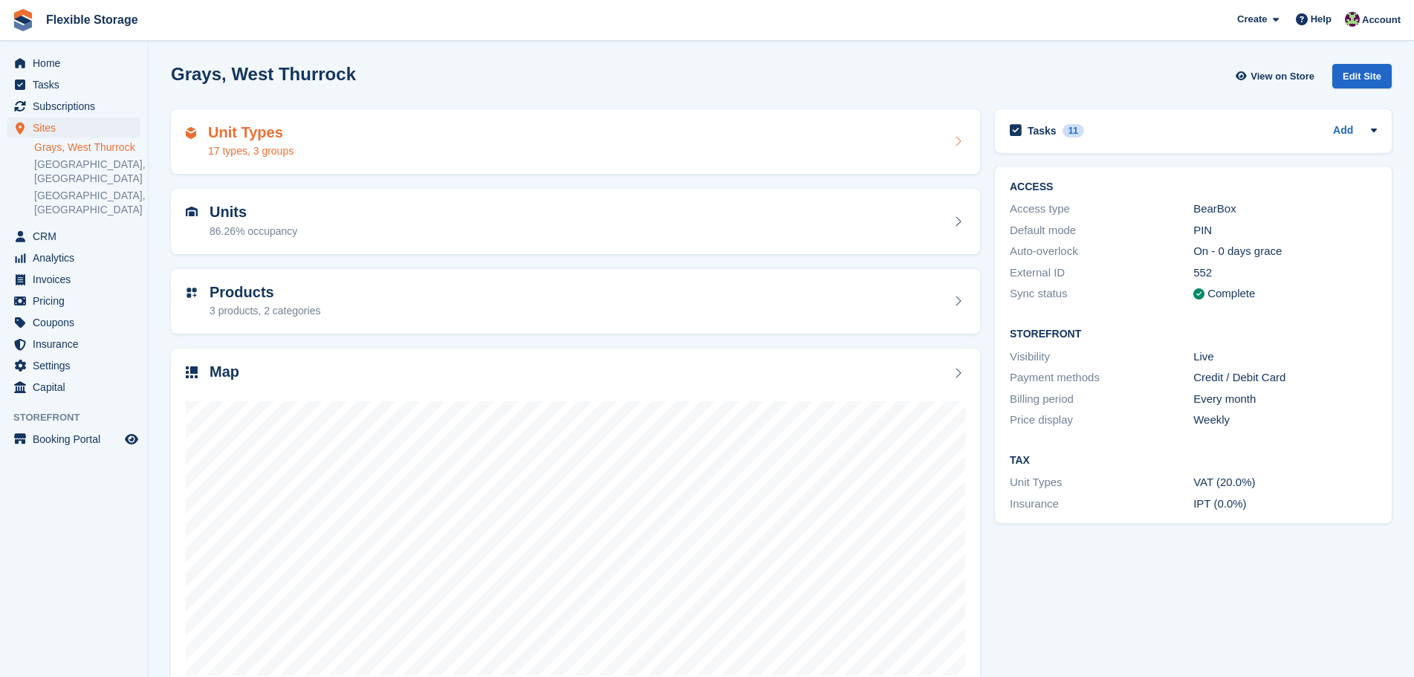
click at [302, 154] on div "Unit Types 17 types, 3 groups" at bounding box center [576, 142] width 780 height 36
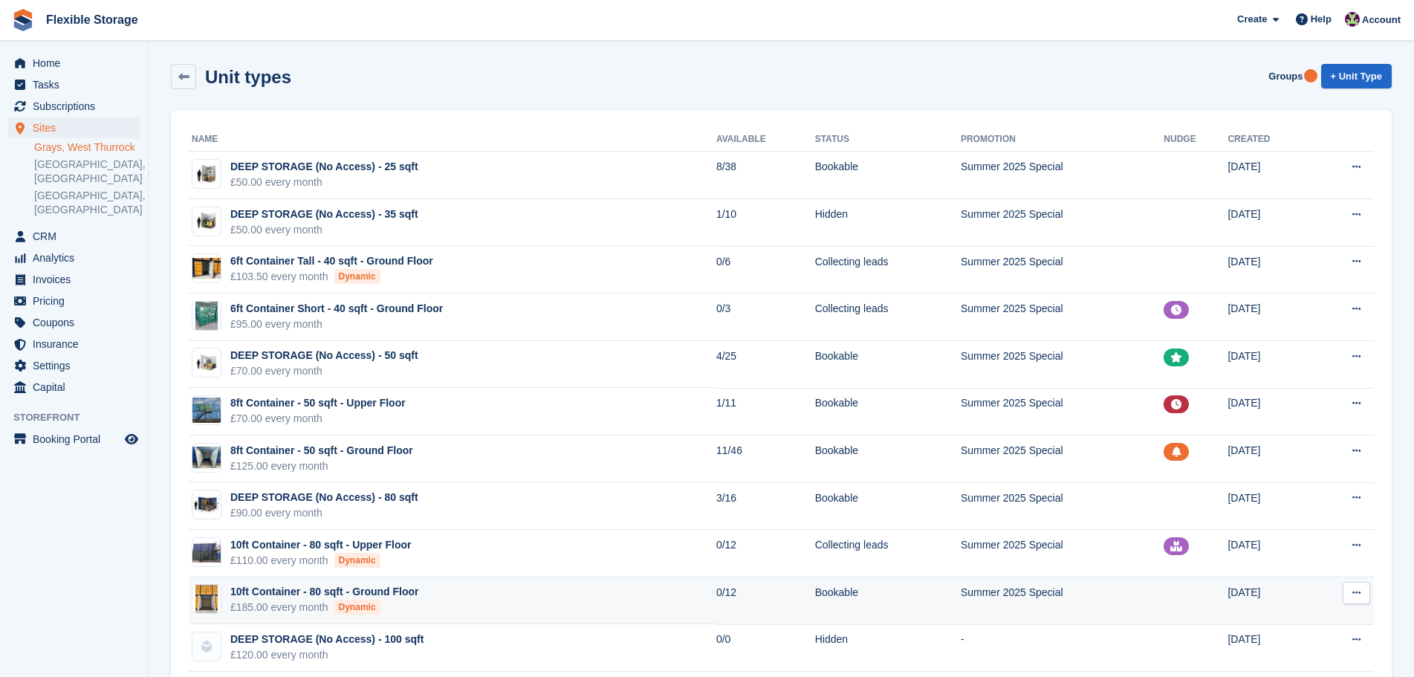
click at [740, 597] on td "0/12" at bounding box center [765, 601] width 99 height 48
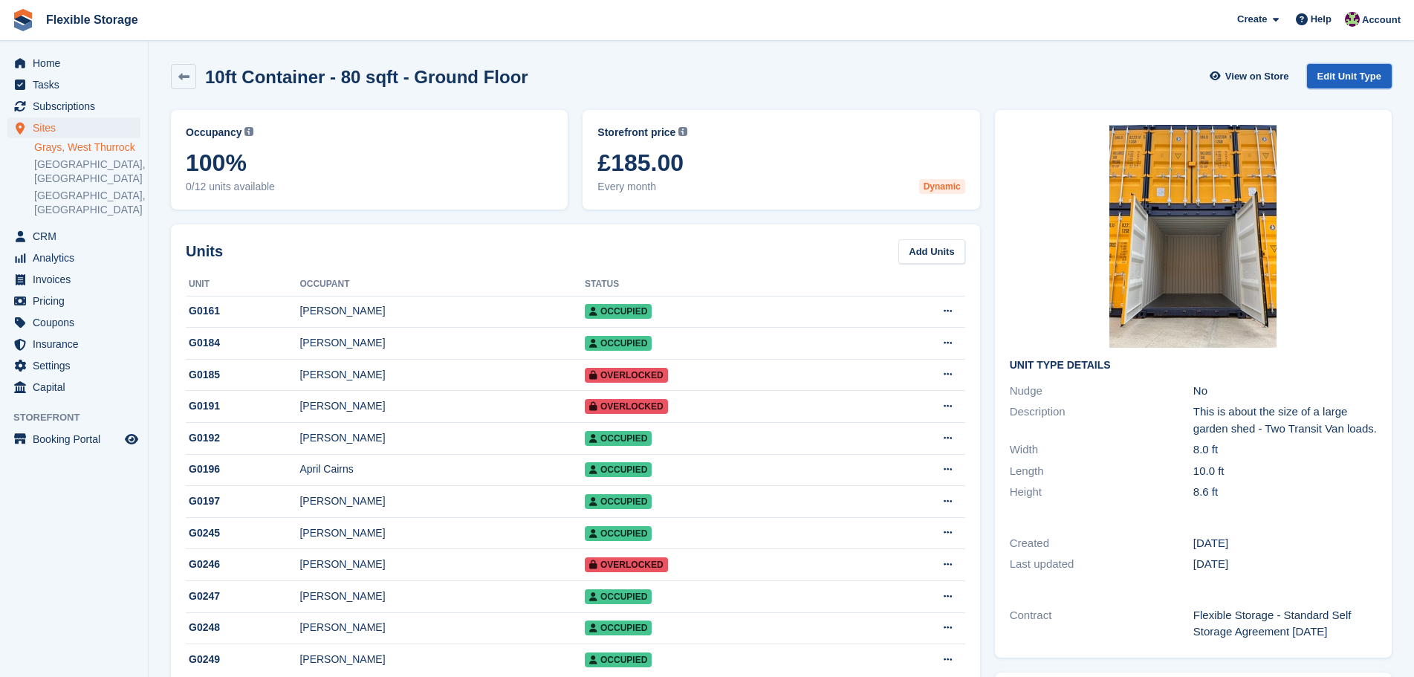
click at [1353, 67] on link "Edit Unit Type" at bounding box center [1349, 76] width 85 height 25
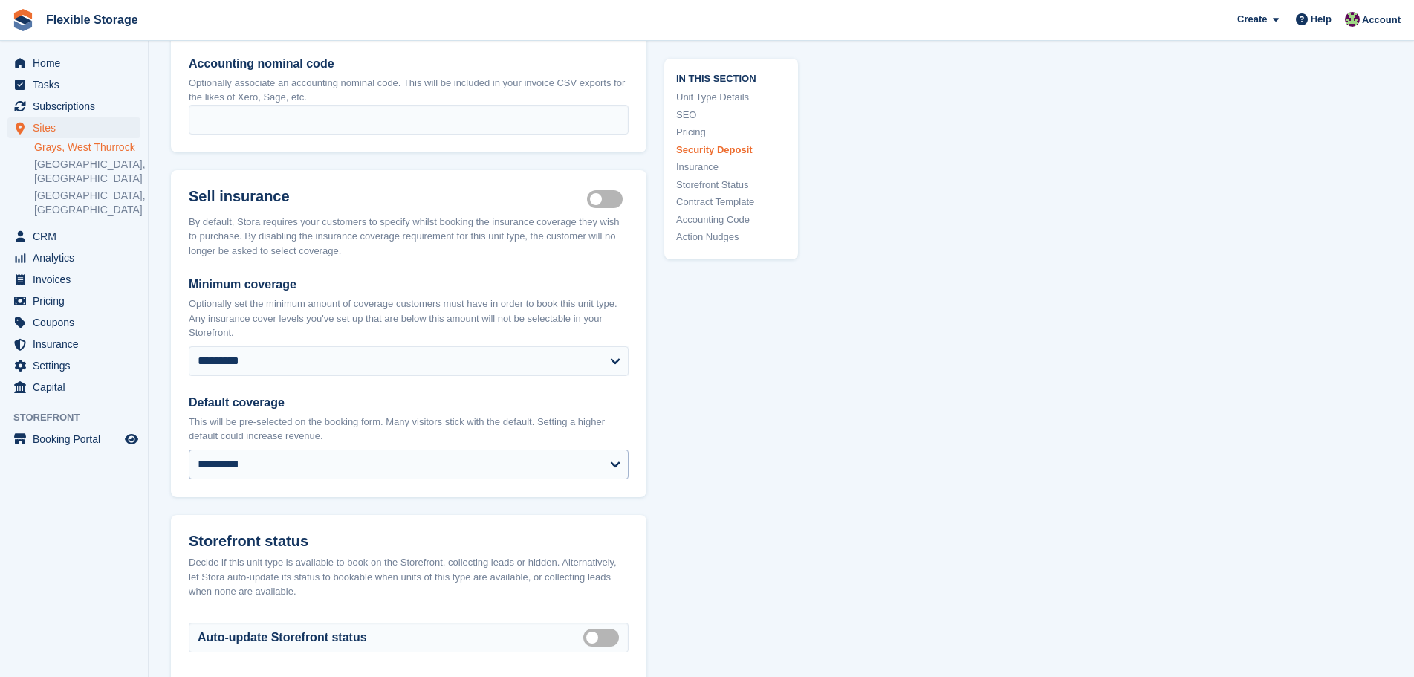
scroll to position [2676, 0]
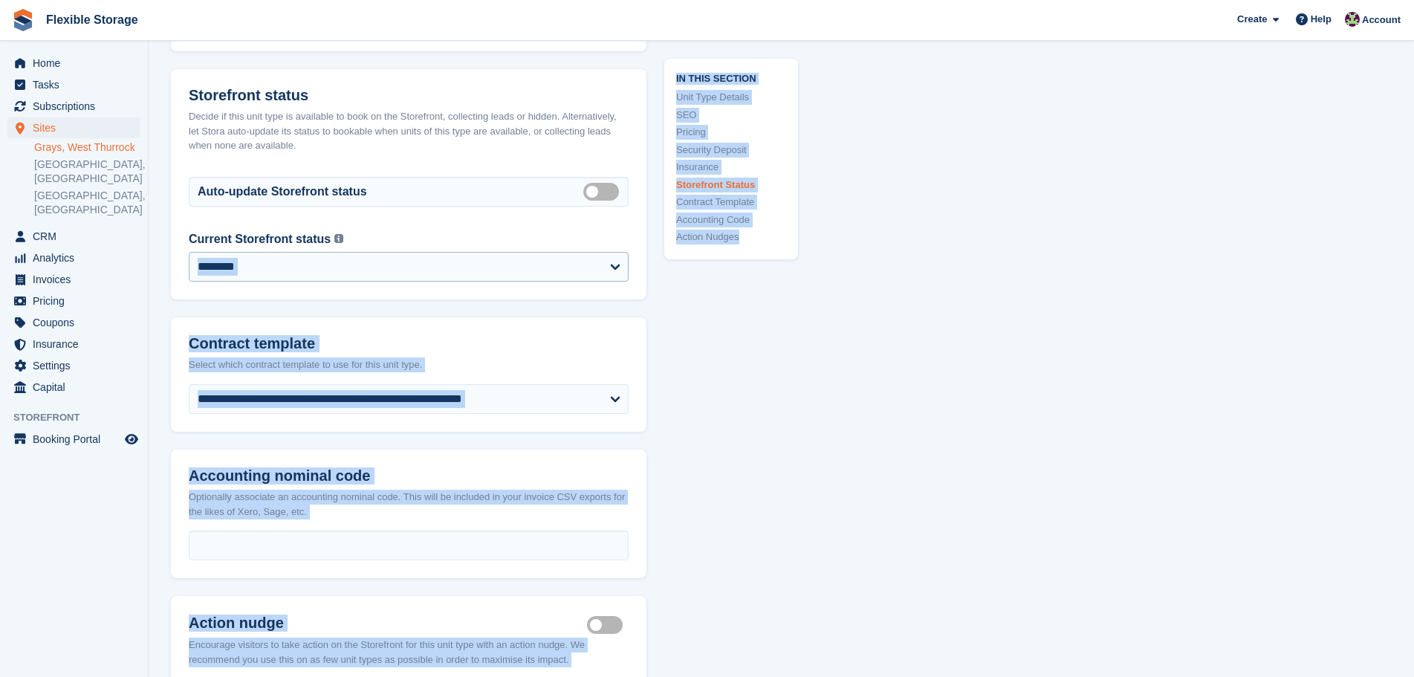
drag, startPoint x: 812, startPoint y: 538, endPoint x: 283, endPoint y: 284, distance: 586.4
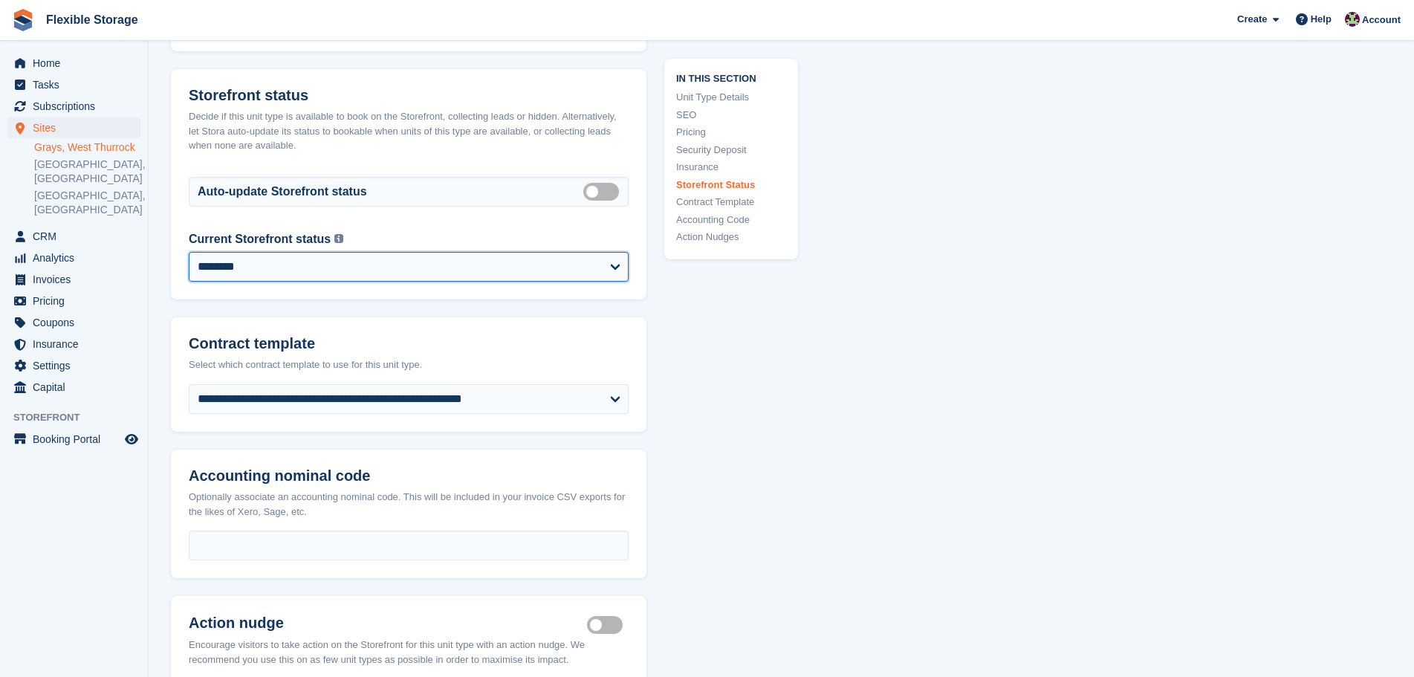
click at [406, 282] on select "**********" at bounding box center [409, 267] width 440 height 30
select select "**********"
click at [189, 264] on select "**********" at bounding box center [409, 267] width 440 height 30
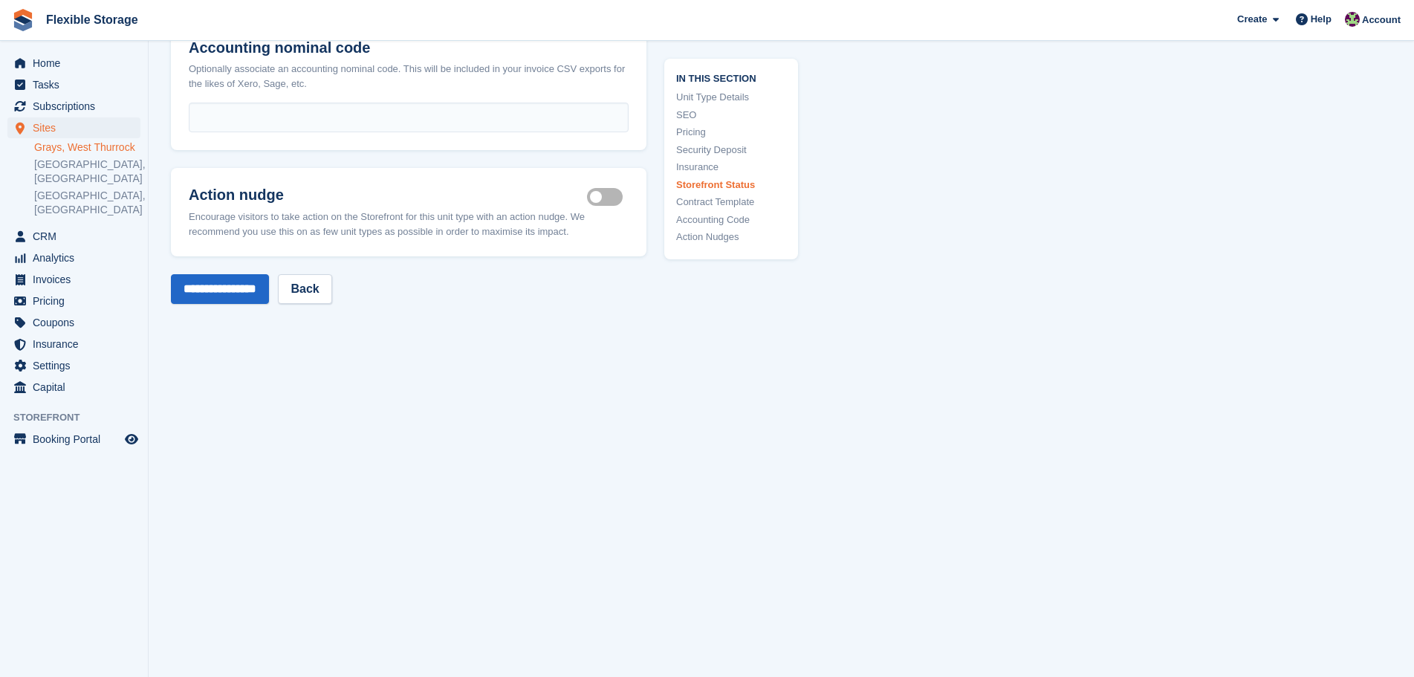
scroll to position [3116, 0]
click at [236, 298] on input "**********" at bounding box center [220, 289] width 98 height 30
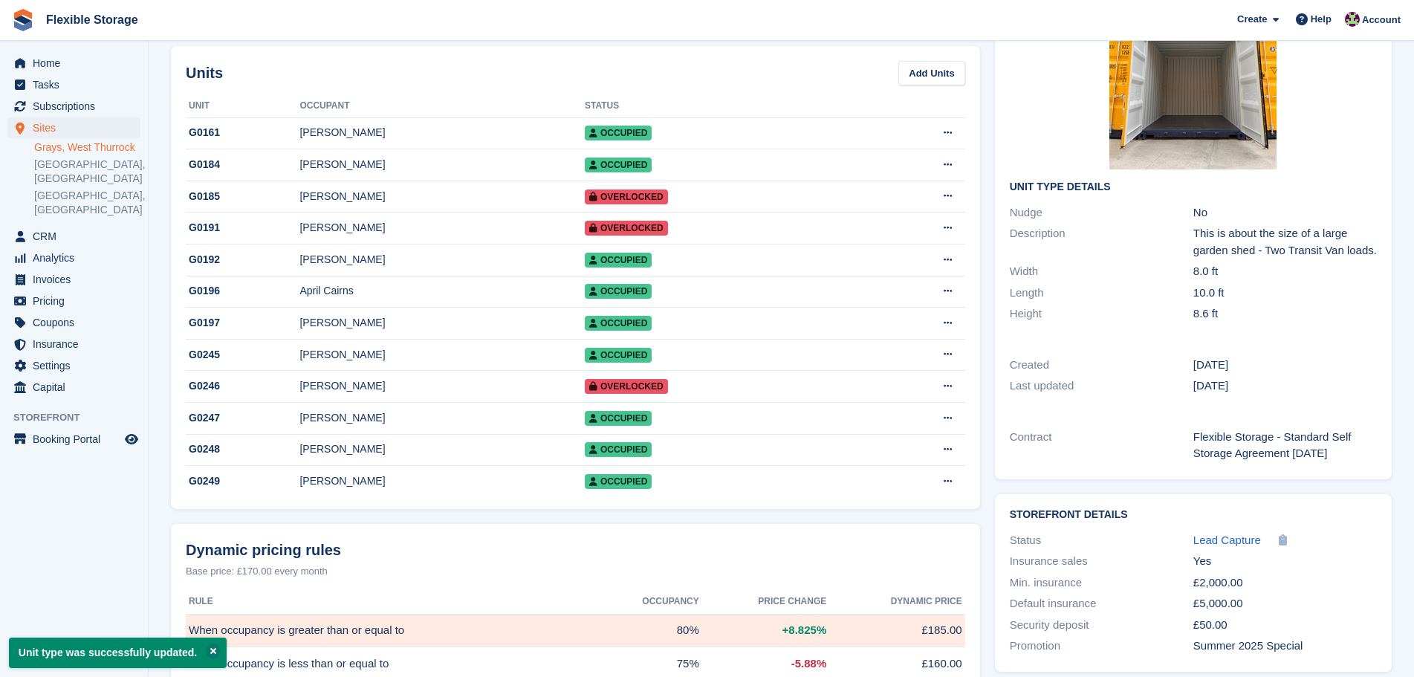
drag, startPoint x: 776, startPoint y: 227, endPoint x: 815, endPoint y: 712, distance: 486.2
click at [815, 499] on html "Flexible Storage Create Subscription Invoice Contact Deal Discount Page Help Ch…" at bounding box center [707, 160] width 1414 height 677
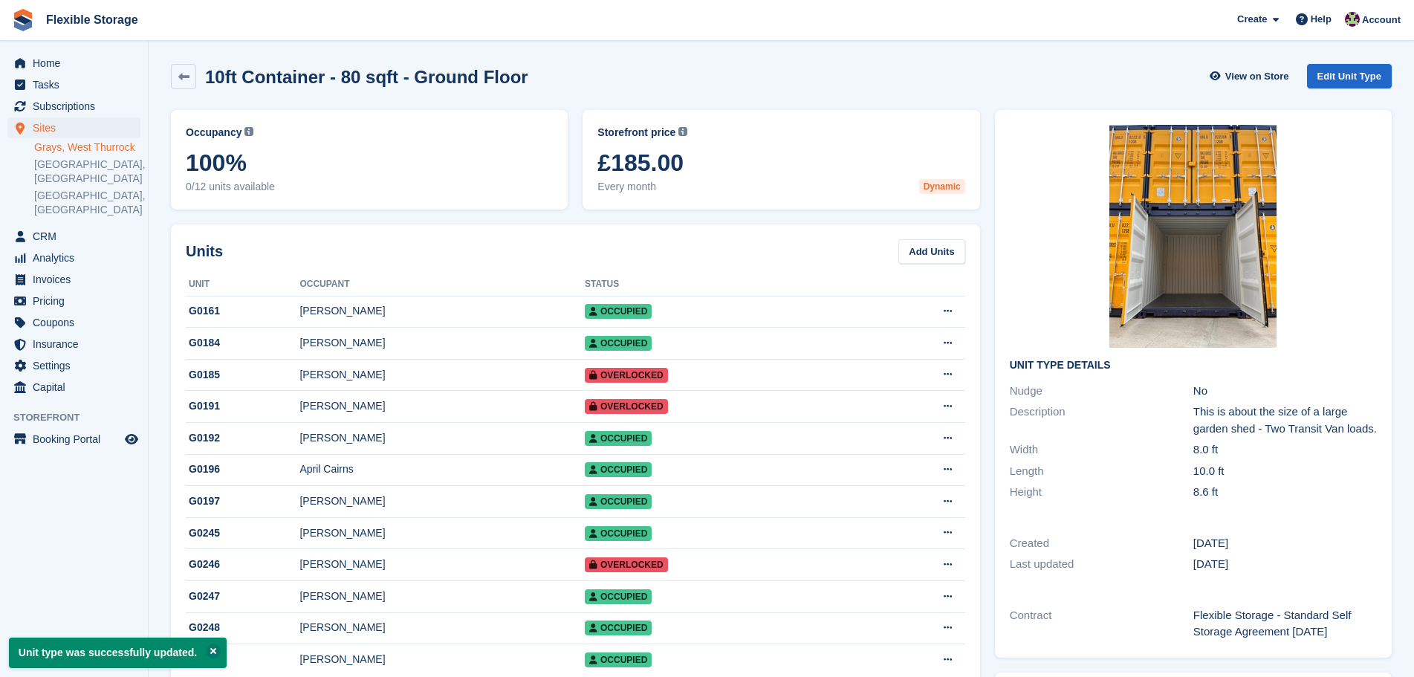
click at [783, 80] on div "10ft Container - 80 sqft - Ground Floor View on Store Edit Unit Type" at bounding box center [781, 76] width 1221 height 25
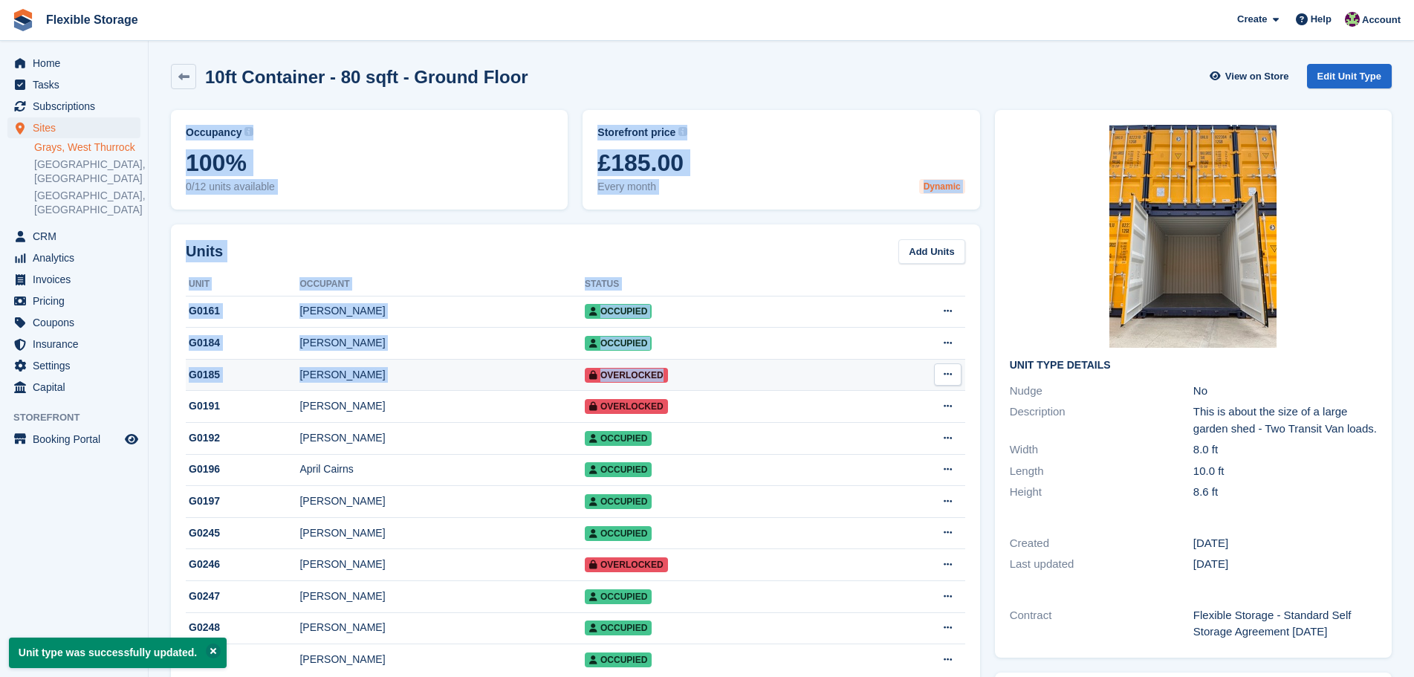
drag, startPoint x: 799, startPoint y: 69, endPoint x: 777, endPoint y: 370, distance: 301.8
click at [757, 250] on div "Units Add Units" at bounding box center [576, 251] width 780 height 25
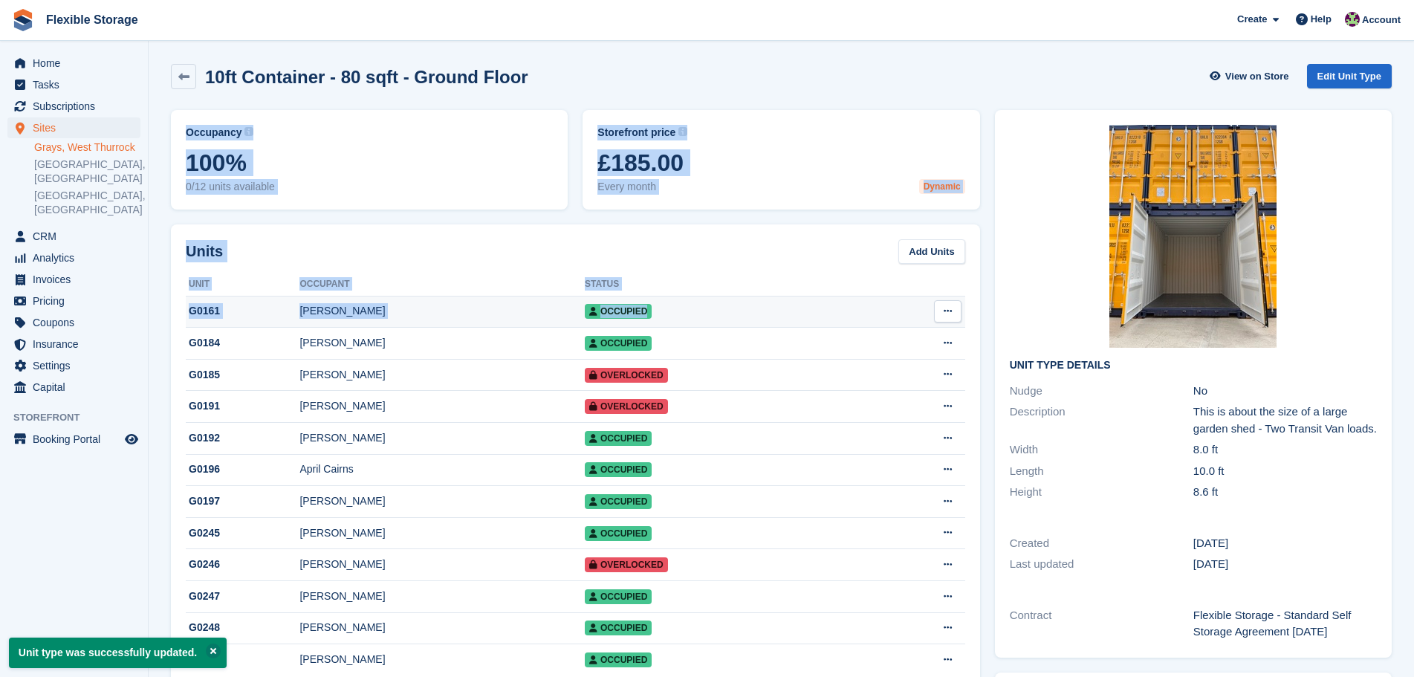
drag, startPoint x: 857, startPoint y: 83, endPoint x: 832, endPoint y: 311, distance: 228.8
click at [770, 250] on div "Units Add Units" at bounding box center [576, 251] width 780 height 25
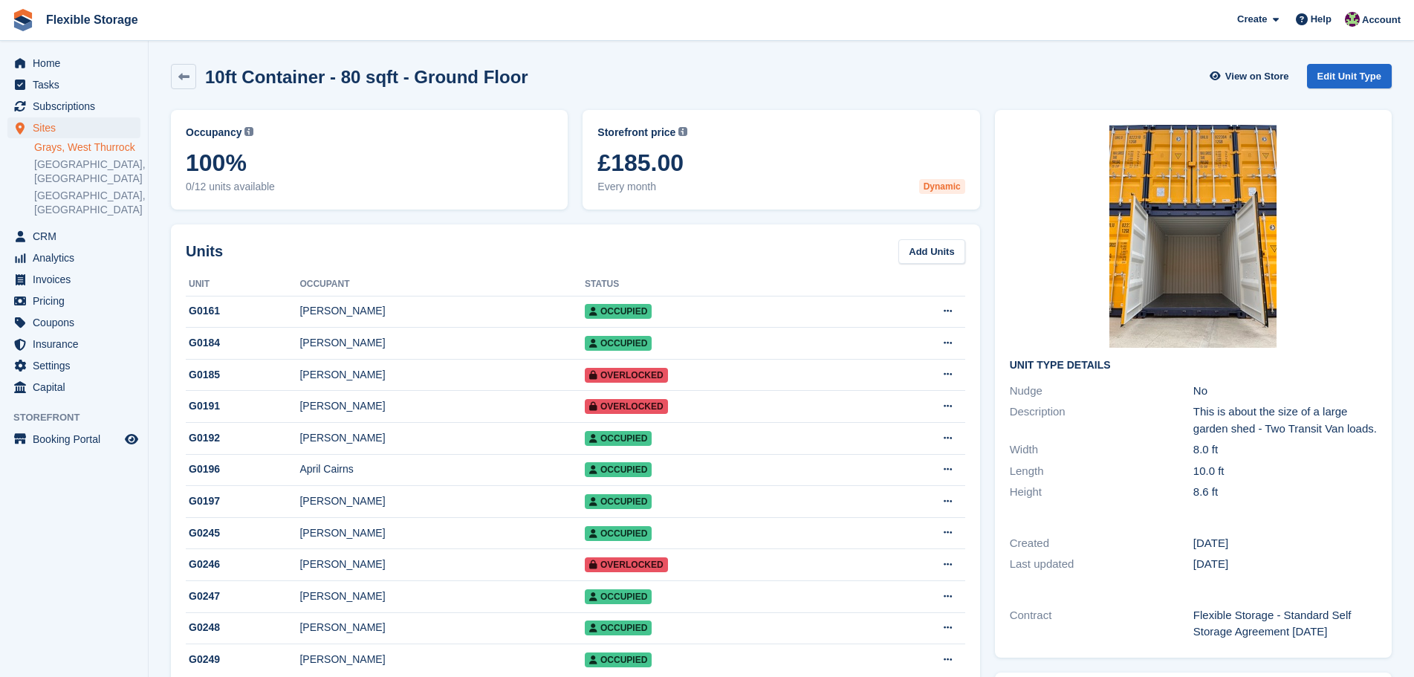
click at [77, 149] on link "Grays, West Thurrock" at bounding box center [87, 147] width 106 height 14
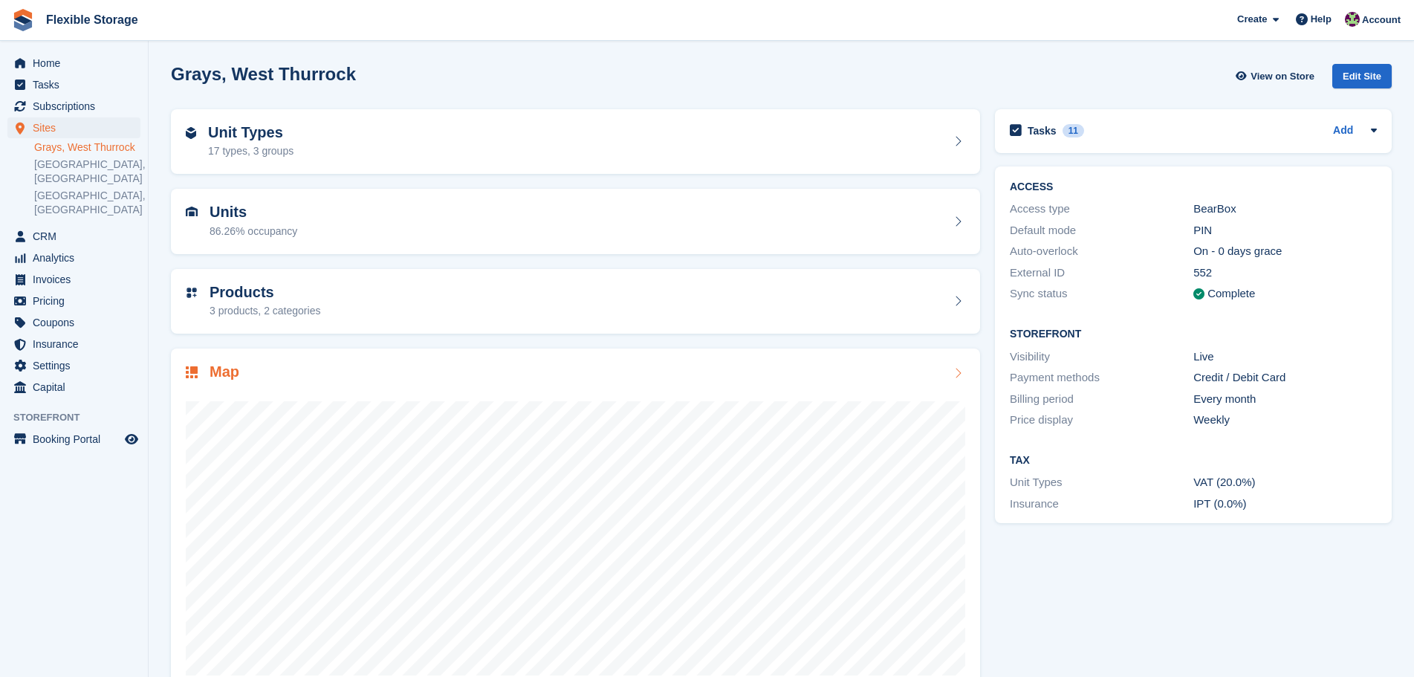
click at [824, 363] on div "Map" at bounding box center [576, 373] width 780 height 20
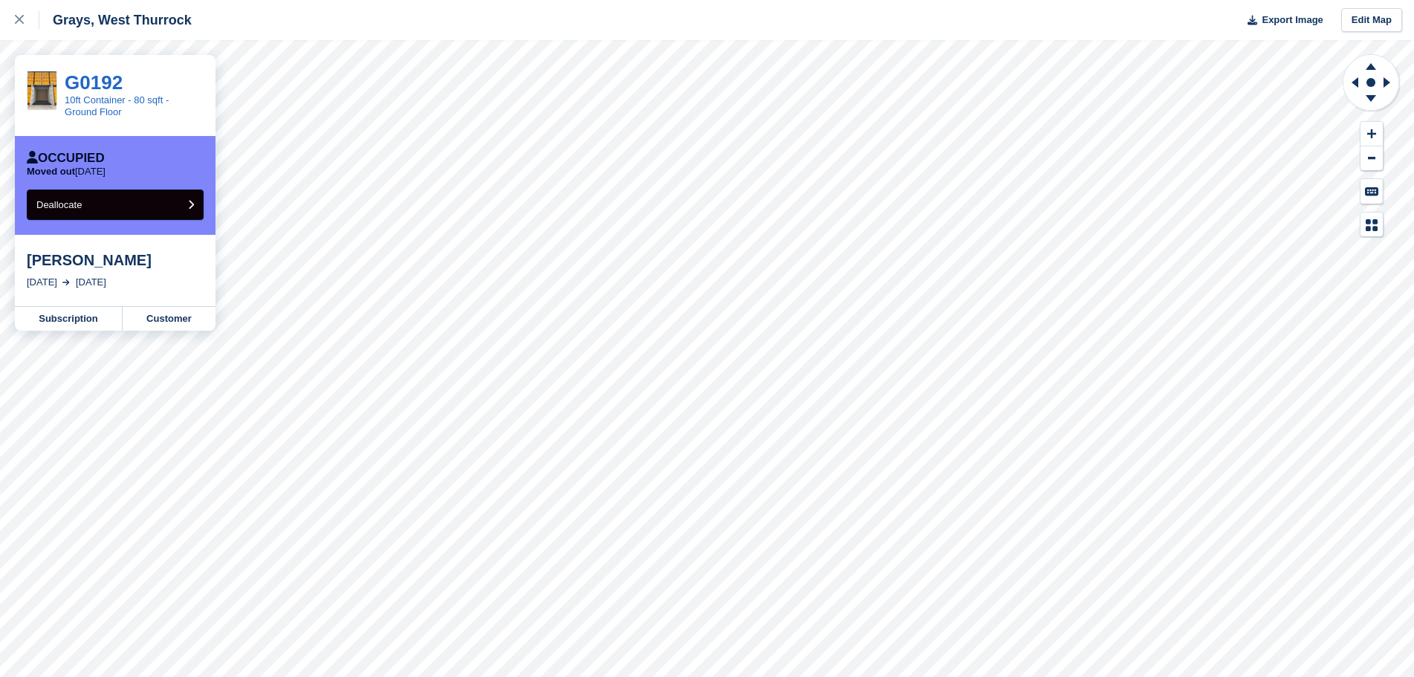
click at [100, 210] on button "Deallocate" at bounding box center [115, 205] width 177 height 30
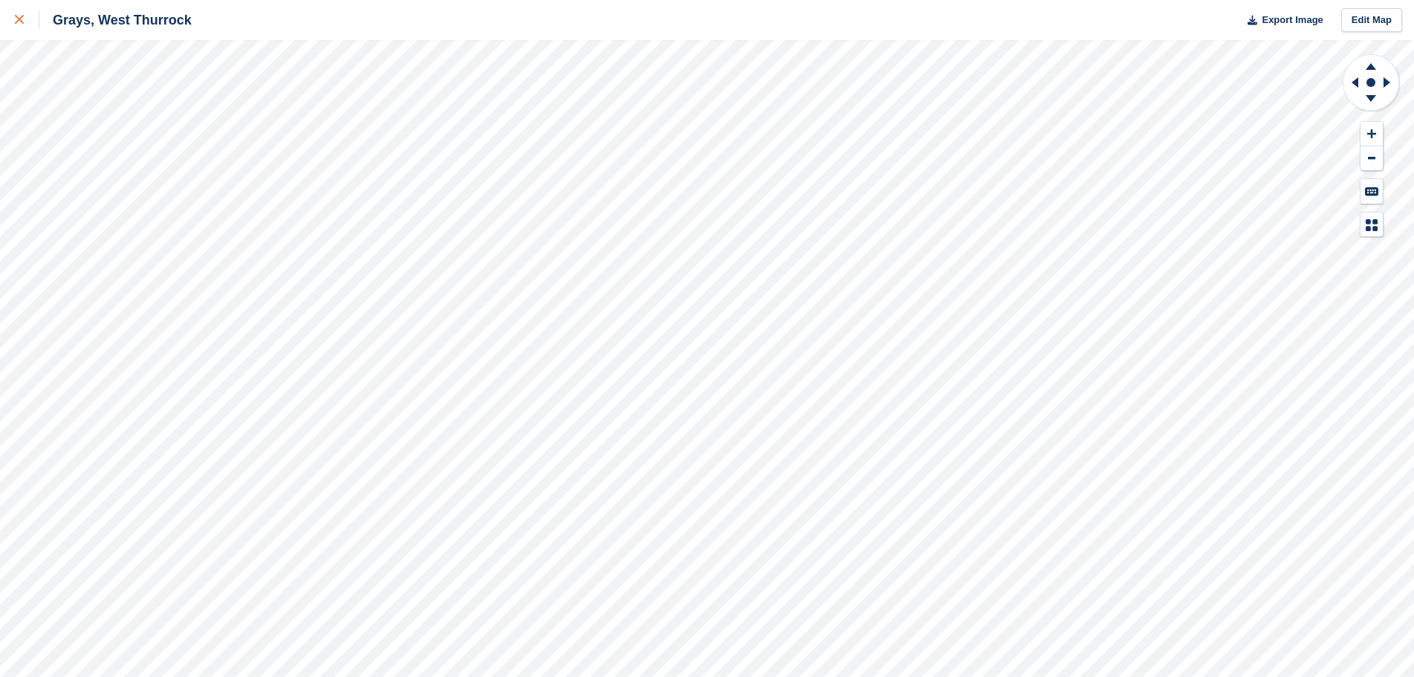
click at [22, 25] on div at bounding box center [27, 20] width 25 height 18
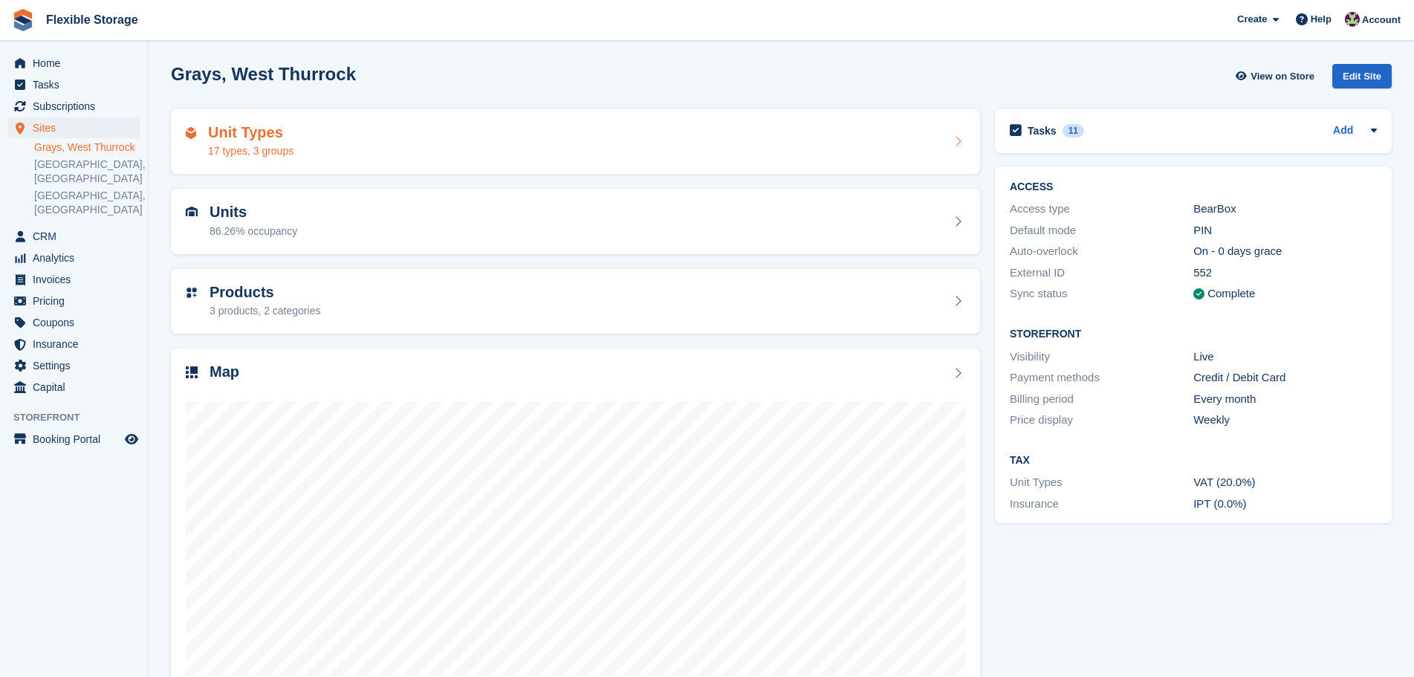
click at [250, 136] on h2 "Unit Types" at bounding box center [250, 132] width 85 height 17
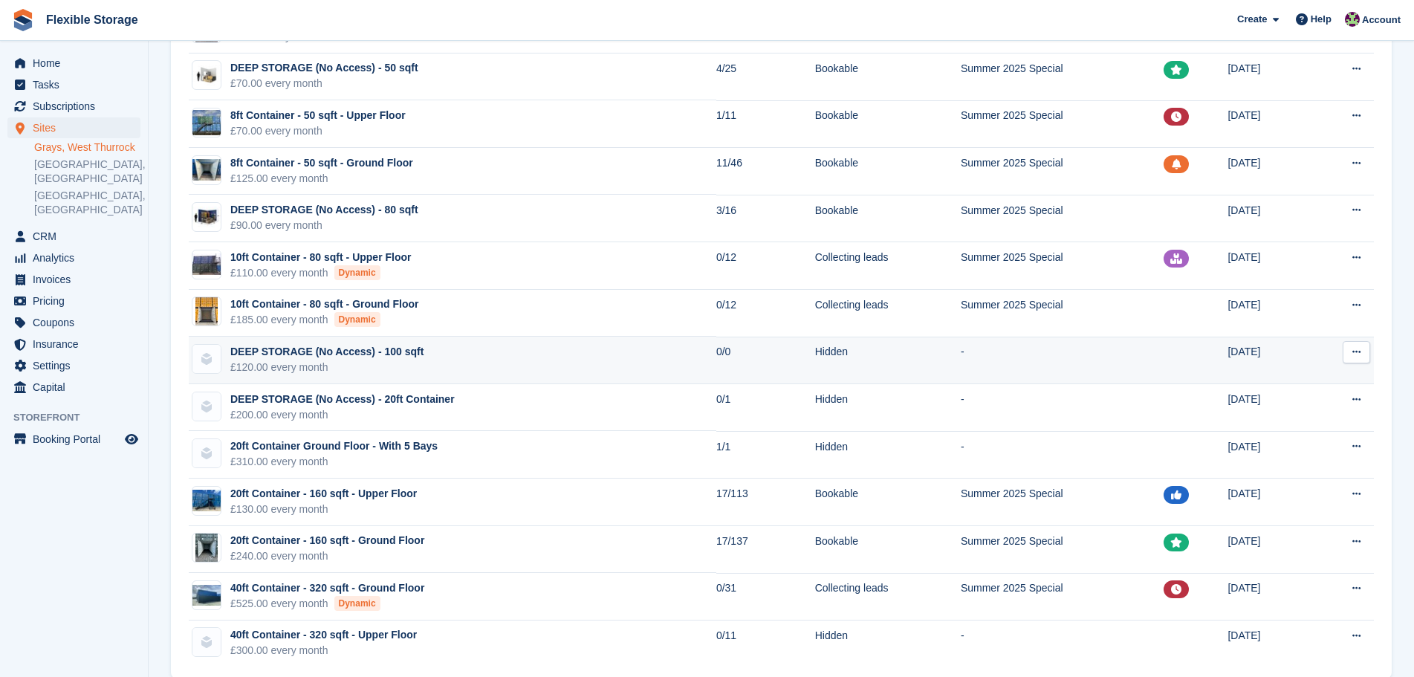
scroll to position [311, 0]
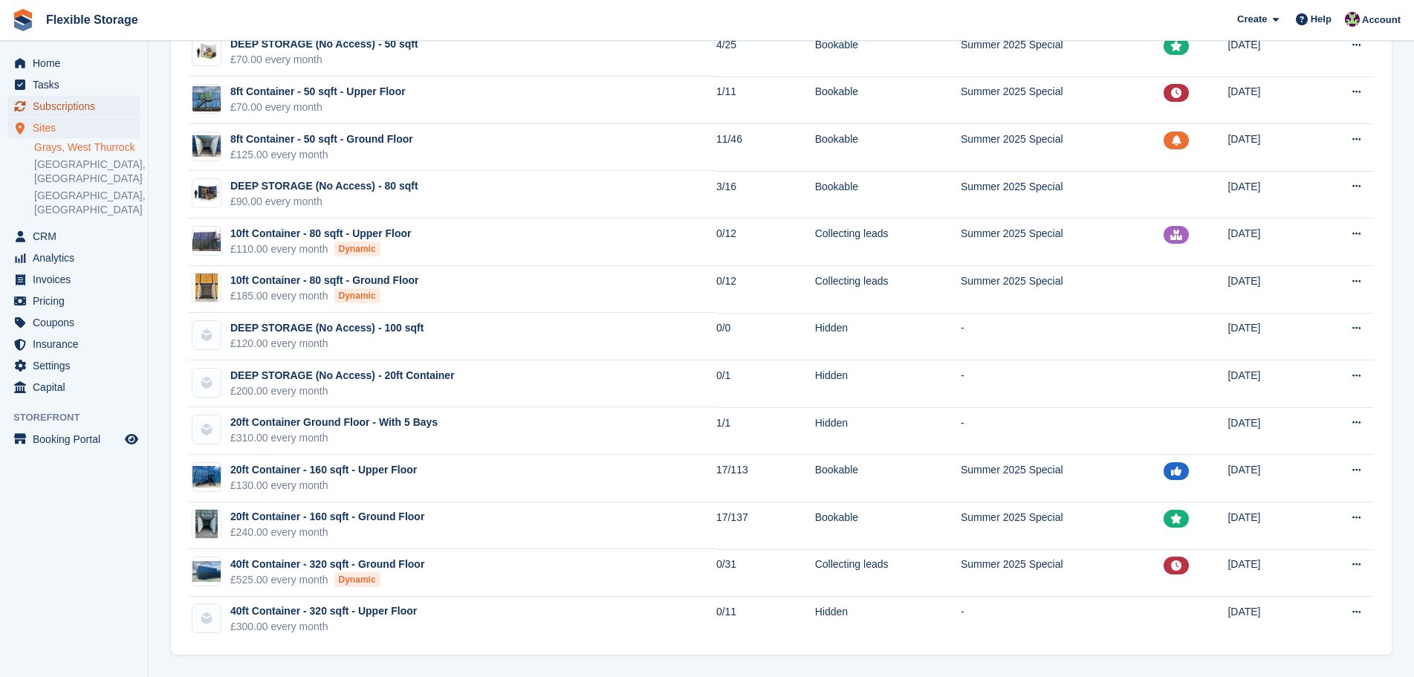
click at [97, 102] on span "Subscriptions" at bounding box center [77, 106] width 89 height 21
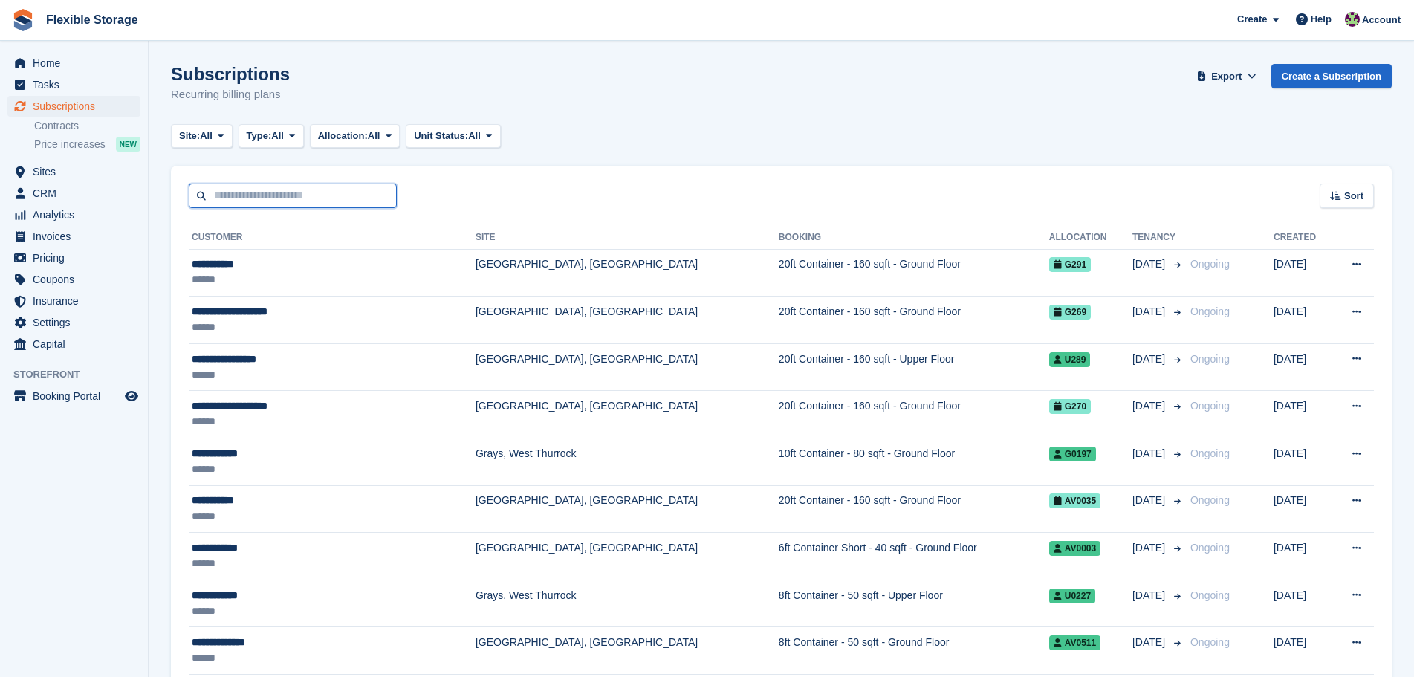
click at [324, 198] on input "text" at bounding box center [293, 196] width 208 height 25
type input "*****"
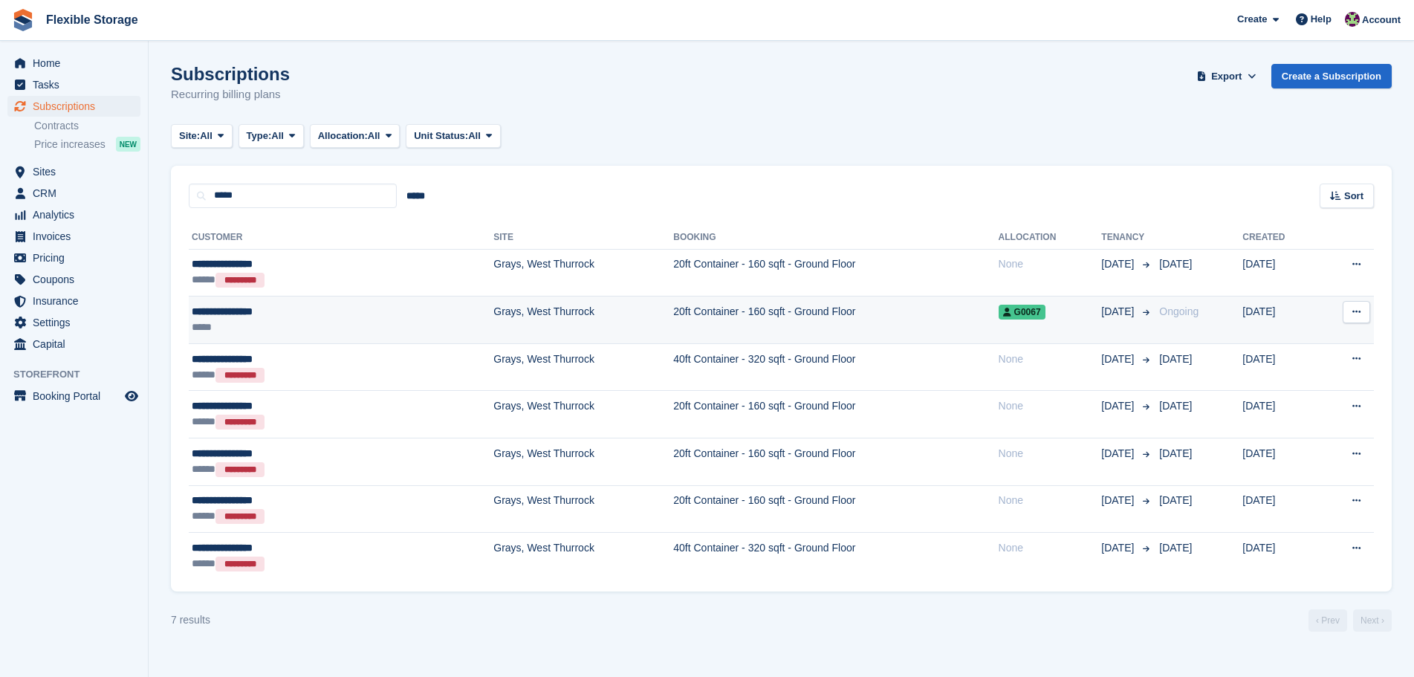
click at [494, 320] on td "Grays, West Thurrock" at bounding box center [584, 321] width 180 height 48
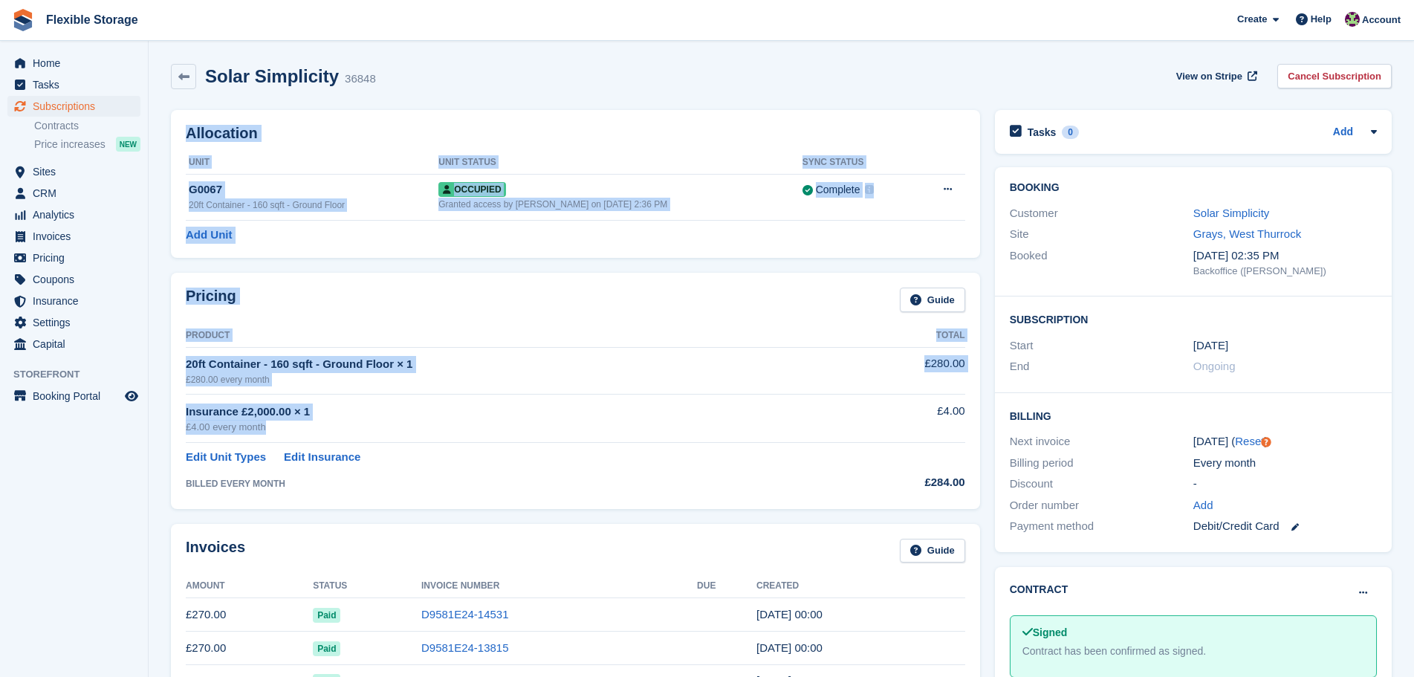
drag, startPoint x: 685, startPoint y: 66, endPoint x: 709, endPoint y: 415, distance: 349.4
click at [725, 389] on td "20ft Container - 160 sqft - Ground Floor × 1 £280.00 every month" at bounding box center [517, 370] width 662 height 47
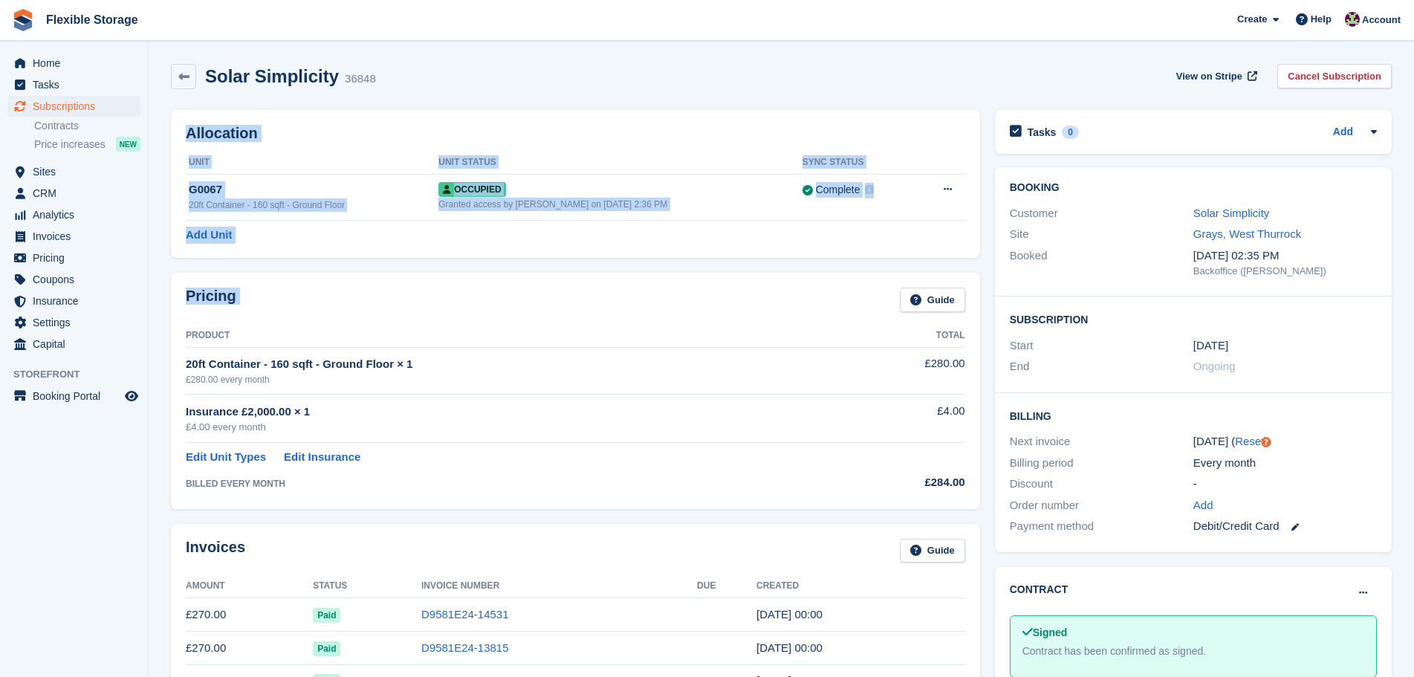
drag, startPoint x: 835, startPoint y: 296, endPoint x: 830, endPoint y: 507, distance: 211.1
click at [741, 404] on div "Insurance £2,000.00 × 1" at bounding box center [517, 412] width 662 height 17
click at [787, 324] on th "Product" at bounding box center [517, 336] width 662 height 24
click at [784, 300] on div "Pricing Guide" at bounding box center [576, 304] width 780 height 33
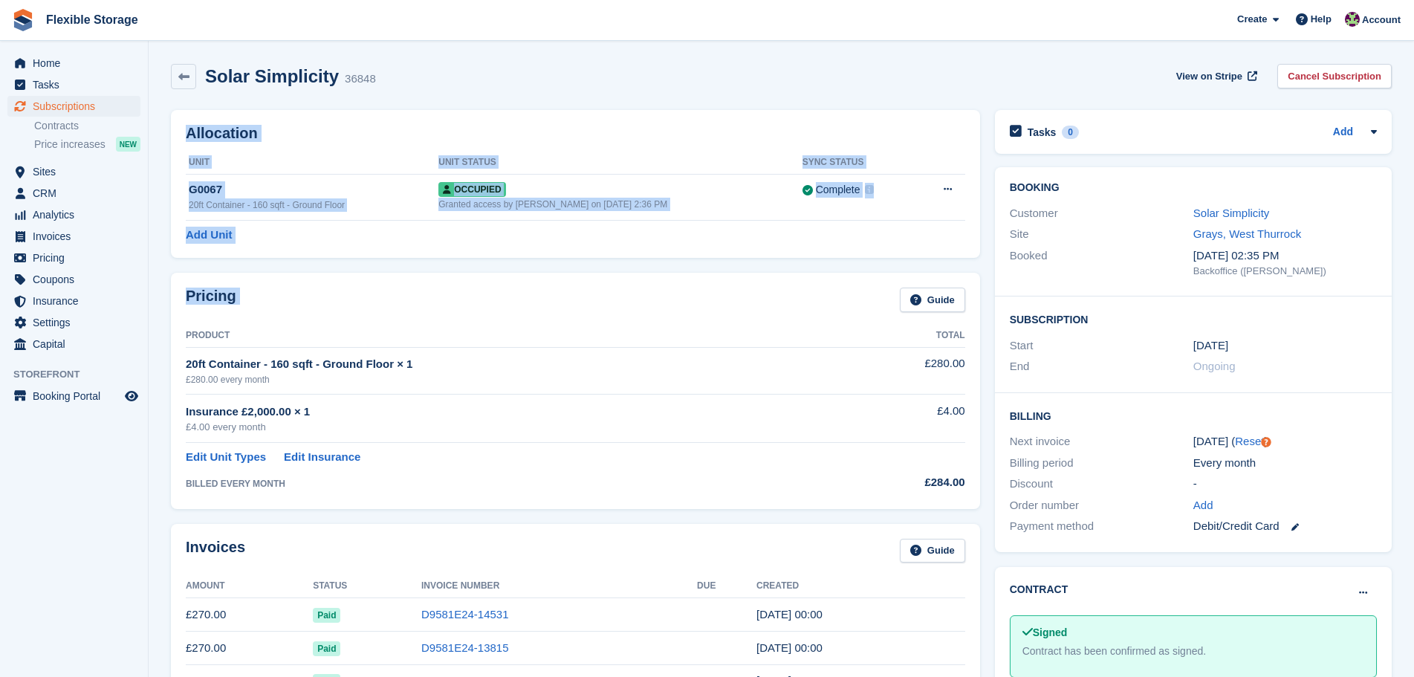
click at [818, 276] on div "Pricing Guide Product Total 20ft Container - 160 sqft - Ground Floor × 1 £280.0…" at bounding box center [575, 391] width 809 height 236
click at [796, 331] on th "Product" at bounding box center [517, 336] width 662 height 24
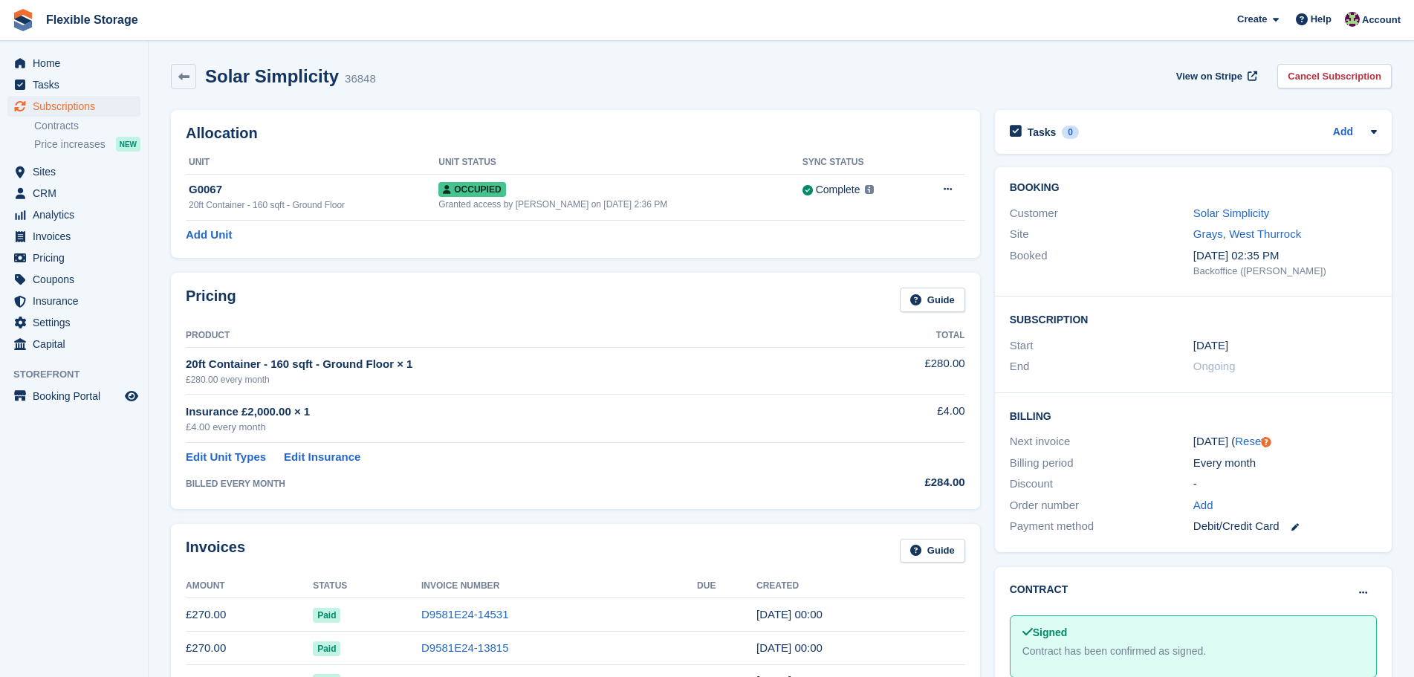
drag, startPoint x: 789, startPoint y: 436, endPoint x: 792, endPoint y: 421, distance: 14.4
click at [789, 435] on td "Insurance £2,000.00 × 1 £4.00 every month" at bounding box center [517, 419] width 662 height 48
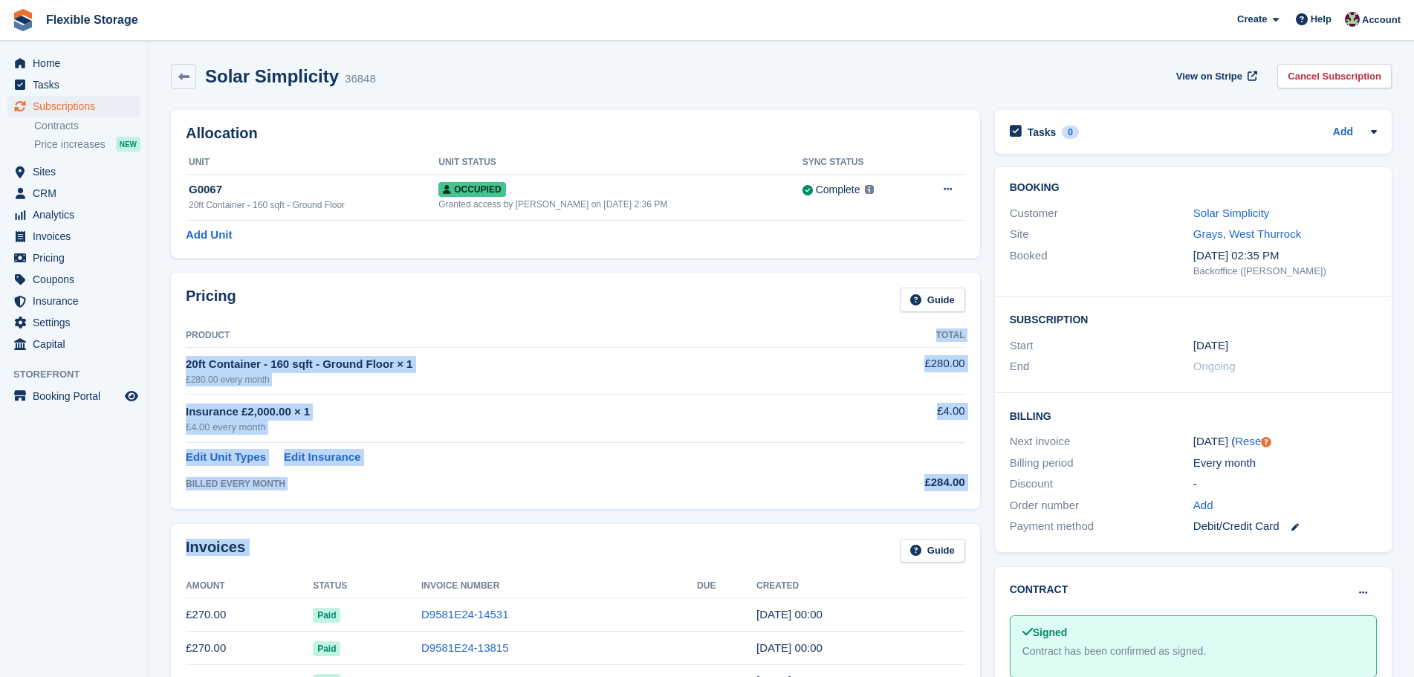
drag, startPoint x: 827, startPoint y: 325, endPoint x: 880, endPoint y: 555, distance: 236.4
click at [818, 459] on td "Edit Unit Types Edit Insurance" at bounding box center [517, 454] width 662 height 23
click at [864, 413] on td "£4.00" at bounding box center [906, 419] width 117 height 48
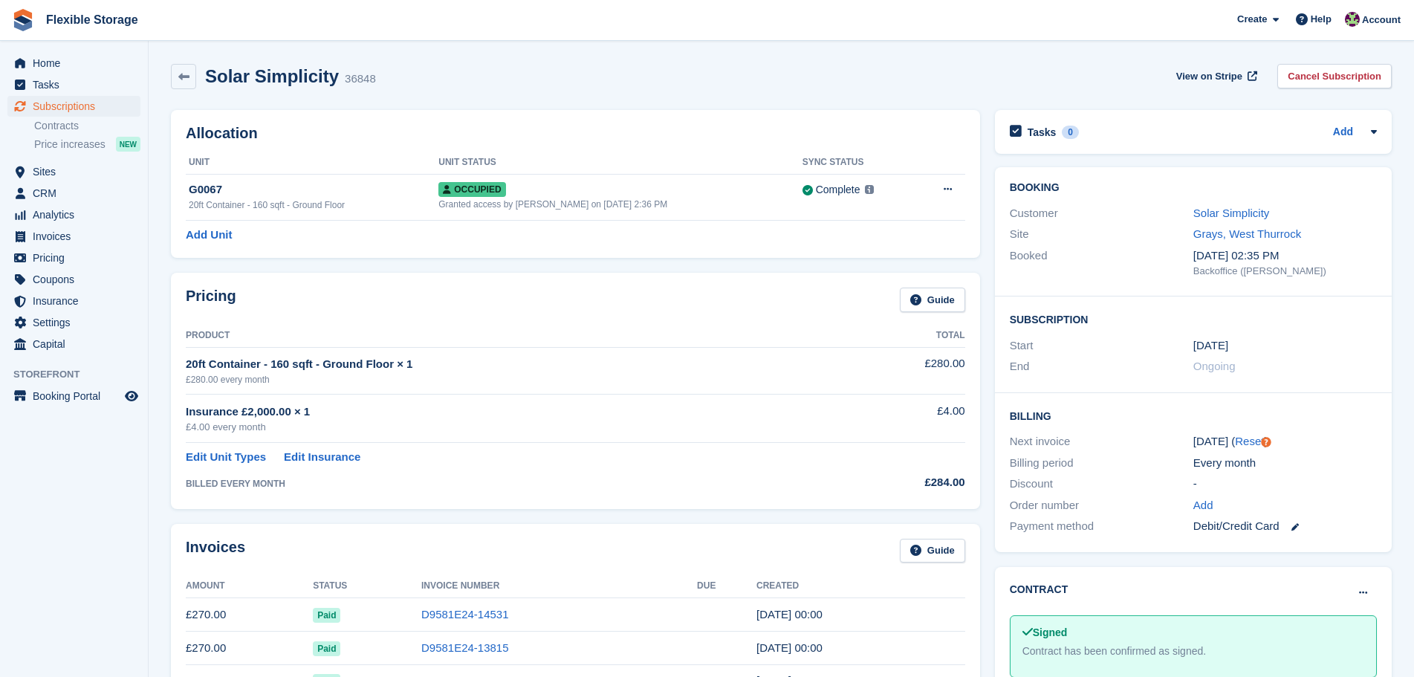
drag, startPoint x: 963, startPoint y: 412, endPoint x: 585, endPoint y: 368, distance: 380.9
click at [585, 368] on tbody "20ft Container - 160 sqft - Ground Floor × 1 £280.00 every month £280.00 Insura…" at bounding box center [576, 420] width 780 height 146
click at [776, 395] on td "Insurance £2,000.00 × 1 £4.00 every month" at bounding box center [517, 419] width 662 height 48
click at [910, 424] on td "£4.00" at bounding box center [906, 419] width 117 height 48
drag, startPoint x: 965, startPoint y: 414, endPoint x: 824, endPoint y: 398, distance: 142.8
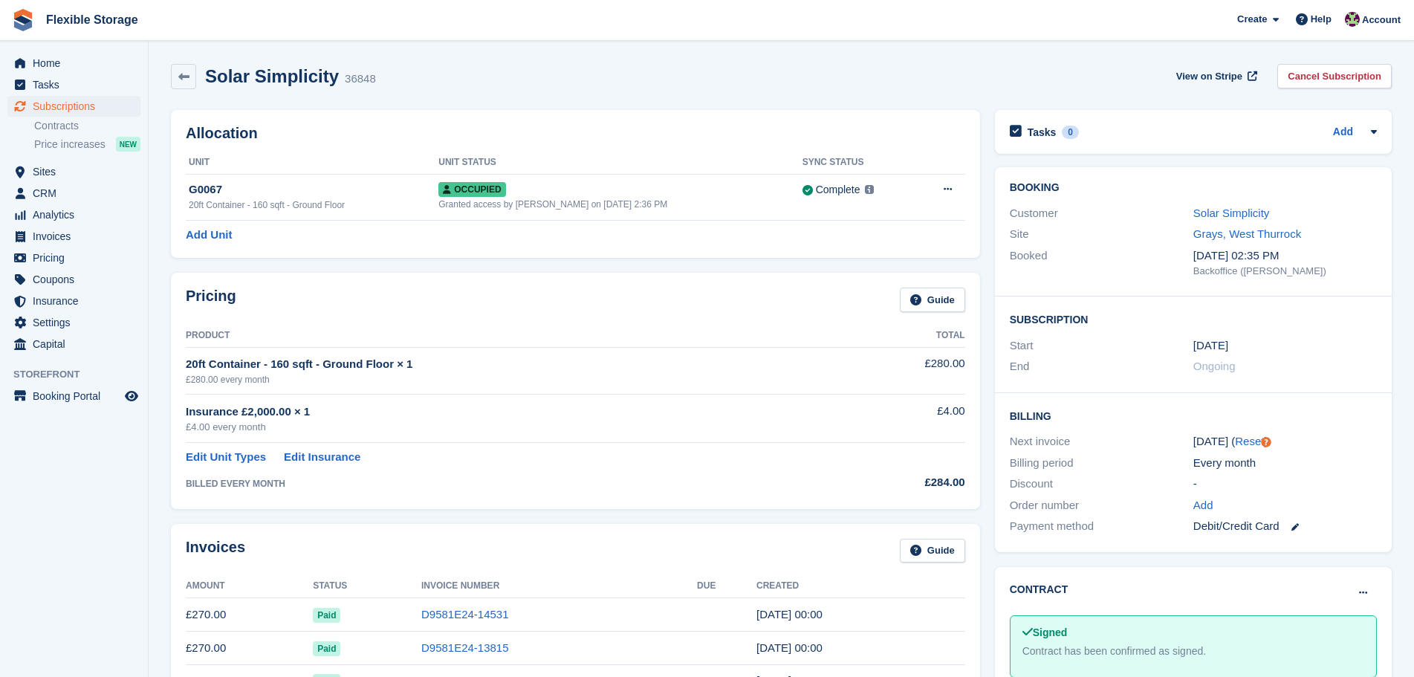
click at [824, 398] on div "Pricing Guide Product Total 20ft Container - 160 sqft - Ground Floor × 1 £280.0…" at bounding box center [575, 391] width 809 height 236
click at [833, 418] on div "Insurance £2,000.00 × 1" at bounding box center [517, 412] width 662 height 17
click at [833, 424] on div "£4.00 every month" at bounding box center [517, 427] width 662 height 15
drag, startPoint x: 861, startPoint y: 406, endPoint x: 829, endPoint y: 404, distance: 32.8
click at [829, 402] on div "Pricing Guide Product Total 20ft Container - 160 sqft - Ground Floor × 1 £280.0…" at bounding box center [575, 391] width 809 height 236
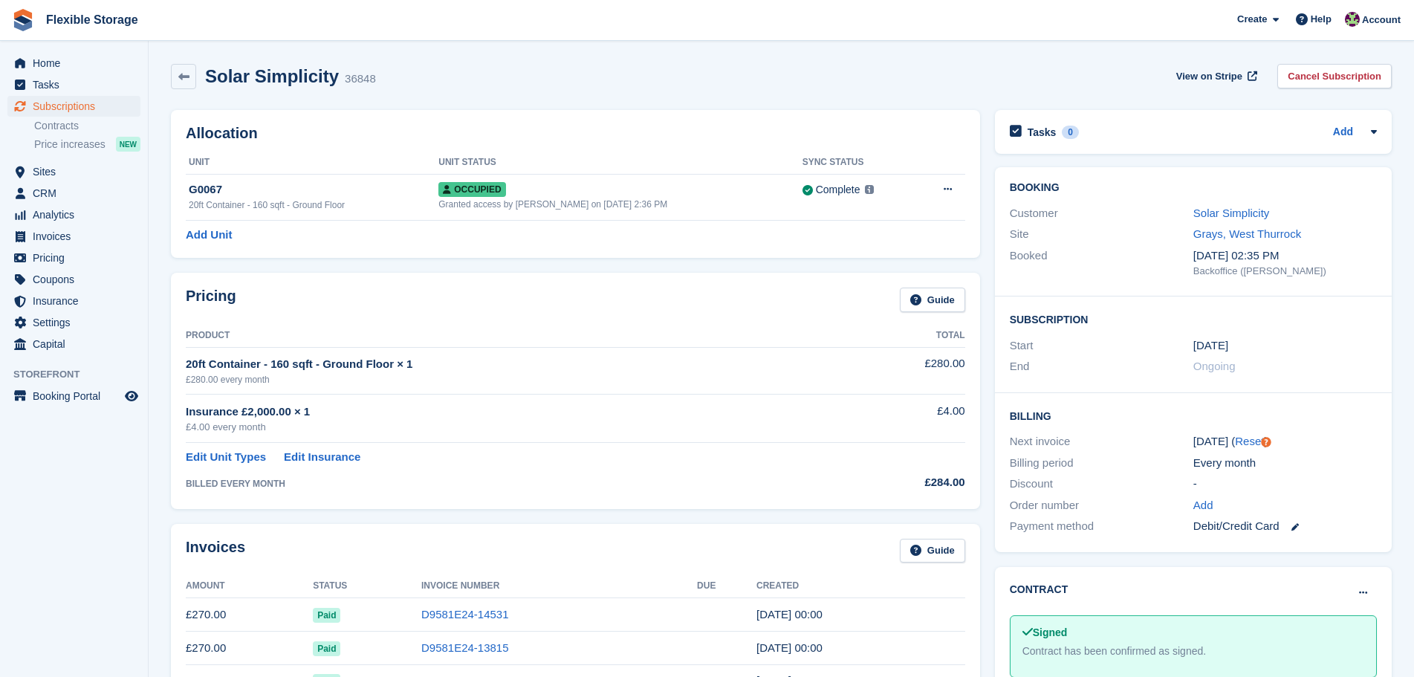
click at [873, 423] on td "£4.00" at bounding box center [906, 419] width 117 height 48
click at [899, 419] on td "£4.00" at bounding box center [906, 419] width 117 height 48
drag, startPoint x: 967, startPoint y: 420, endPoint x: 703, endPoint y: 372, distance: 268.2
click at [703, 372] on div "Pricing Guide Product Total 20ft Container - 160 sqft - Ground Floor × 1 £280.0…" at bounding box center [575, 391] width 809 height 236
click at [789, 378] on div "£280.00 every month" at bounding box center [517, 379] width 662 height 13
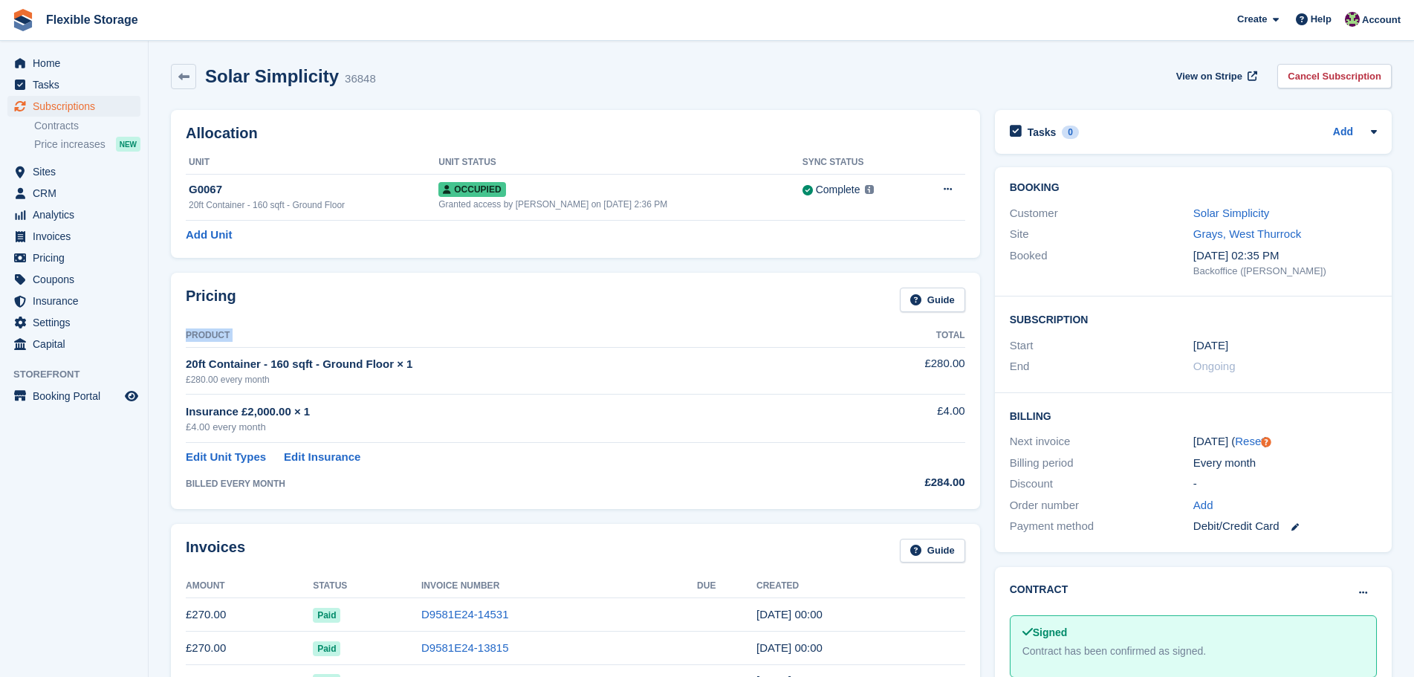
drag, startPoint x: 893, startPoint y: 332, endPoint x: 958, endPoint y: 499, distance: 178.9
click at [955, 501] on div "Pricing Guide Product Total 20ft Container - 160 sqft - Ground Floor × 1 £280.0…" at bounding box center [575, 391] width 809 height 236
click at [947, 462] on td at bounding box center [906, 454] width 117 height 23
click at [977, 485] on div "Pricing Guide Product Total 20ft Container - 160 sqft - Ground Floor × 1 £280.0…" at bounding box center [575, 391] width 809 height 236
click at [974, 485] on div "Pricing Guide Product Total 20ft Container - 160 sqft - Ground Floor × 1 £280.0…" at bounding box center [575, 391] width 809 height 236
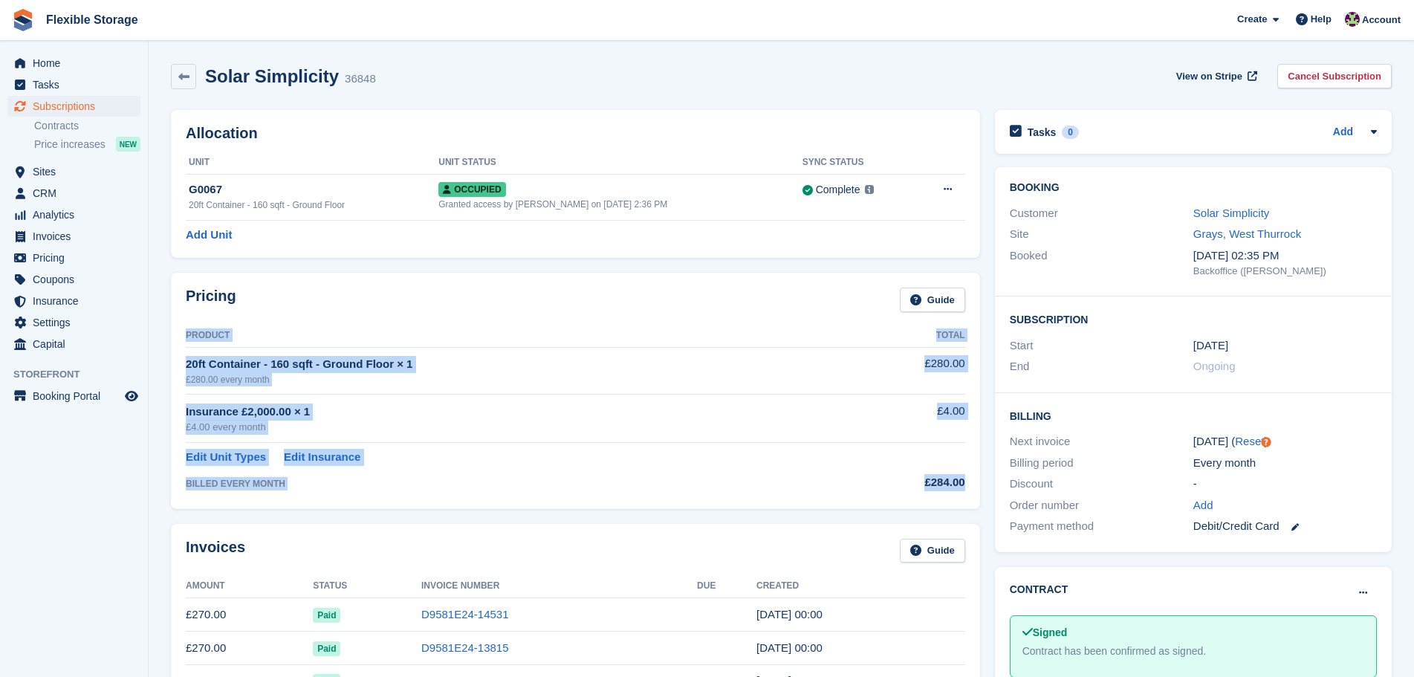
drag, startPoint x: 974, startPoint y: 485, endPoint x: 758, endPoint y: 369, distance: 245.8
click at [690, 308] on div "Pricing Guide Product Total 20ft Container - 160 sqft - Ground Floor × 1 £280.0…" at bounding box center [575, 391] width 809 height 236
click at [798, 391] on td "20ft Container - 160 sqft - Ground Floor × 1 £280.00 every month" at bounding box center [517, 370] width 662 height 47
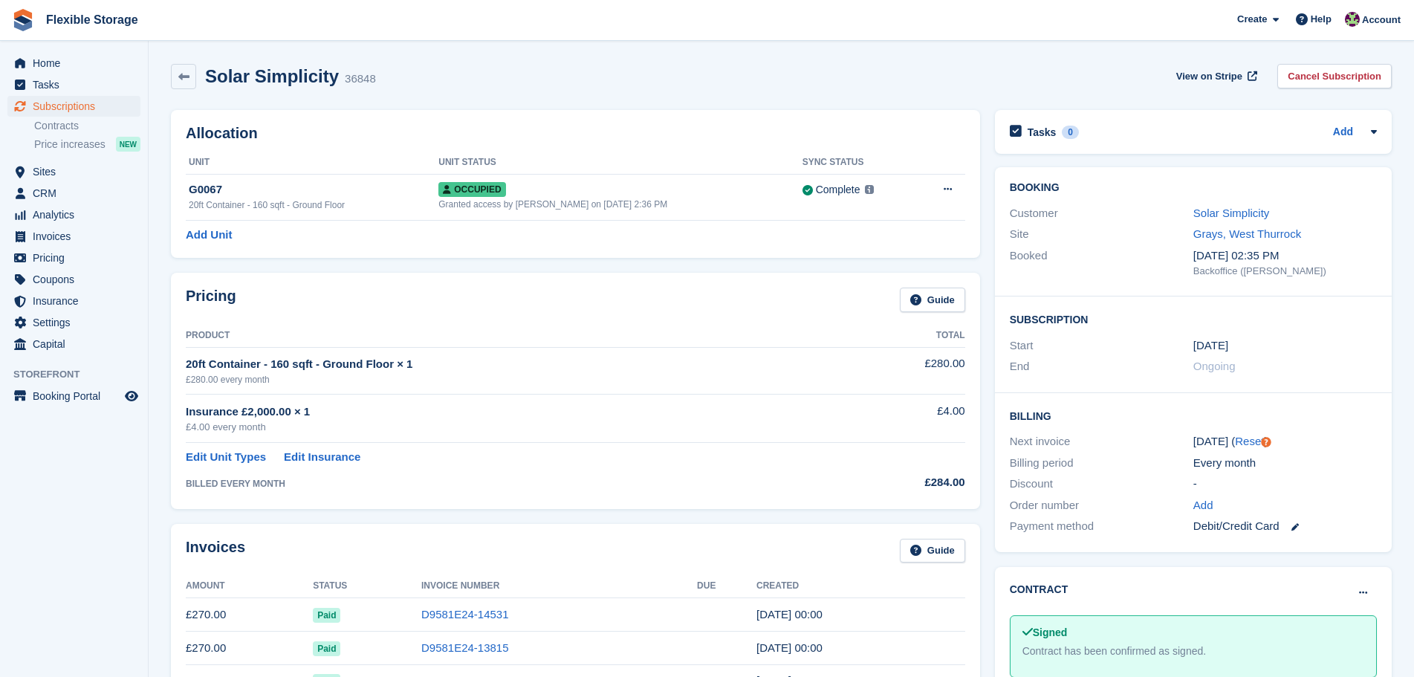
drag, startPoint x: 863, startPoint y: 314, endPoint x: 928, endPoint y: 515, distance: 211.1
click at [928, 515] on div "Pricing Guide Product Total 20ft Container - 160 sqft - Ground Floor × 1 £280.0…" at bounding box center [576, 390] width 824 height 250
click at [892, 477] on div "£284.00" at bounding box center [906, 482] width 117 height 17
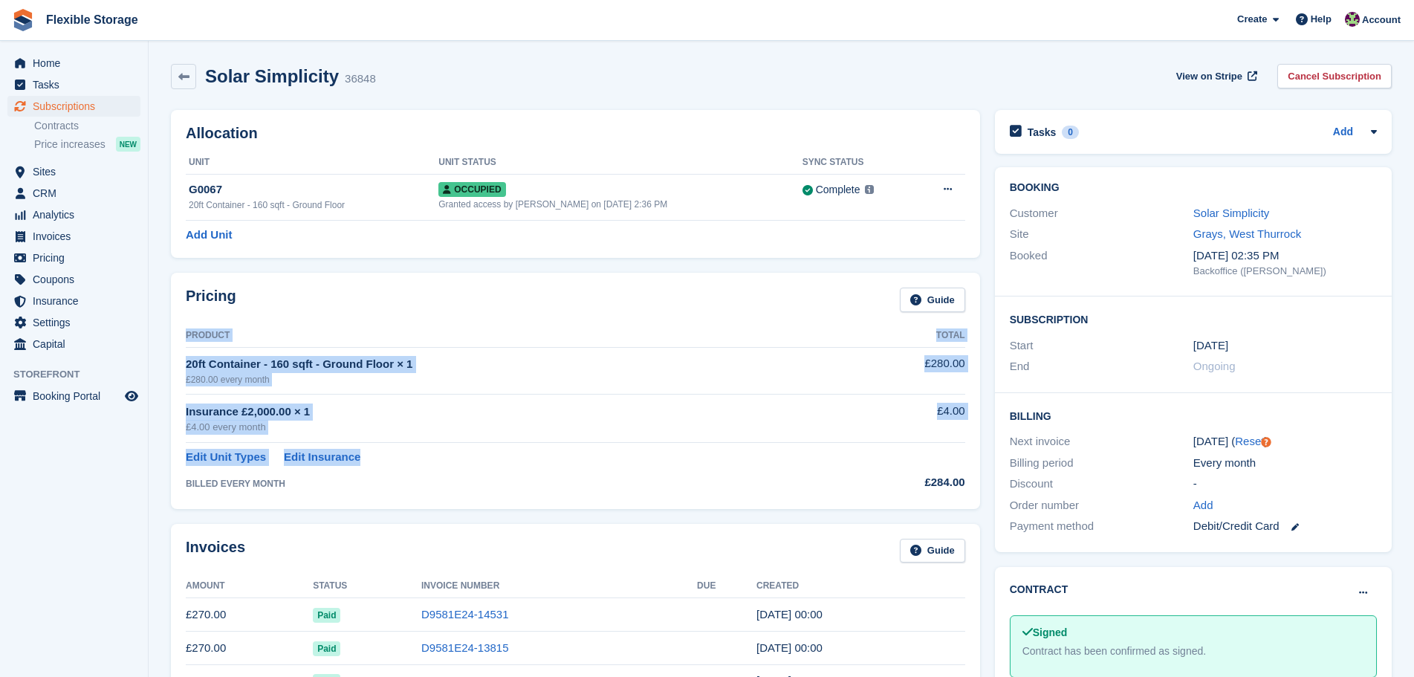
click at [974, 496] on div "Pricing Guide Product Total 20ft Container - 160 sqft - Ground Floor × 1 £280.0…" at bounding box center [575, 391] width 809 height 236
click at [905, 470] on td "£284.00" at bounding box center [906, 480] width 117 height 28
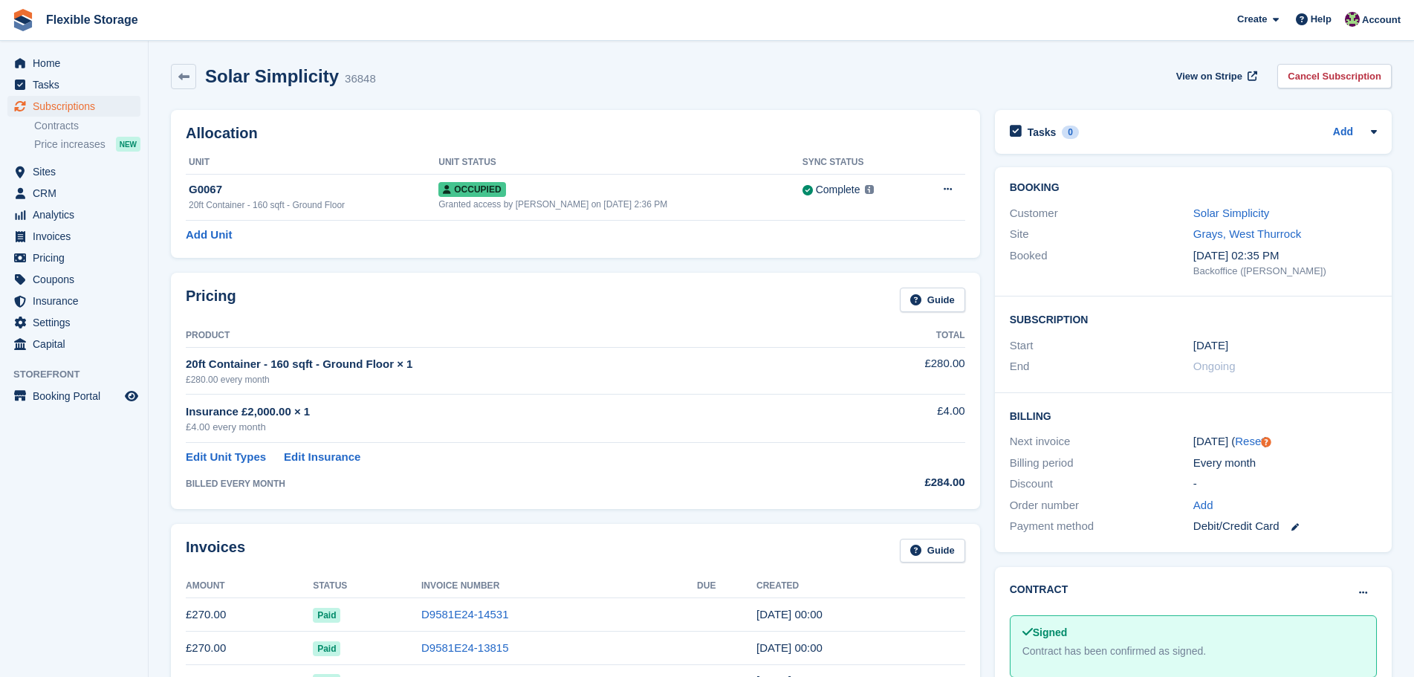
click at [606, 104] on div "Allocation Unit Unit Status Sync Status G0067 20ft Container - 160 sqft - Groun…" at bounding box center [576, 184] width 824 height 163
click at [83, 105] on span "Subscriptions" at bounding box center [77, 106] width 89 height 21
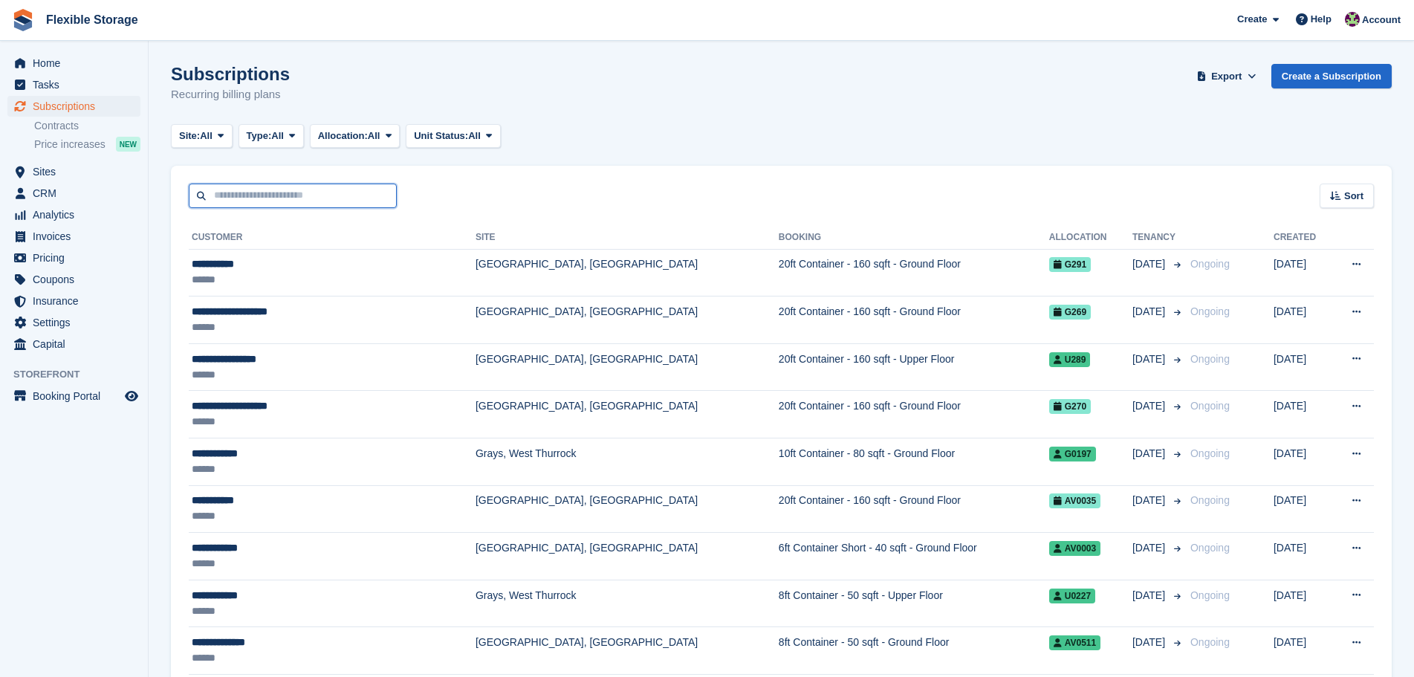
click at [262, 207] on input "text" at bounding box center [293, 196] width 208 height 25
type input "*****"
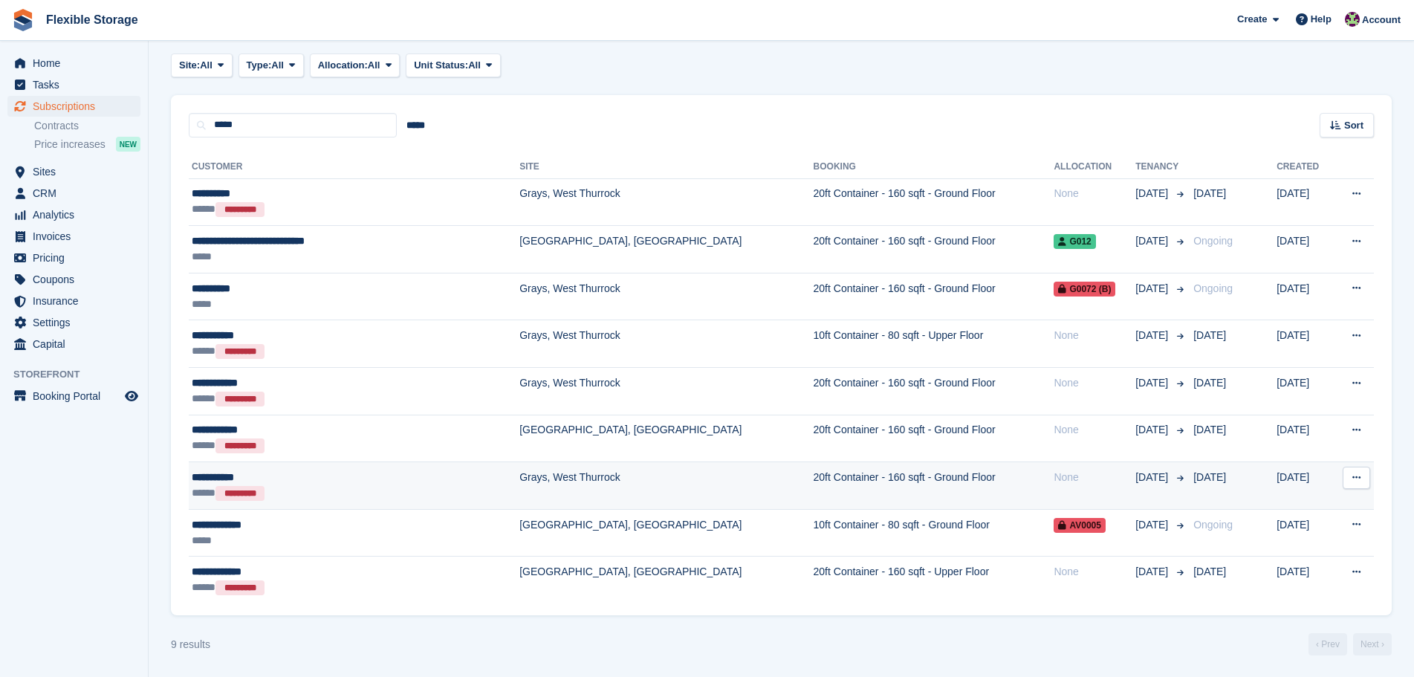
scroll to position [71, 0]
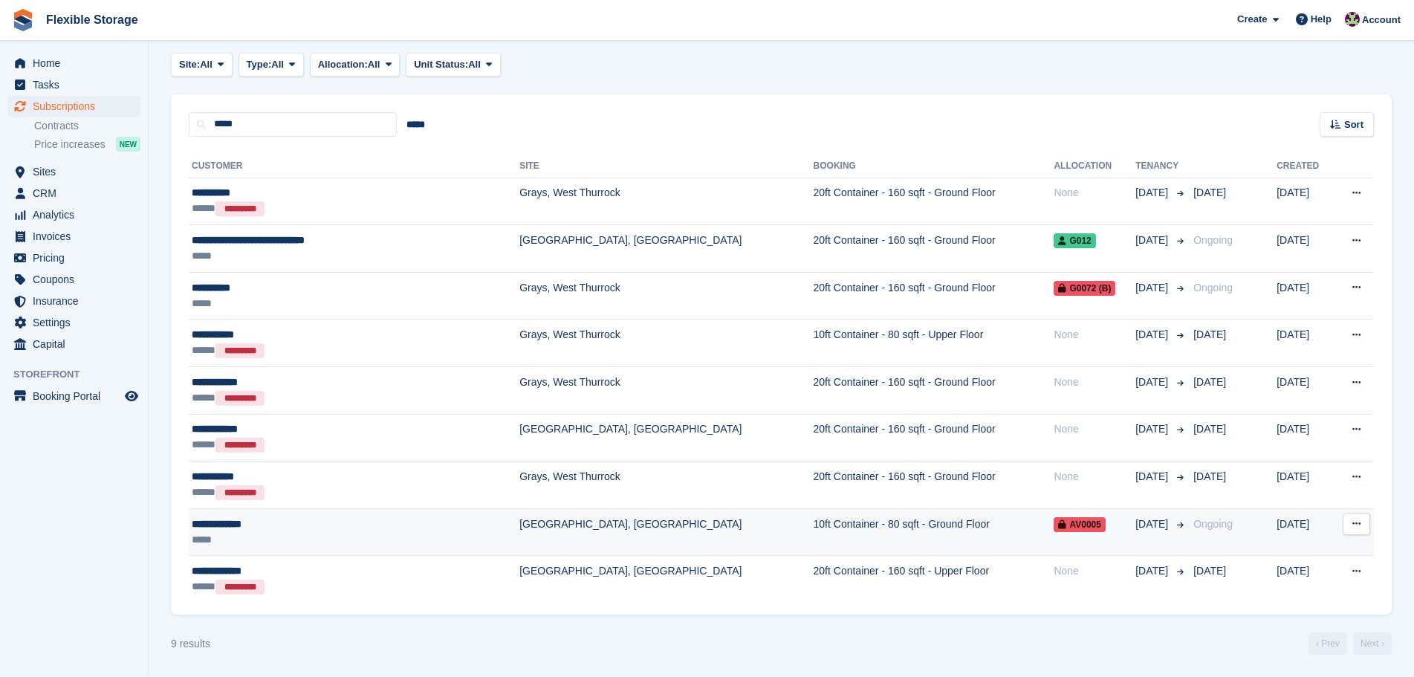
click at [814, 542] on td "10ft Container - 80 sqft - Ground Floor" at bounding box center [934, 532] width 241 height 48
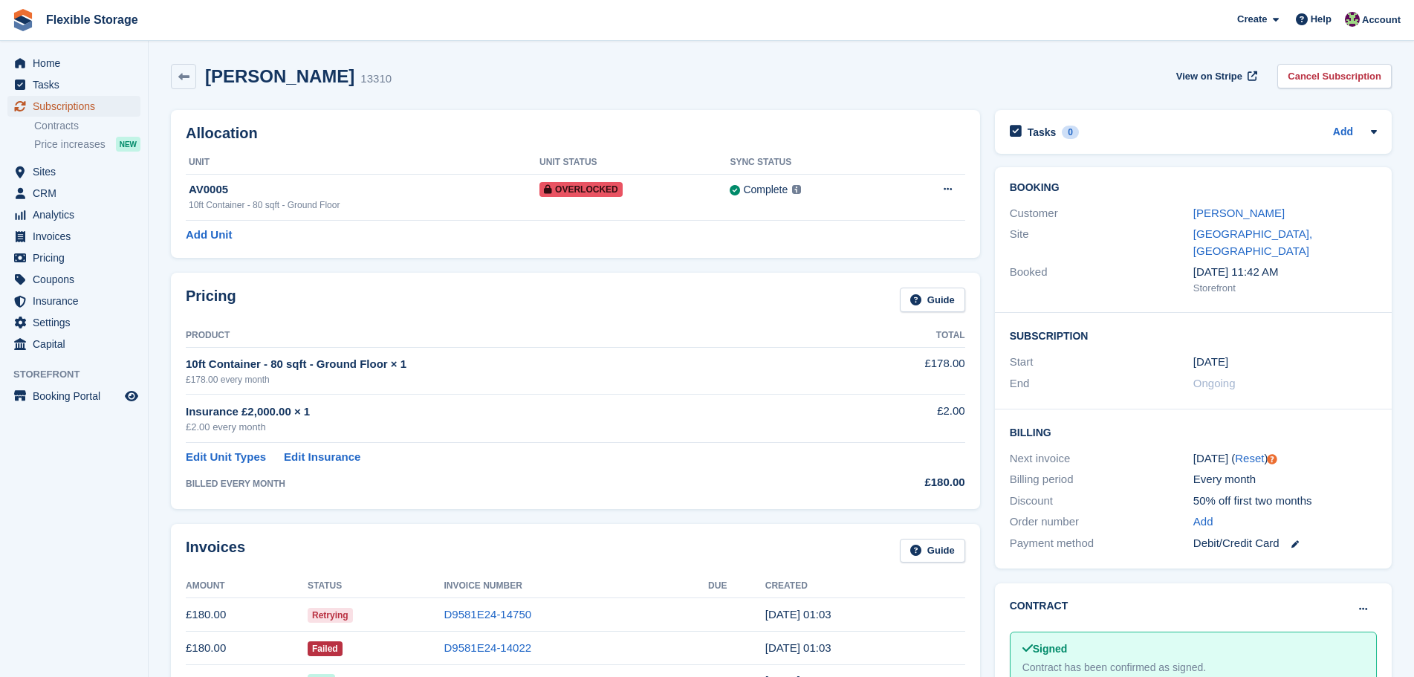
click at [82, 103] on span "Subscriptions" at bounding box center [77, 106] width 89 height 21
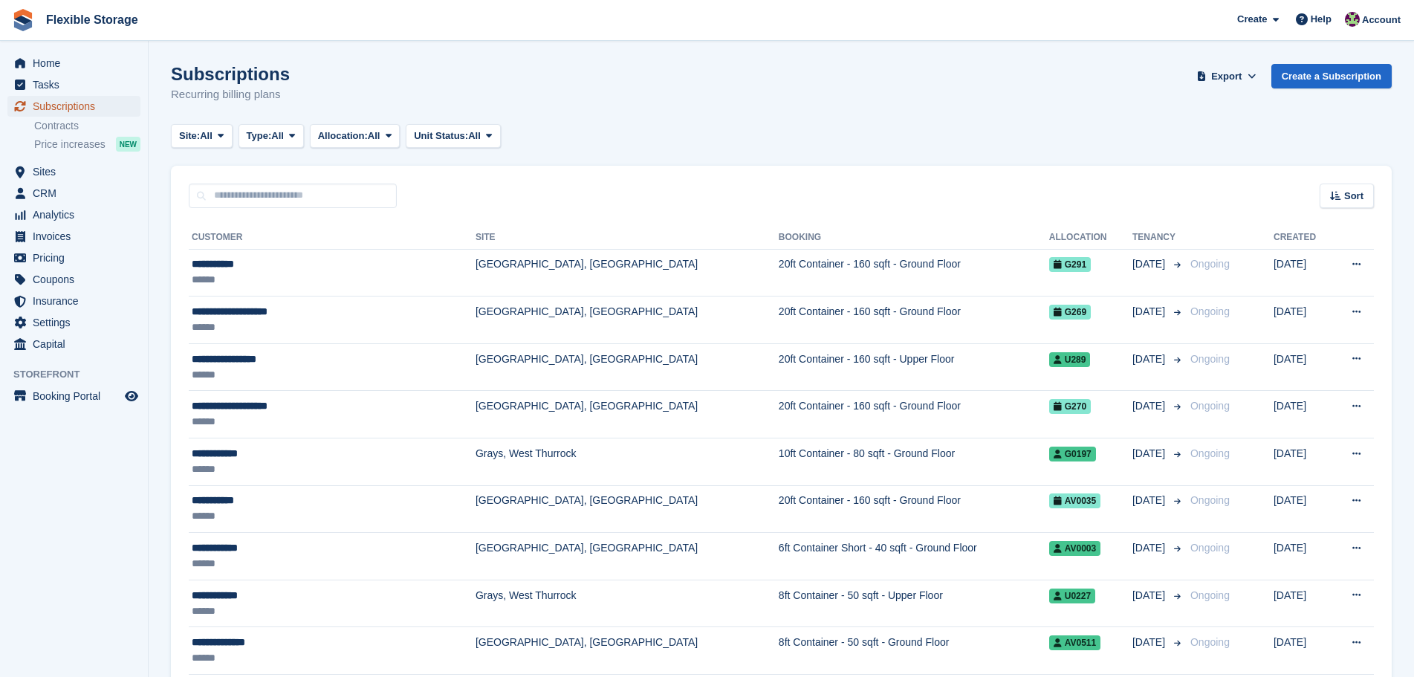
click at [60, 102] on span "Subscriptions" at bounding box center [77, 106] width 89 height 21
click at [48, 59] on span "Home" at bounding box center [77, 63] width 89 height 21
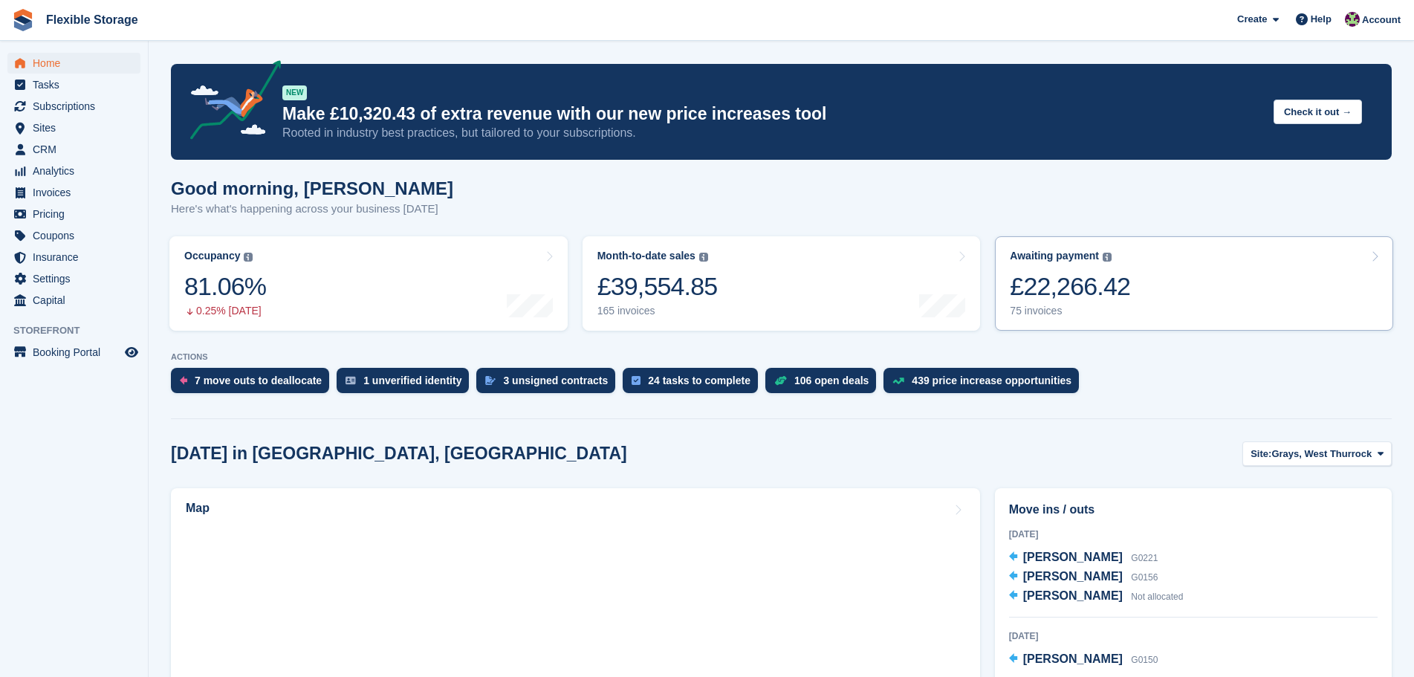
click at [1085, 308] on div "75 invoices" at bounding box center [1070, 311] width 120 height 13
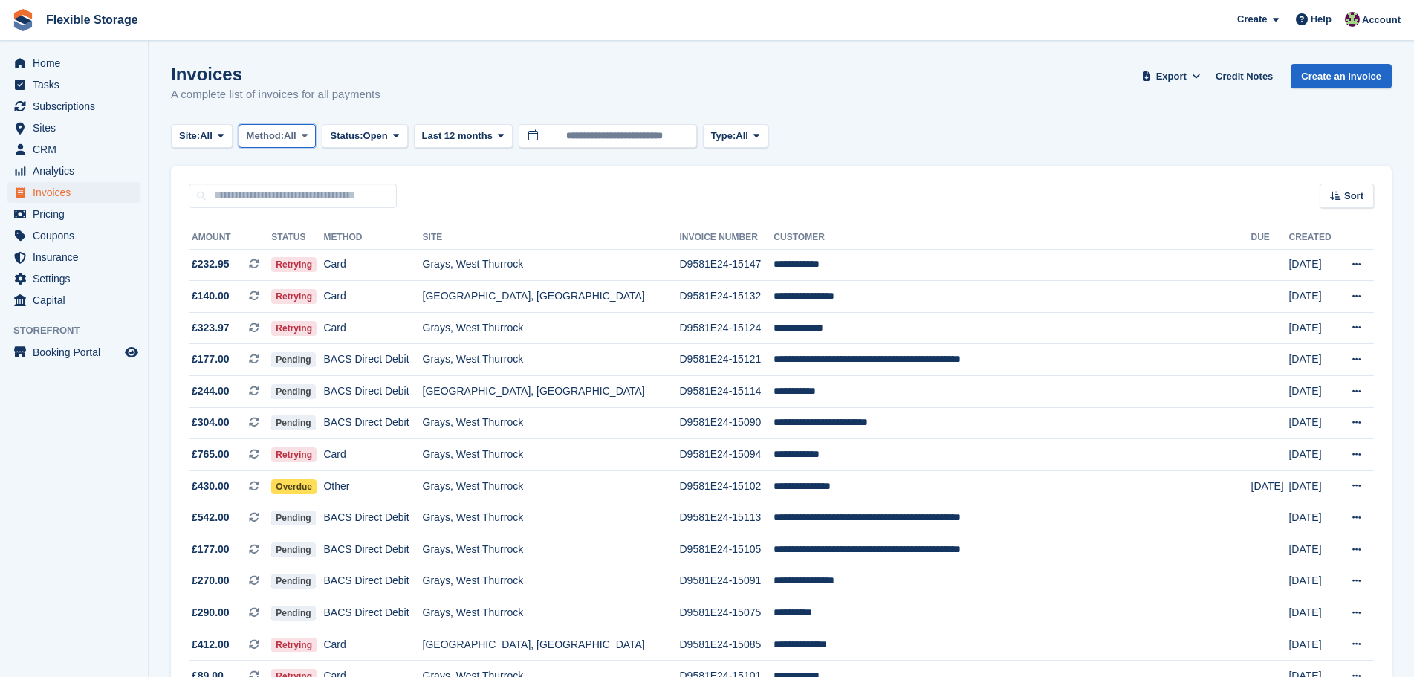
click at [292, 137] on span "All" at bounding box center [290, 136] width 13 height 15
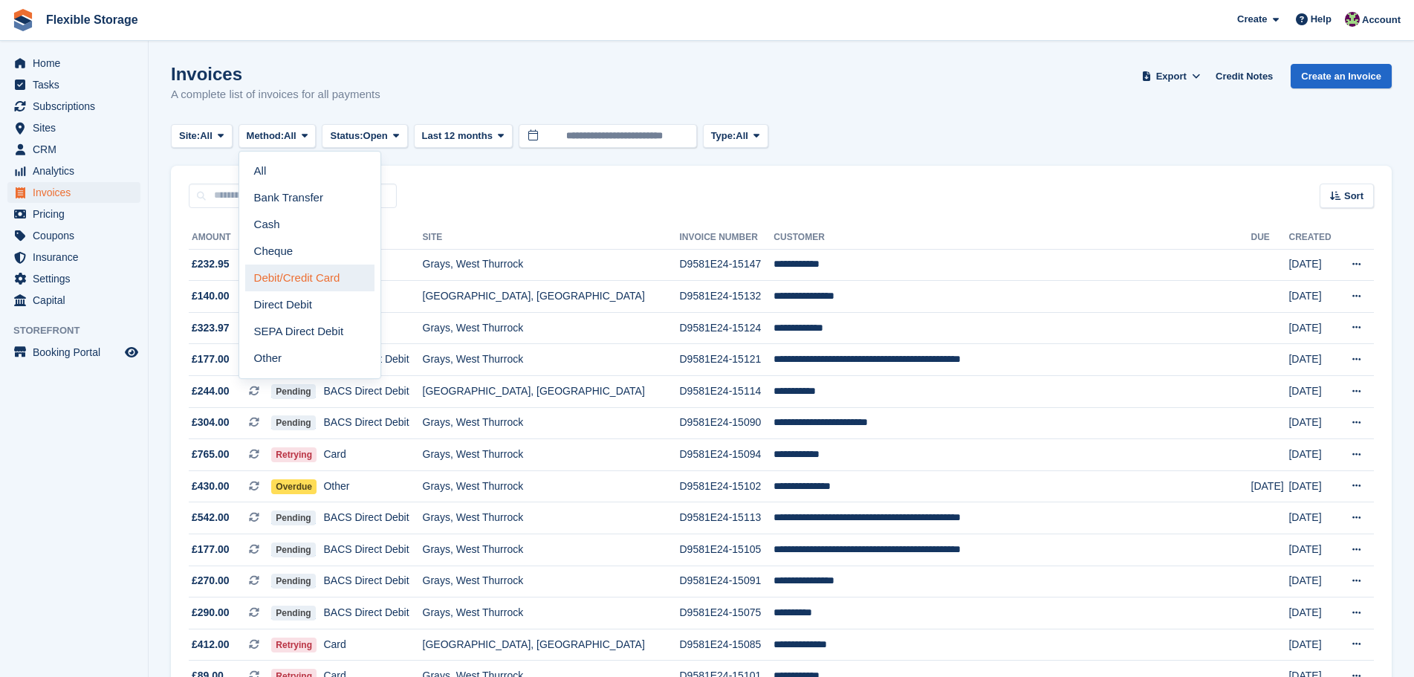
click at [301, 273] on link "Debit/Credit Card" at bounding box center [309, 278] width 129 height 27
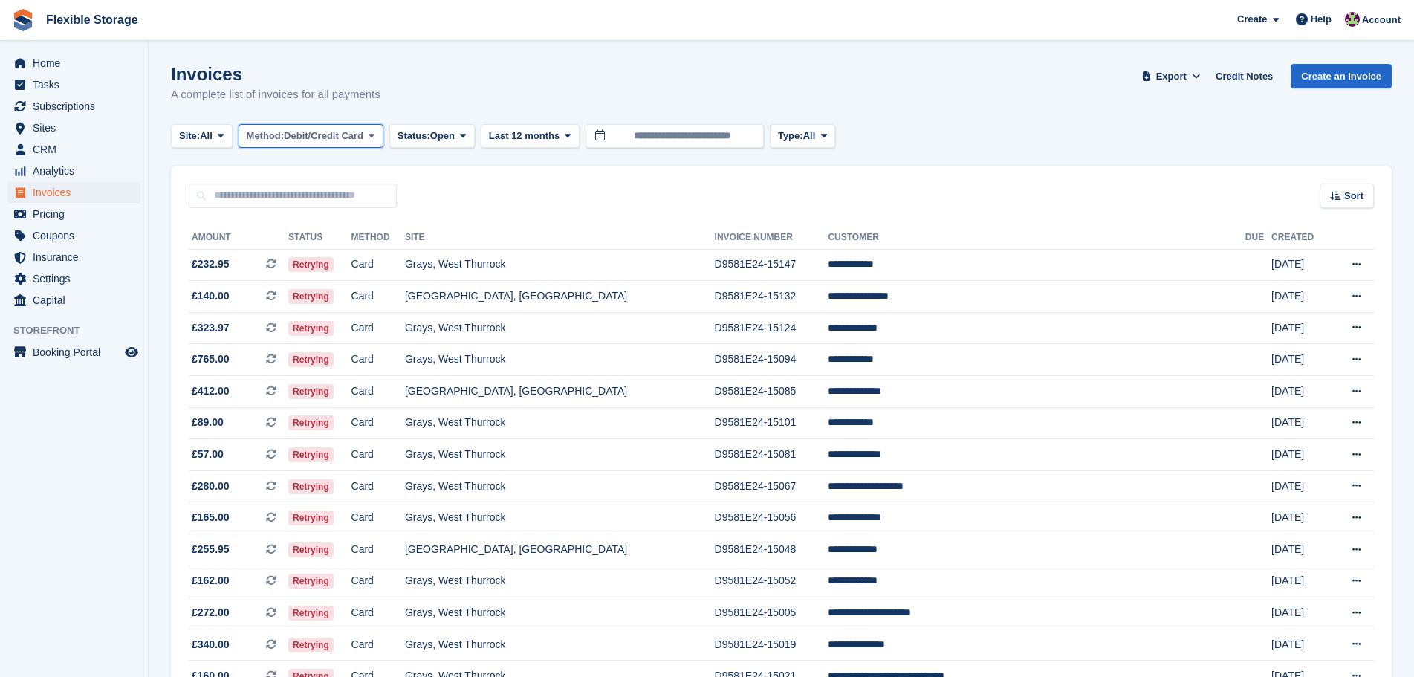
click at [369, 137] on button "Method: Debit/Credit Card" at bounding box center [311, 136] width 145 height 25
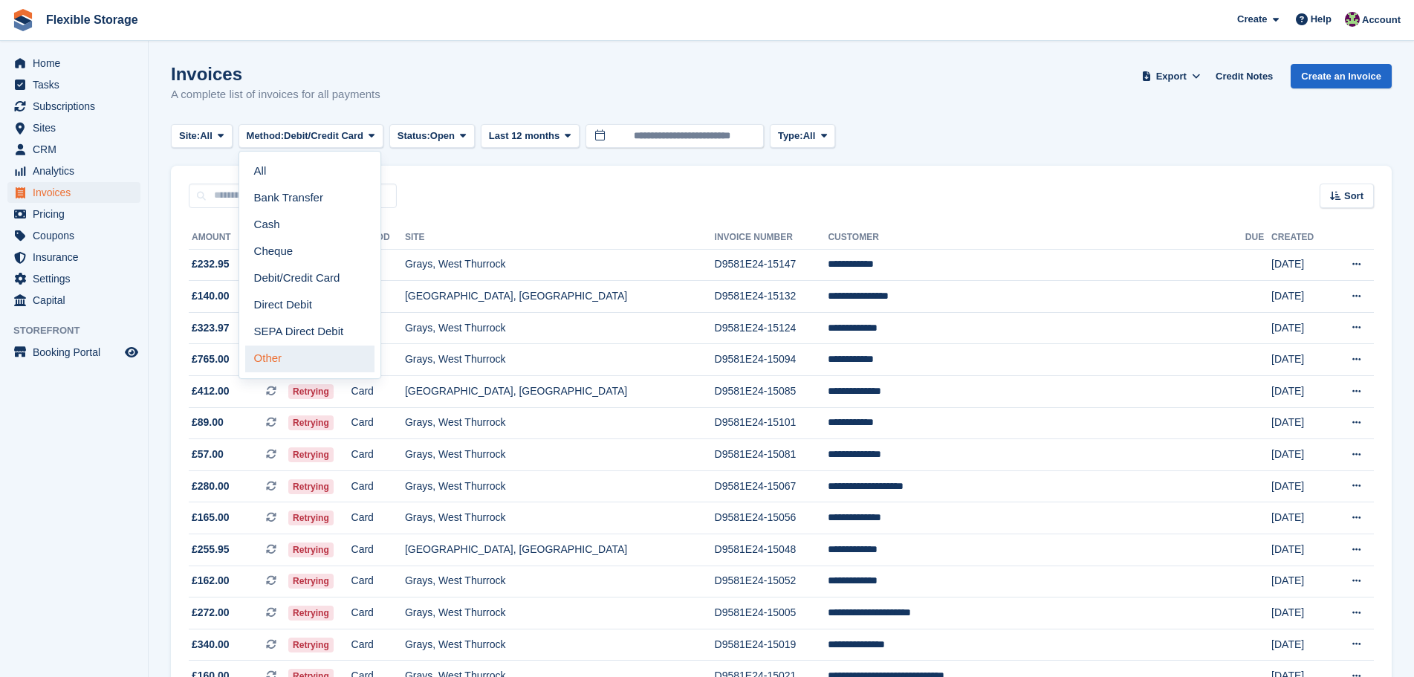
click at [321, 366] on link "Other" at bounding box center [309, 359] width 129 height 27
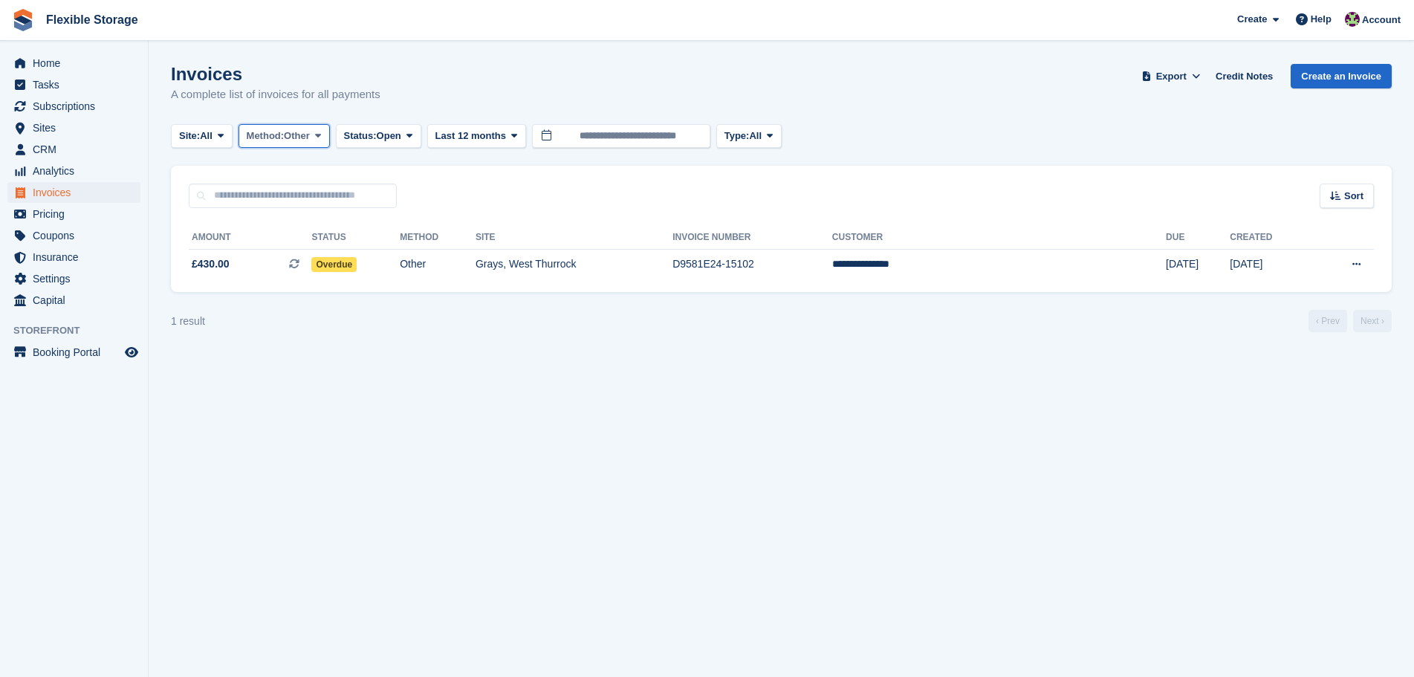
drag, startPoint x: 312, startPoint y: 142, endPoint x: 302, endPoint y: 143, distance: 9.7
click at [310, 142] on span "Other" at bounding box center [297, 136] width 26 height 15
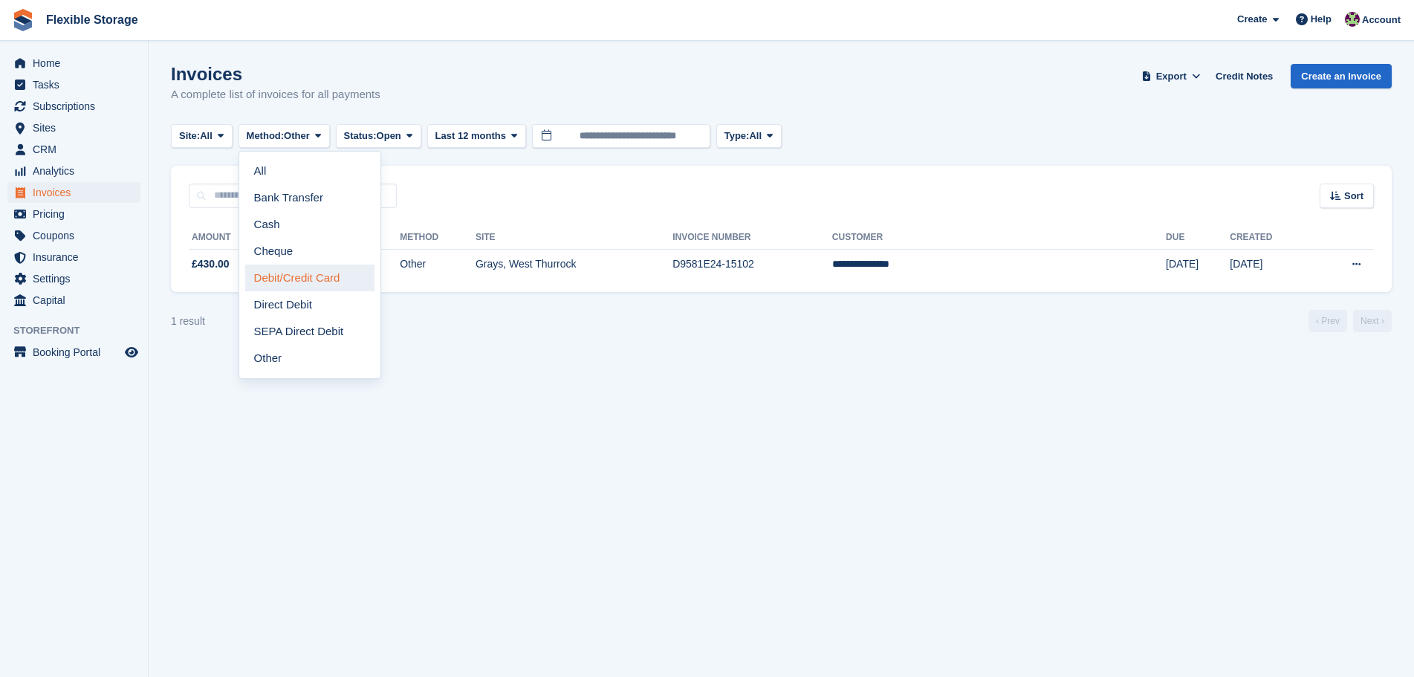
click at [342, 276] on link "Debit/Credit Card" at bounding box center [309, 278] width 129 height 27
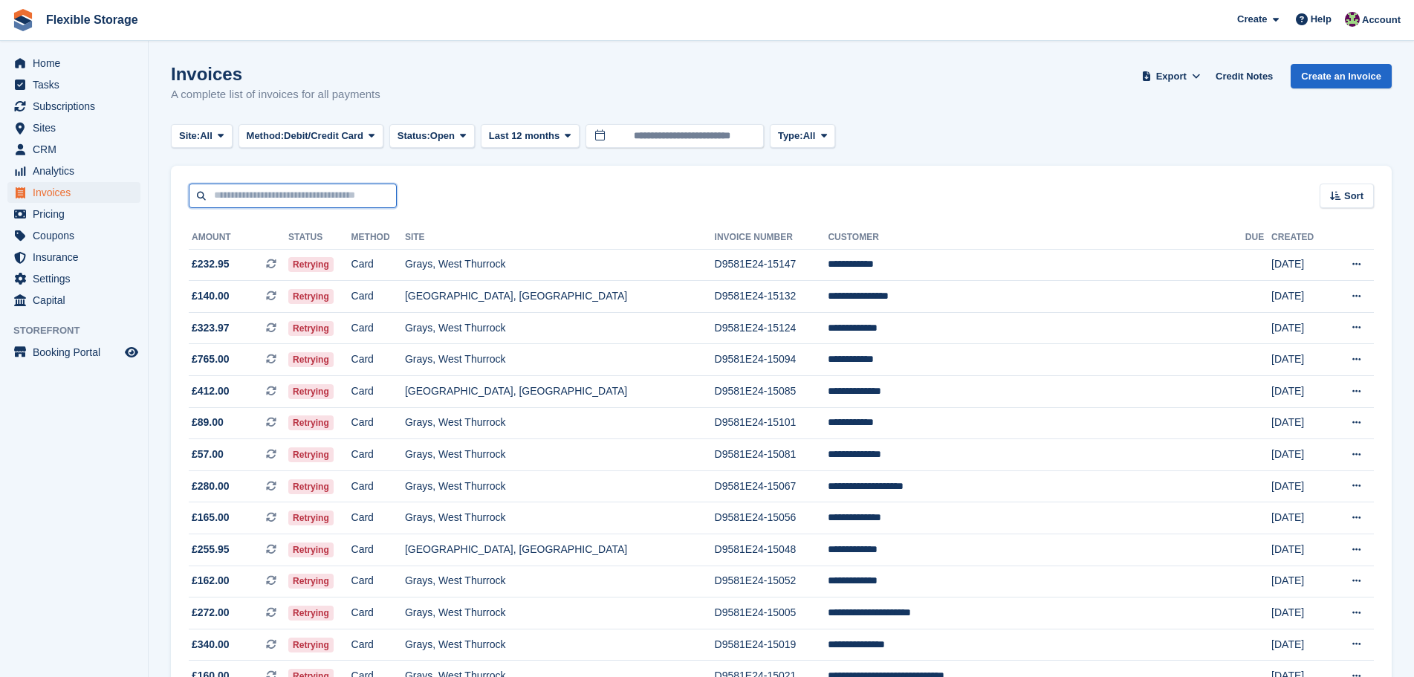
click at [298, 188] on input "text" at bounding box center [293, 196] width 208 height 25
type input "****"
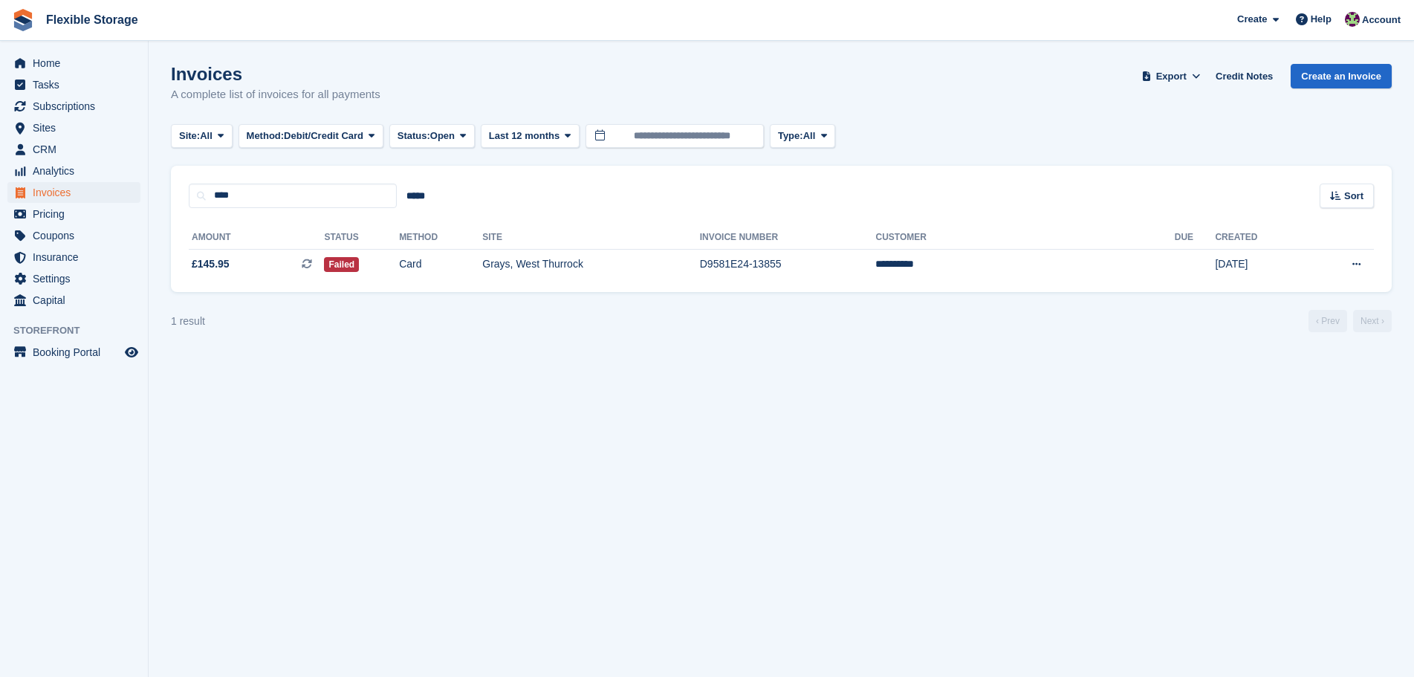
click at [667, 239] on th "Site" at bounding box center [590, 238] width 217 height 24
click at [663, 272] on td "Grays, West Thurrock" at bounding box center [590, 264] width 217 height 31
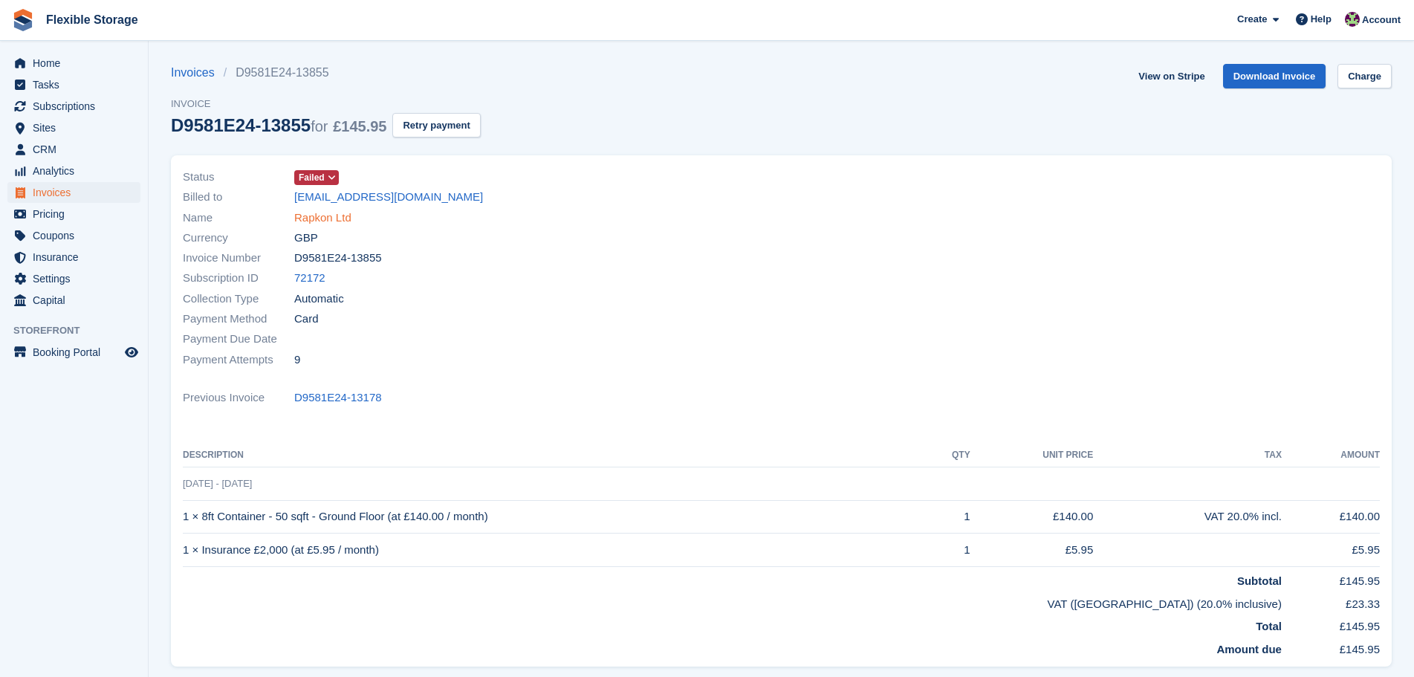
click at [320, 213] on link "Rapkon Ltd" at bounding box center [322, 218] width 57 height 17
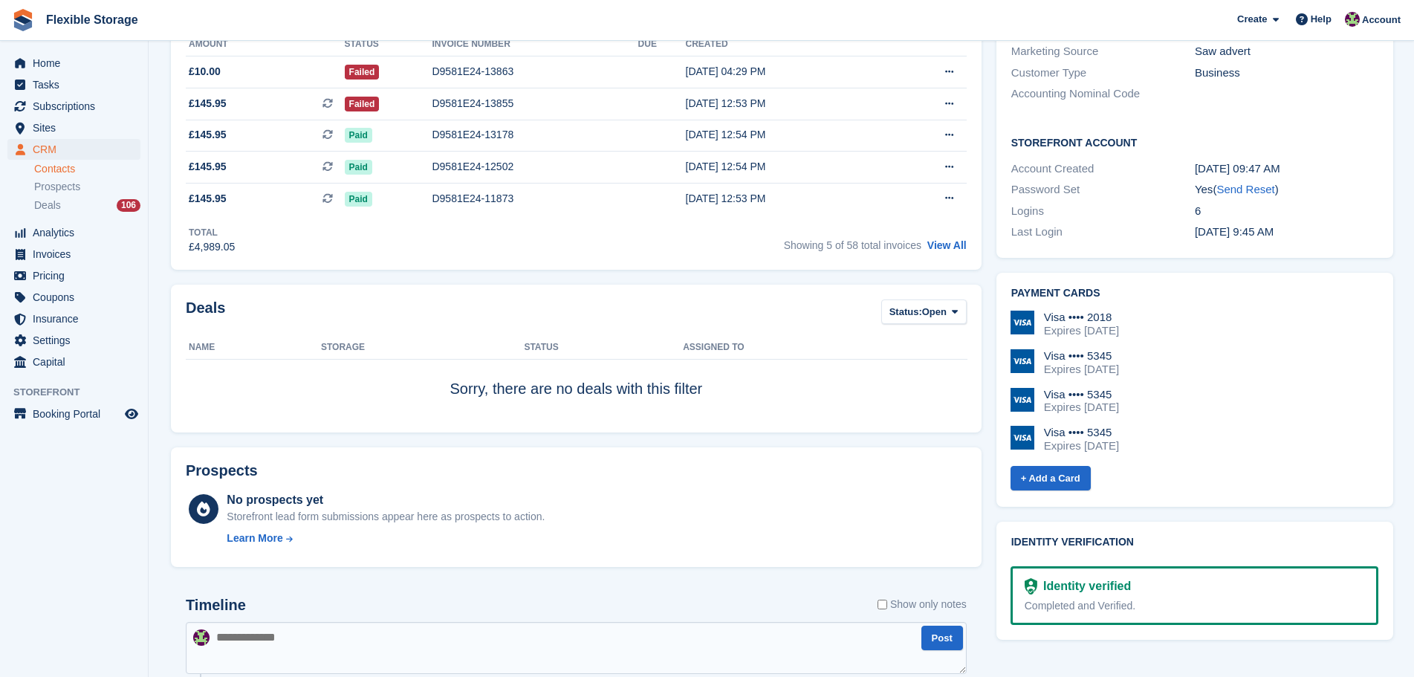
scroll to position [892, 0]
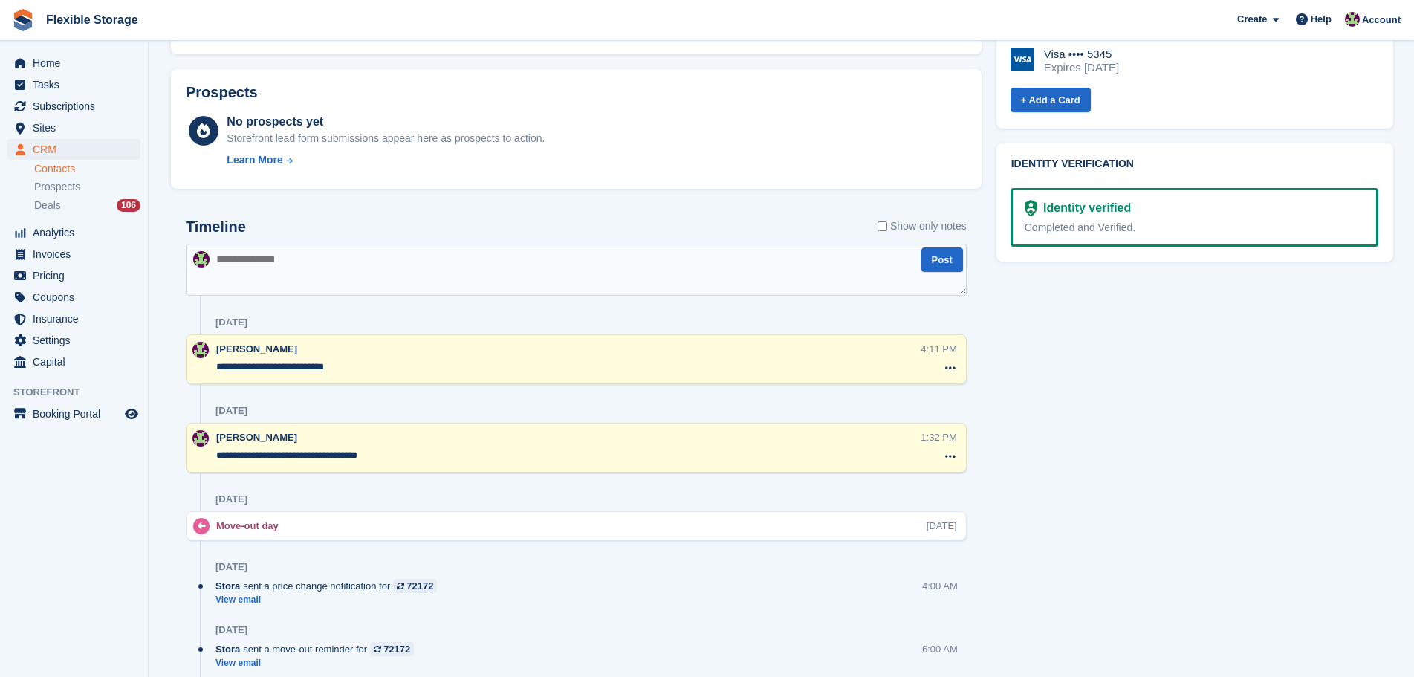
click at [272, 259] on textarea at bounding box center [576, 270] width 781 height 52
type textarea "**********"
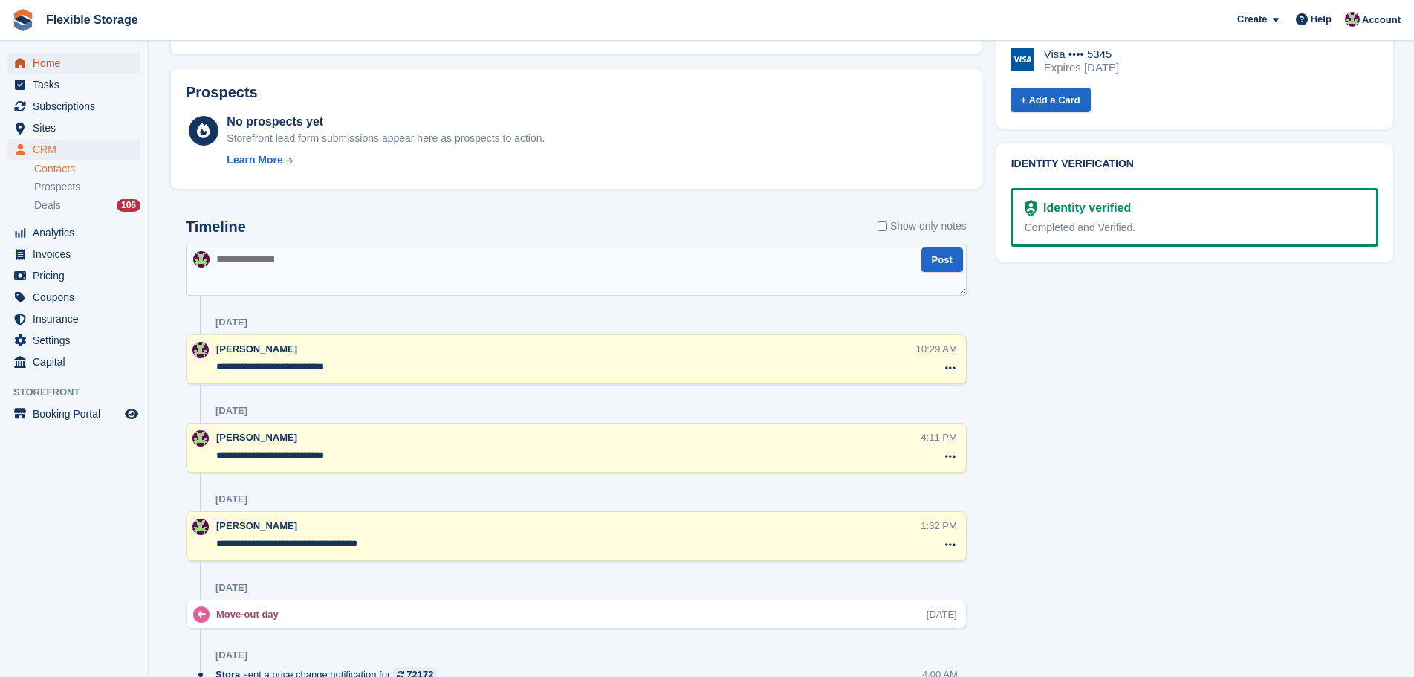
click at [56, 61] on span "Home" at bounding box center [77, 63] width 89 height 21
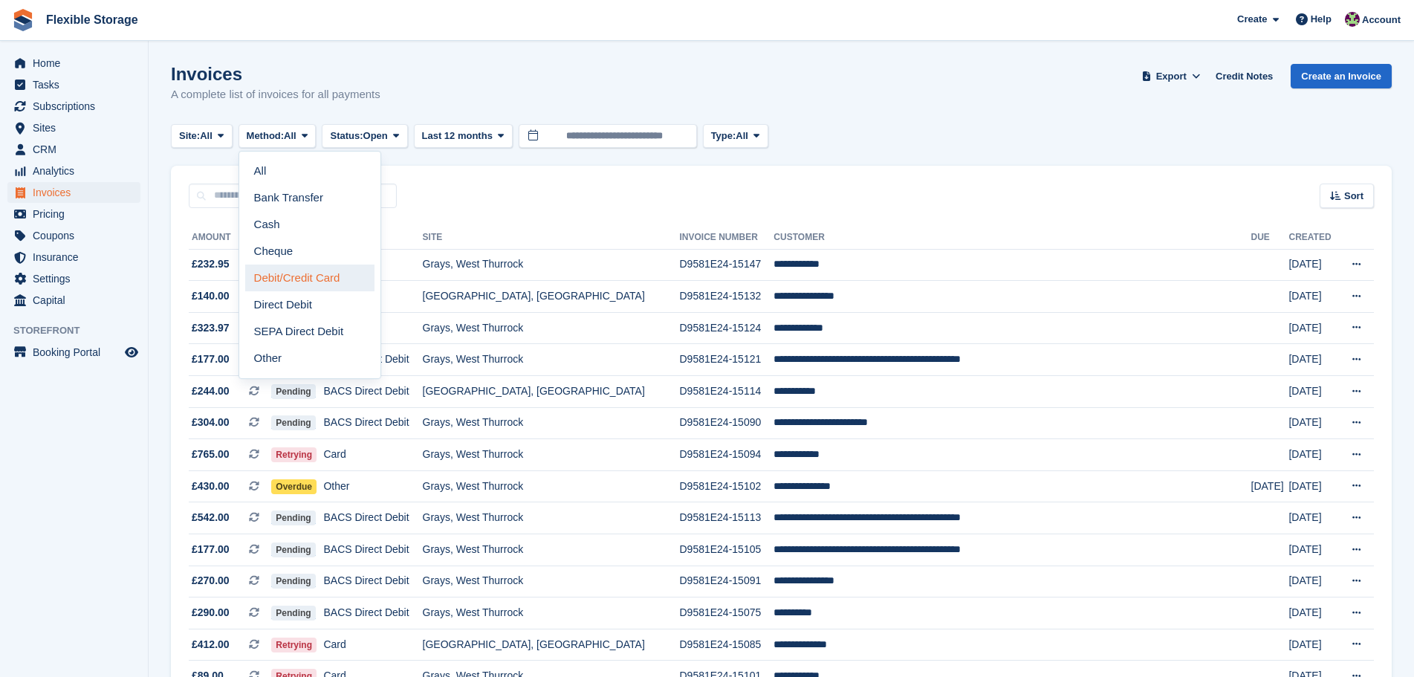
click at [300, 276] on link "Debit/Credit Card" at bounding box center [309, 278] width 129 height 27
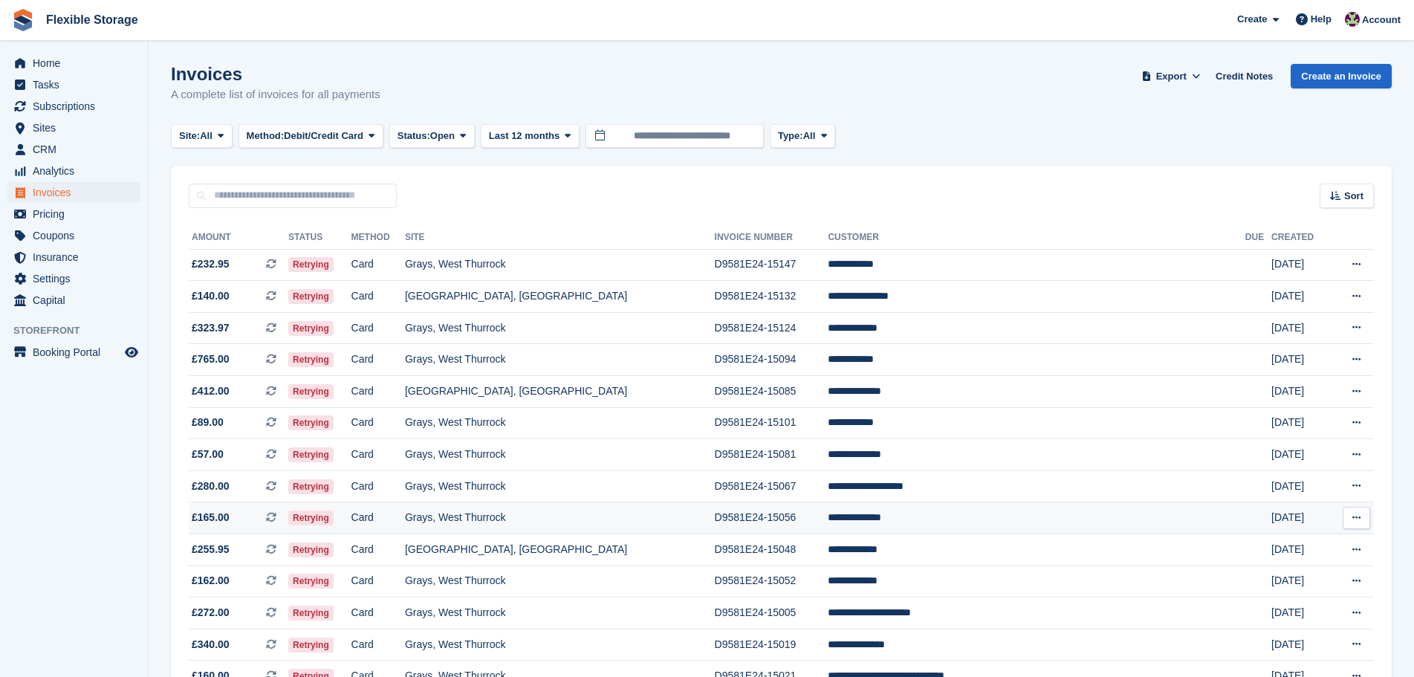
scroll to position [1007, 0]
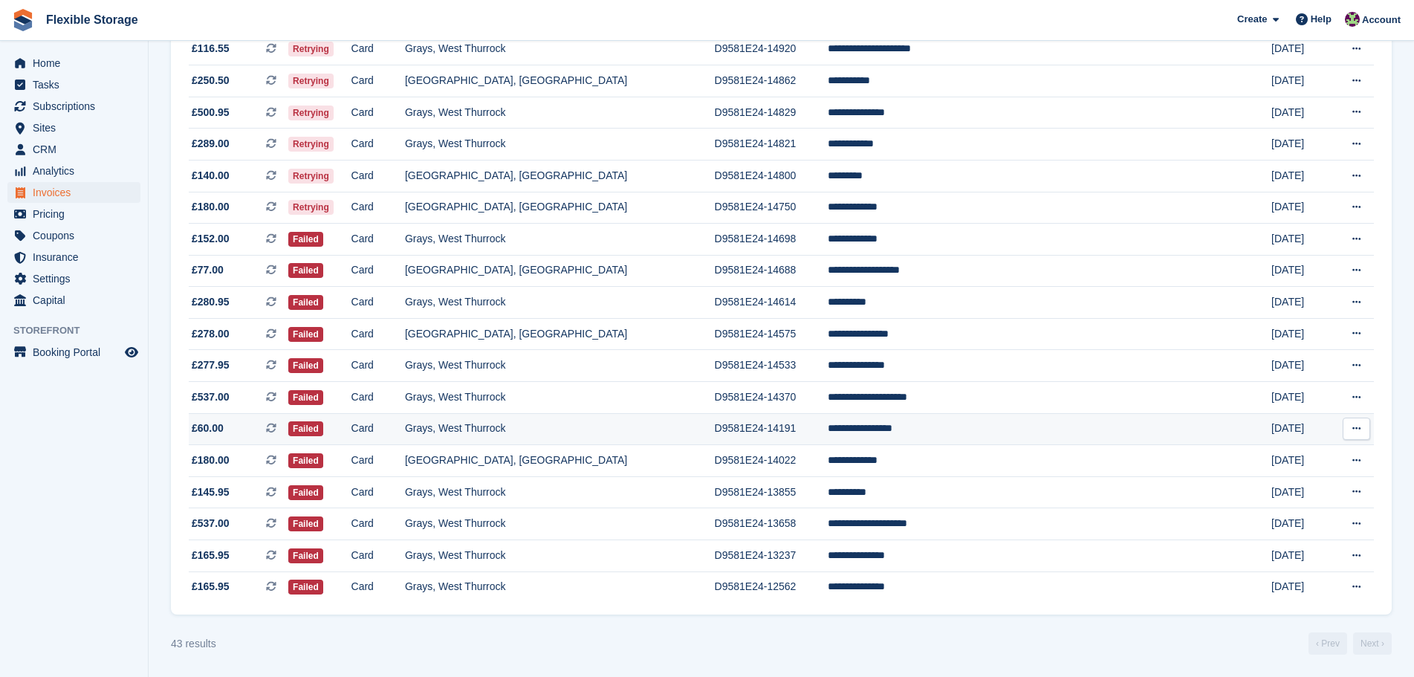
click at [922, 422] on td "**********" at bounding box center [1036, 429] width 417 height 32
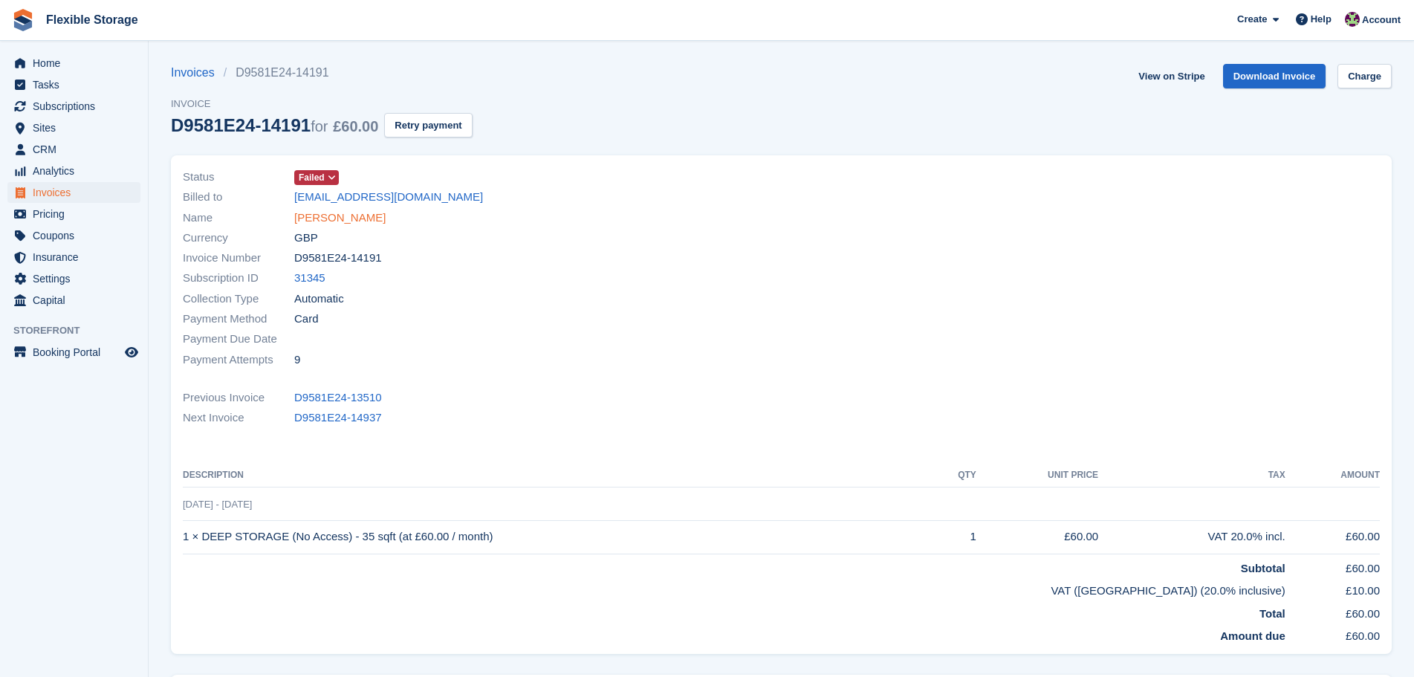
drag, startPoint x: 0, startPoint y: 0, endPoint x: 313, endPoint y: 215, distance: 379.5
click at [313, 215] on link "[PERSON_NAME]" at bounding box center [339, 218] width 91 height 17
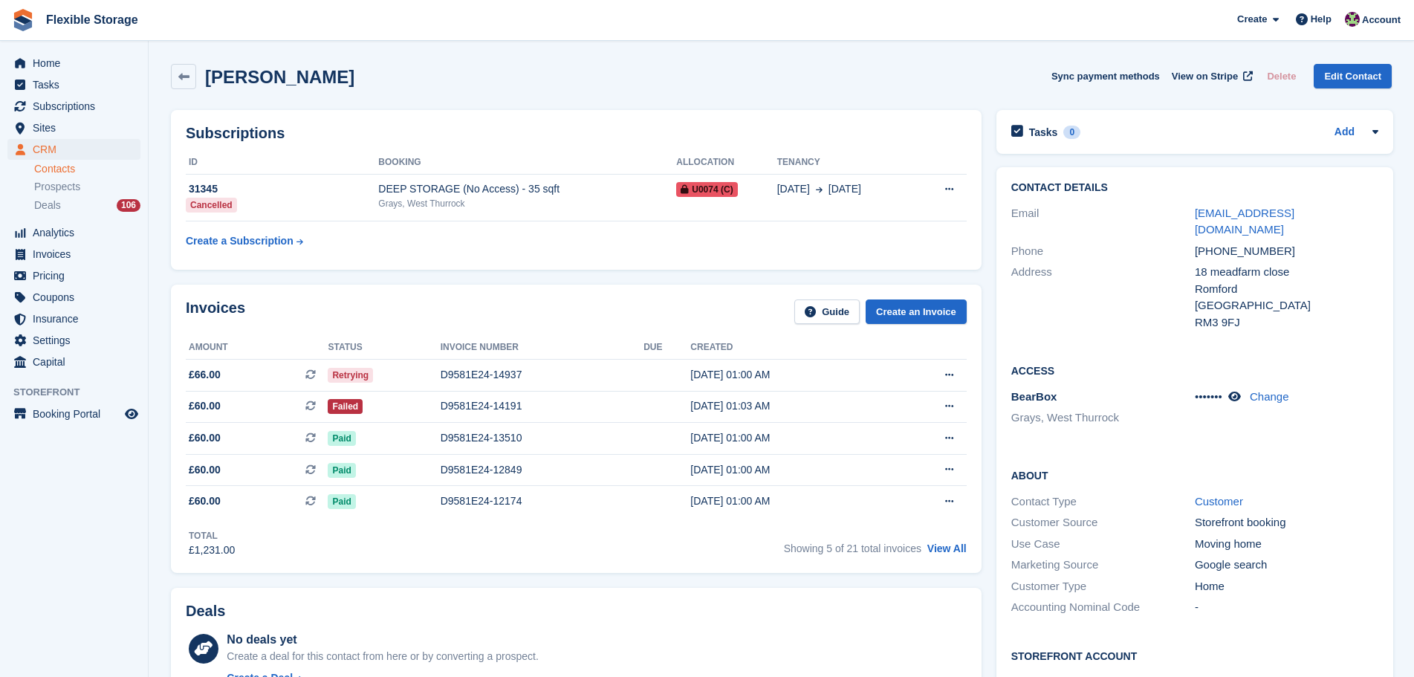
scroll to position [446, 0]
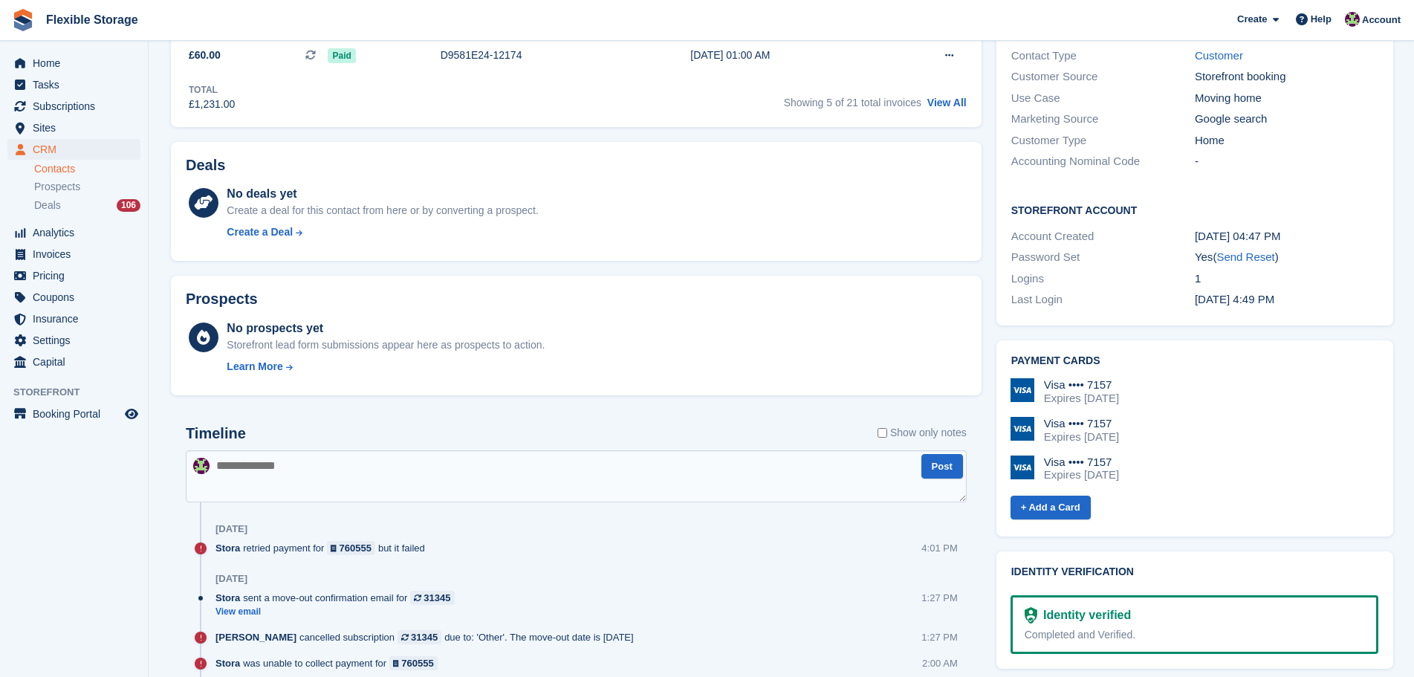
click at [651, 468] on textarea at bounding box center [576, 476] width 781 height 52
click at [677, 463] on textarea at bounding box center [576, 476] width 781 height 52
click at [677, 464] on textarea at bounding box center [576, 476] width 781 height 52
click at [677, 462] on textarea at bounding box center [576, 476] width 781 height 52
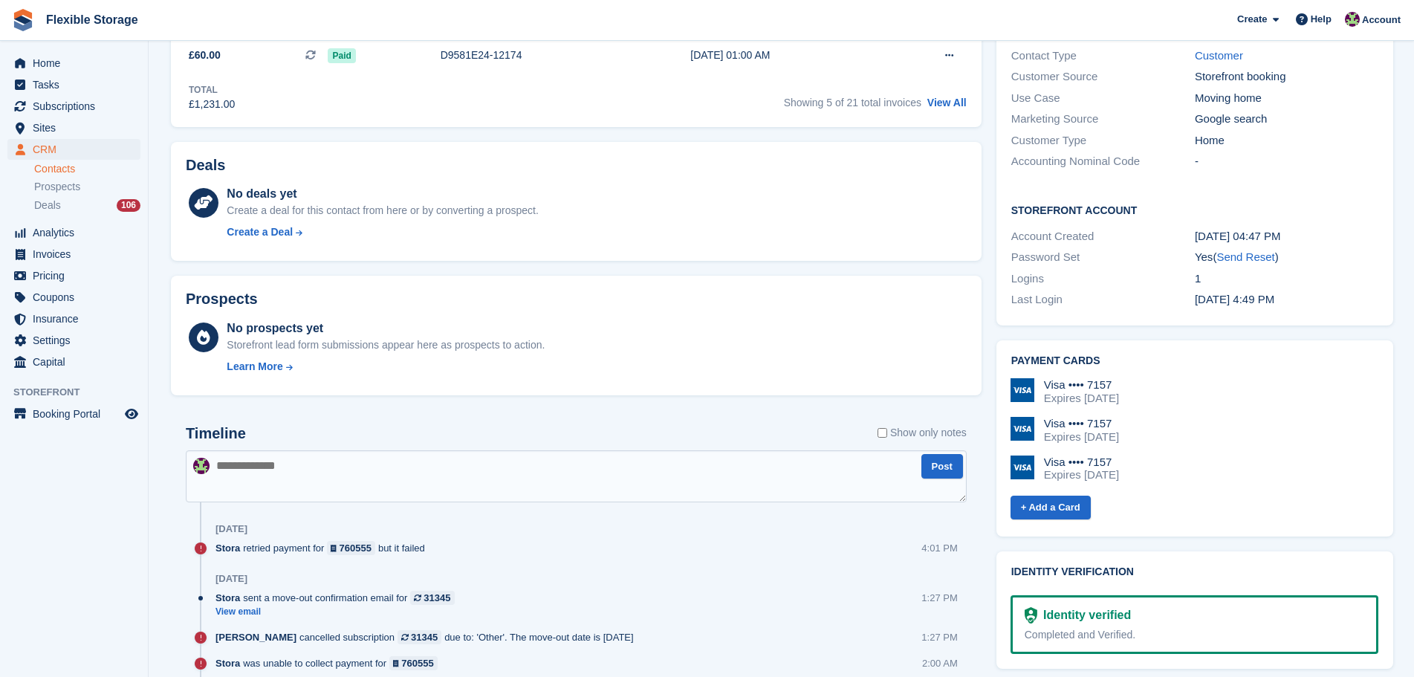
click at [682, 467] on textarea at bounding box center [576, 476] width 781 height 52
click at [692, 464] on textarea at bounding box center [576, 476] width 781 height 52
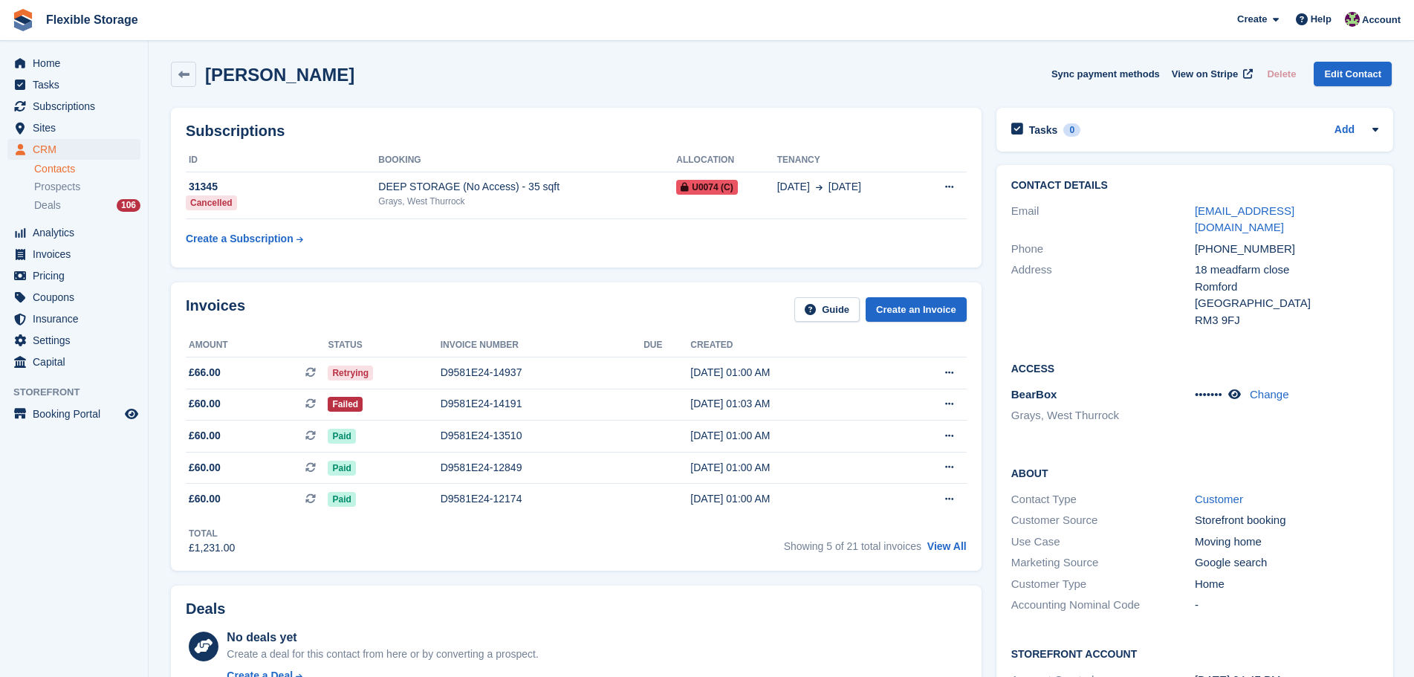
scroll to position [0, 0]
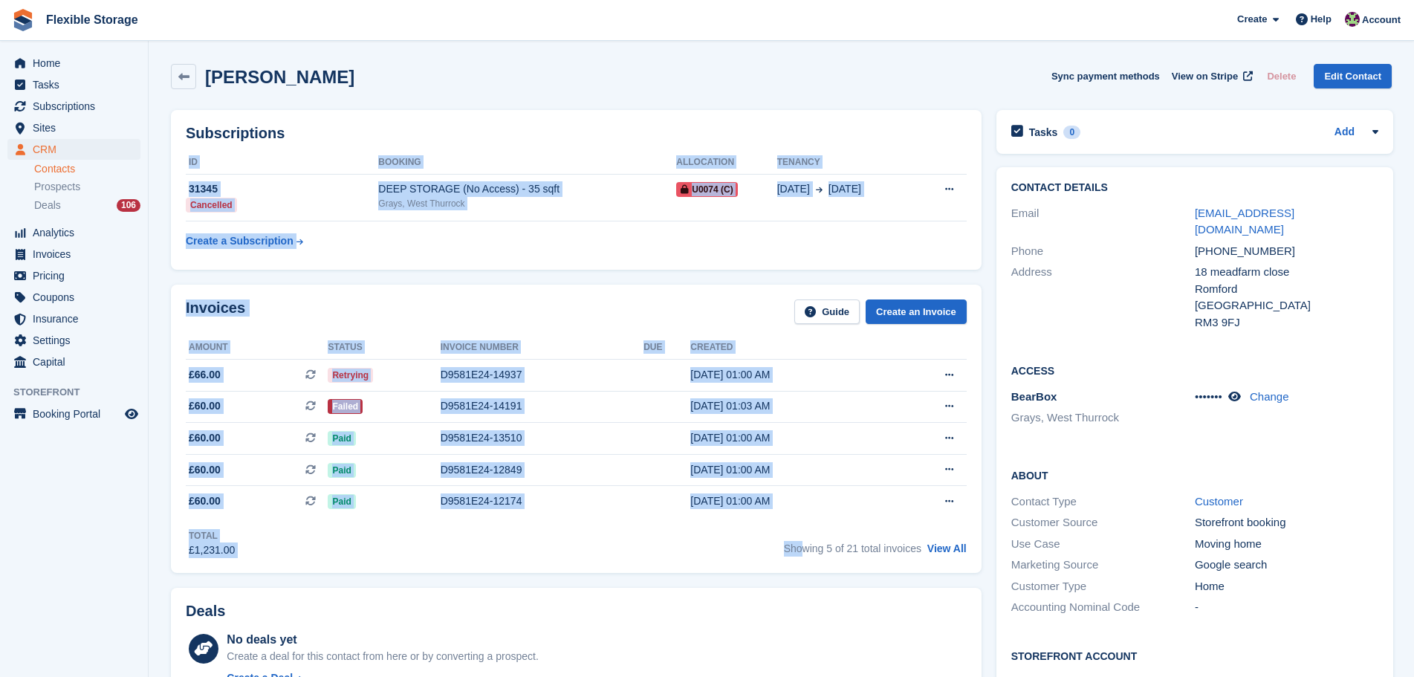
drag, startPoint x: 777, startPoint y: 421, endPoint x: 804, endPoint y: 543, distance: 125.7
click at [804, 544] on span "Showing 5 of 21 total invoices" at bounding box center [852, 549] width 137 height 12
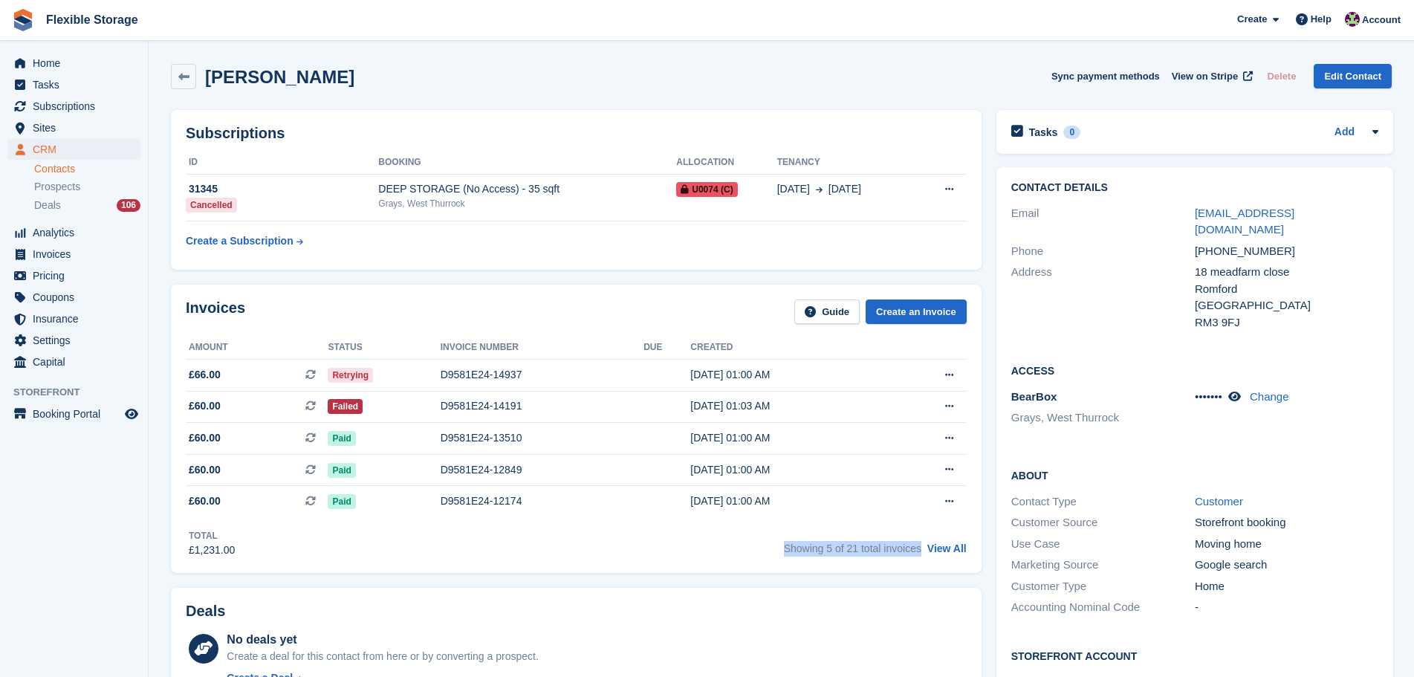
drag, startPoint x: 921, startPoint y: 549, endPoint x: 748, endPoint y: 534, distance: 173.7
click at [748, 534] on div "Total £1,231.00 Showing 5 of 21 total invoices View All" at bounding box center [576, 537] width 781 height 41
click at [808, 558] on div "Invoices Guide Create an Invoice Amount Status Invoice number Due Created £66.0…" at bounding box center [576, 429] width 811 height 288
drag, startPoint x: 678, startPoint y: 91, endPoint x: 609, endPoint y: 178, distance: 110.6
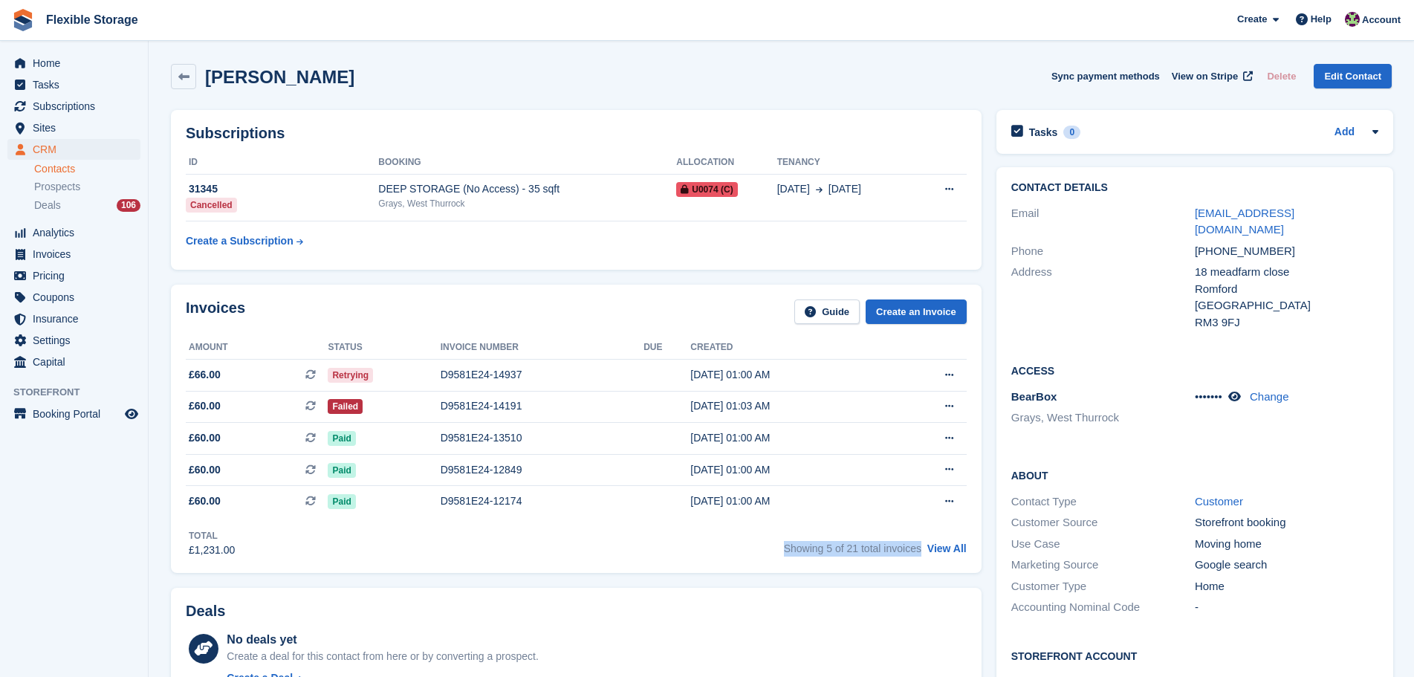
click at [605, 113] on div "Subscriptions ID Booking Allocation Tenancy 31345 Cancelled DEEP STORAGE (No Ac…" at bounding box center [576, 190] width 811 height 160
click at [523, 108] on div "Subscriptions ID Booking Allocation Tenancy 31345 Cancelled DEEP STORAGE (No Ac…" at bounding box center [577, 190] width 826 height 175
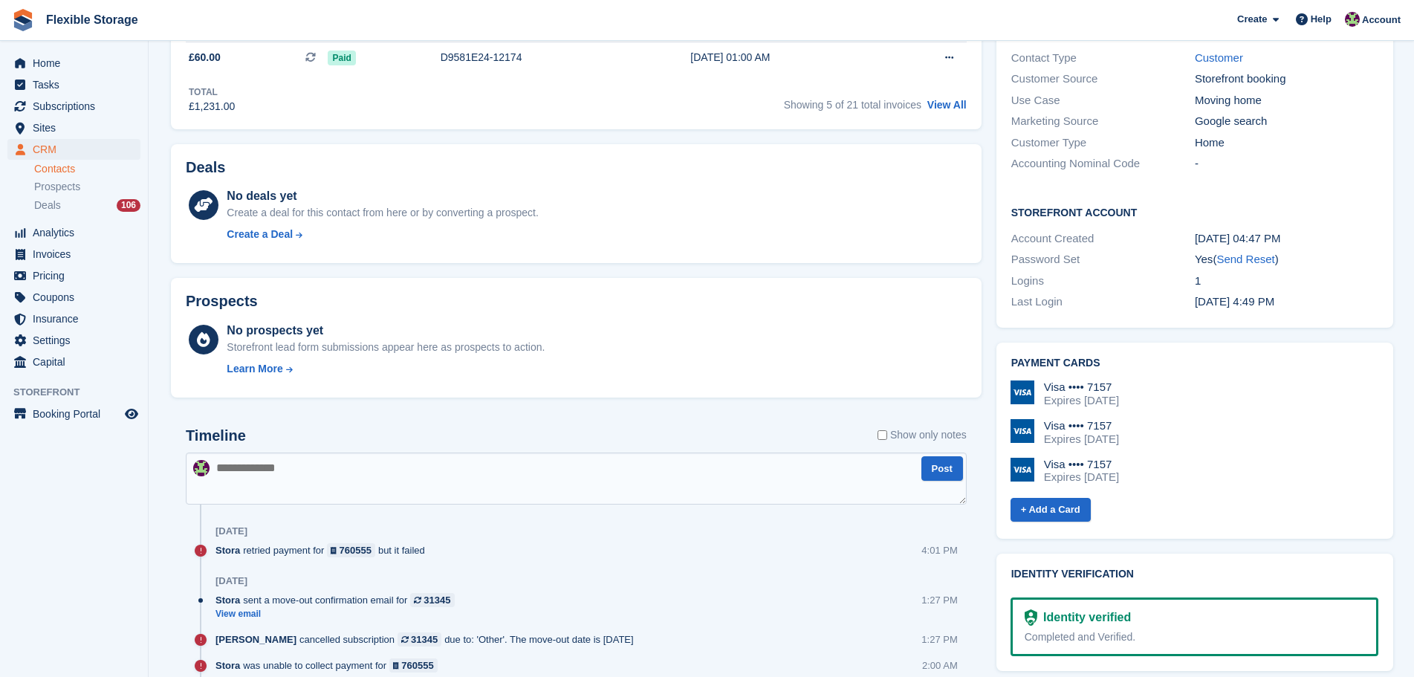
scroll to position [446, 0]
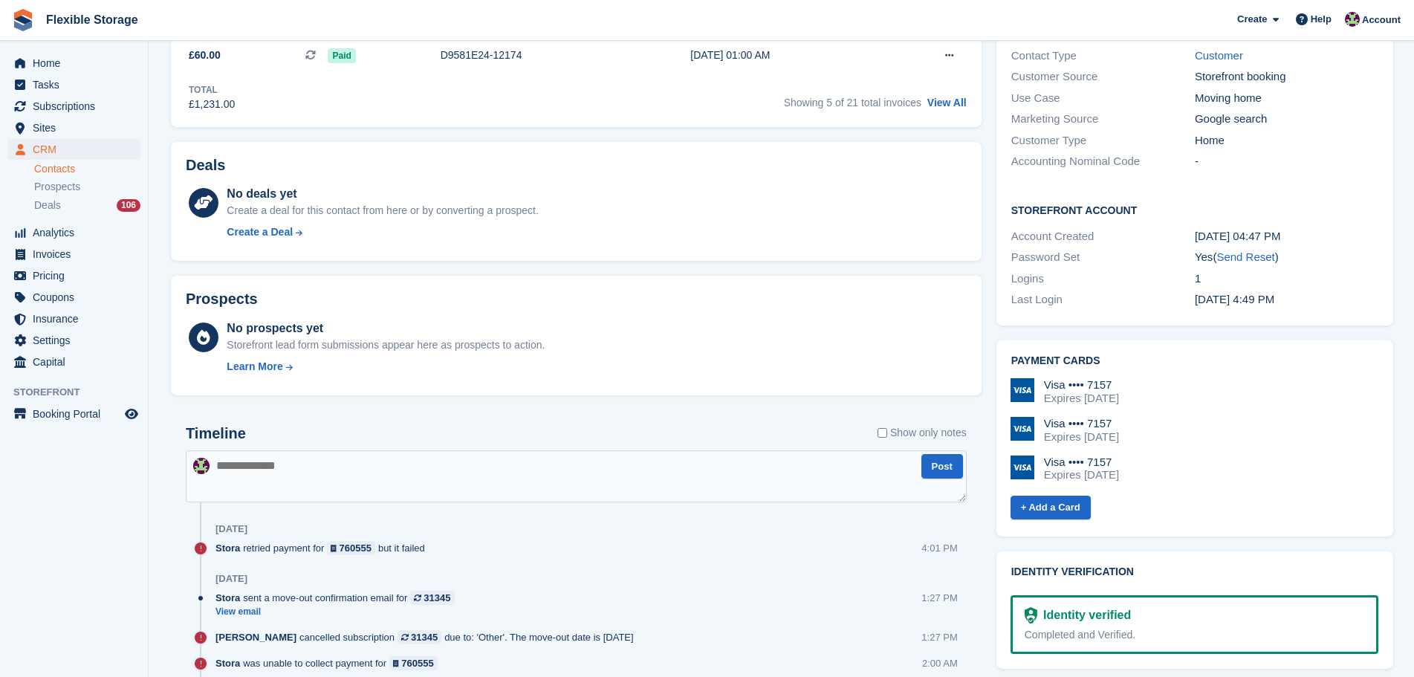
click at [388, 495] on textarea at bounding box center [576, 476] width 781 height 52
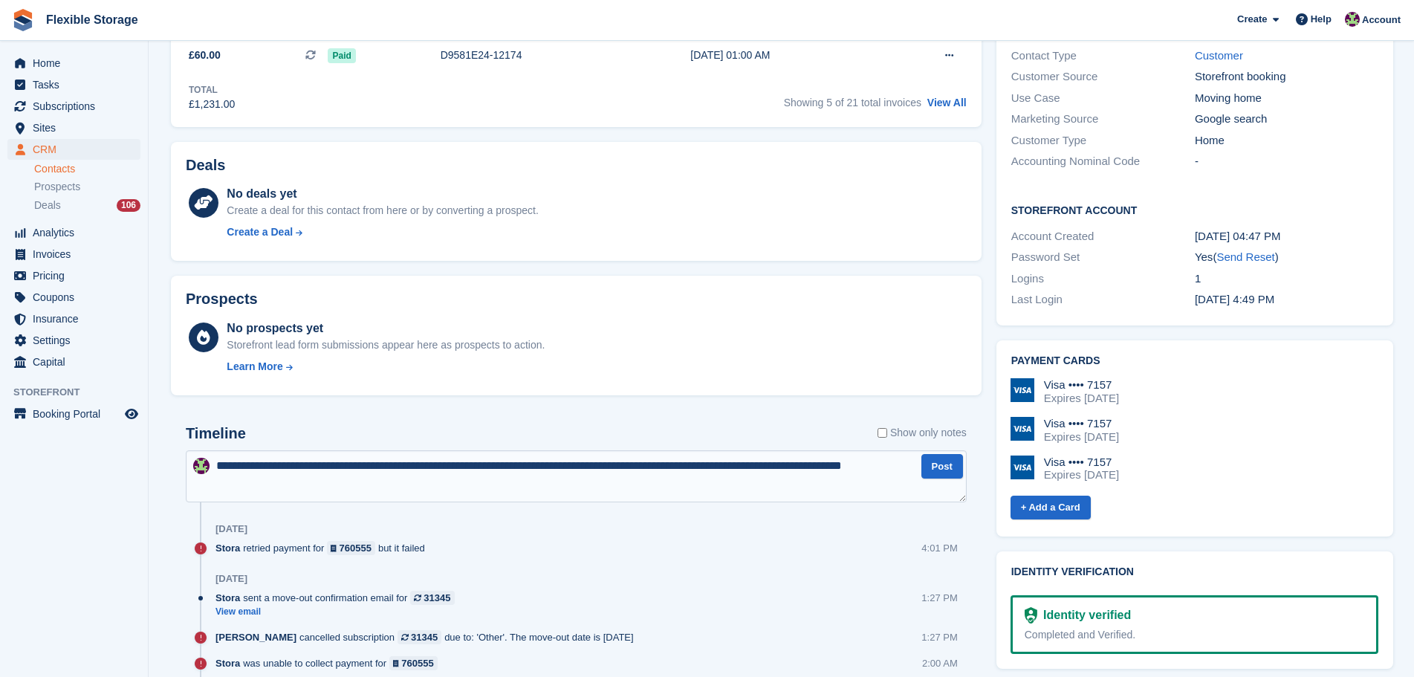
type textarea "**********"
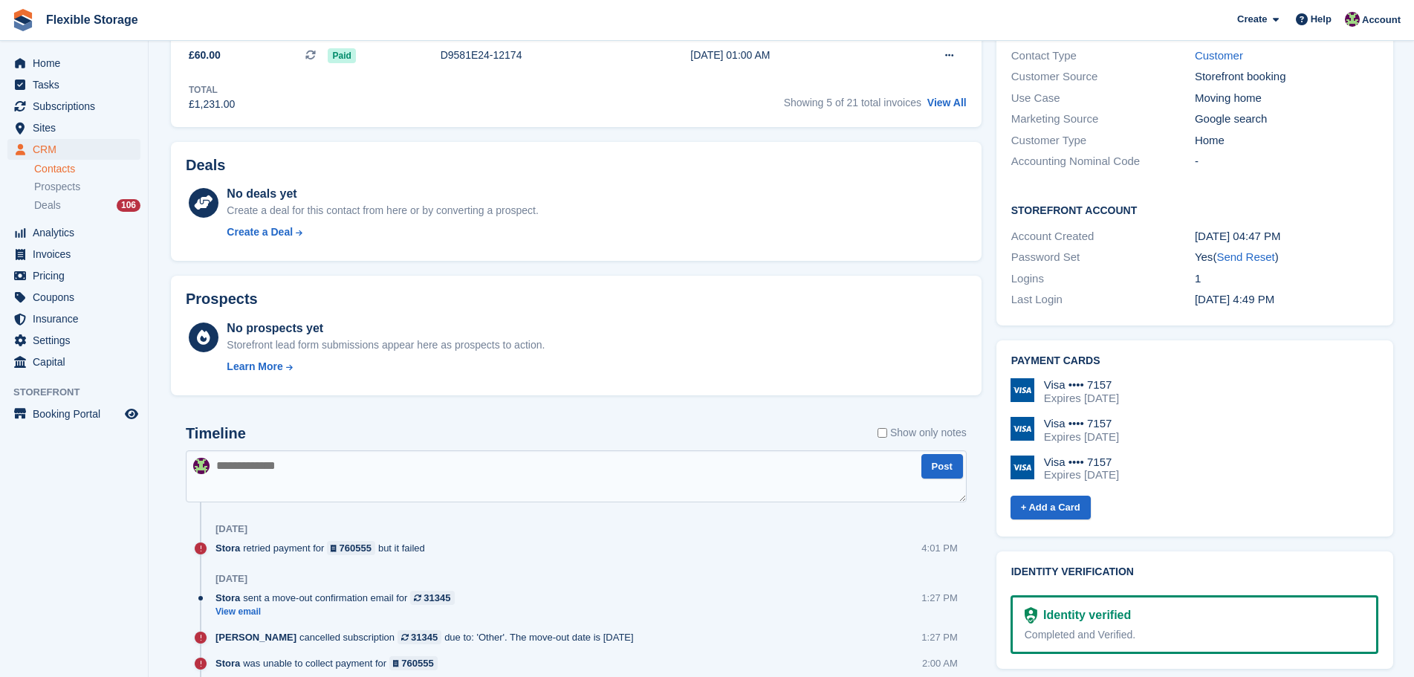
type textarea "*"
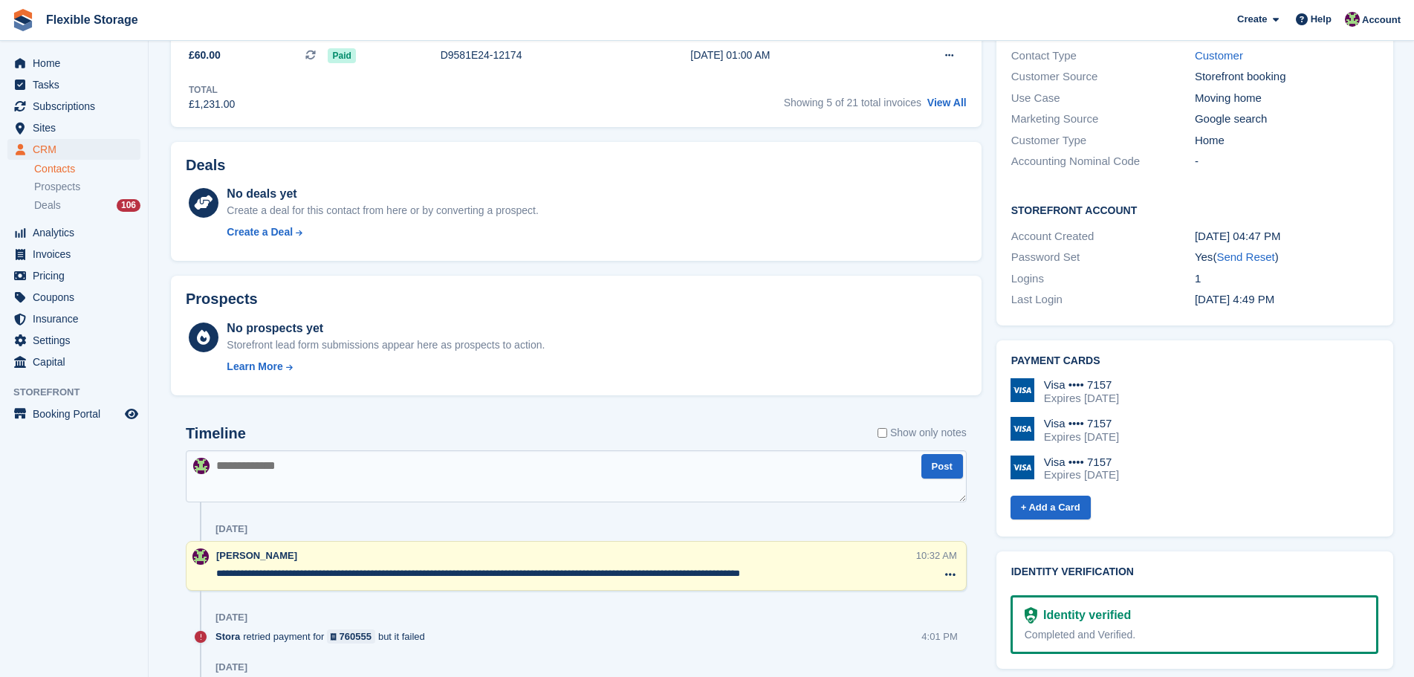
click at [631, 575] on textarea "**********" at bounding box center [565, 573] width 699 height 15
type textarea "**********"
click at [459, 436] on div "Timeline Show only notes" at bounding box center [576, 438] width 781 height 26
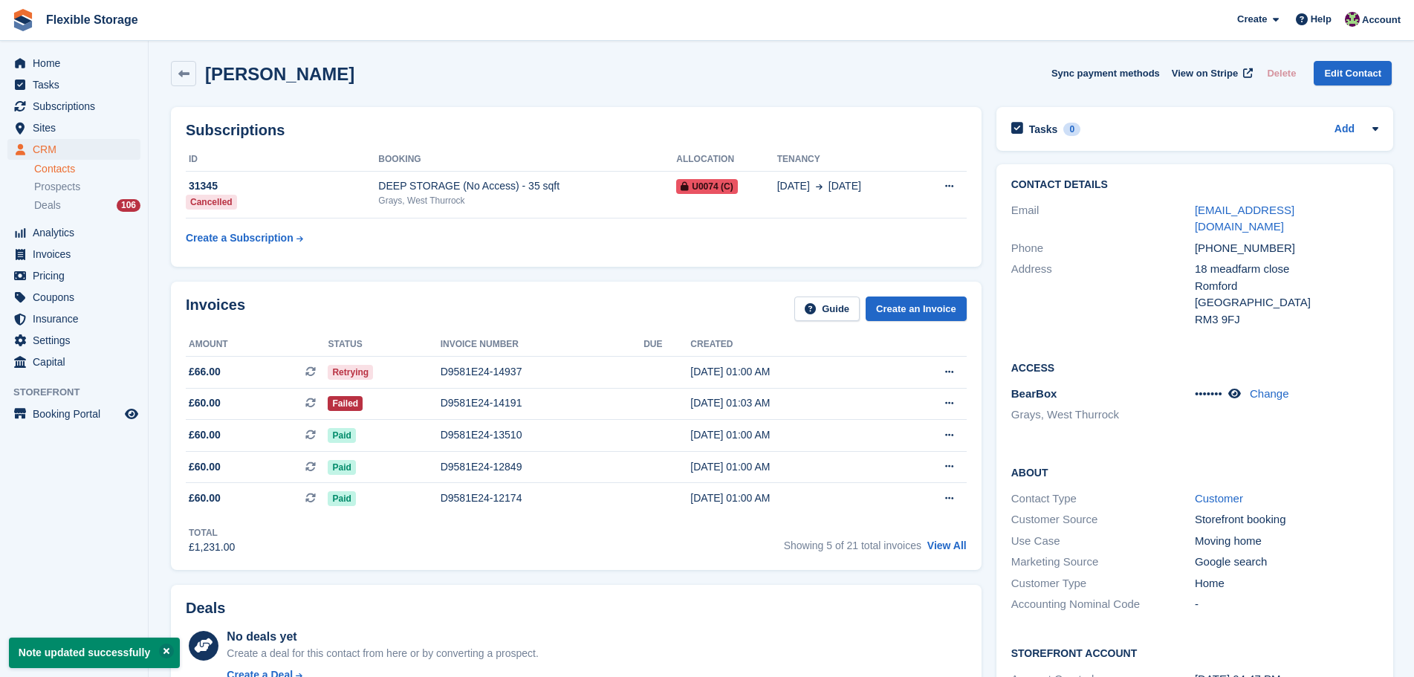
scroll to position [0, 0]
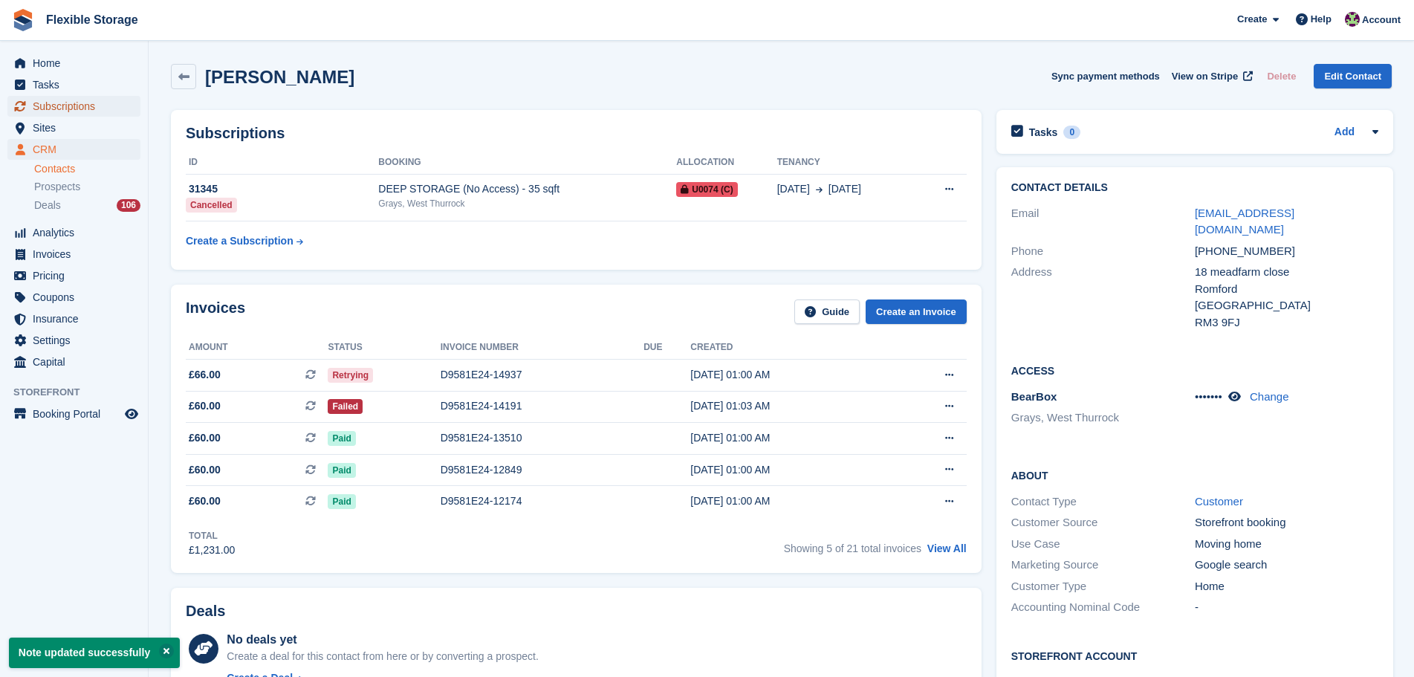
click at [97, 114] on span "Subscriptions" at bounding box center [77, 106] width 89 height 21
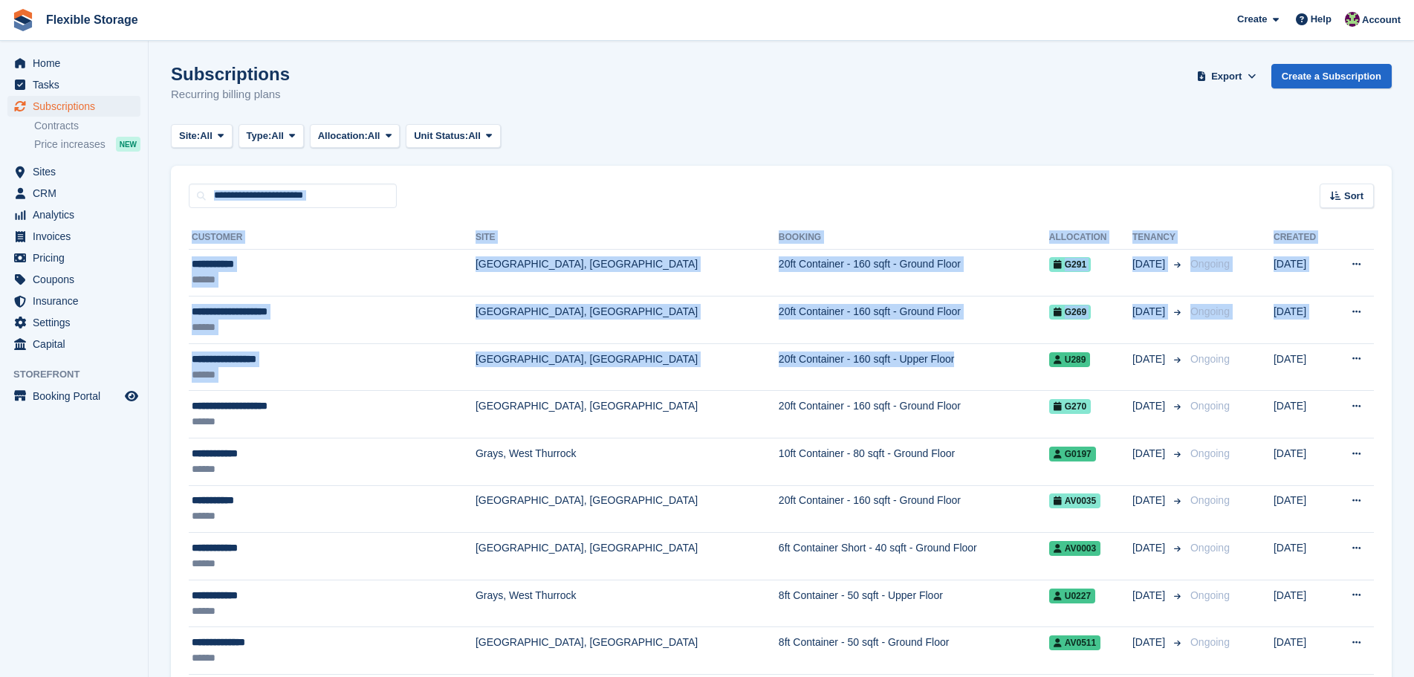
drag, startPoint x: 803, startPoint y: 364, endPoint x: 782, endPoint y: 198, distance: 167.8
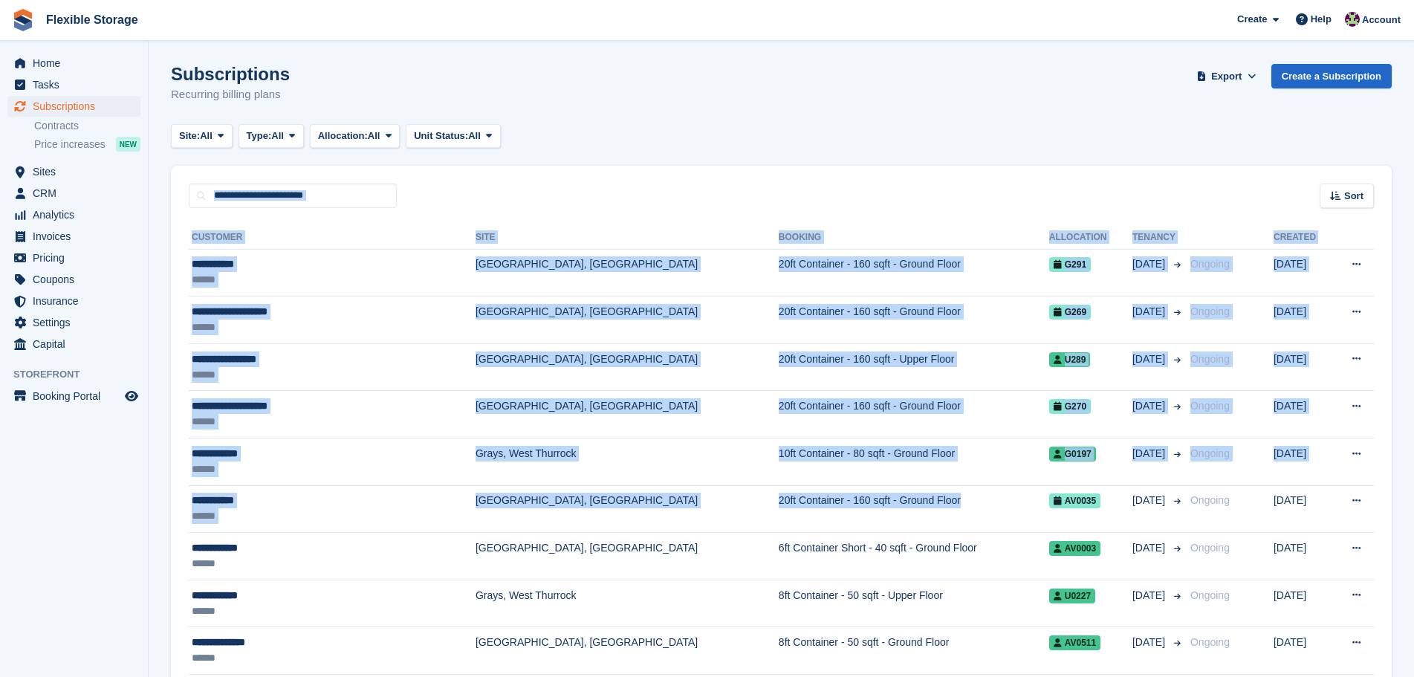
click at [780, 176] on div "Sort Sort by Customer name Date created Move in date Move out date Created (old…" at bounding box center [781, 187] width 1221 height 42
drag, startPoint x: 810, startPoint y: 143, endPoint x: 790, endPoint y: 261, distance: 119.1
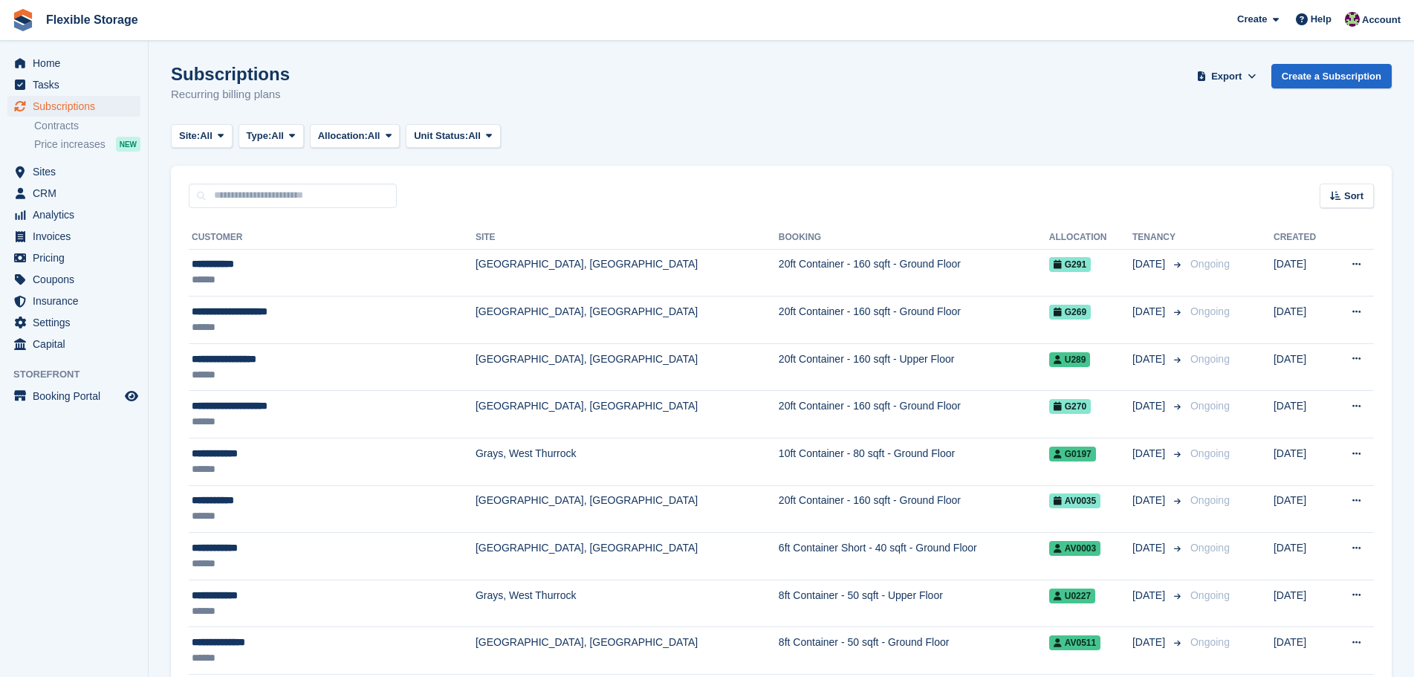
click at [771, 126] on div "Site: All All Grays, West Thurrock Aveley, Essex Chelmsford, Essex Type: All Al…" at bounding box center [781, 136] width 1221 height 25
click at [78, 62] on span "Home" at bounding box center [77, 63] width 89 height 21
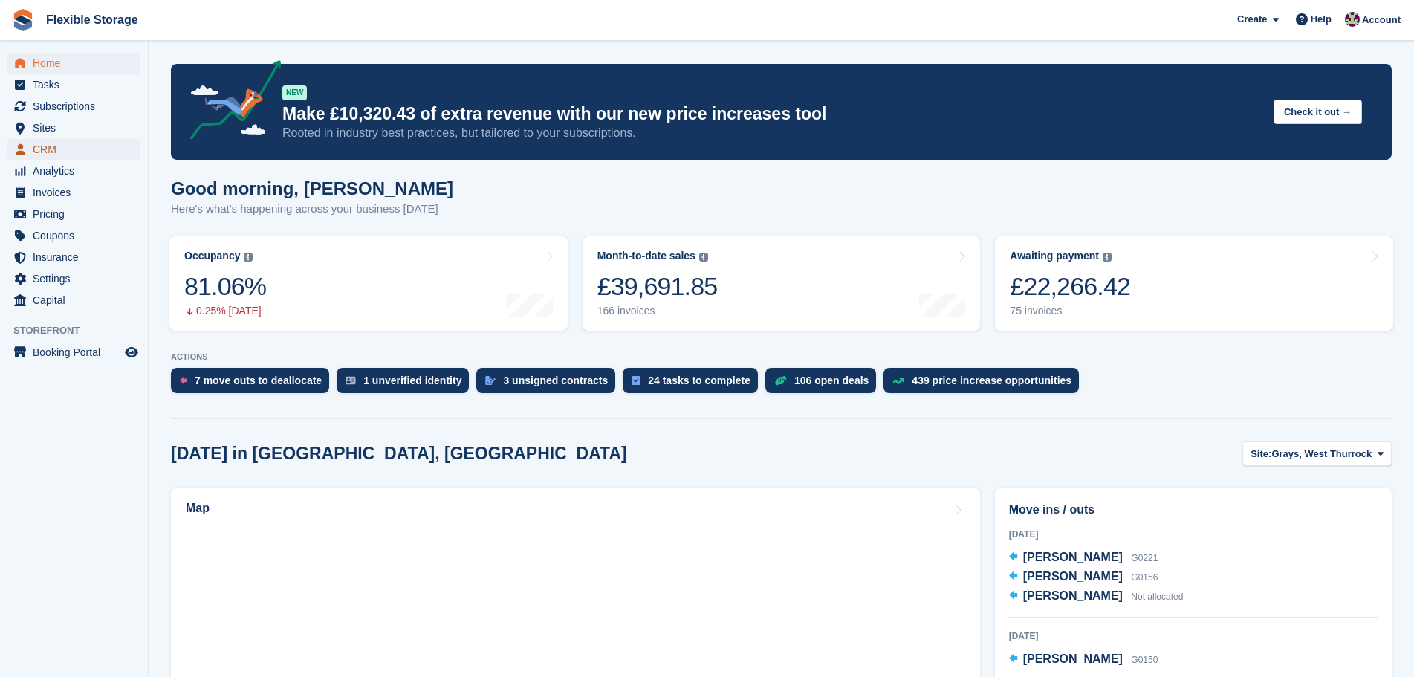
click at [62, 141] on span "CRM" at bounding box center [77, 149] width 89 height 21
